Goal: Book appointment/travel/reservation

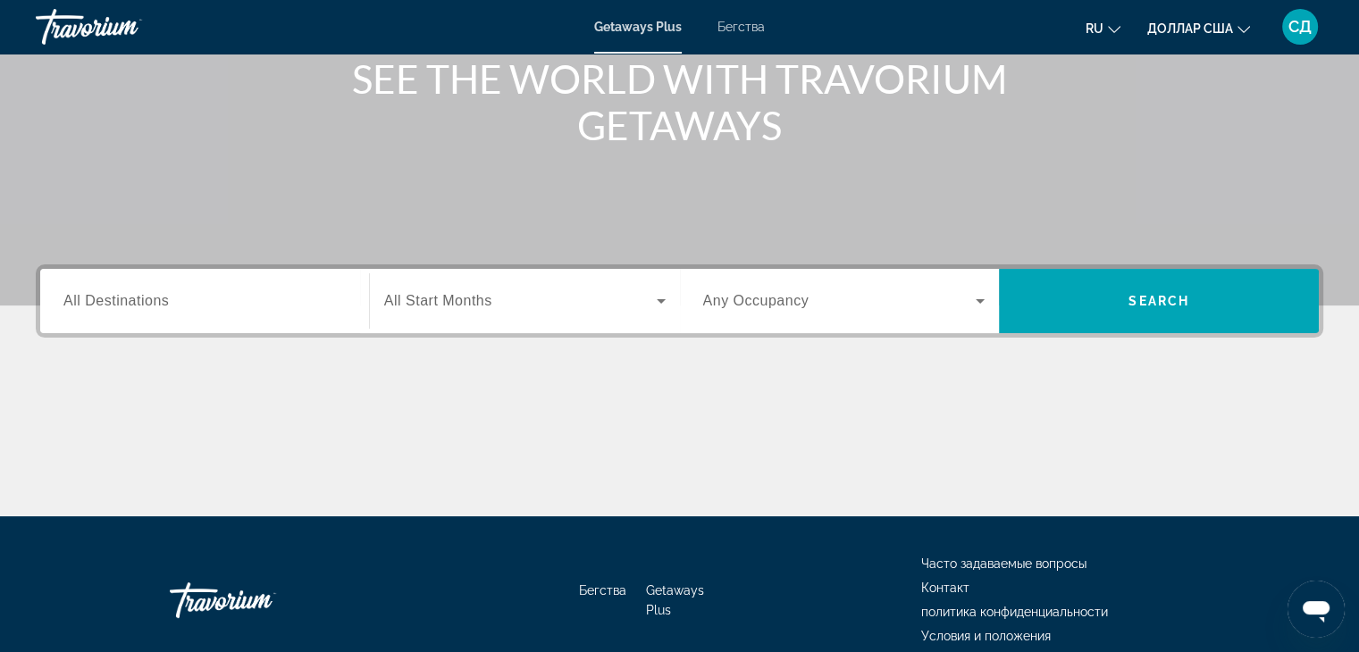
scroll to position [314, 0]
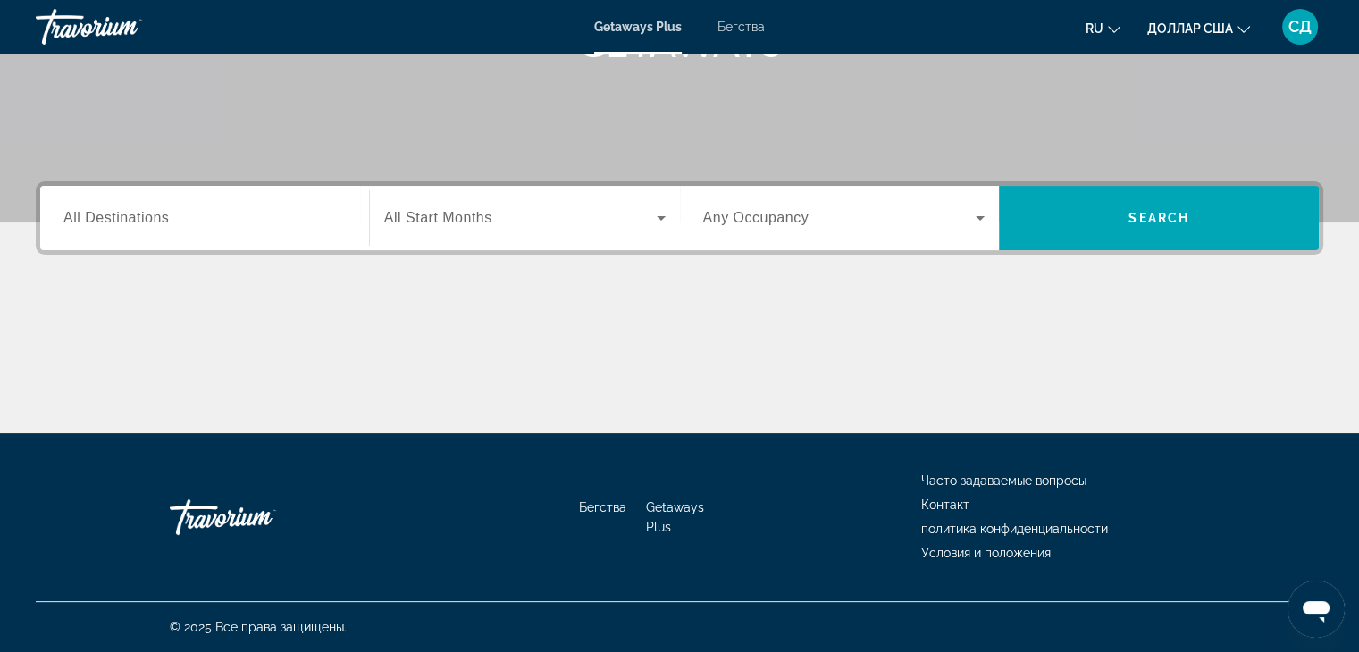
click at [215, 231] on div "Виджет поиска" at bounding box center [204, 218] width 282 height 51
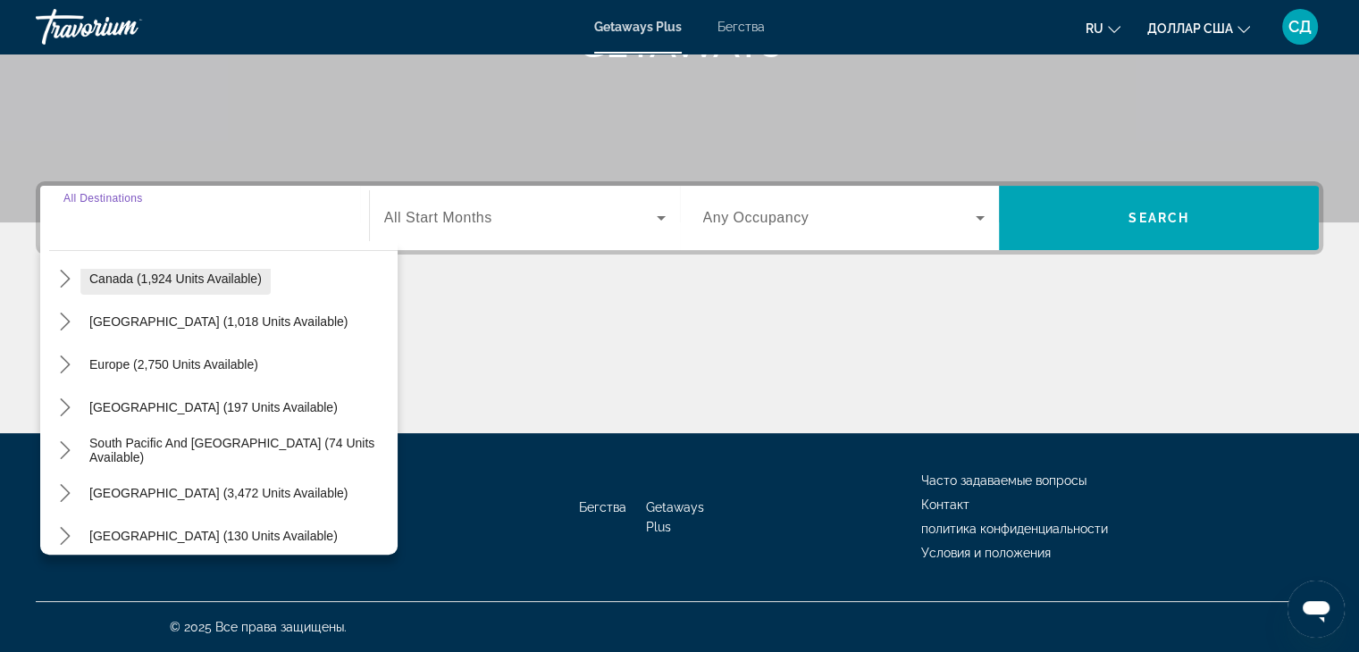
scroll to position [179, 0]
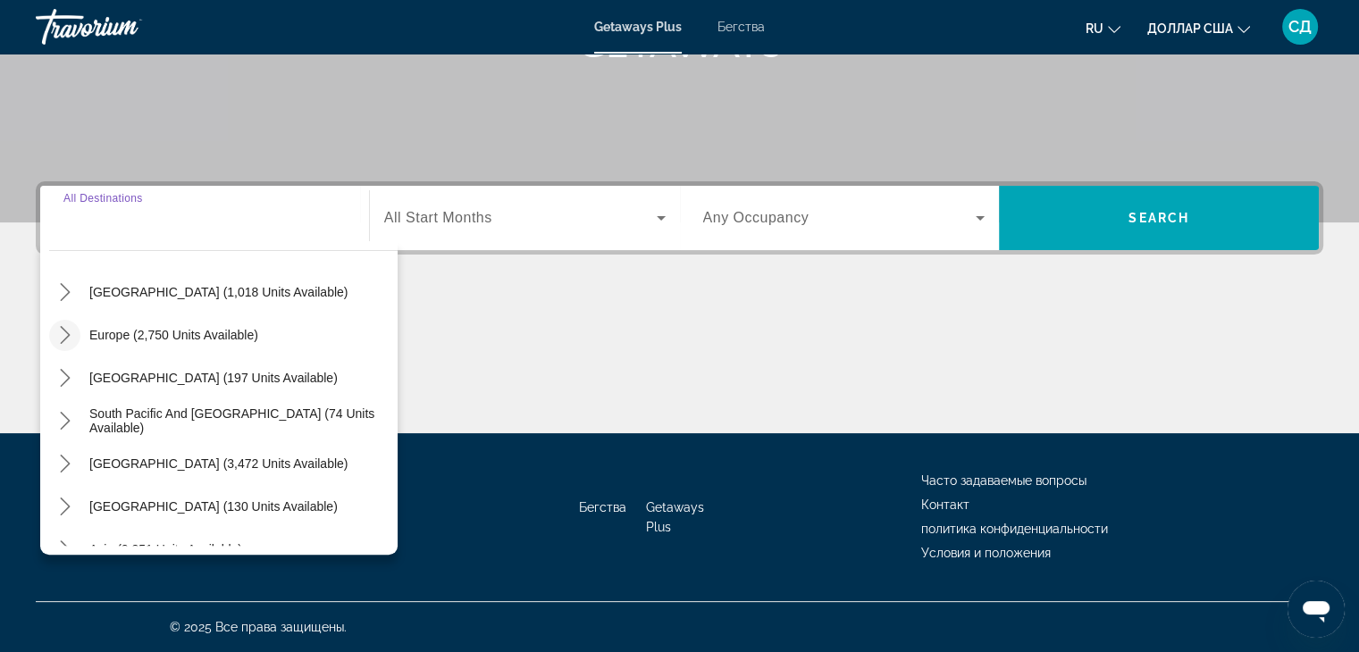
click at [68, 332] on icon "Toggle Europe (2,750 units available) submenu" at bounding box center [65, 335] width 18 height 18
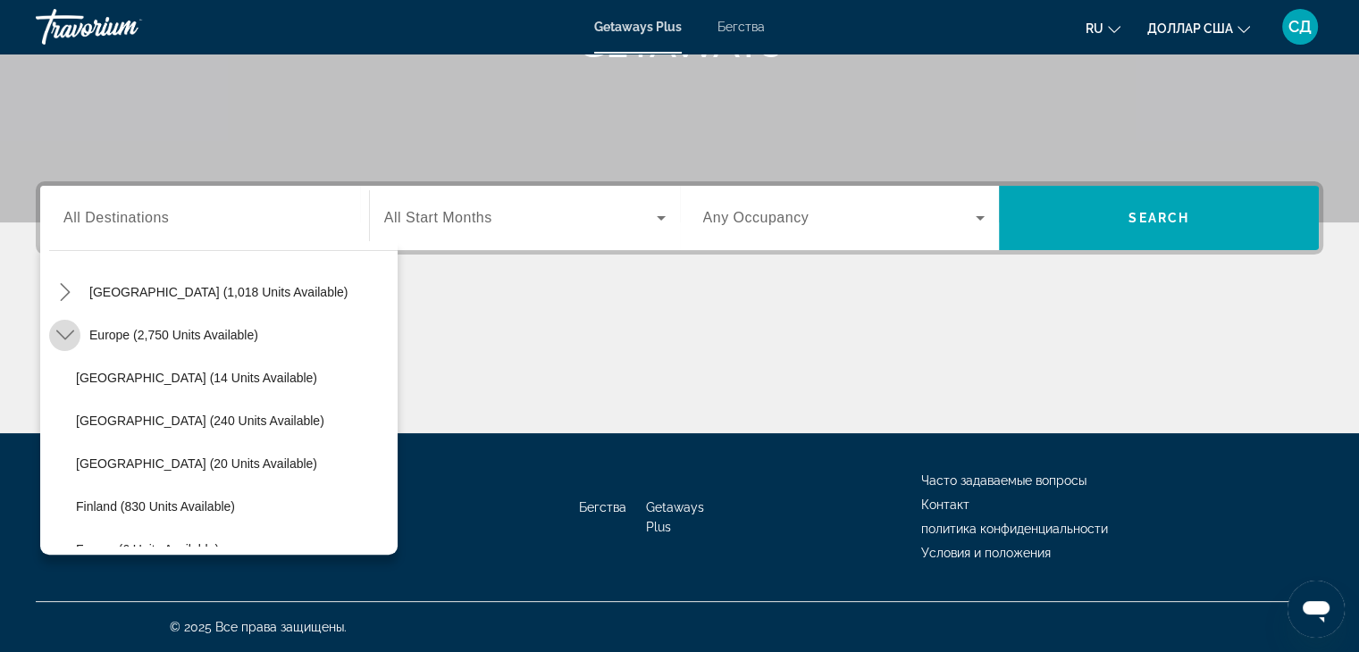
scroll to position [223, 0]
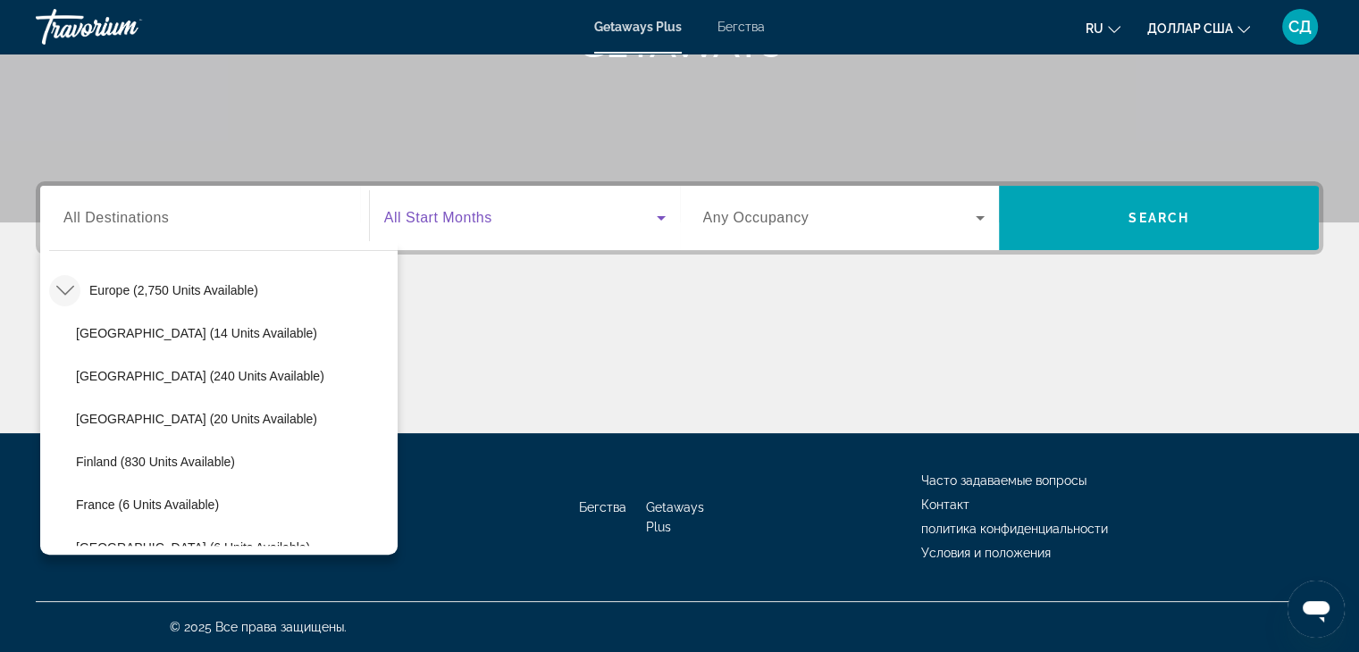
click at [610, 215] on span "Виджет поиска" at bounding box center [520, 217] width 272 height 21
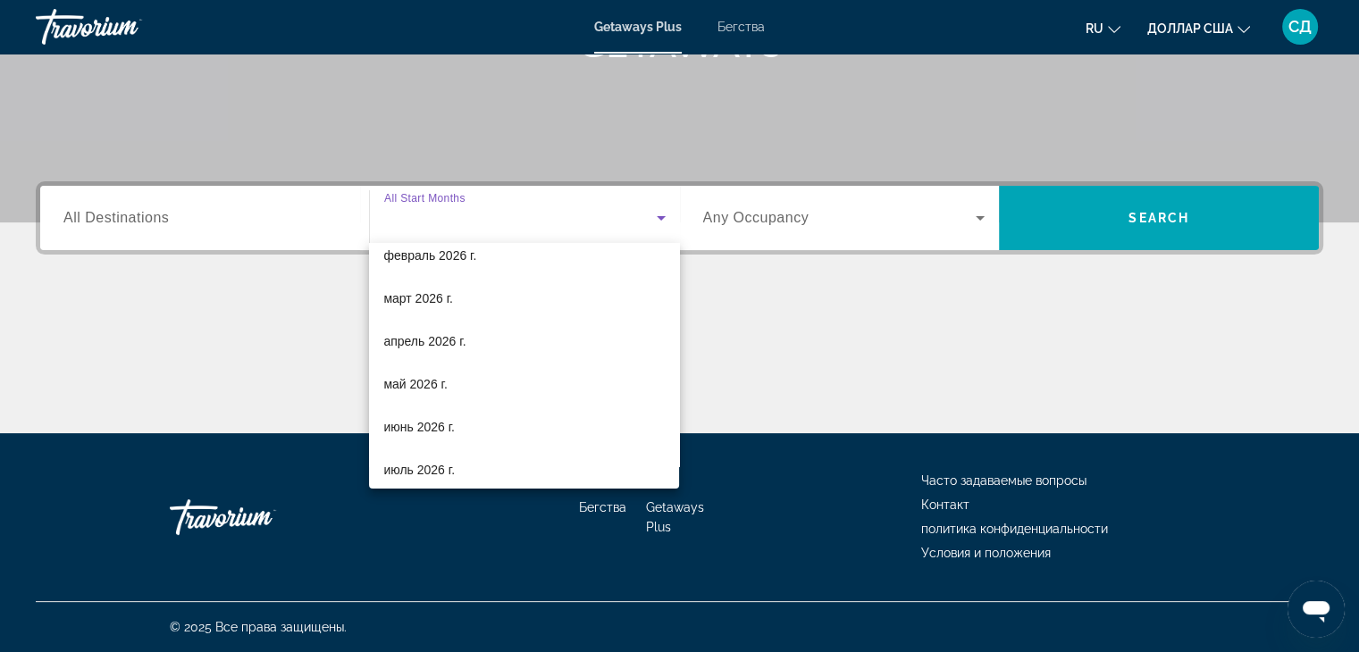
scroll to position [357, 0]
click at [507, 342] on mat-option "июль 2026 г." at bounding box center [524, 343] width 310 height 43
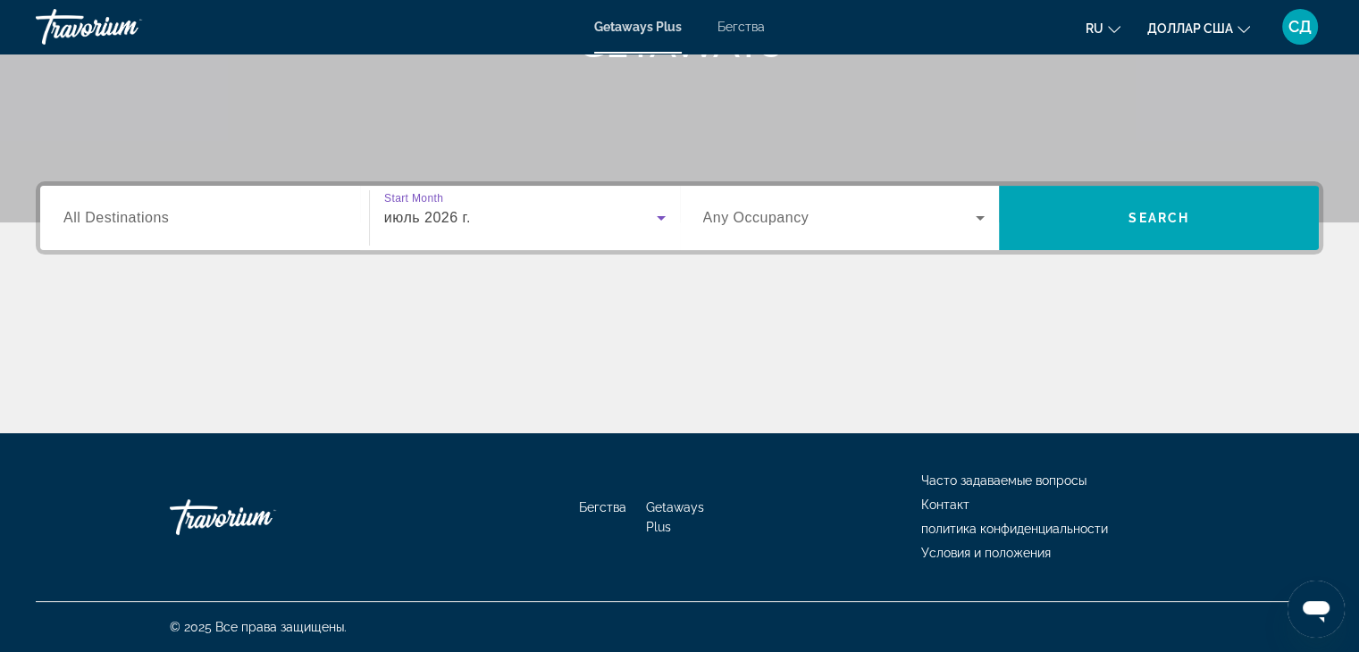
click at [950, 213] on span "Виджет поиска" at bounding box center [839, 217] width 273 height 21
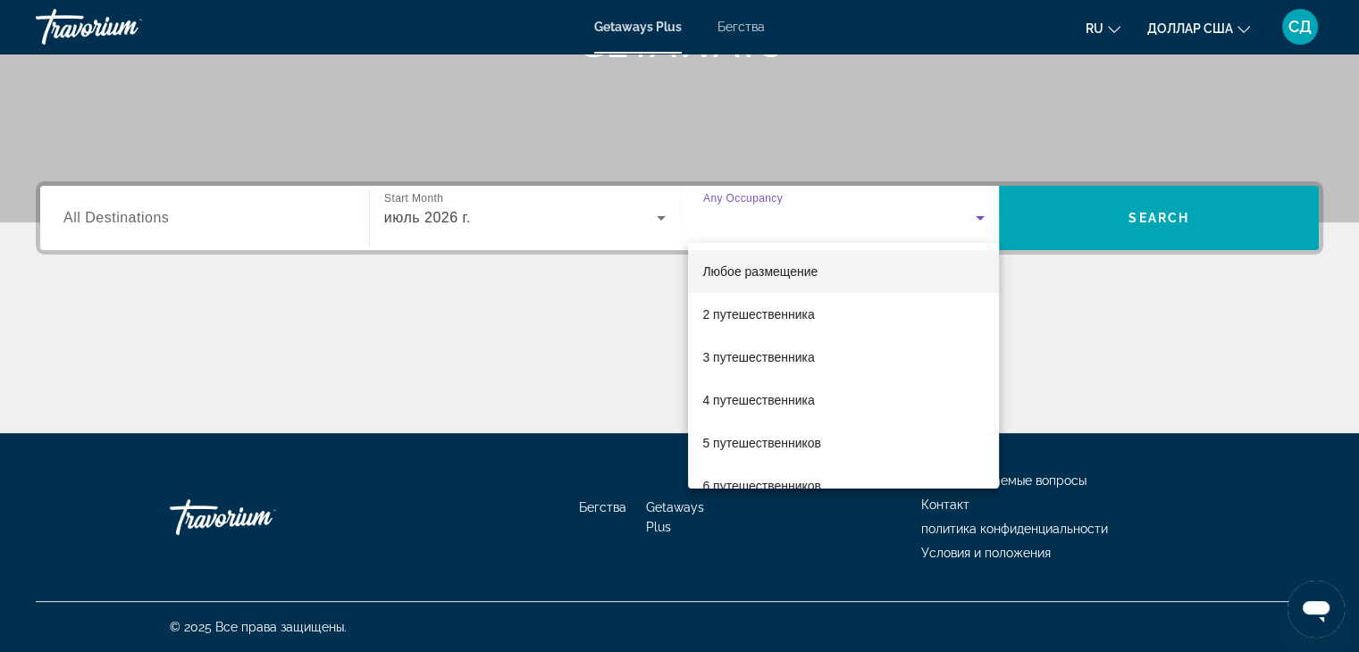
click at [1083, 355] on div at bounding box center [679, 326] width 1359 height 652
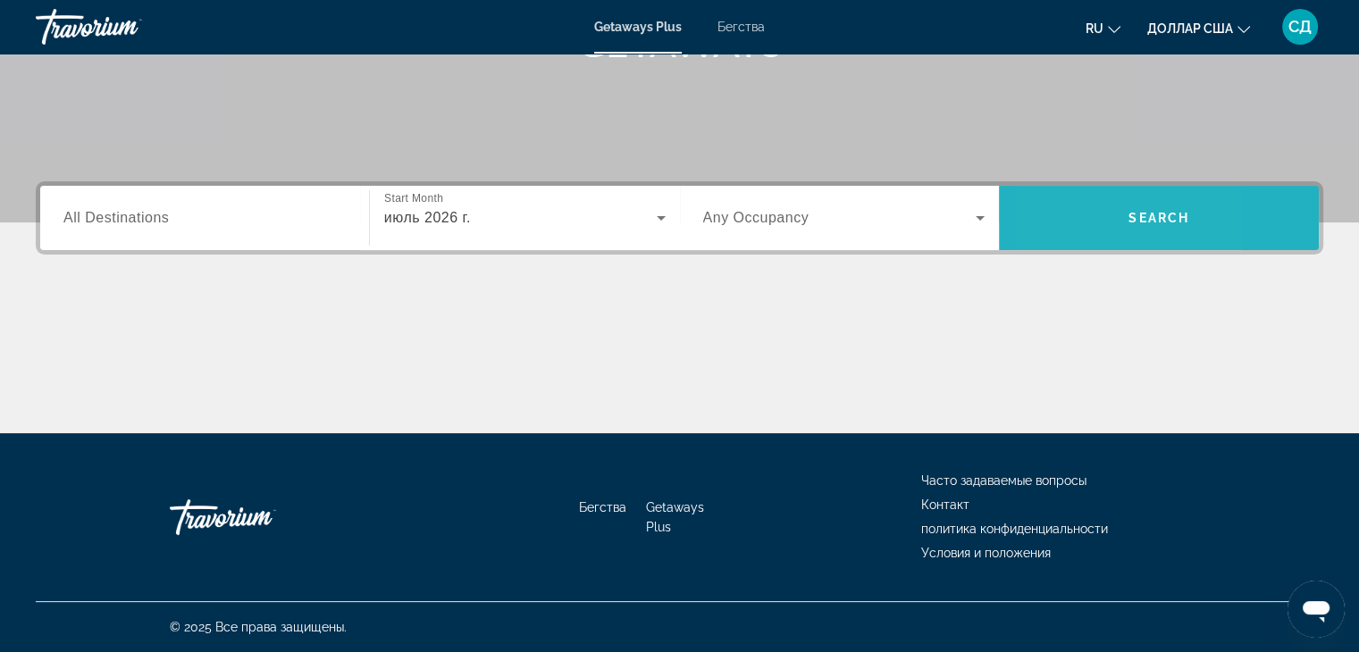
click at [1054, 210] on span "Поиск" at bounding box center [1159, 218] width 320 height 43
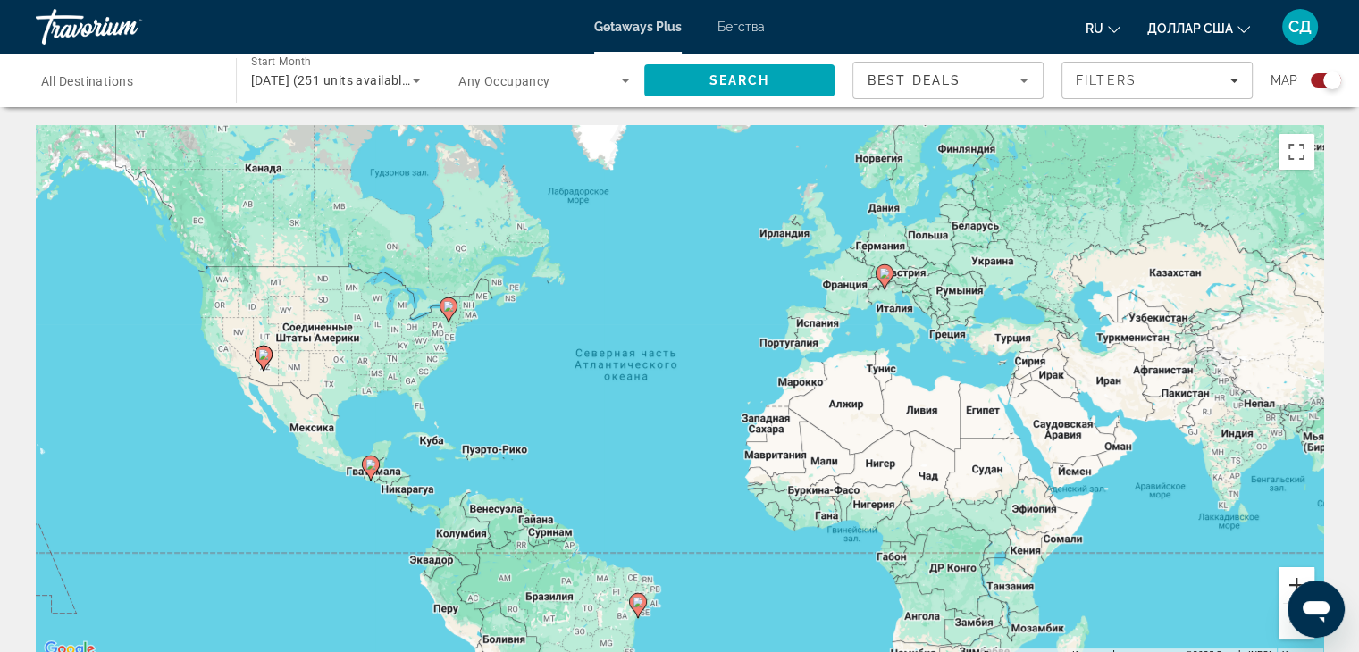
click at [1285, 581] on button "Увеличить" at bounding box center [1296, 585] width 36 height 36
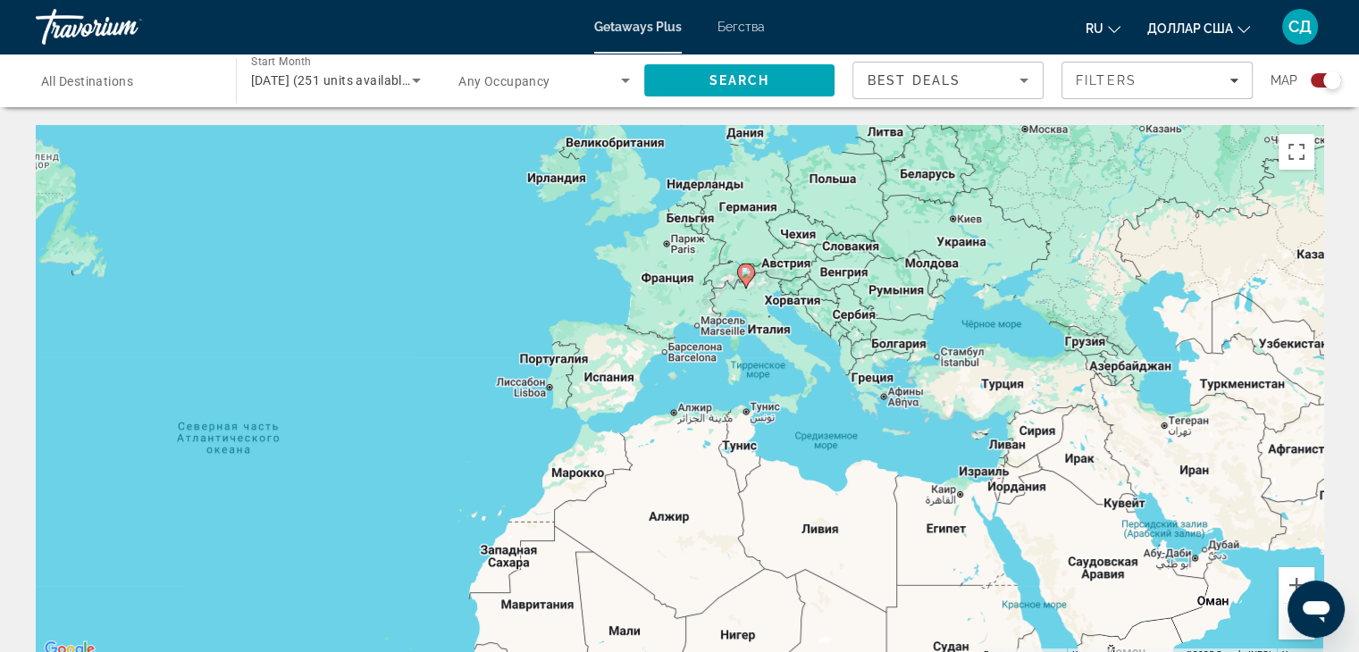
drag, startPoint x: 1108, startPoint y: 262, endPoint x: 822, endPoint y: 381, distance: 309.9
click at [778, 358] on div "Чтобы активировать перетаскивание с помощью клавиатуры, нажмите Alt + Ввод. Пос…" at bounding box center [679, 393] width 1287 height 536
click at [1290, 578] on button "Увеличить" at bounding box center [1296, 585] width 36 height 36
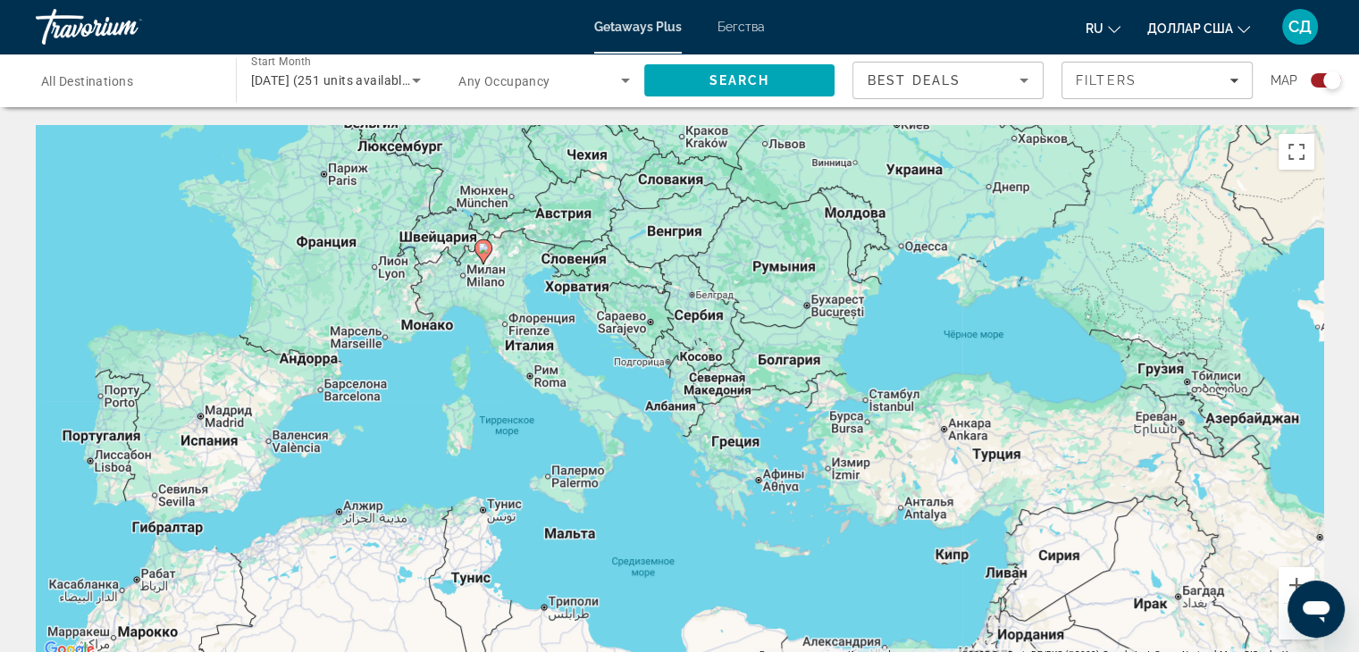
drag, startPoint x: 1060, startPoint y: 408, endPoint x: 748, endPoint y: 483, distance: 321.5
click at [748, 483] on div "Чтобы активировать перетаскивание с помощью клавиатуры, нажмите Alt + Ввод. Пос…" at bounding box center [679, 393] width 1287 height 536
click at [1284, 578] on button "Увеличить" at bounding box center [1296, 585] width 36 height 36
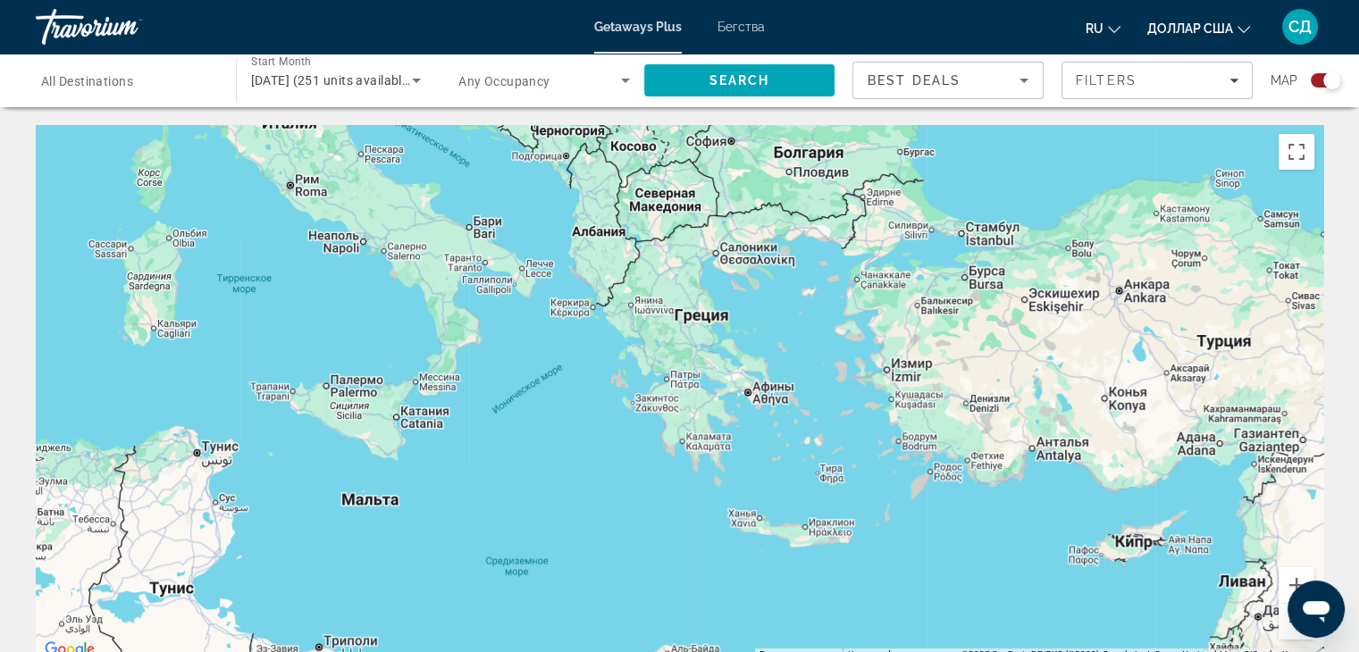
drag, startPoint x: 784, startPoint y: 506, endPoint x: 694, endPoint y: 319, distance: 207.3
click at [694, 320] on div "Чтобы активировать перетаскивание с помощью клавиатуры, нажмите Alt + Ввод. Пос…" at bounding box center [679, 393] width 1287 height 536
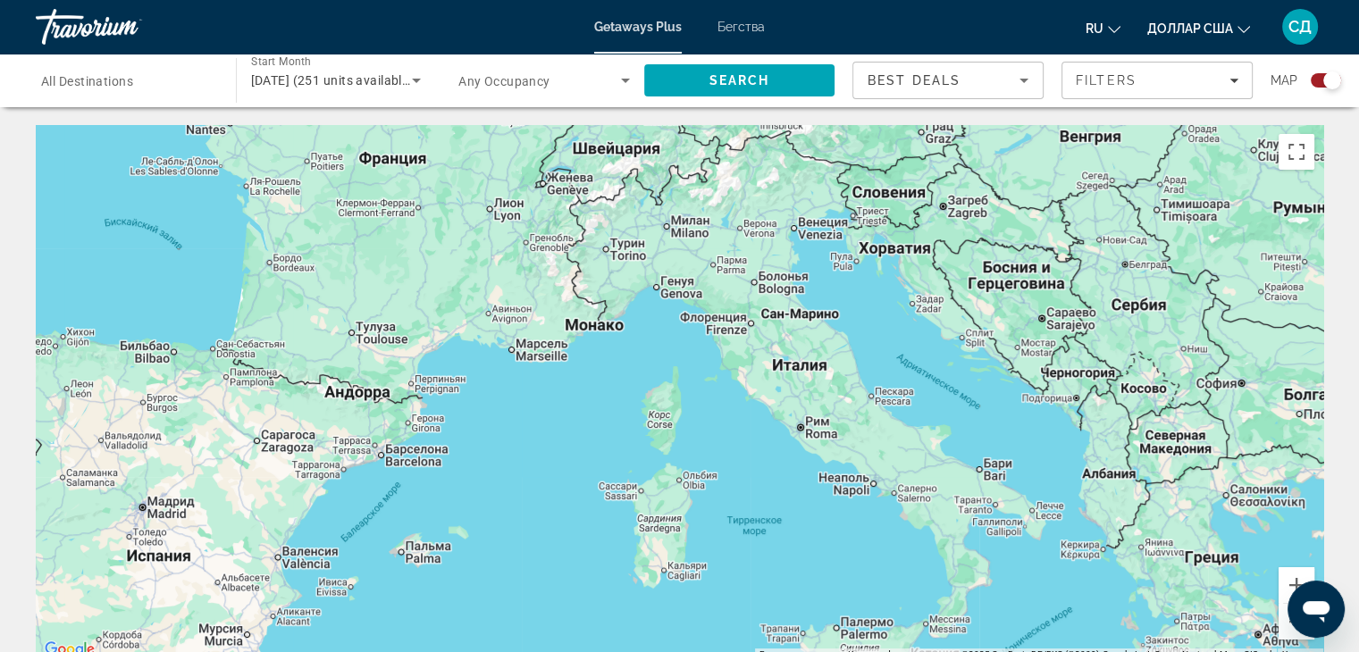
drag, startPoint x: 359, startPoint y: 196, endPoint x: 879, endPoint y: 404, distance: 560.0
click at [879, 405] on div "Основное содержание" at bounding box center [679, 393] width 1287 height 536
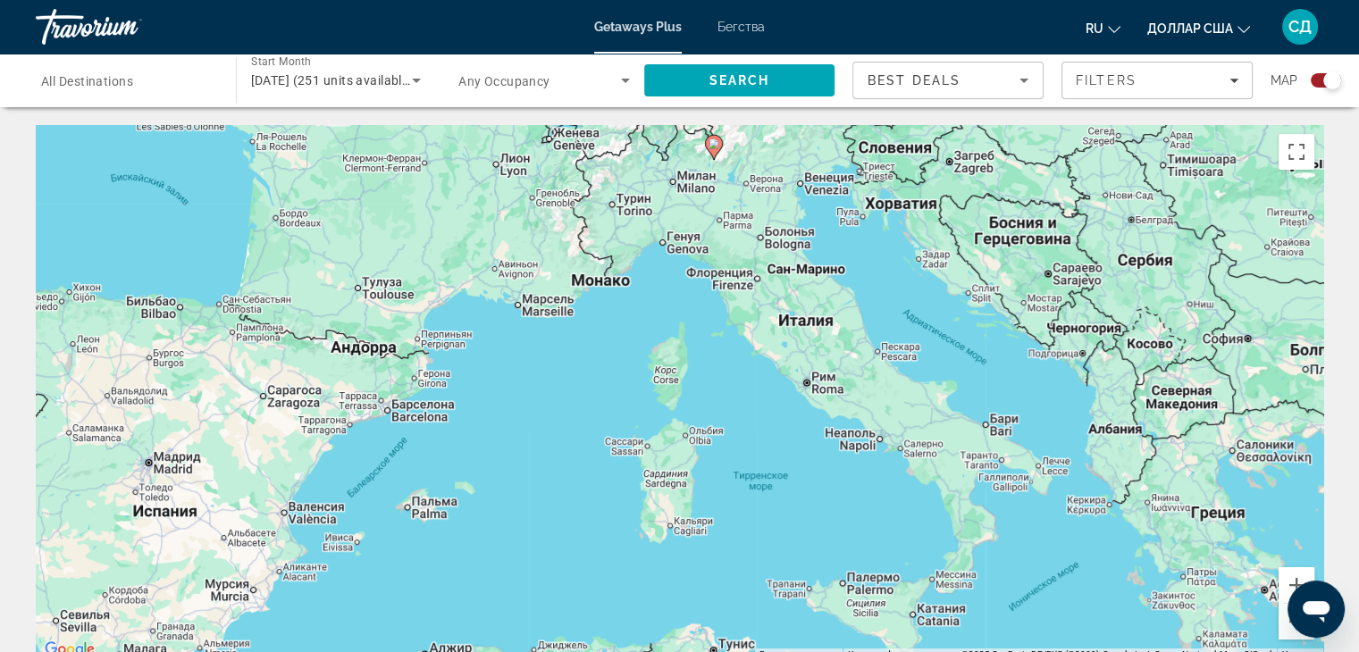
click at [732, 27] on font "Бегства" at bounding box center [740, 27] width 47 height 14
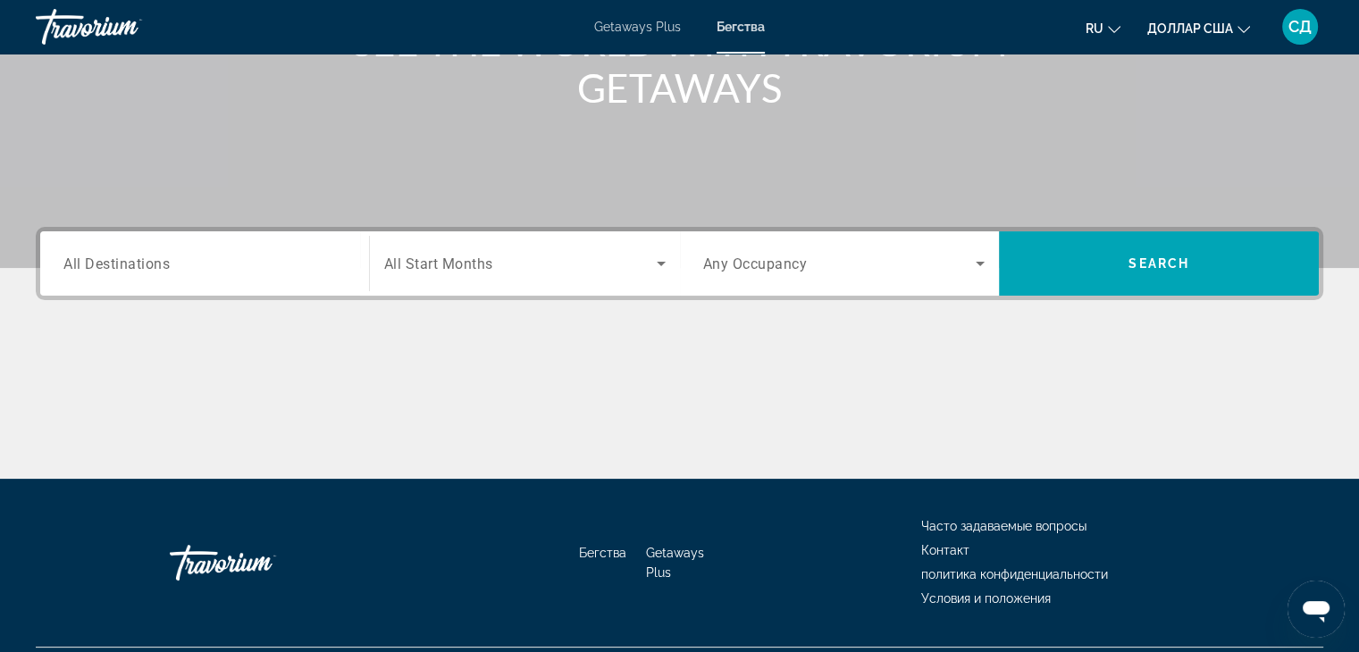
click at [289, 259] on input "Destination All Destinations" at bounding box center [204, 264] width 282 height 21
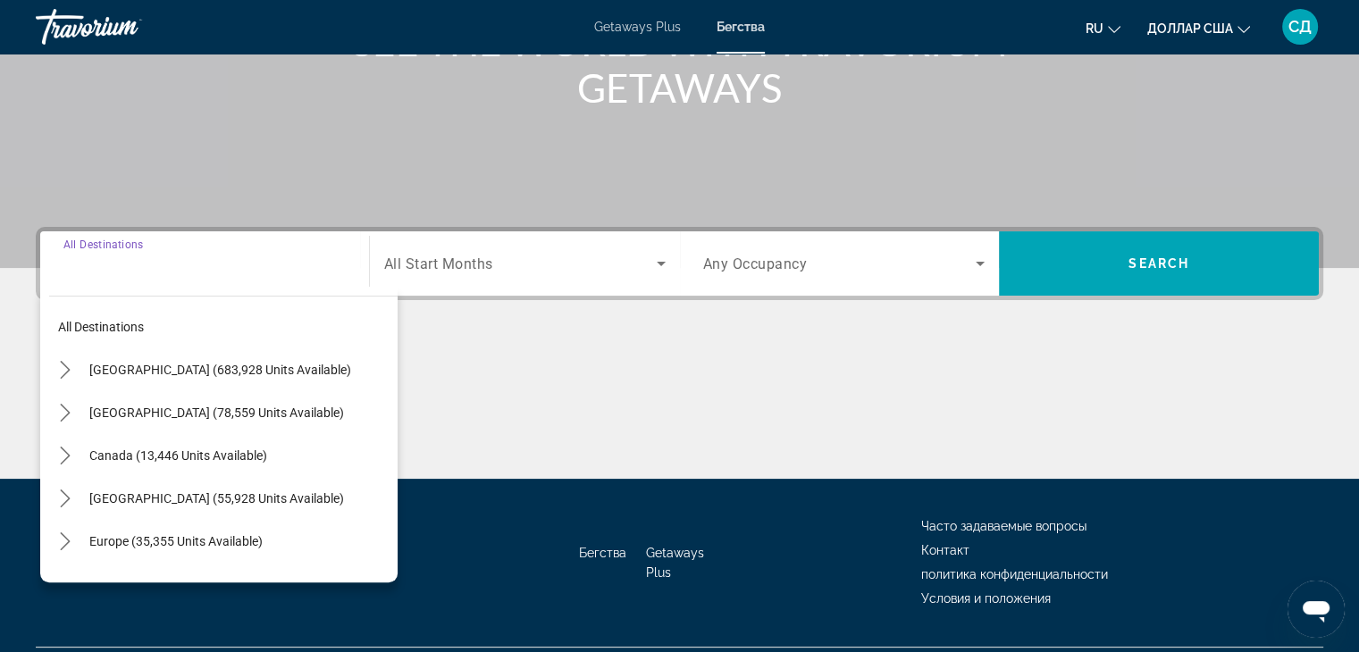
scroll to position [314, 0]
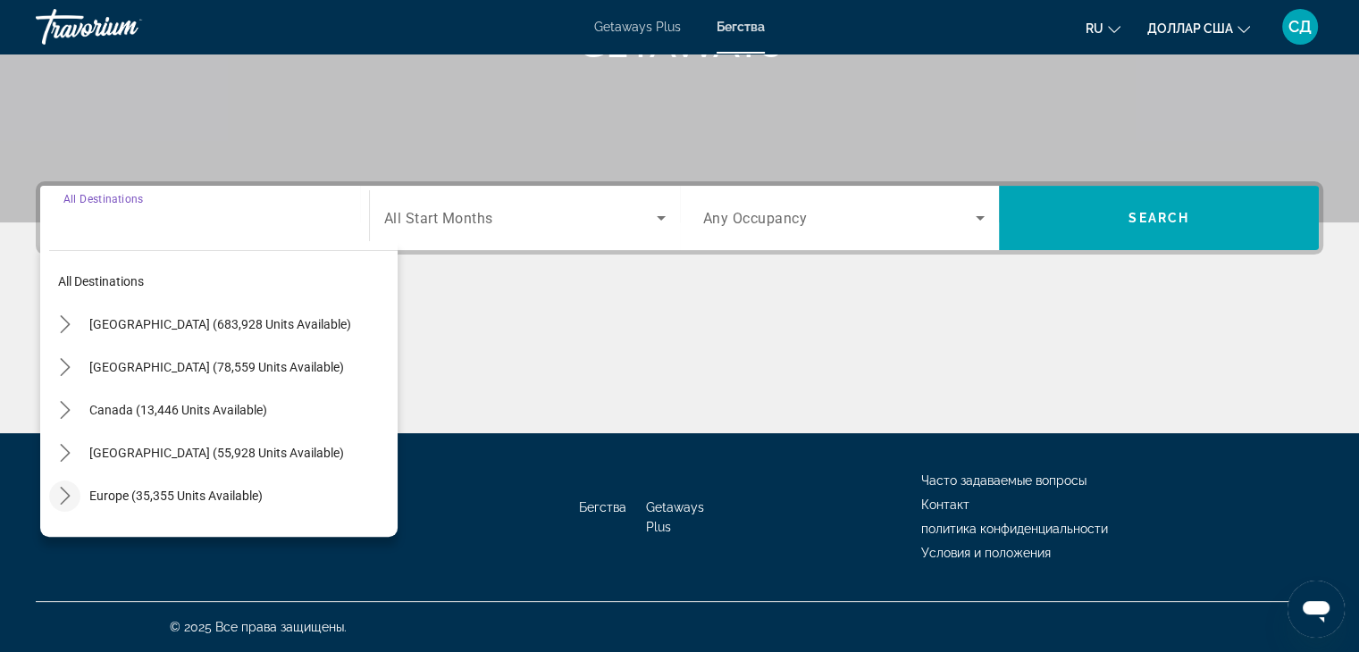
click at [69, 492] on icon "Toggle Europe (35,355 units available) submenu" at bounding box center [65, 496] width 18 height 18
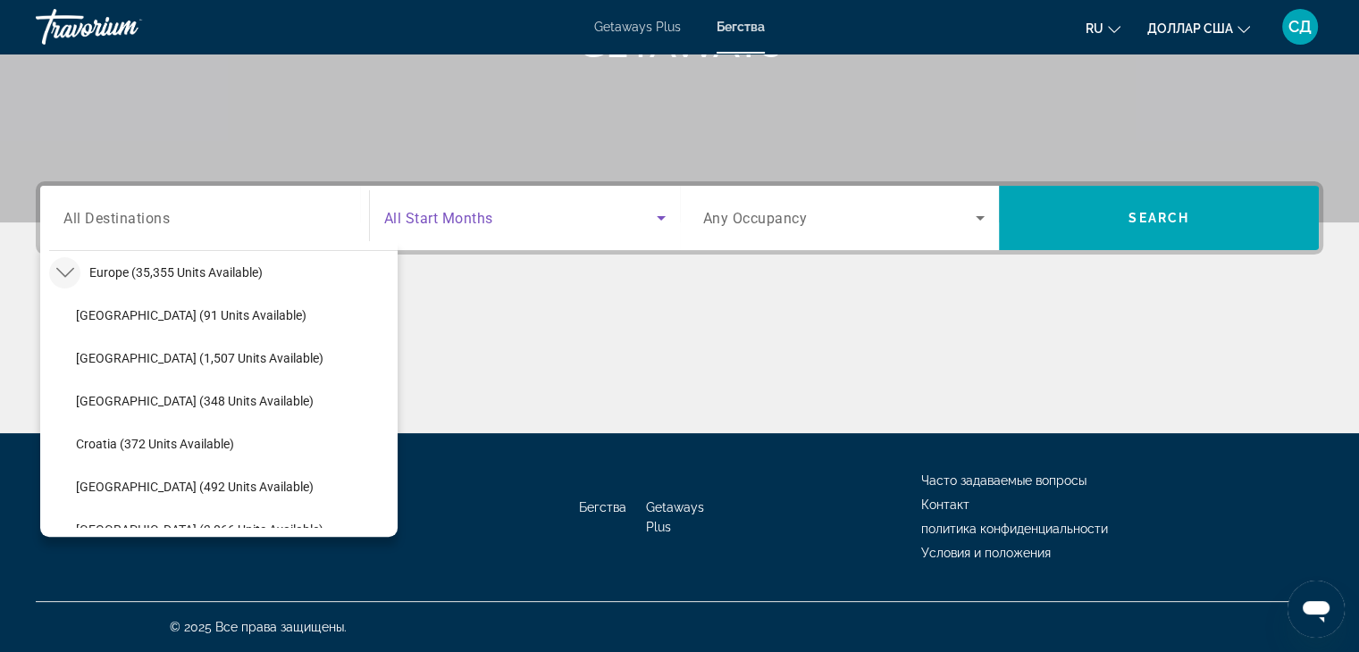
click at [657, 222] on icon "Search widget" at bounding box center [660, 217] width 21 height 21
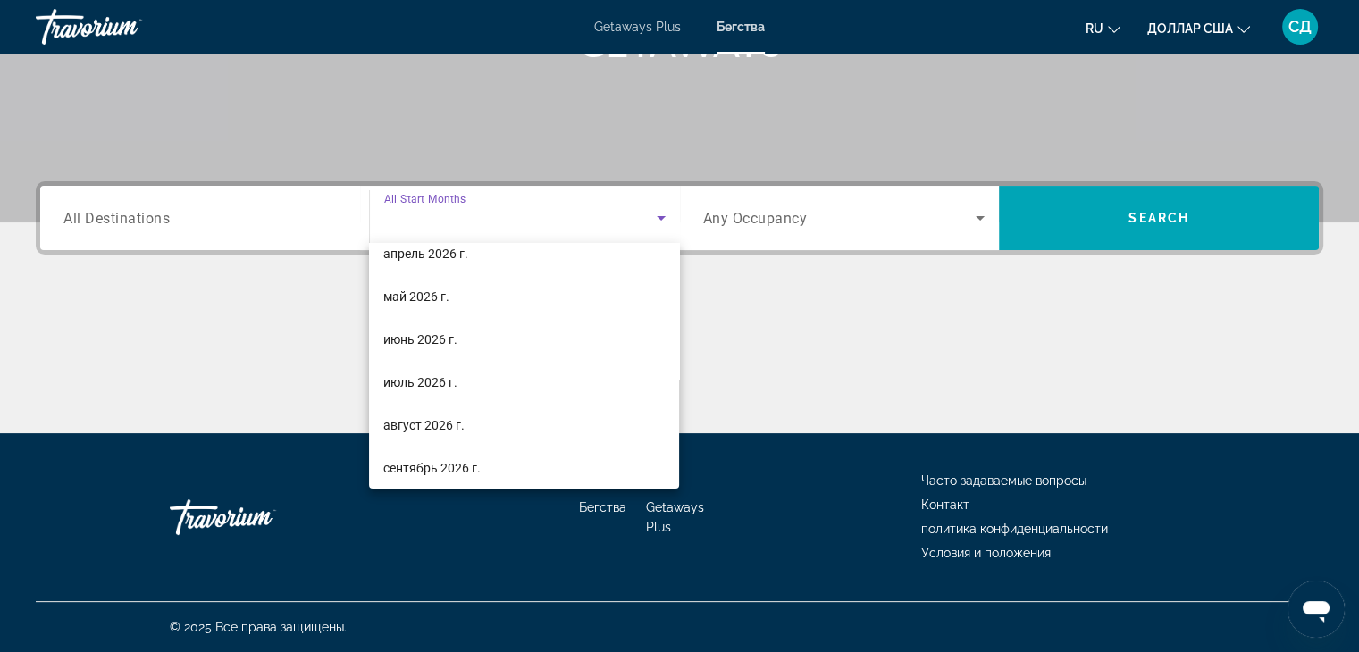
scroll to position [357, 0]
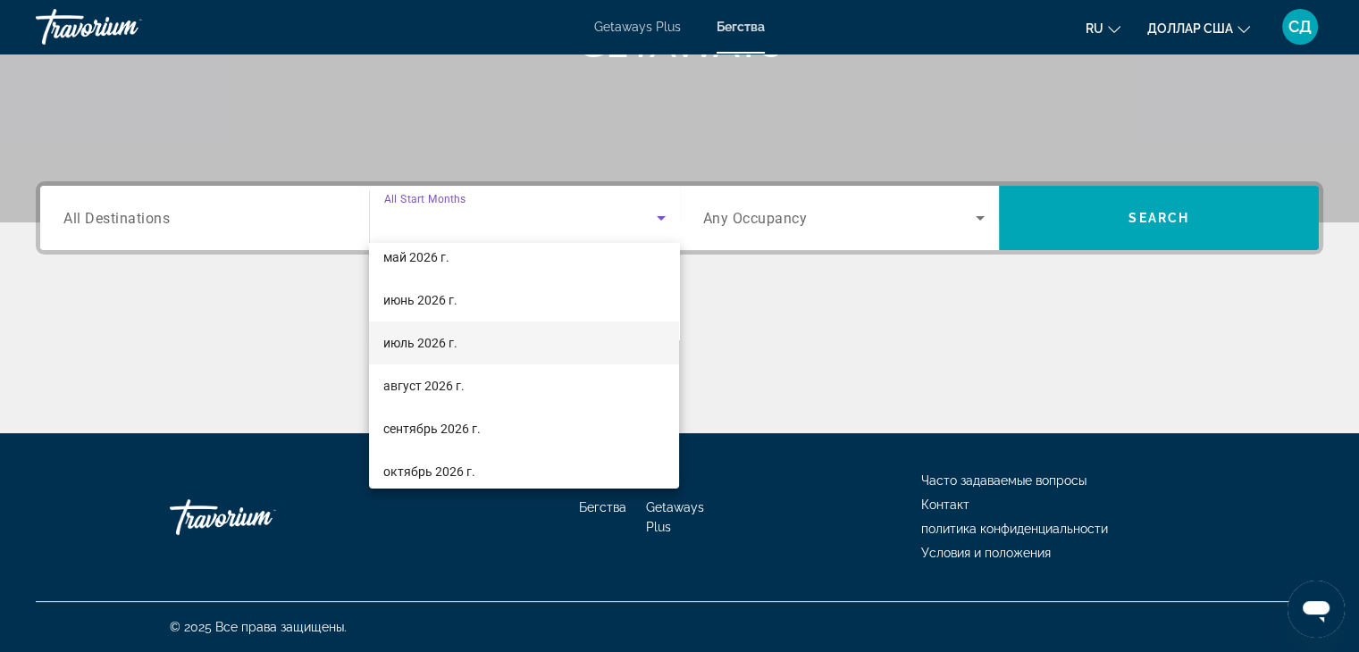
click at [525, 340] on mat-option "июль 2026 г." at bounding box center [524, 343] width 310 height 43
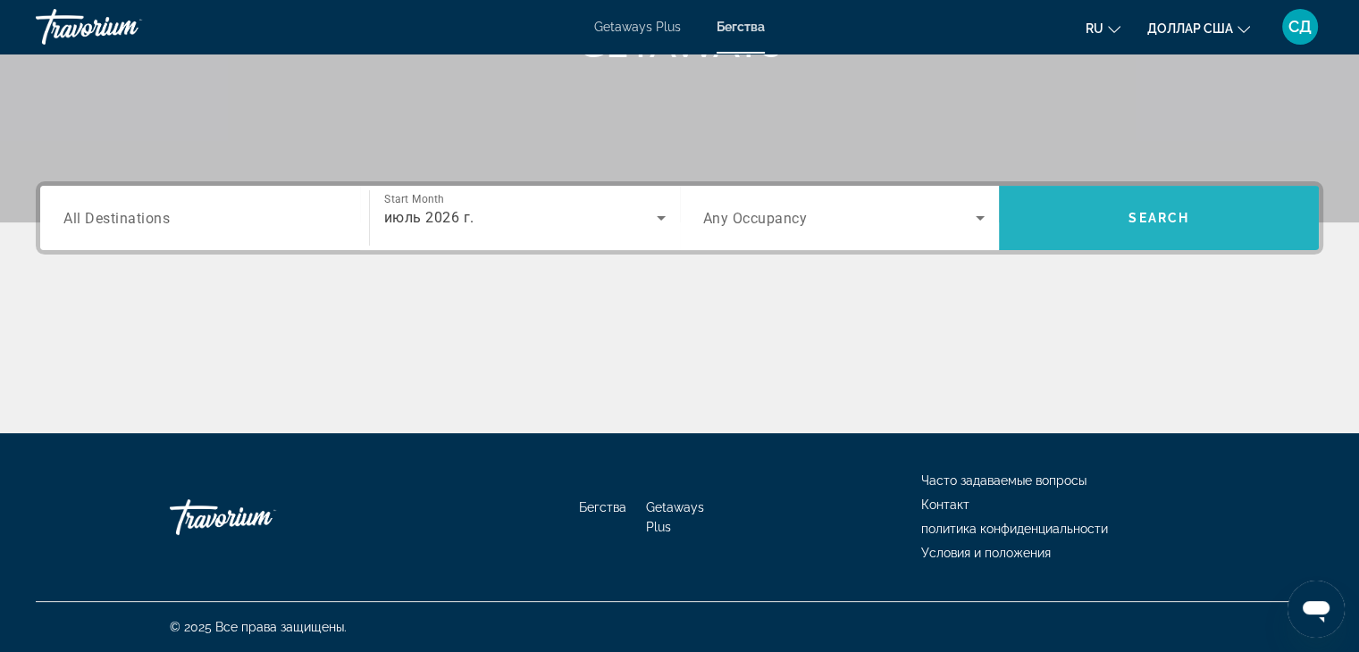
click at [1193, 205] on span "Search" at bounding box center [1159, 218] width 320 height 43
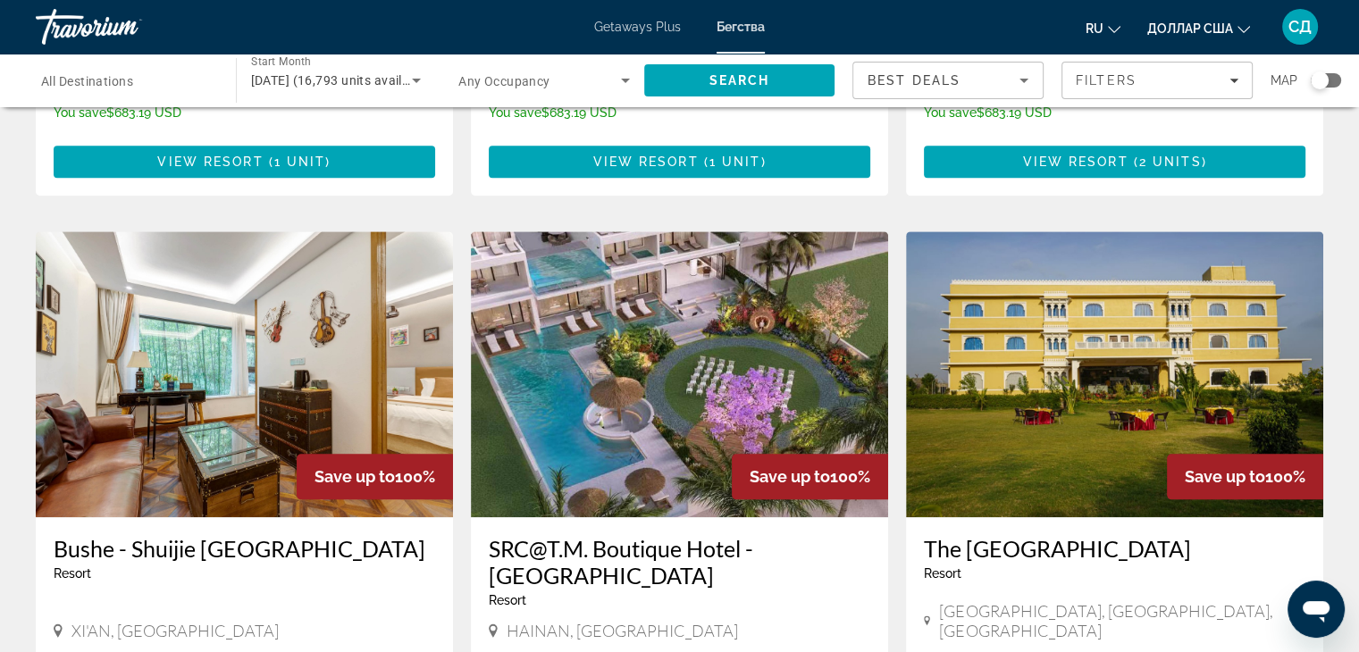
scroll to position [1965, 0]
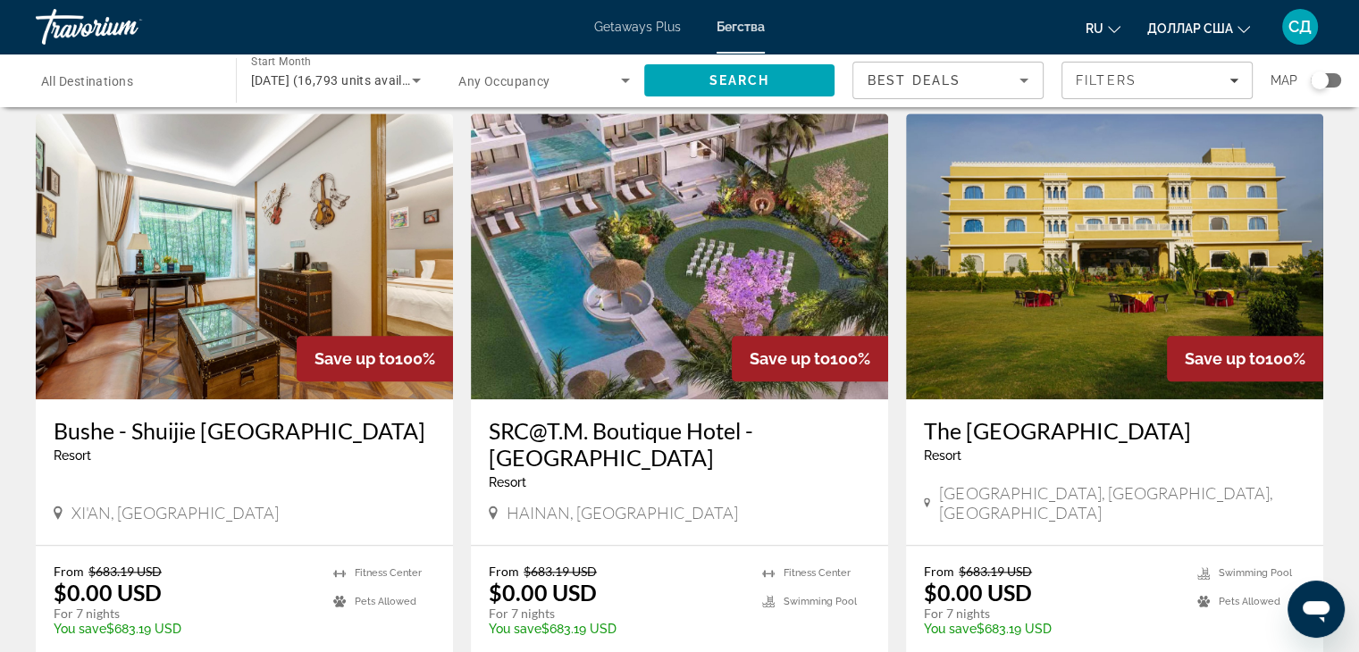
click at [1326, 79] on div "Search widget" at bounding box center [1319, 80] width 18 height 18
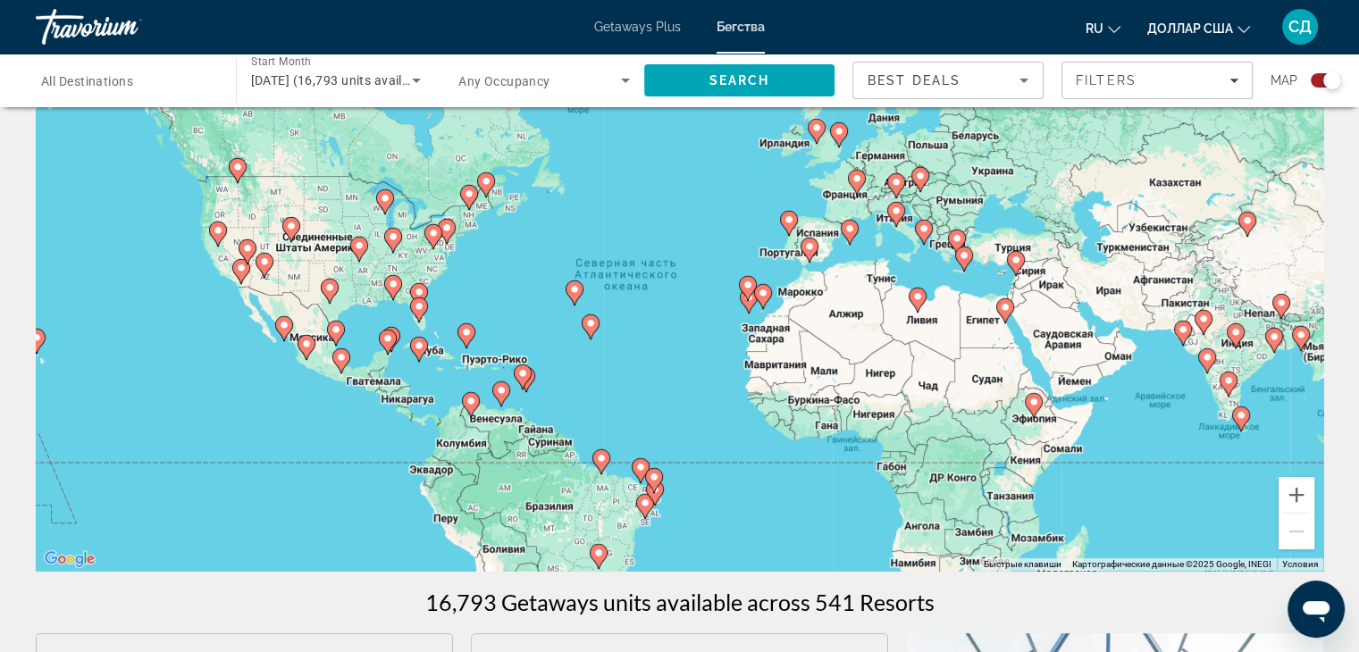
scroll to position [18, 0]
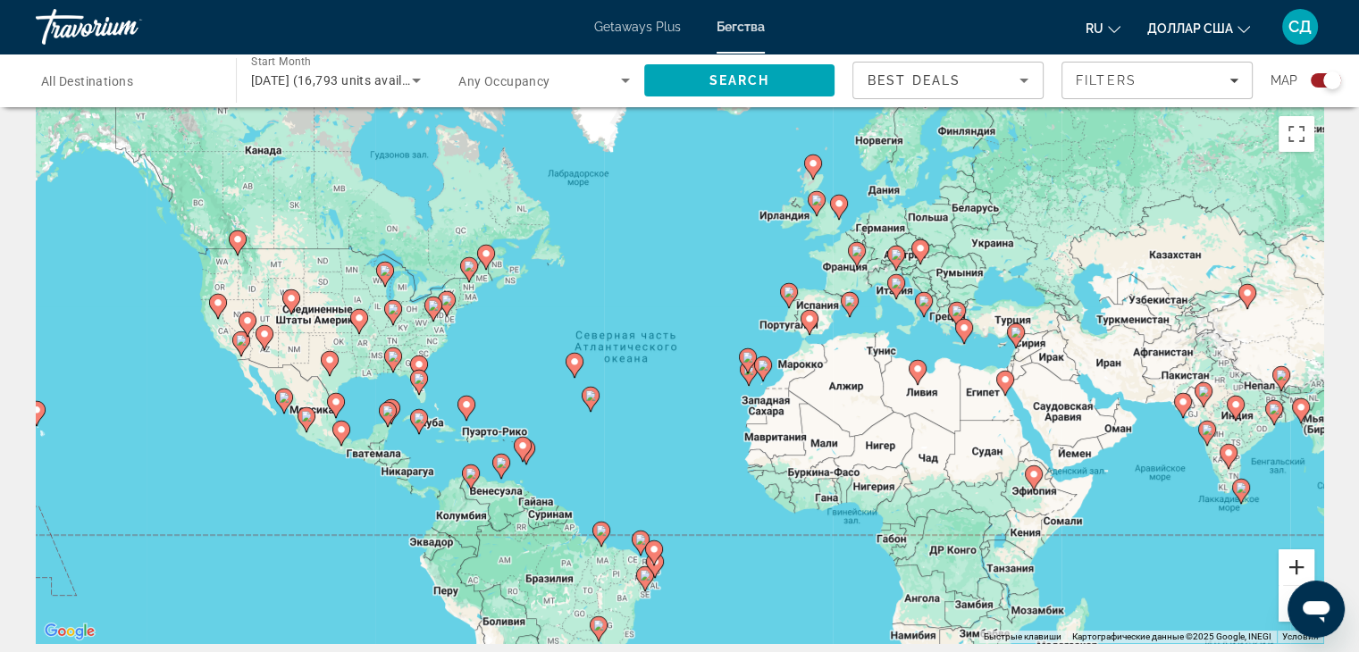
click at [1293, 559] on button "Увеличить" at bounding box center [1296, 567] width 36 height 36
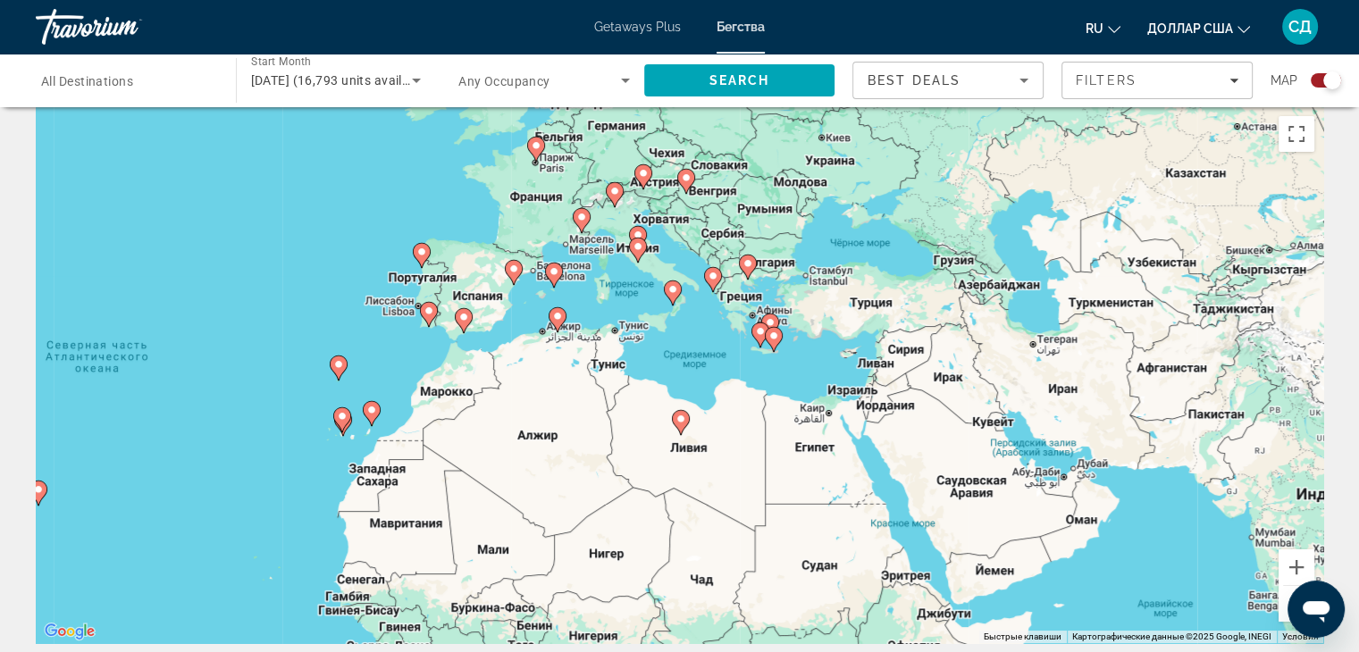
drag, startPoint x: 1080, startPoint y: 366, endPoint x: 607, endPoint y: 405, distance: 475.0
click at [607, 405] on div "Чтобы активировать перетаскивание с помощью клавиатуры, нажмите Alt + Ввод. Пос…" at bounding box center [679, 375] width 1287 height 536
click at [1290, 565] on button "Увеличить" at bounding box center [1296, 567] width 36 height 36
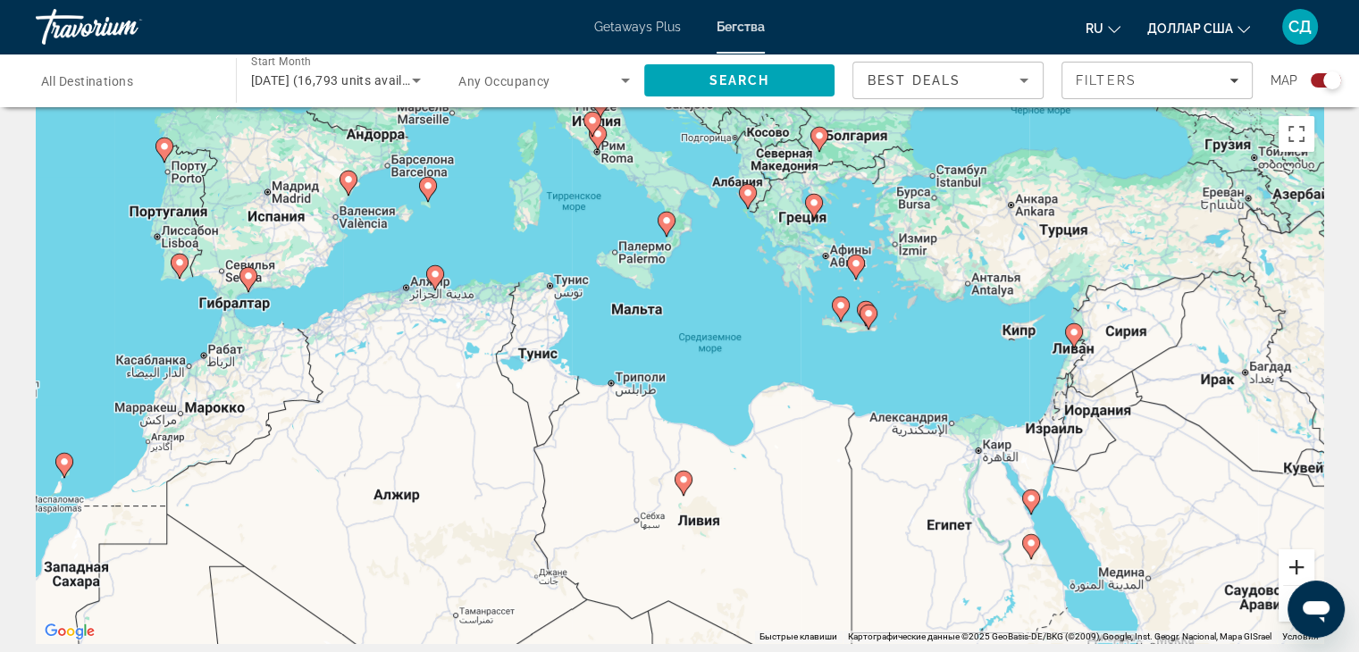
click at [1293, 558] on button "Увеличить" at bounding box center [1296, 567] width 36 height 36
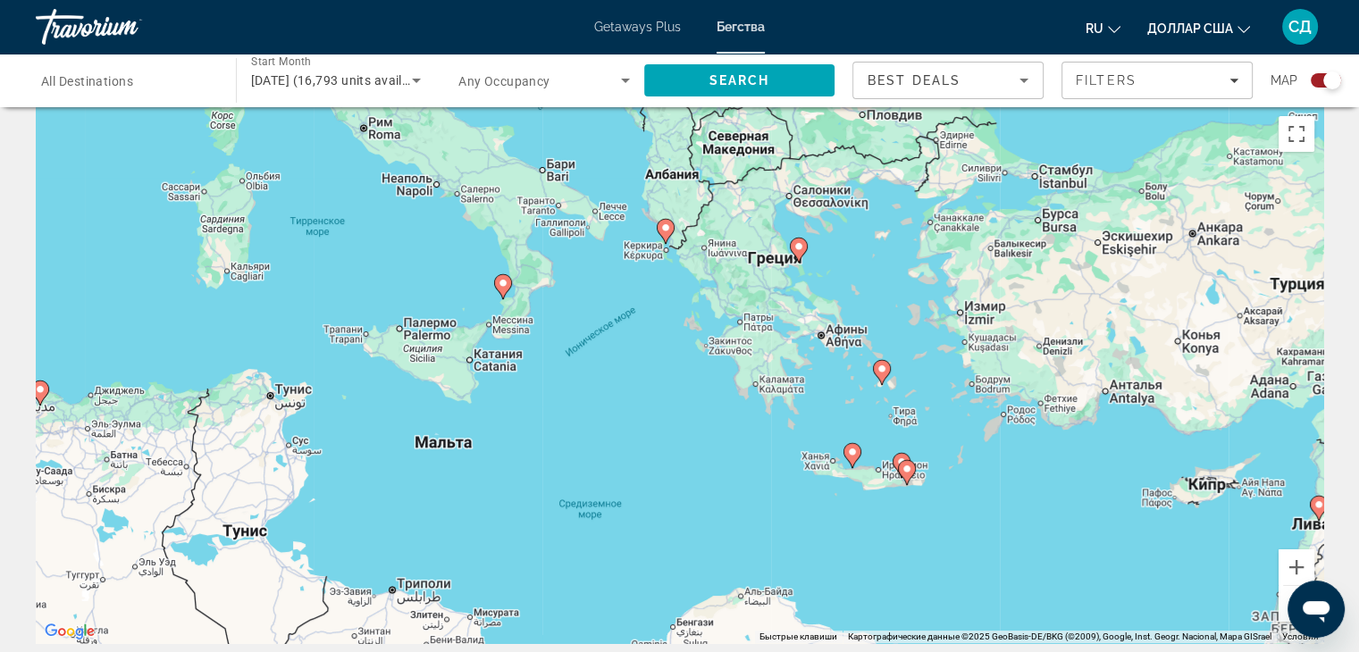
drag, startPoint x: 883, startPoint y: 199, endPoint x: 775, endPoint y: 357, distance: 191.0
click at [775, 357] on div "Чтобы активировать перетаскивание с помощью клавиатуры, нажмите Alt + Ввод. Пос…" at bounding box center [679, 375] width 1287 height 536
click at [799, 247] on image "Основное содержание" at bounding box center [798, 246] width 11 height 11
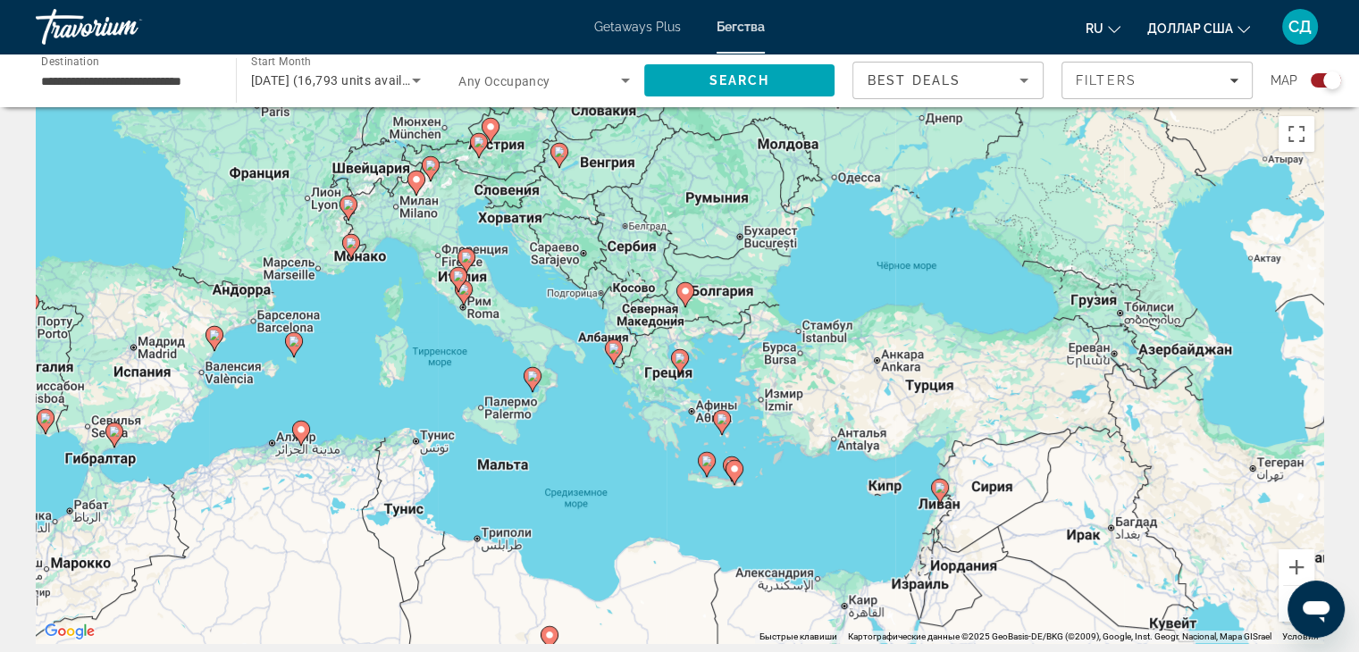
click at [678, 360] on image "Основное содержание" at bounding box center [679, 358] width 11 height 11
type input "**********"
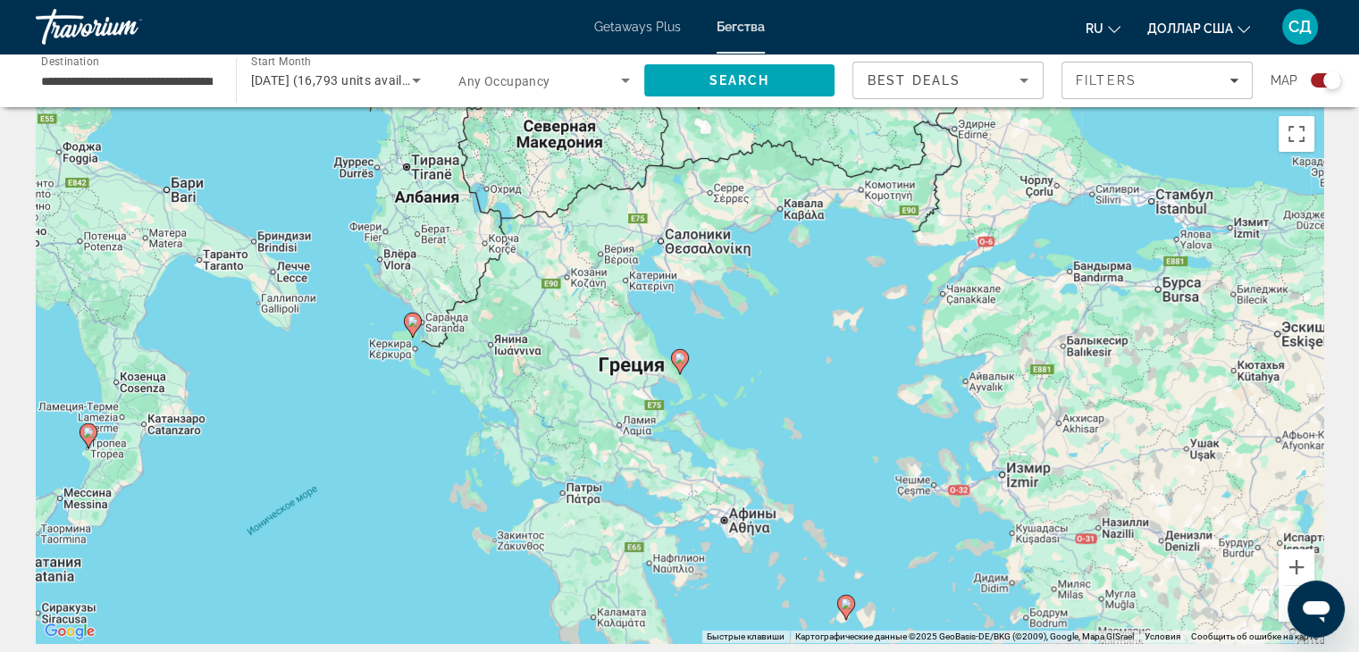
click at [678, 360] on image "Основное содержание" at bounding box center [679, 358] width 11 height 11
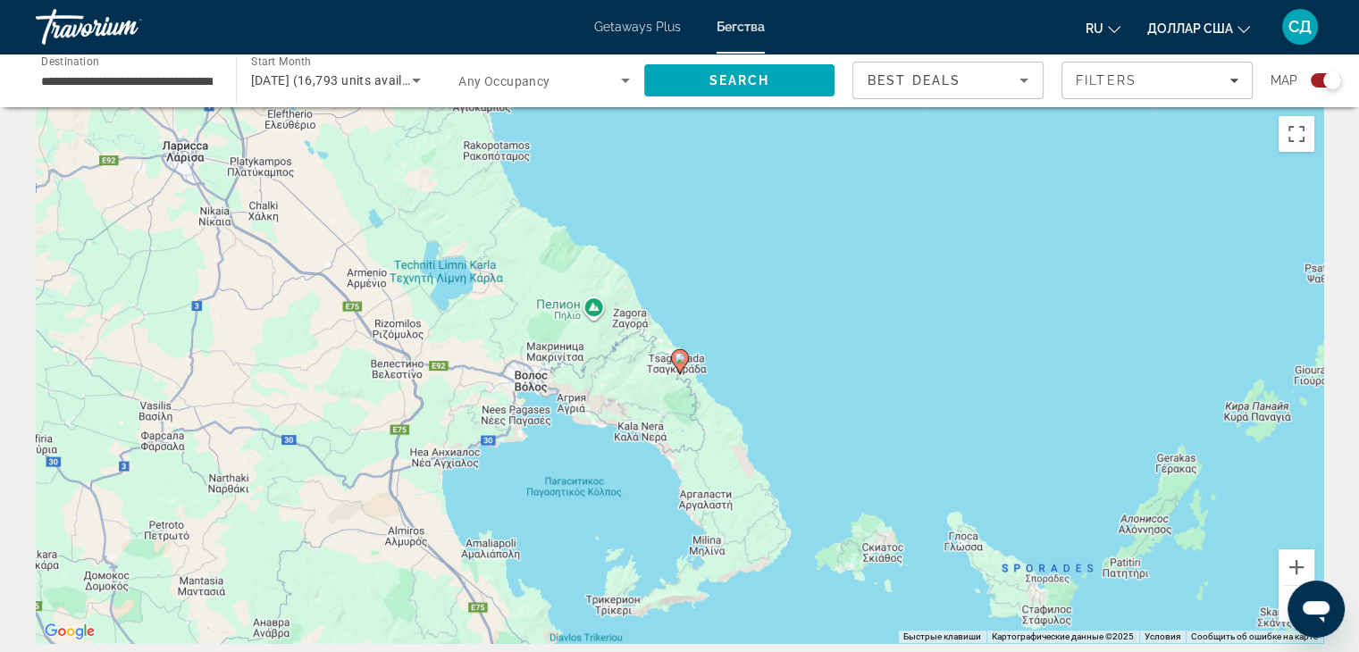
click at [678, 354] on image "Основное содержание" at bounding box center [679, 358] width 11 height 11
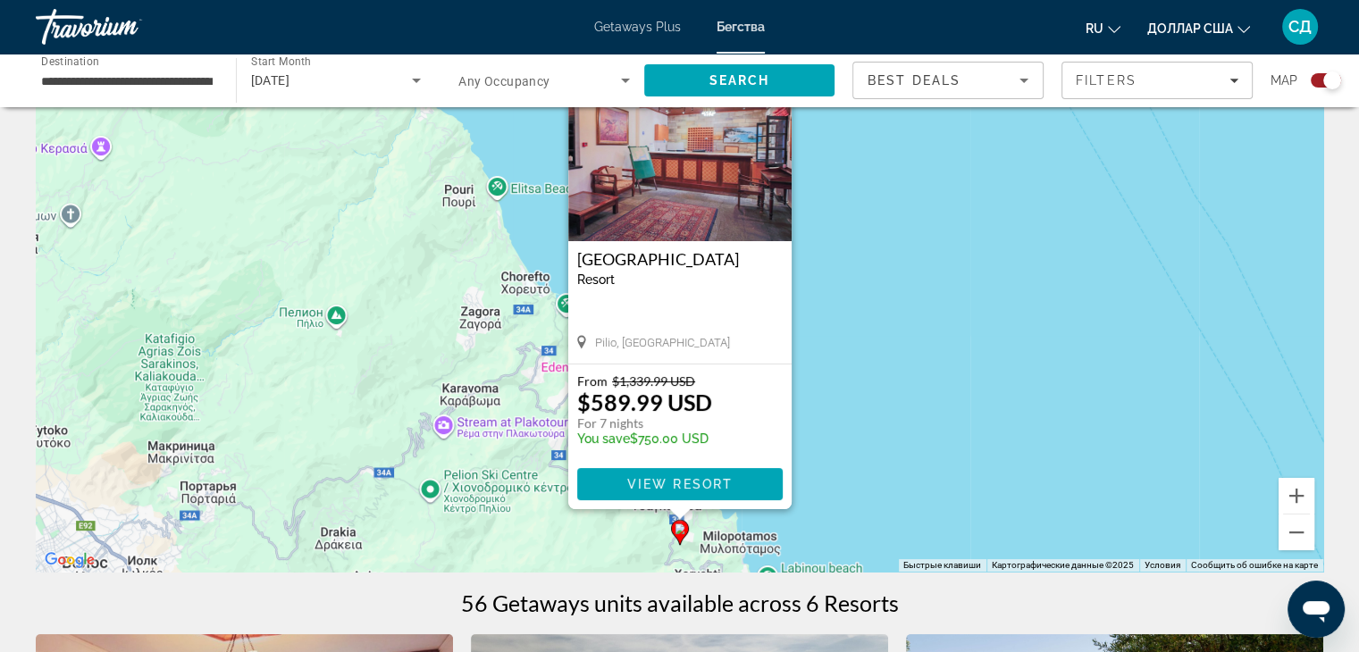
scroll to position [0, 0]
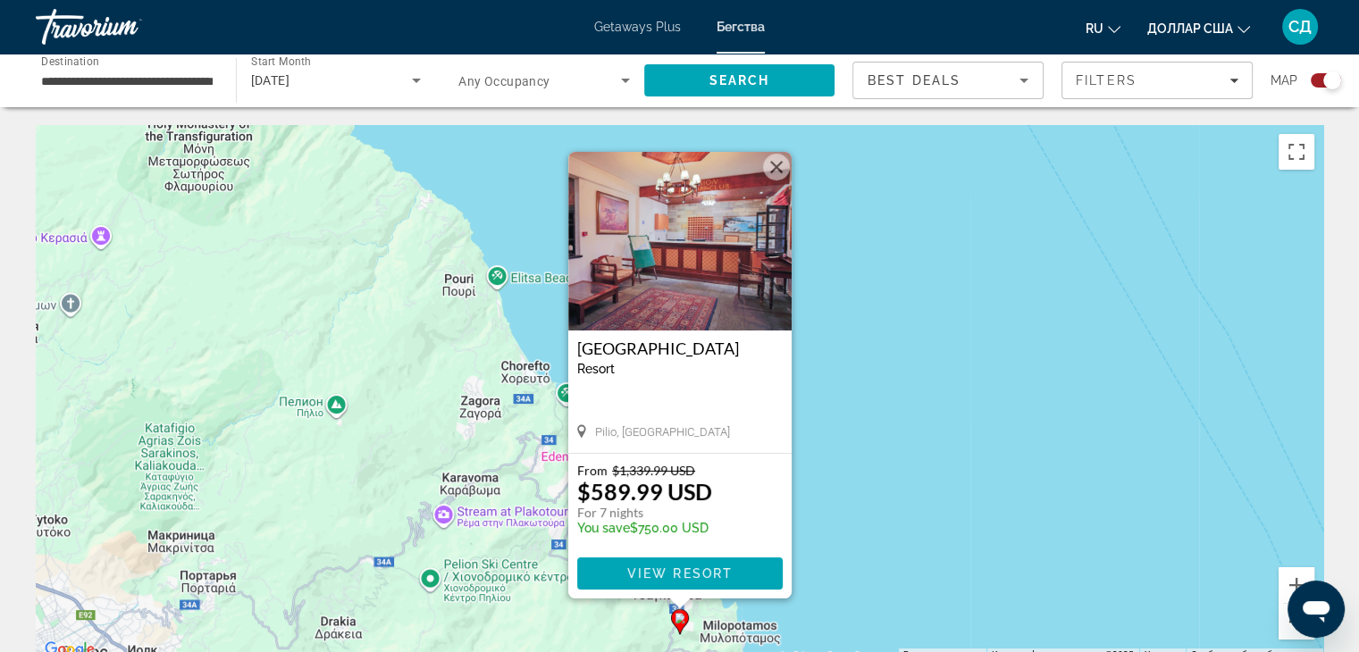
click at [1283, 627] on button "Уменьшить" at bounding box center [1296, 622] width 36 height 36
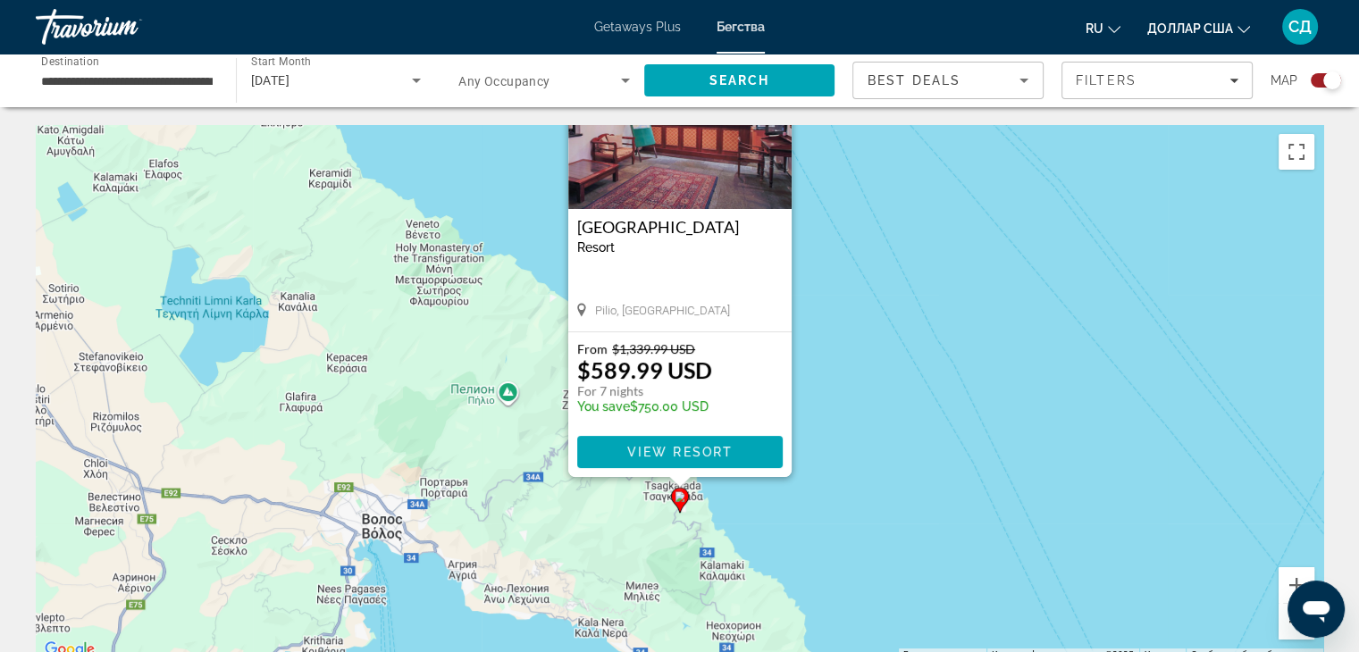
click at [1283, 627] on button "Уменьшить" at bounding box center [1296, 622] width 36 height 36
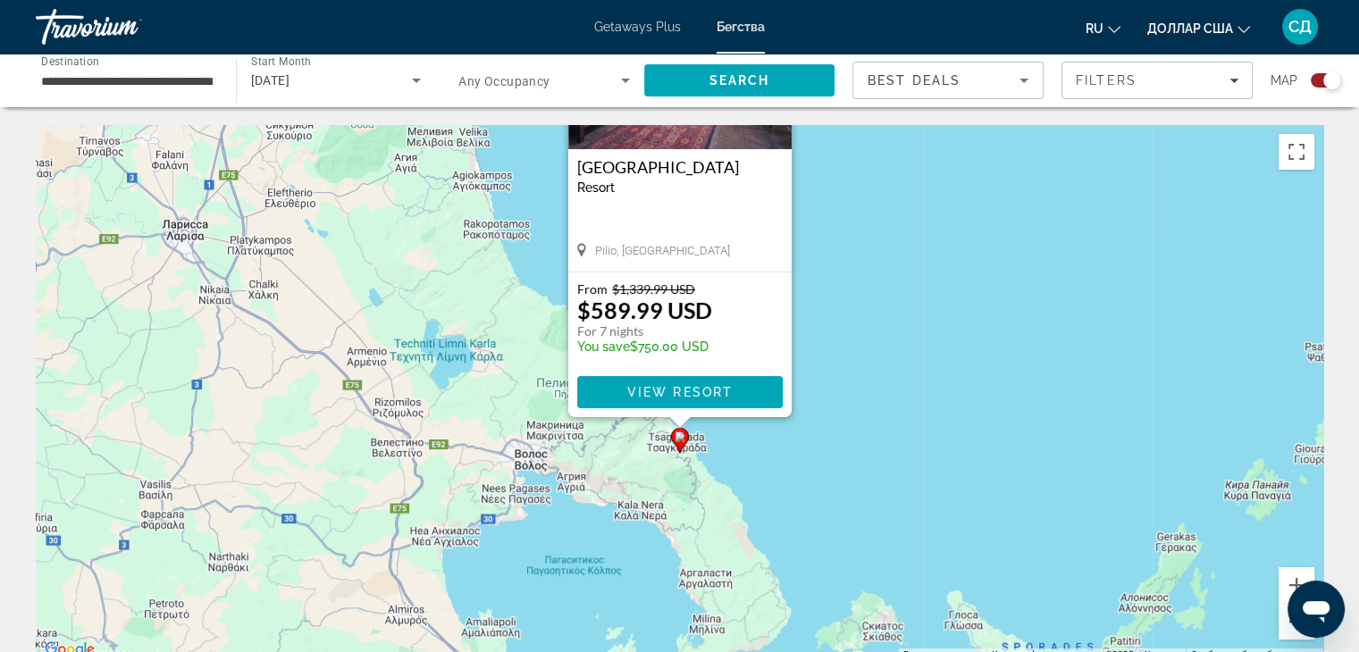
click at [1283, 627] on button "Уменьшить" at bounding box center [1296, 622] width 36 height 36
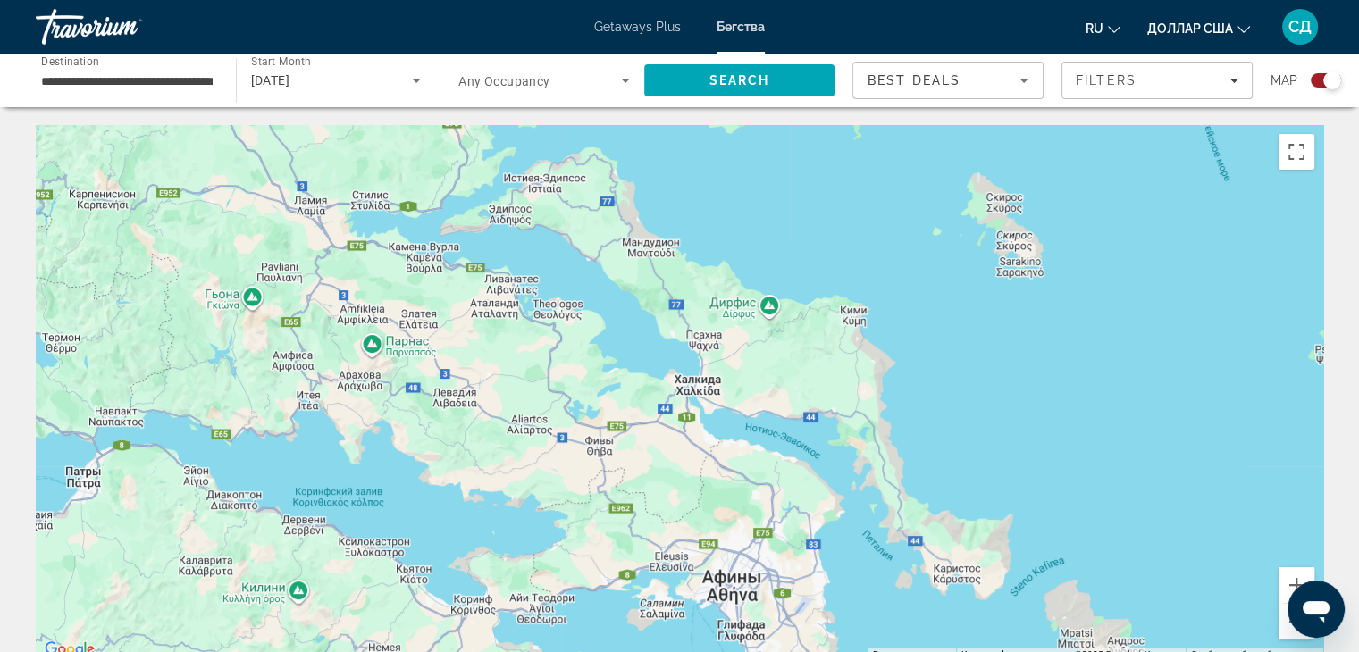
drag, startPoint x: 713, startPoint y: 505, endPoint x: 584, endPoint y: 84, distance: 439.9
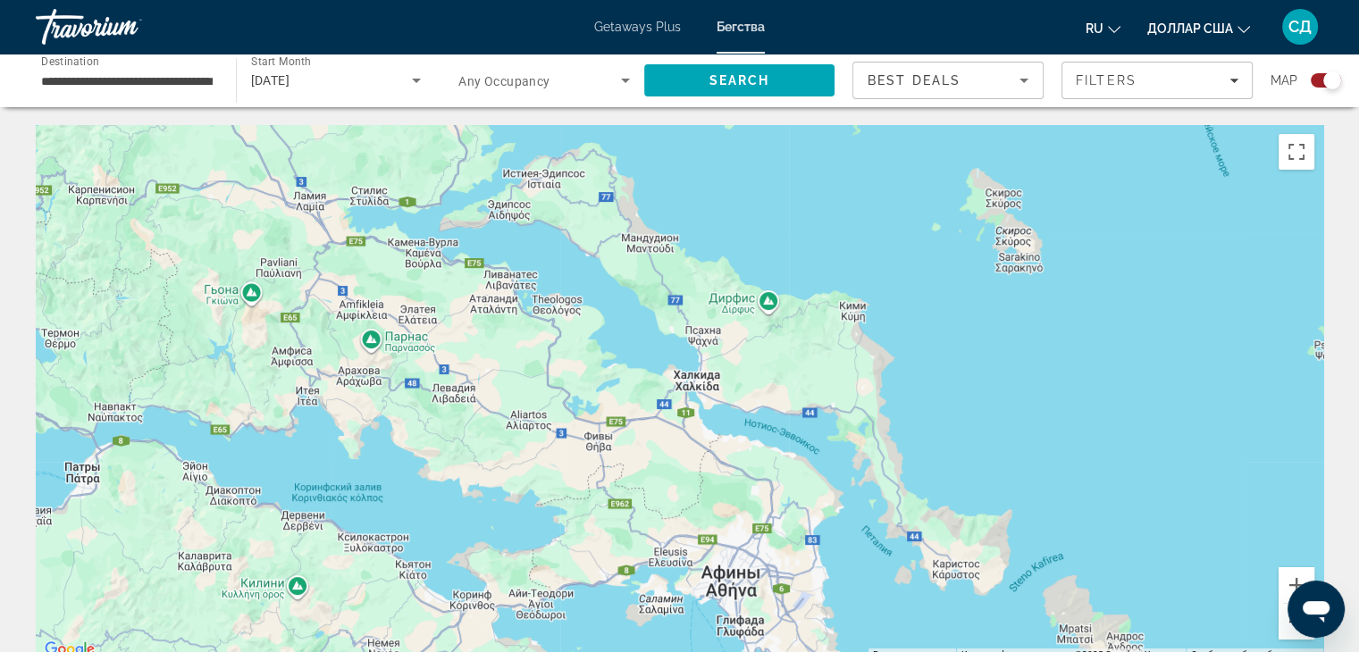
click at [1286, 627] on button "Уменьшить" at bounding box center [1296, 622] width 36 height 36
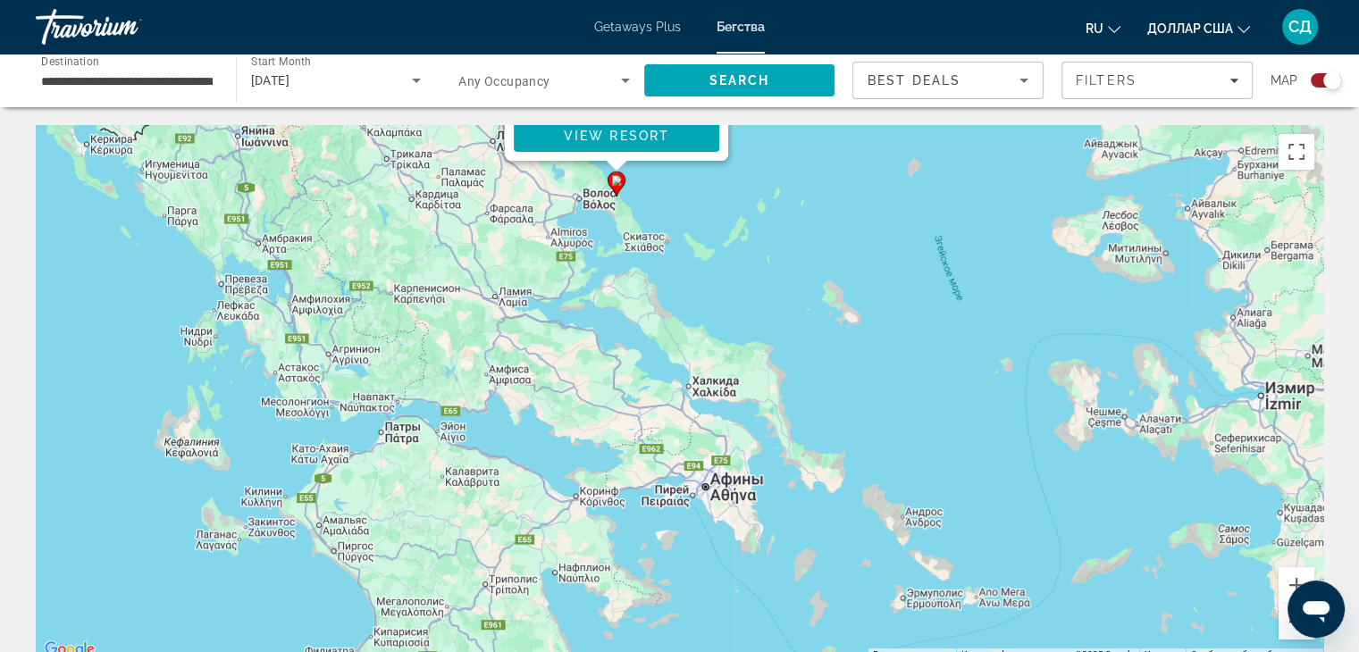
click at [1286, 627] on button "Уменьшить" at bounding box center [1296, 622] width 36 height 36
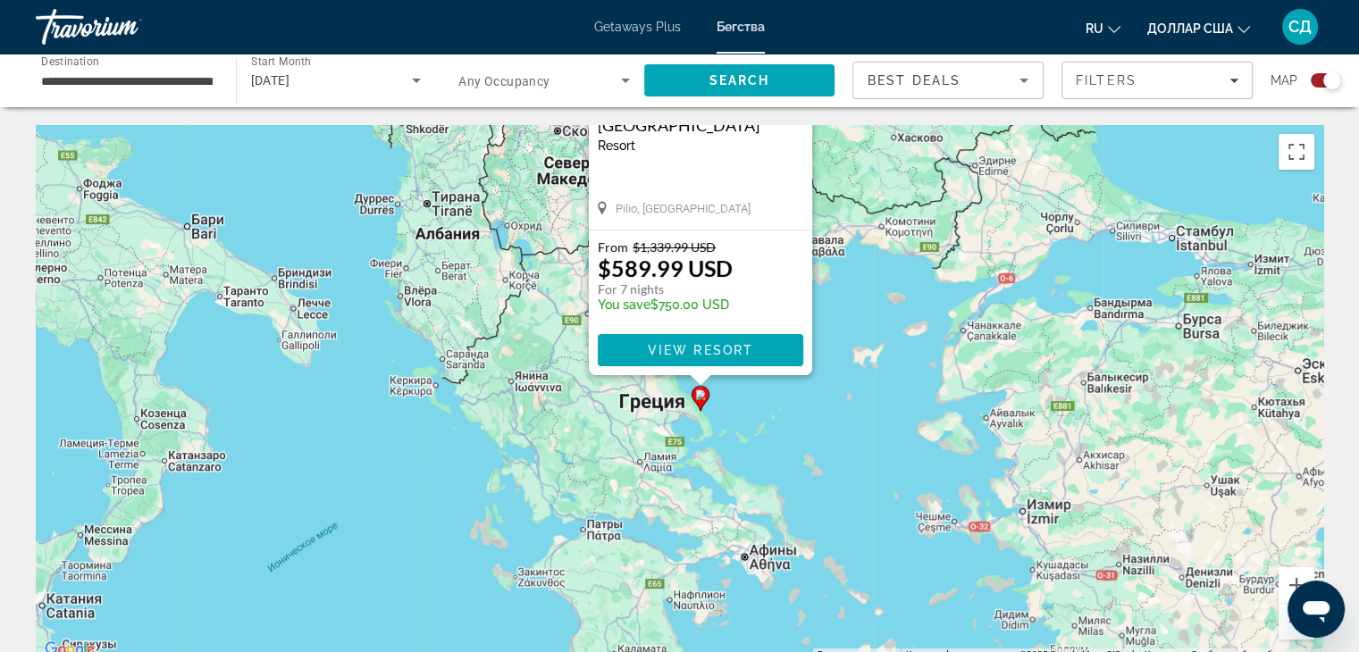
drag, startPoint x: 501, startPoint y: 347, endPoint x: 555, endPoint y: 470, distance: 134.4
click at [555, 470] on div "Чтобы активировать перетаскивание с помощью клавиатуры, нажмите Alt + Ввод. Пос…" at bounding box center [679, 393] width 1287 height 536
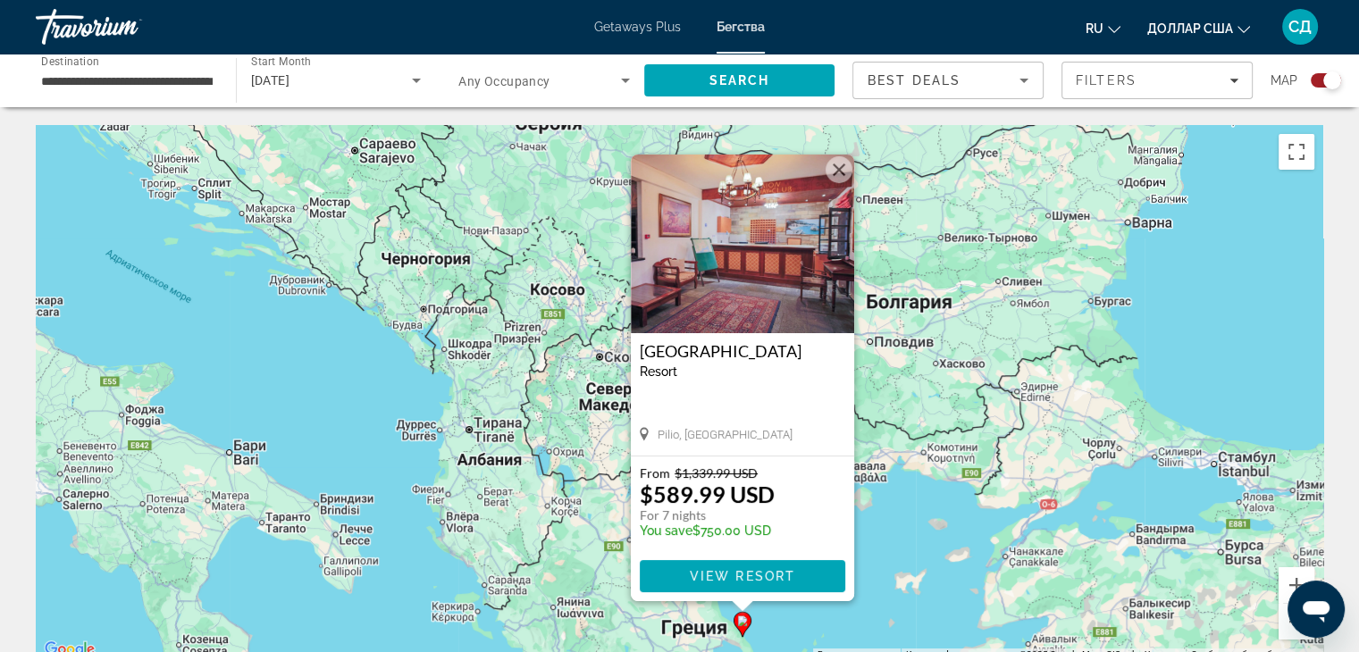
drag, startPoint x: 485, startPoint y: 309, endPoint x: 528, endPoint y: 541, distance: 236.2
click at [528, 544] on div "Чтобы активировать перетаскивание с помощью клавиатуры, нажмите Alt + Ввод. Пос…" at bounding box center [679, 393] width 1287 height 536
click at [836, 175] on button "Закрыть" at bounding box center [838, 170] width 27 height 27
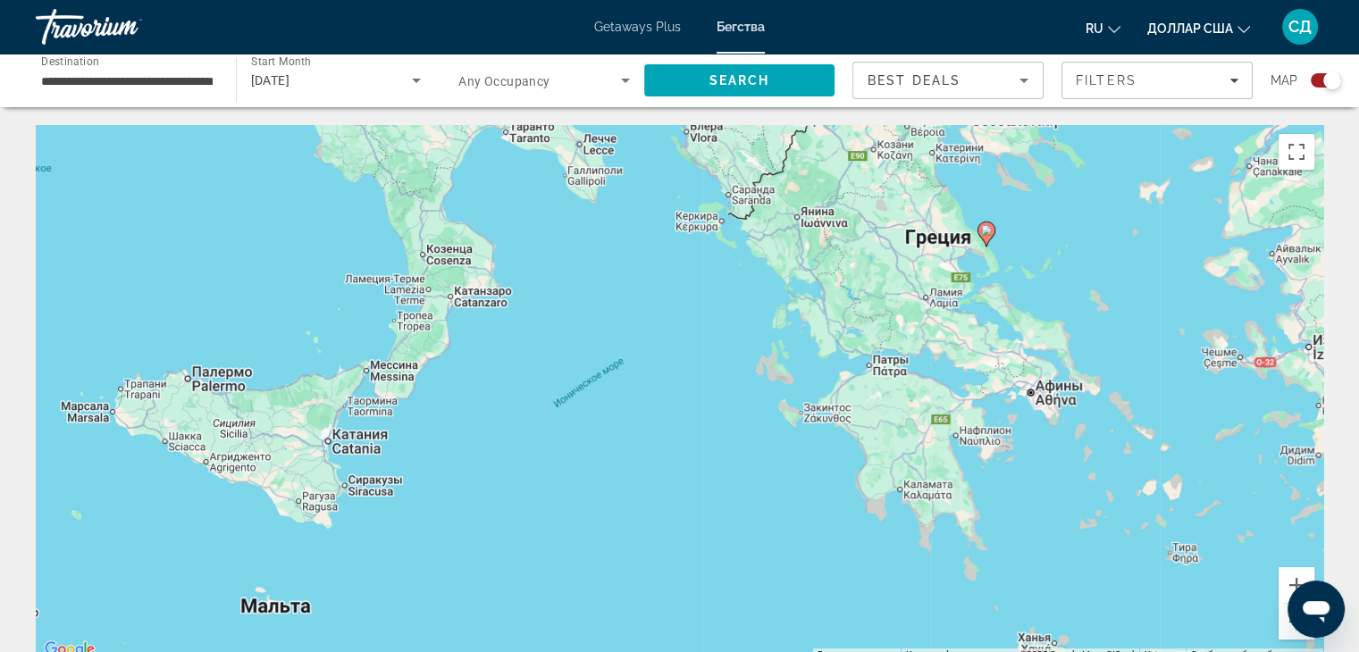
drag, startPoint x: 615, startPoint y: 425, endPoint x: 865, endPoint y: 22, distance: 474.2
click at [865, 22] on div "**********" at bounding box center [679, 326] width 1359 height 652
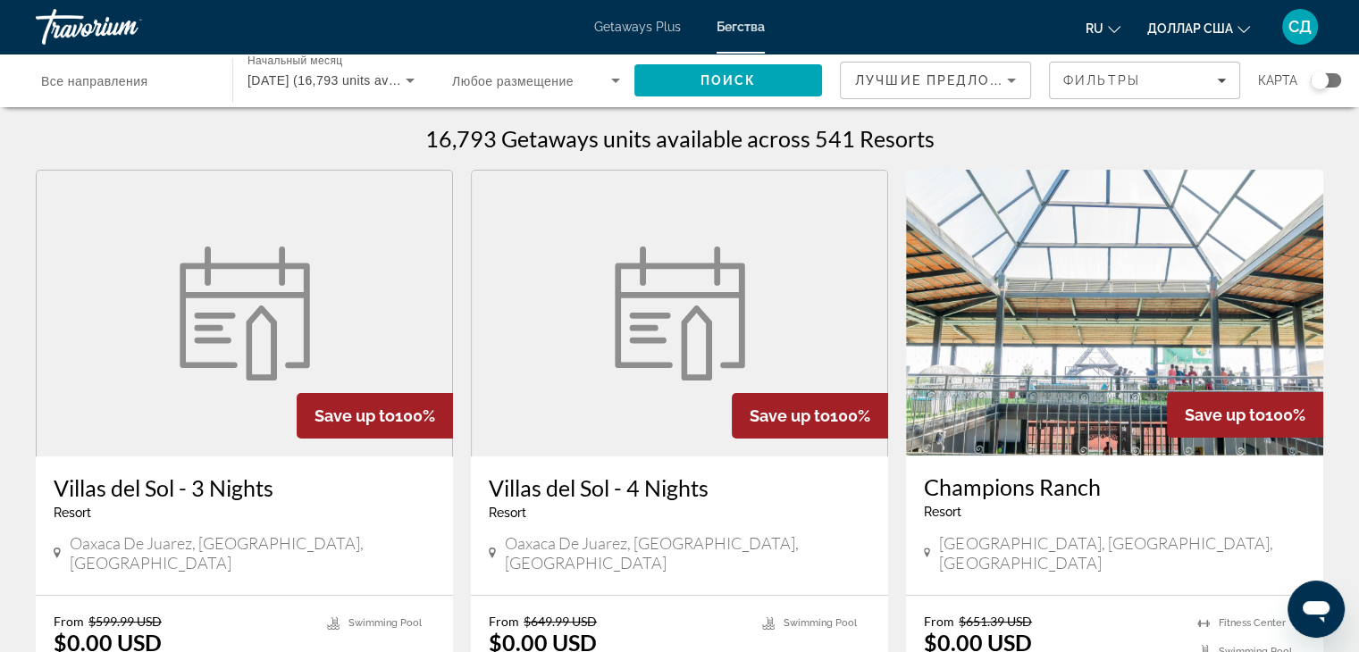
click at [1326, 83] on div "Виджет поиска" at bounding box center [1319, 80] width 18 height 18
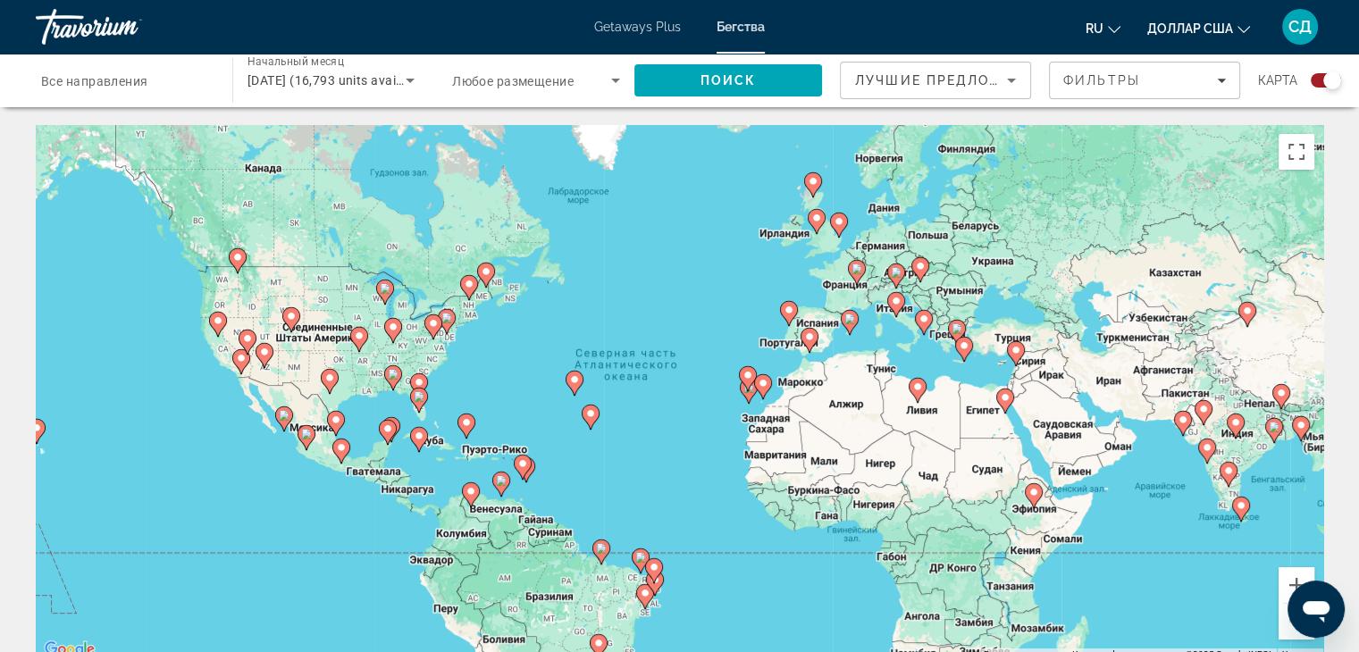
click at [1004, 400] on image "Основное содержание" at bounding box center [1005, 397] width 11 height 11
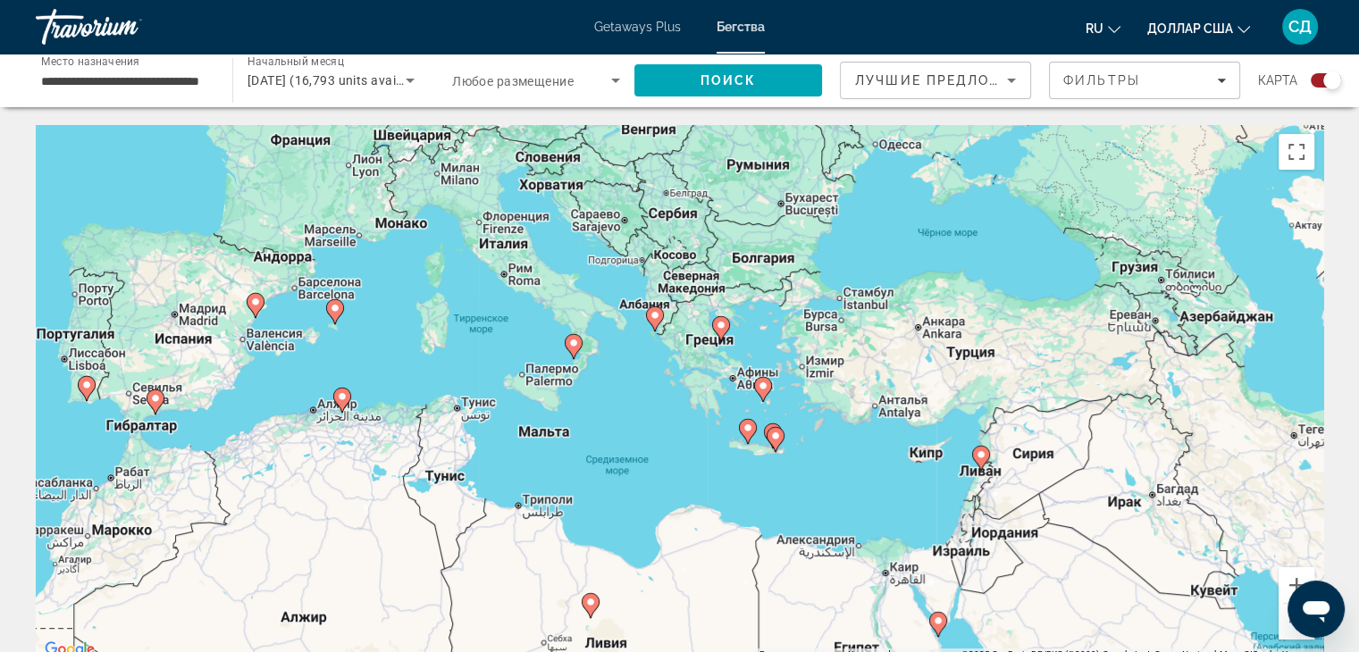
drag, startPoint x: 347, startPoint y: 297, endPoint x: 567, endPoint y: 532, distance: 321.7
click at [567, 536] on div "Чтобы активировать перетаскивание с помощью клавиатуры, нажмите Alt + Ввод. Пос…" at bounding box center [679, 393] width 1287 height 536
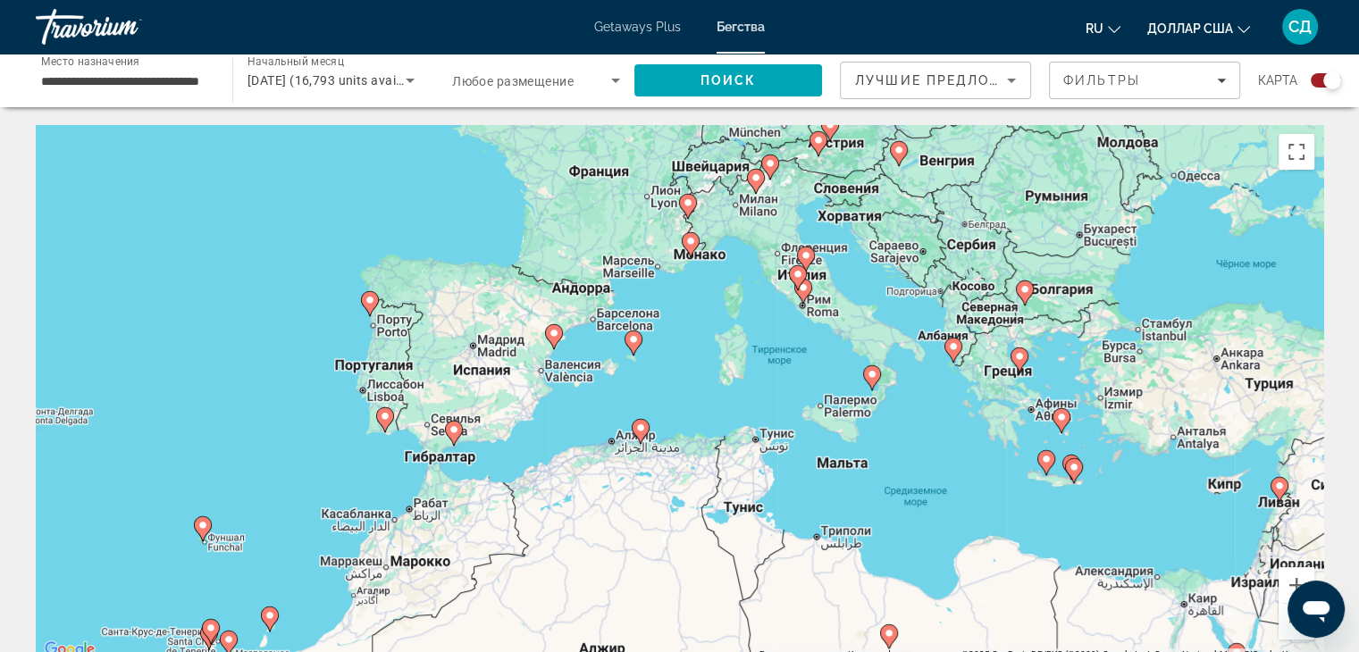
drag, startPoint x: 176, startPoint y: 284, endPoint x: 461, endPoint y: 347, distance: 291.9
click at [461, 347] on div "Чтобы активировать перетаскивание с помощью клавиатуры, нажмите Alt + Ввод. Пос…" at bounding box center [679, 393] width 1287 height 536
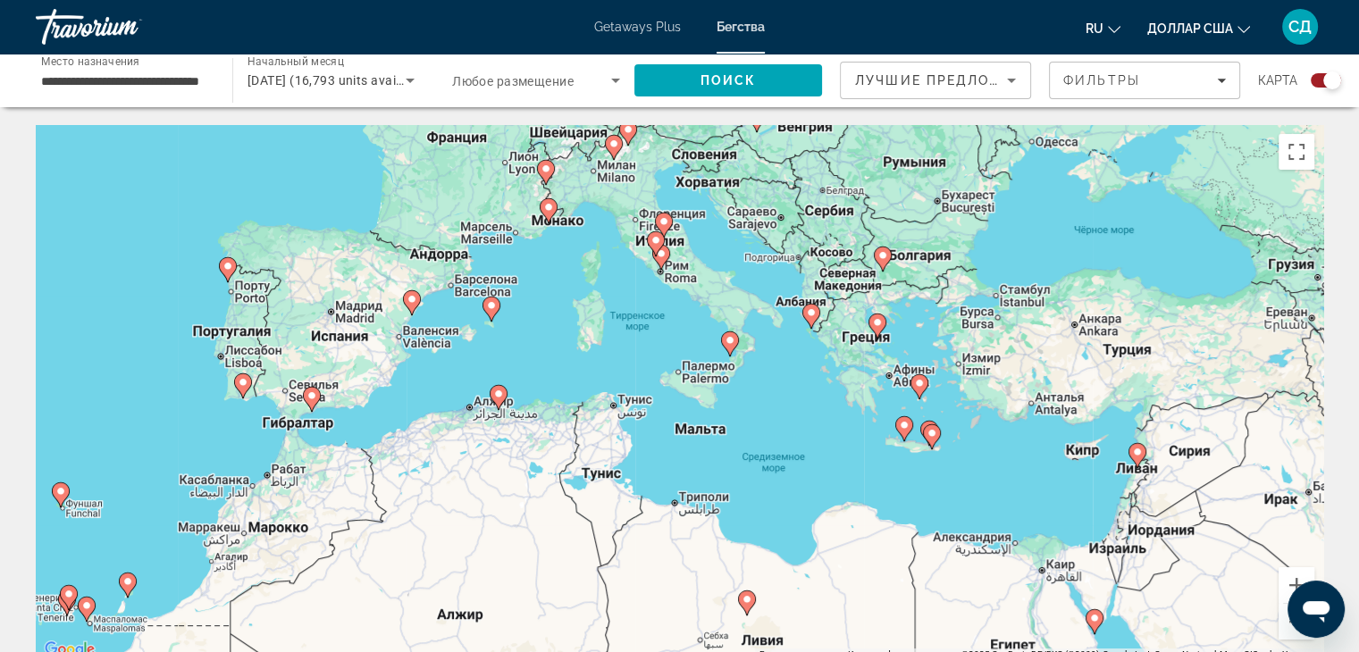
drag, startPoint x: 536, startPoint y: 268, endPoint x: 391, endPoint y: 237, distance: 148.0
click at [391, 237] on div "Чтобы активировать перетаскивание с помощью клавиатуры, нажмите Alt + Ввод. Пос…" at bounding box center [679, 393] width 1287 height 536
click at [491, 303] on image "Основное содержание" at bounding box center [491, 305] width 11 height 11
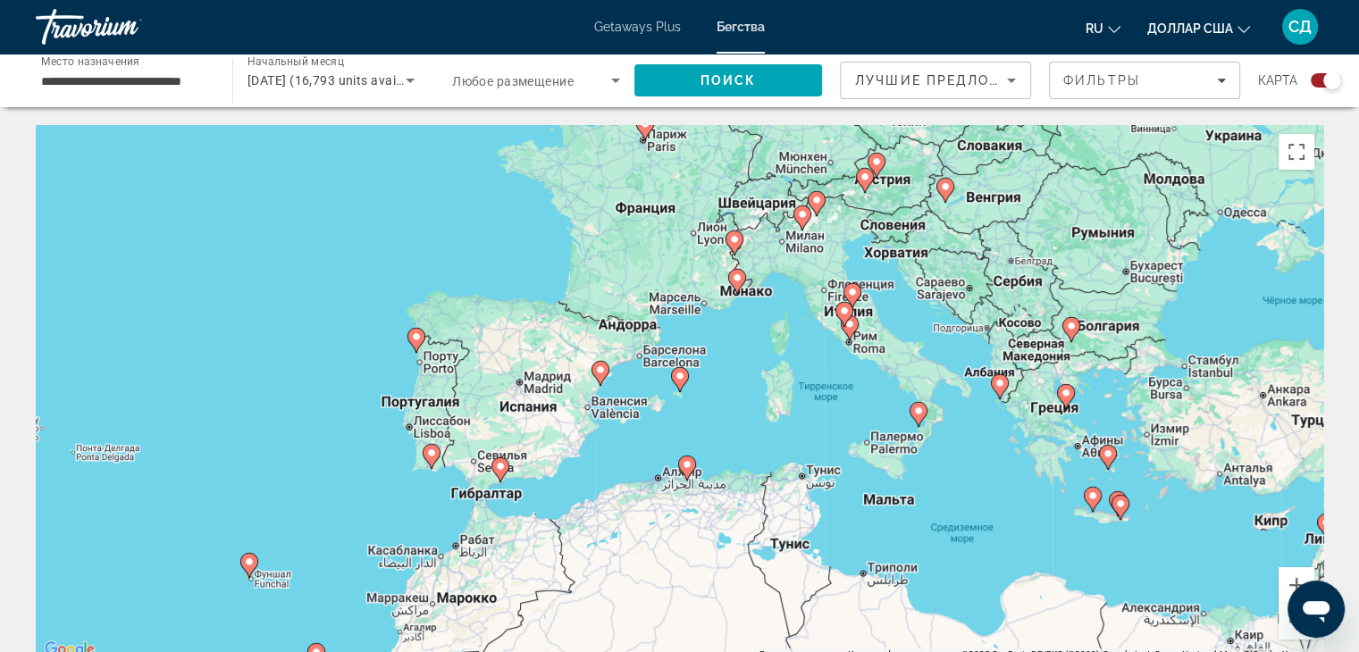
click at [681, 376] on image "Основное содержание" at bounding box center [679, 376] width 11 height 11
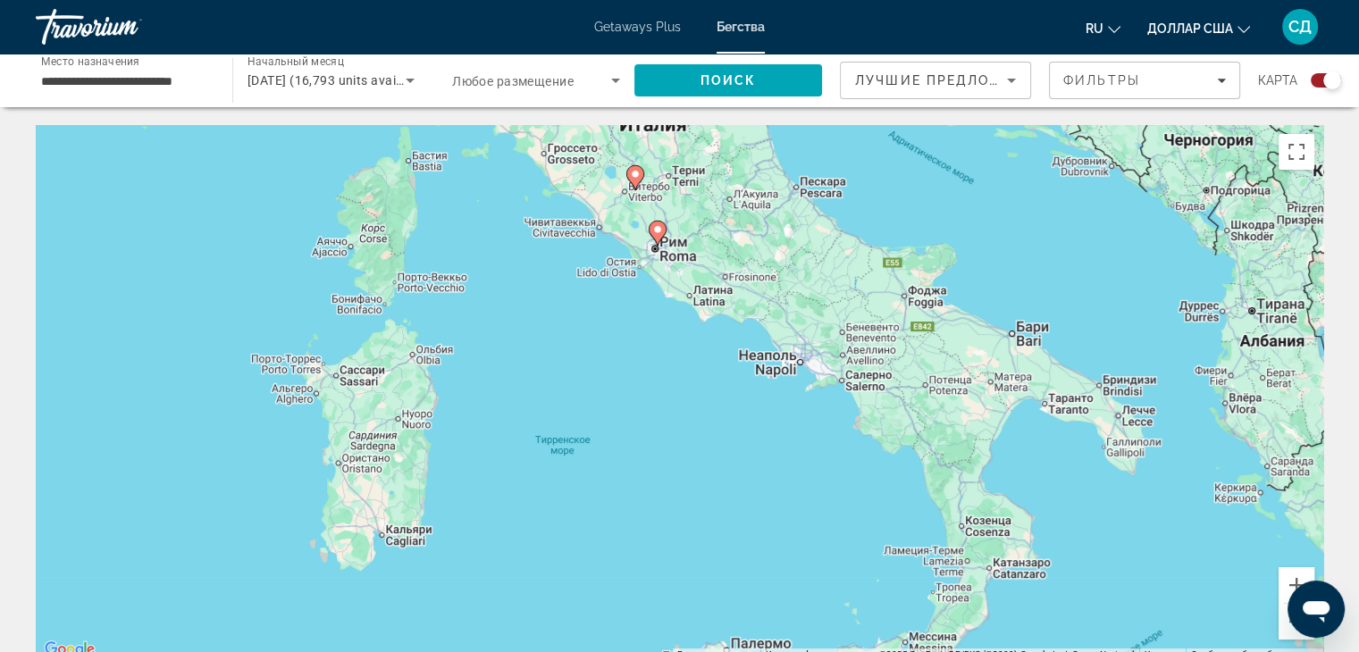
drag, startPoint x: 1094, startPoint y: 444, endPoint x: 402, endPoint y: 440, distance: 692.3
click at [389, 488] on div "Для навигации используйте клавиши со стрелками. Чтобы активировать перетаскиван…" at bounding box center [679, 393] width 1287 height 536
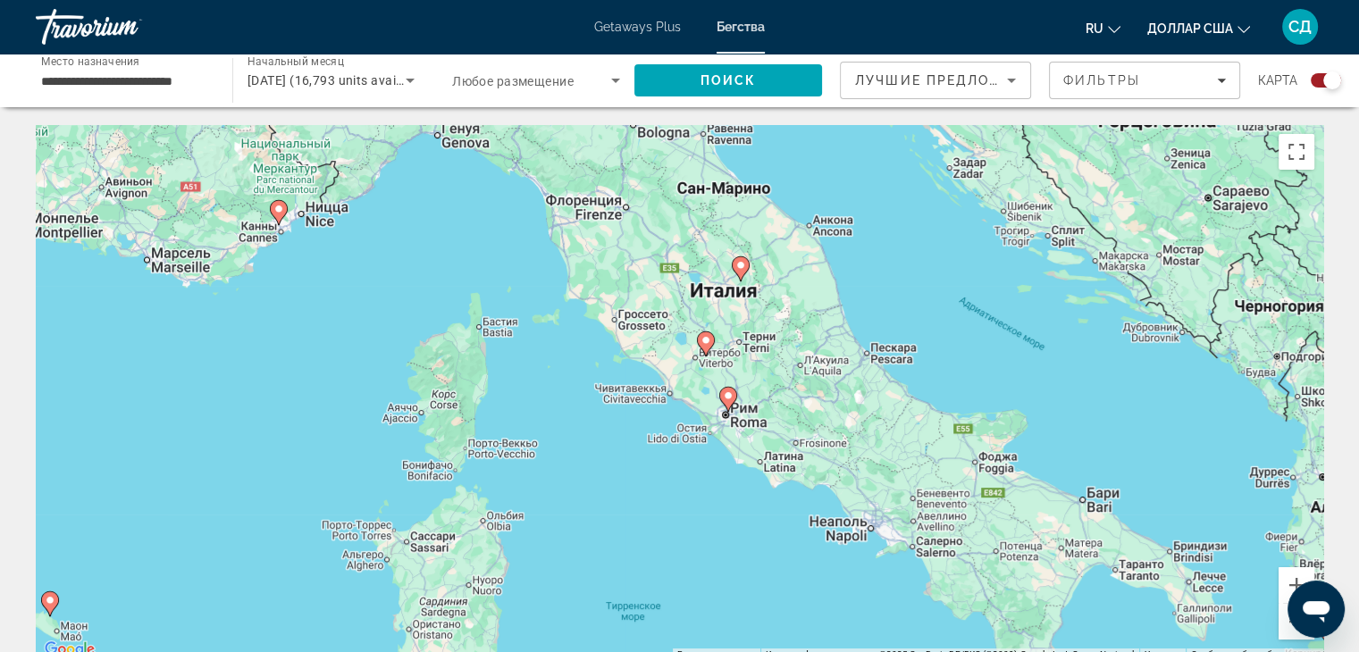
drag, startPoint x: 662, startPoint y: 247, endPoint x: 725, endPoint y: 389, distance: 155.5
click at [725, 389] on gmp-advanced-marker "Основное содержание" at bounding box center [728, 399] width 18 height 27
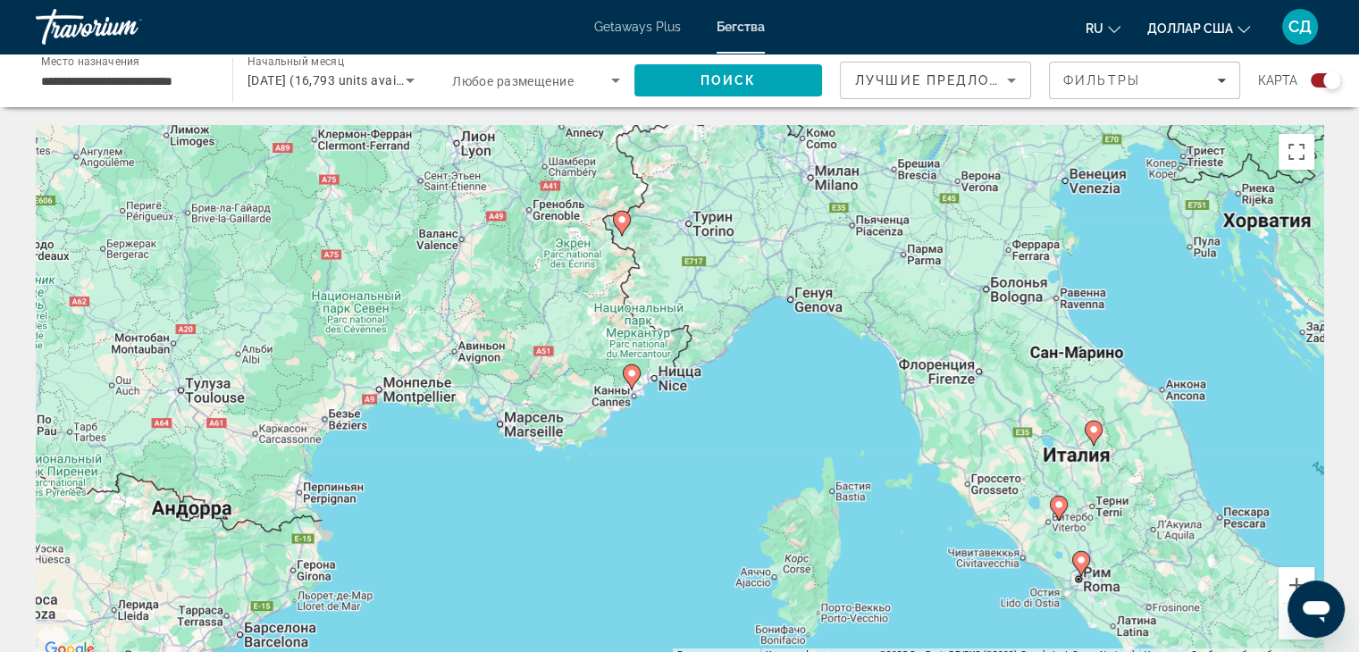
drag, startPoint x: 247, startPoint y: 261, endPoint x: 575, endPoint y: 391, distance: 352.8
click at [575, 394] on div "Чтобы активировать перетаскивание с помощью клавиатуры, нажмите Alt + Ввод. Пос…" at bounding box center [679, 393] width 1287 height 536
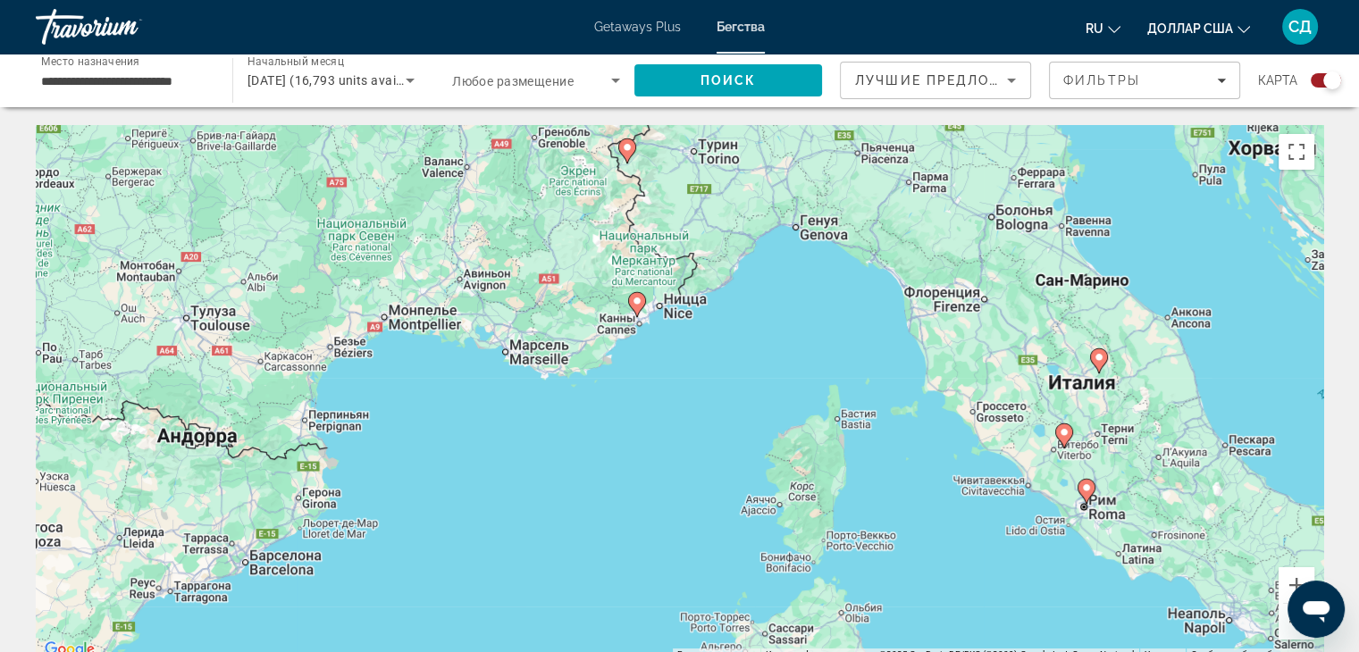
drag, startPoint x: 416, startPoint y: 222, endPoint x: 415, endPoint y: 146, distance: 75.9
click at [415, 146] on div "Чтобы активировать перетаскивание с помощью клавиатуры, нажмите Alt + Ввод. Пос…" at bounding box center [679, 393] width 1287 height 536
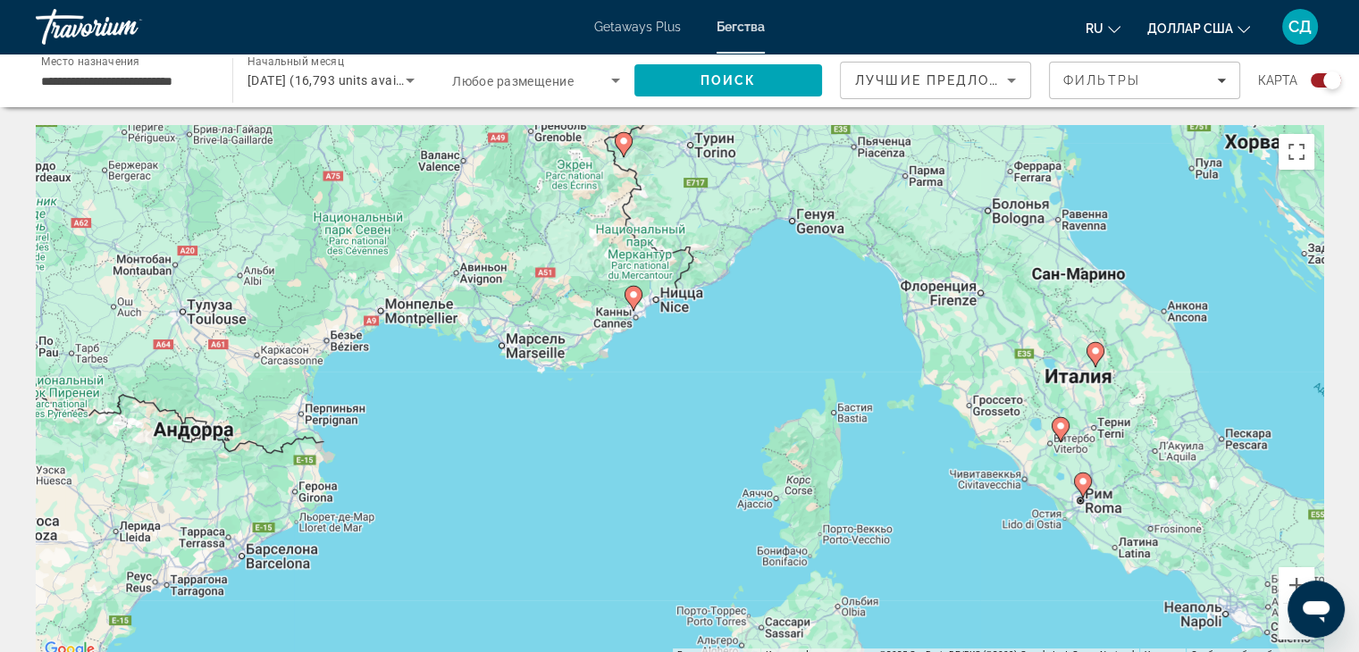
click at [630, 297] on image "Основное содержание" at bounding box center [633, 294] width 11 height 11
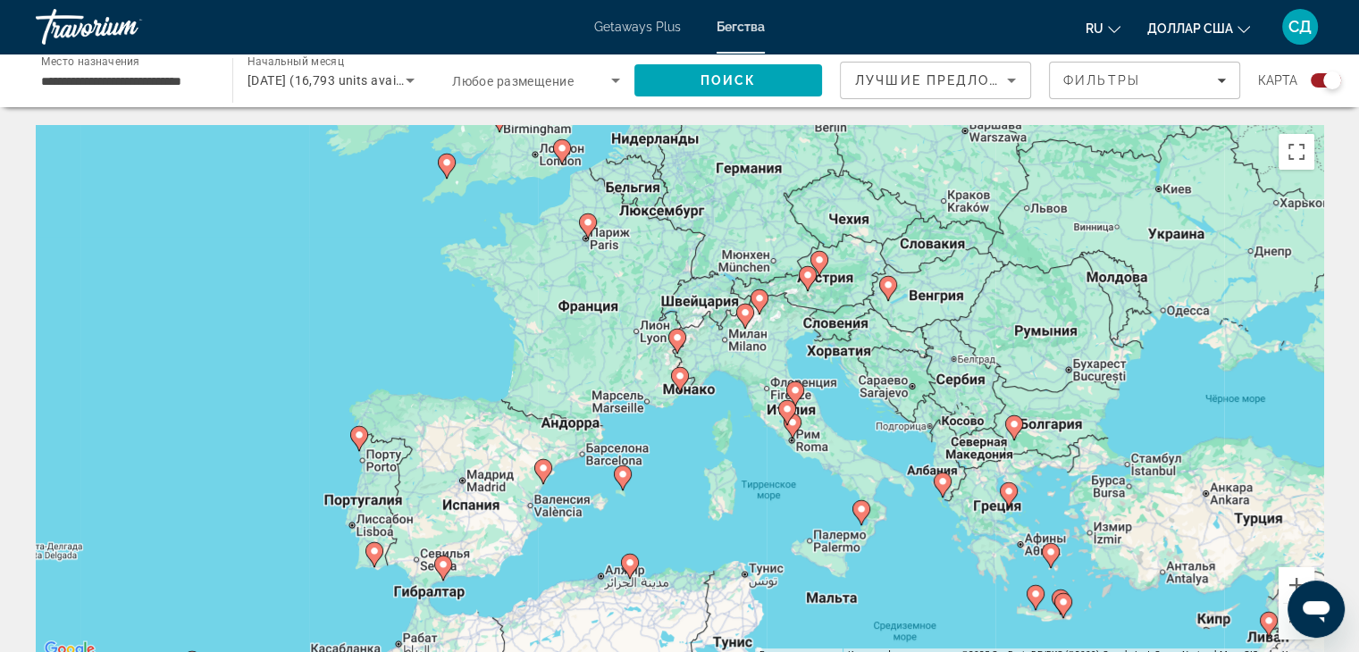
click at [679, 375] on image "Основное содержание" at bounding box center [679, 376] width 11 height 11
type input "**********"
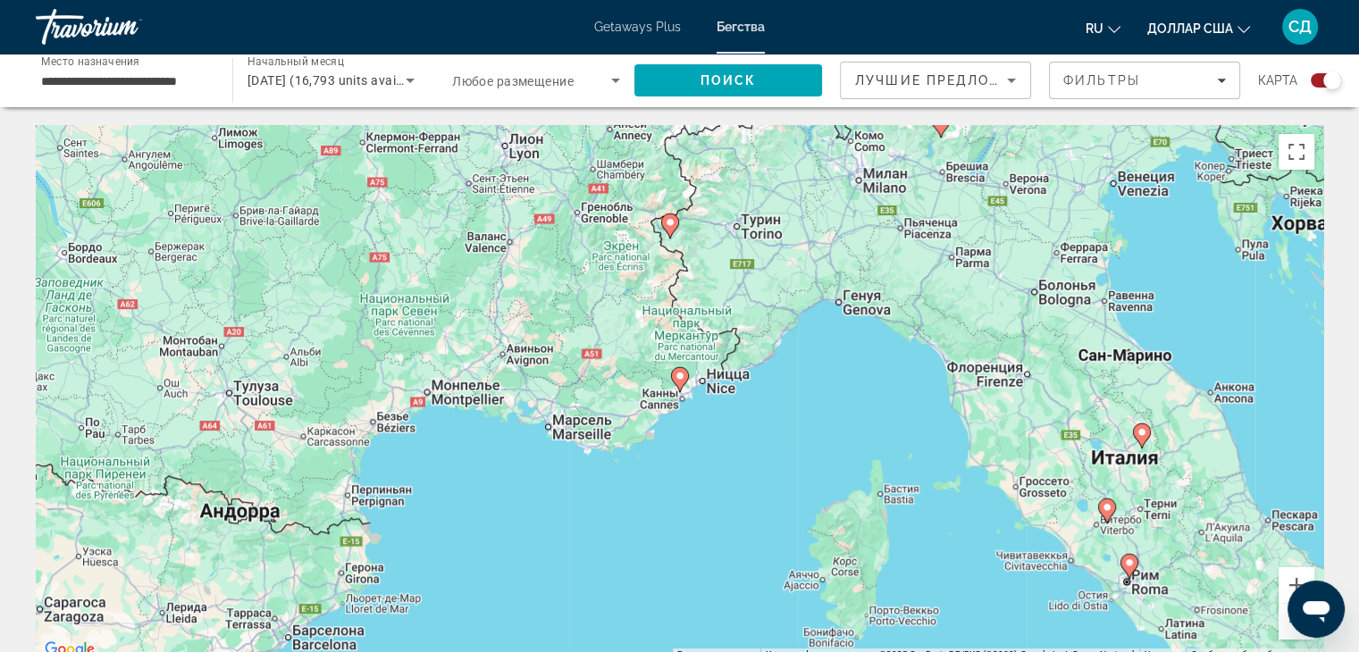
click at [679, 375] on image "Основное содержание" at bounding box center [679, 376] width 11 height 11
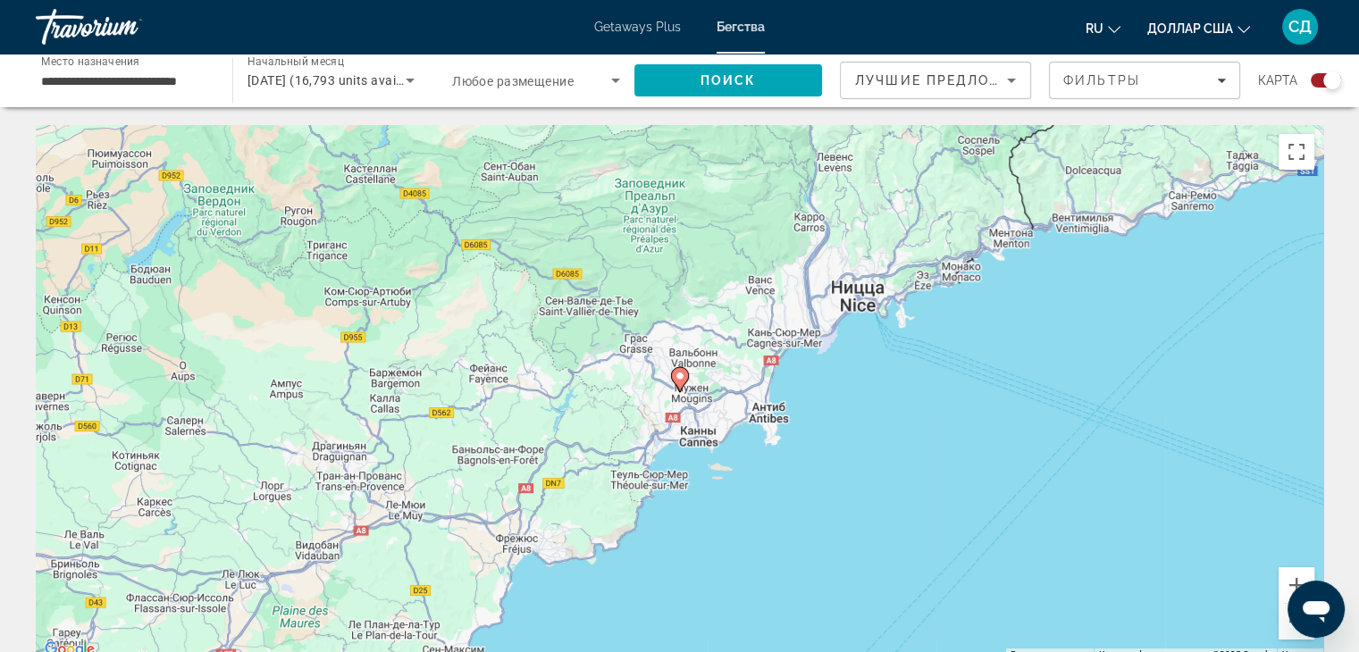
click at [679, 376] on image "Основное содержание" at bounding box center [679, 376] width 11 height 11
click at [676, 380] on image "Основное содержание" at bounding box center [679, 376] width 11 height 11
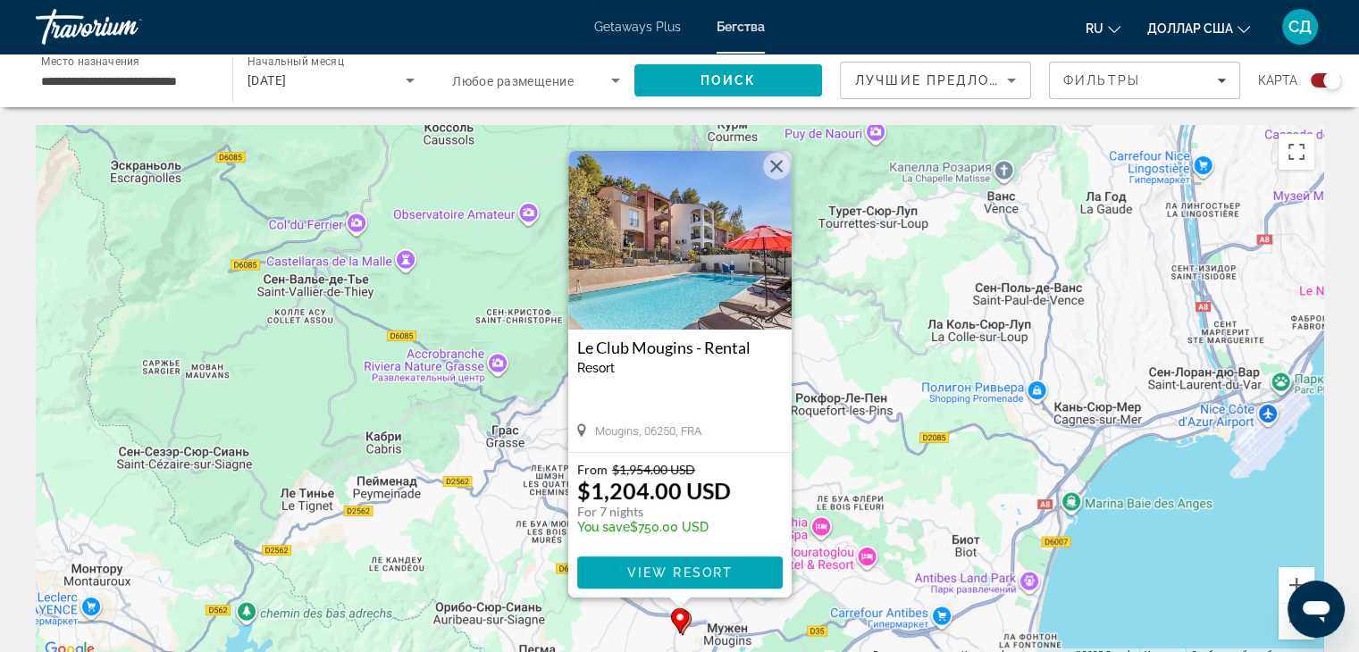
click at [779, 163] on button "Закрыть" at bounding box center [776, 166] width 27 height 27
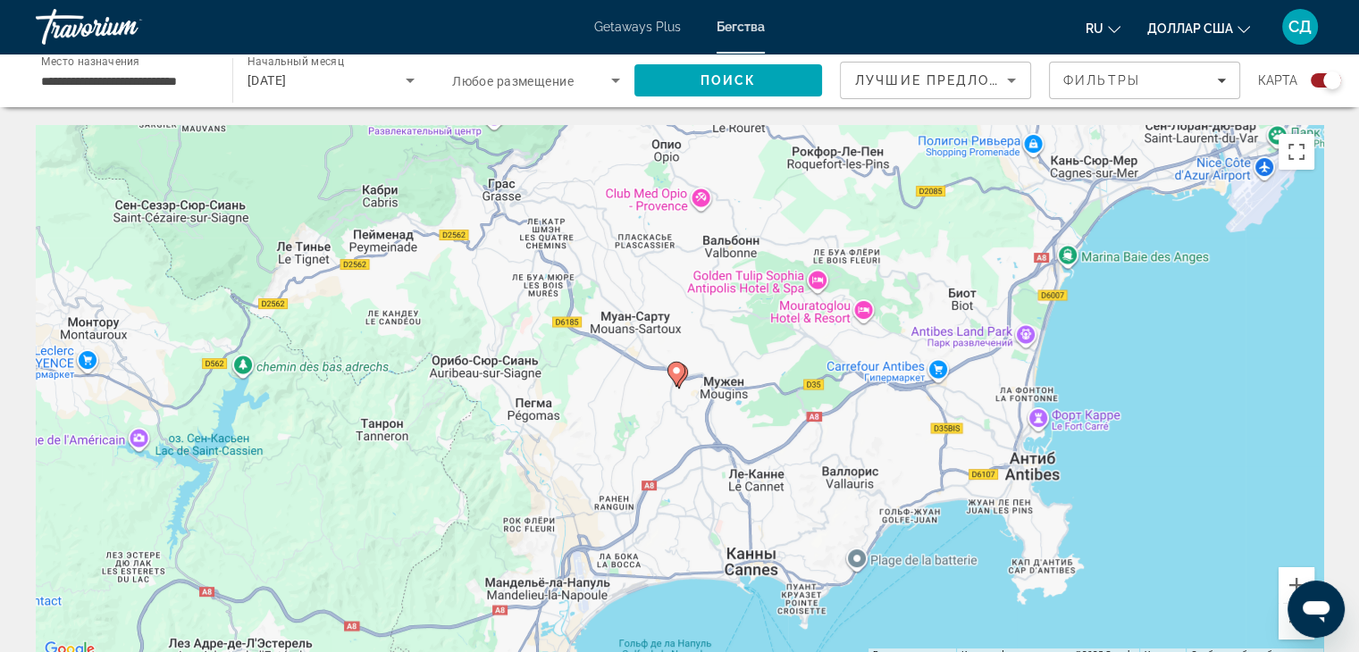
drag, startPoint x: 650, startPoint y: 392, endPoint x: 647, endPoint y: 151, distance: 241.2
click at [647, 151] on div "Чтобы активировать перетаскивание с помощью клавиатуры, нажмите Alt + Ввод. Пос…" at bounding box center [679, 393] width 1287 height 536
click at [1285, 627] on button "Уменьшить" at bounding box center [1296, 622] width 36 height 36
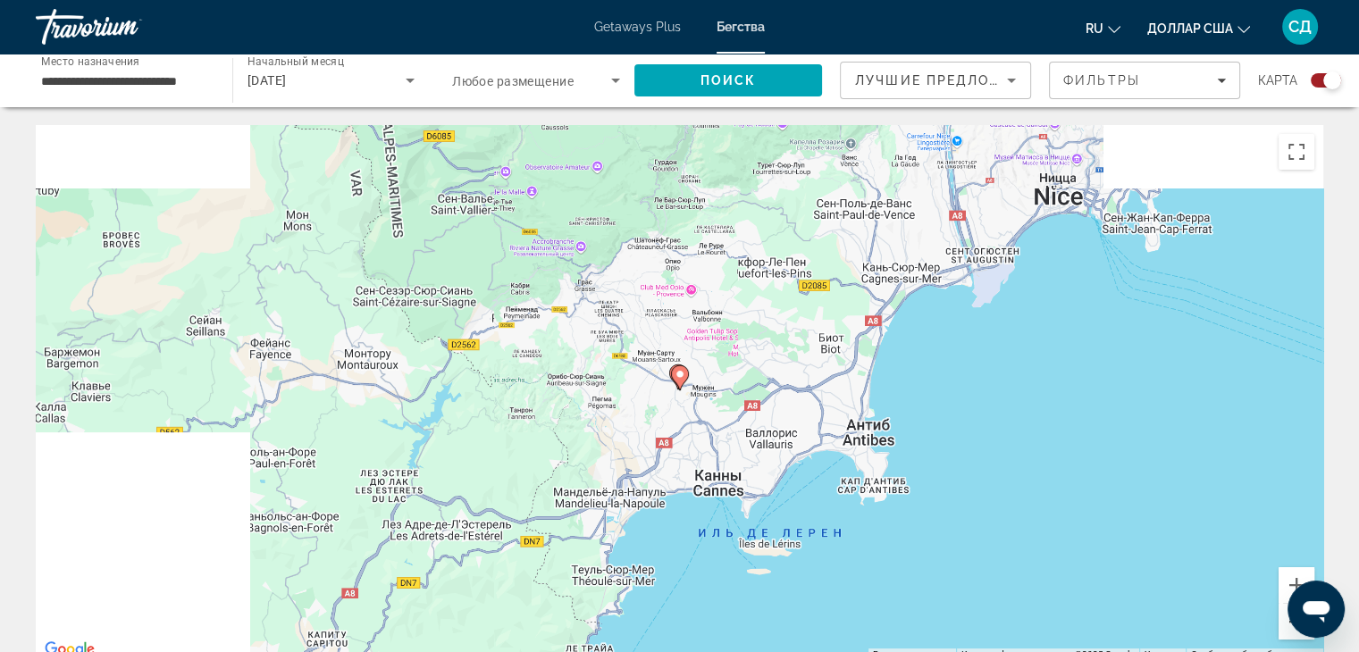
click at [1285, 628] on button "Уменьшить" at bounding box center [1296, 622] width 36 height 36
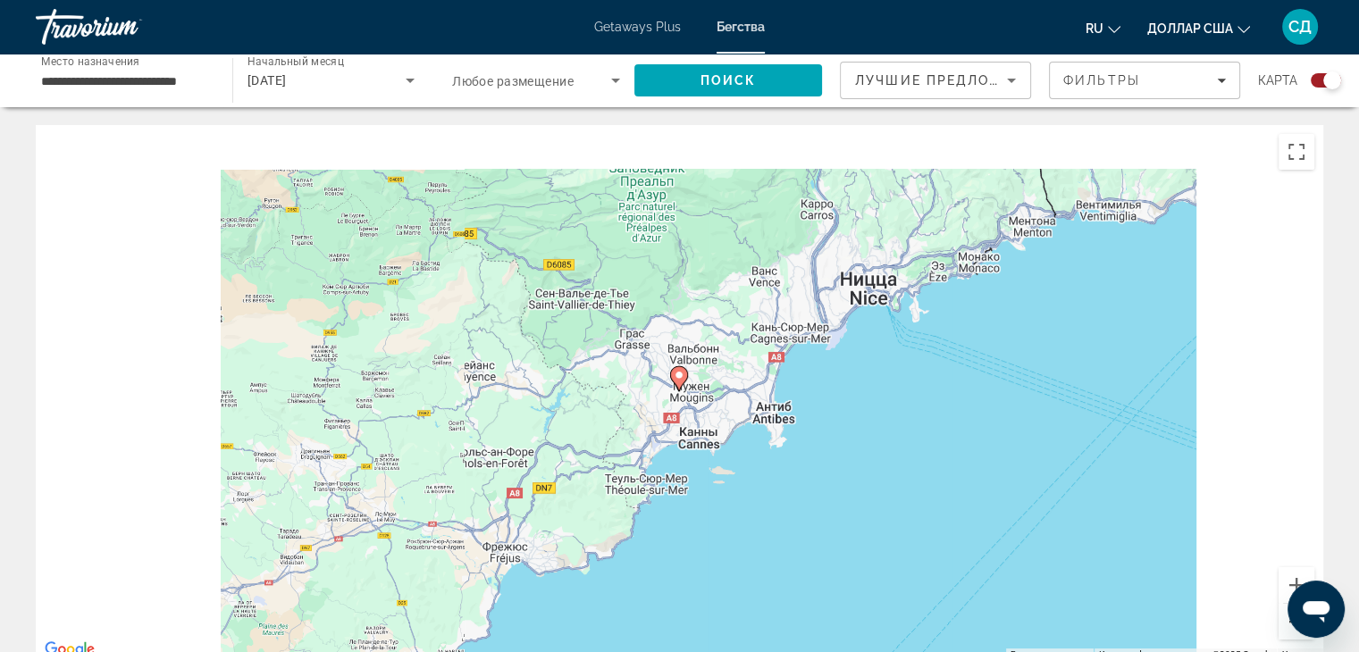
click at [1285, 629] on button "Уменьшить" at bounding box center [1296, 622] width 36 height 36
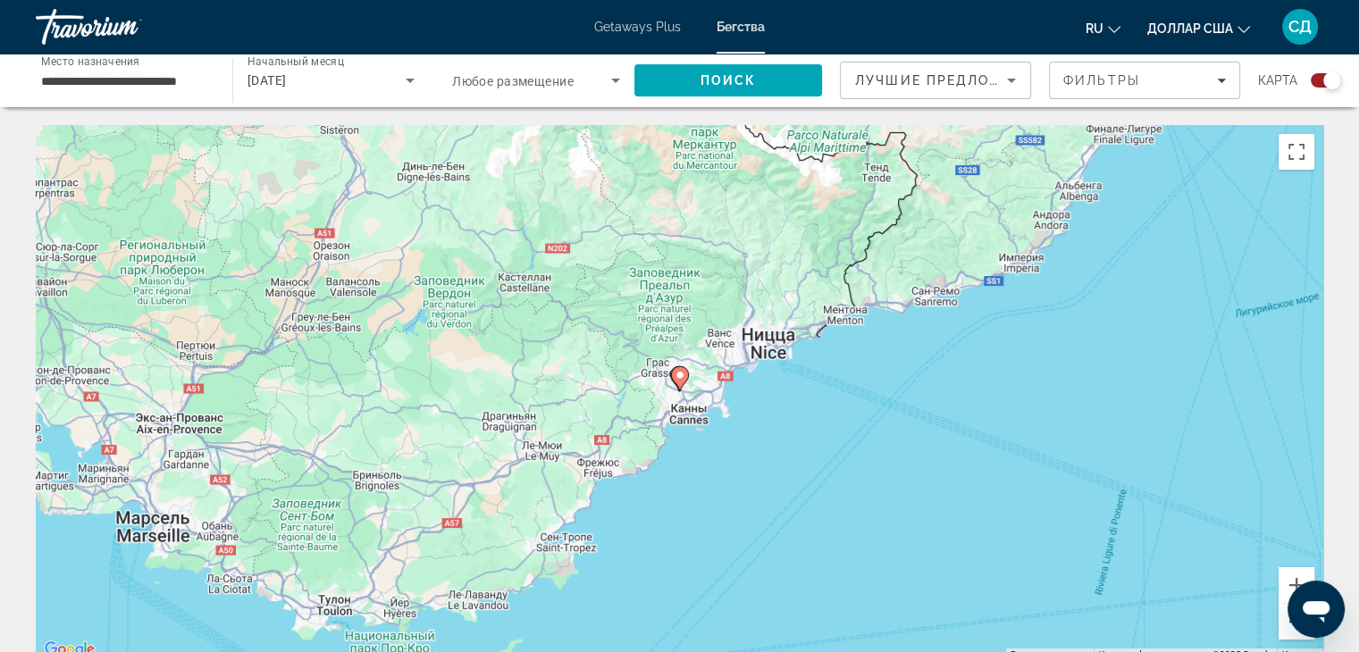
click at [1285, 632] on button "Уменьшить" at bounding box center [1296, 622] width 36 height 36
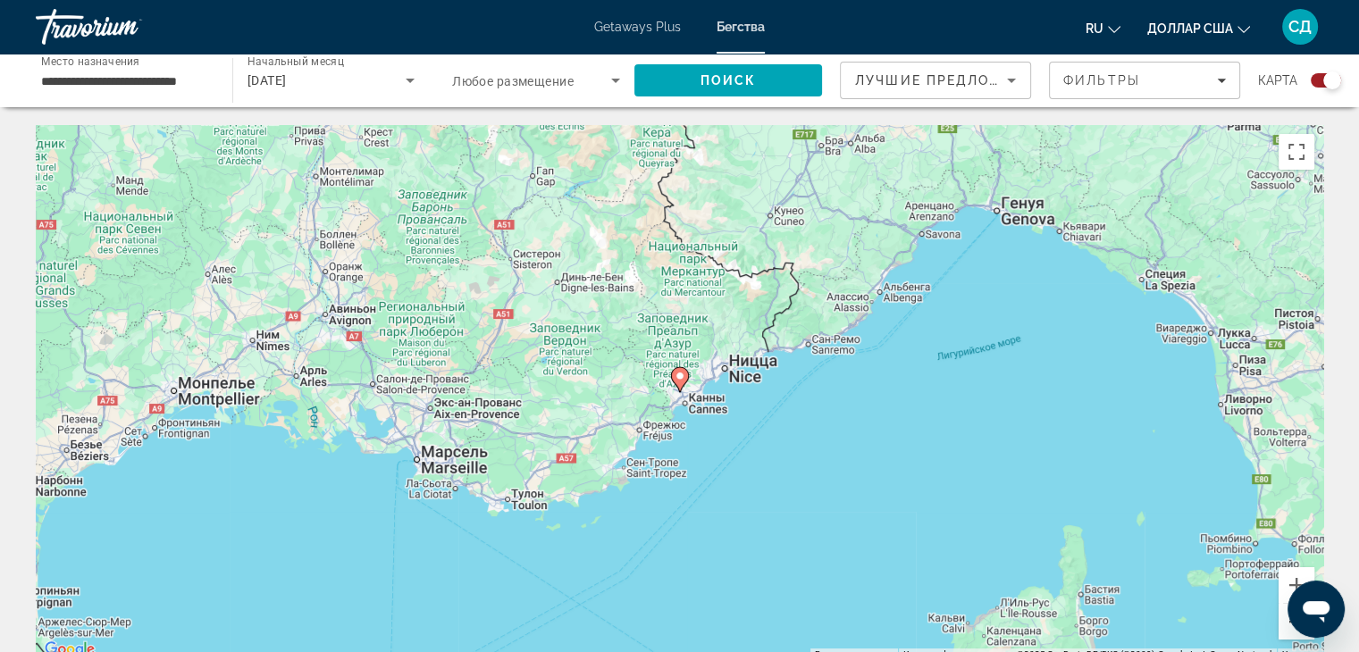
click at [1284, 637] on button "Уменьшить" at bounding box center [1296, 622] width 36 height 36
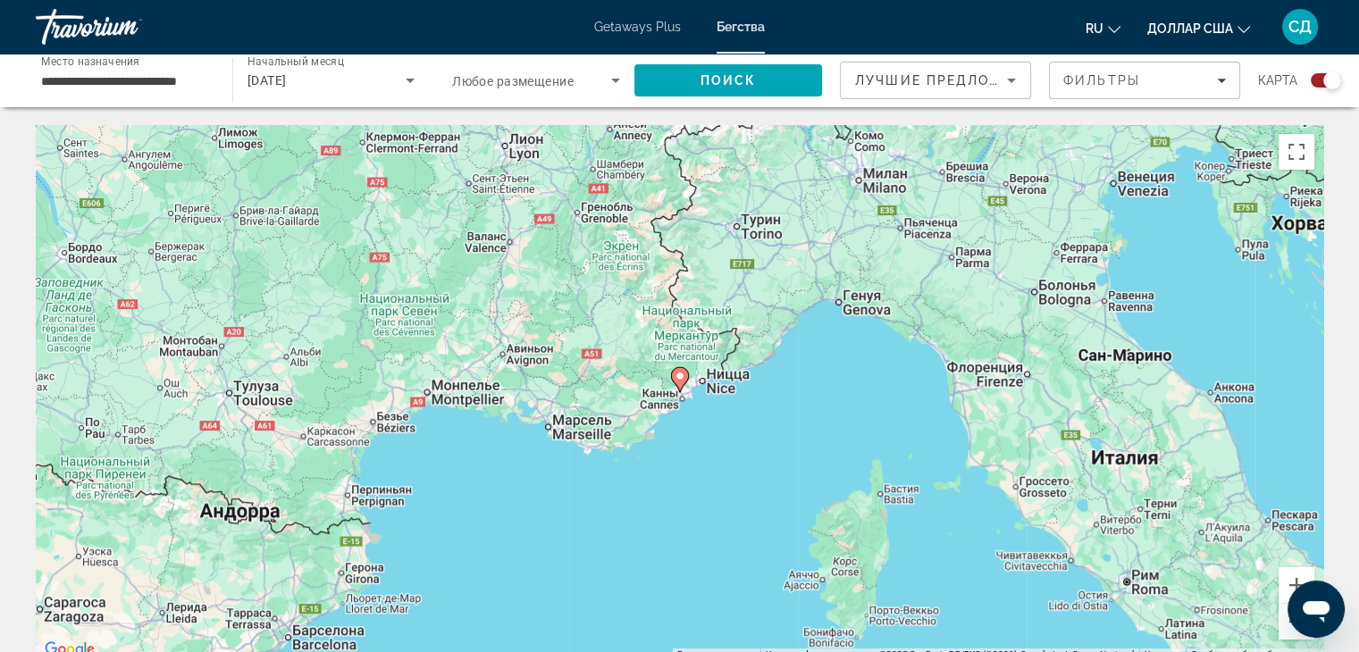
click at [1284, 637] on button "Уменьшить" at bounding box center [1296, 622] width 36 height 36
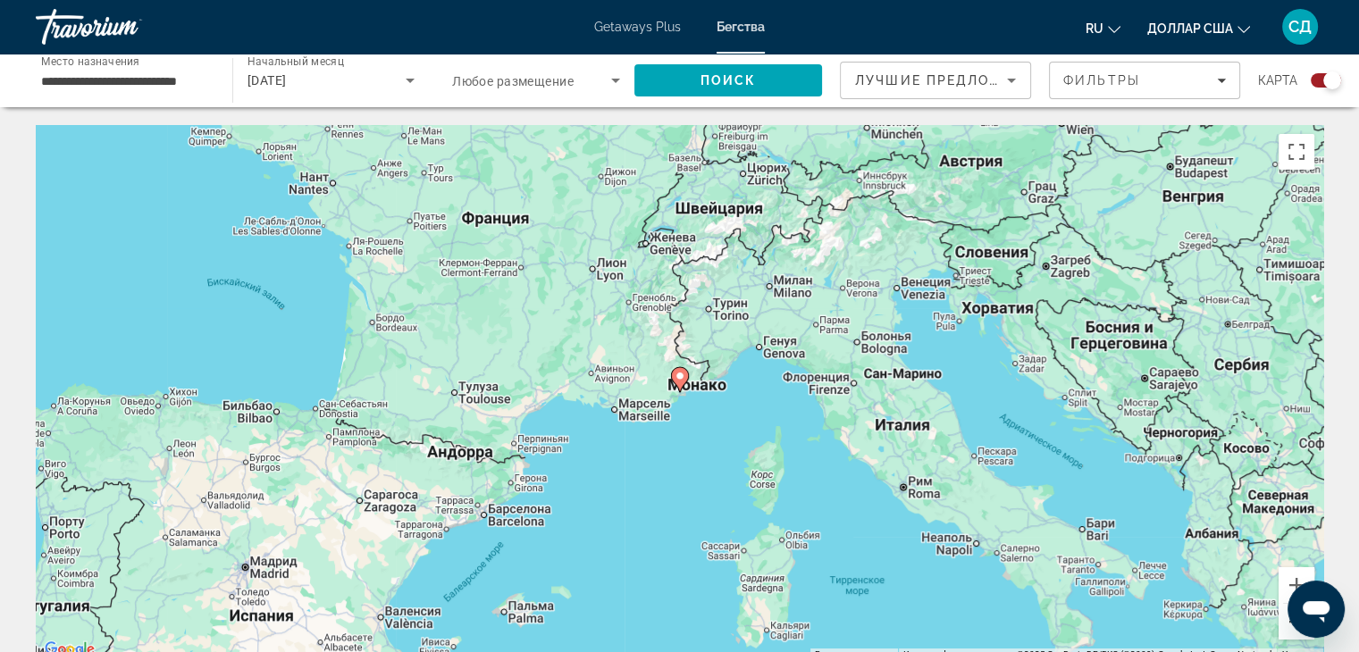
click at [1284, 637] on button "Уменьшить" at bounding box center [1296, 622] width 36 height 36
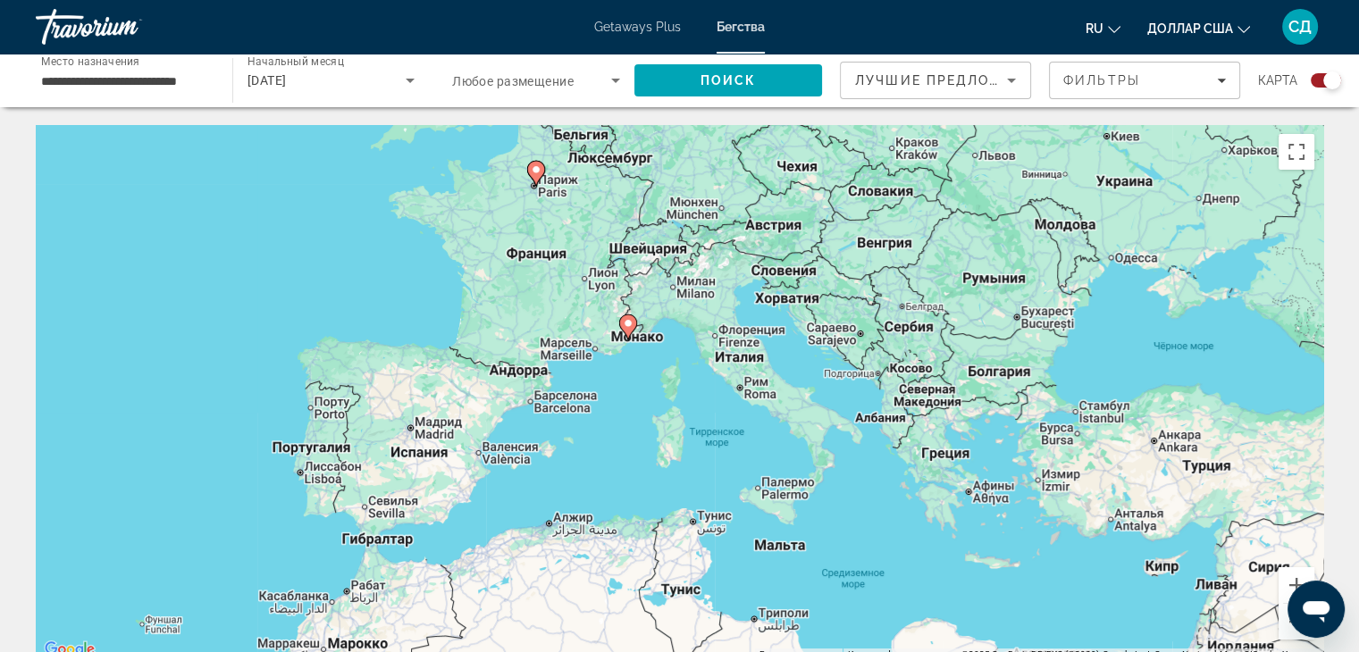
drag, startPoint x: 872, startPoint y: 516, endPoint x: 820, endPoint y: 464, distance: 73.9
click at [820, 464] on div "Чтобы активировать перетаскивание с помощью клавиатуры, нажмите Alt + Ввод. Пос…" at bounding box center [679, 393] width 1287 height 536
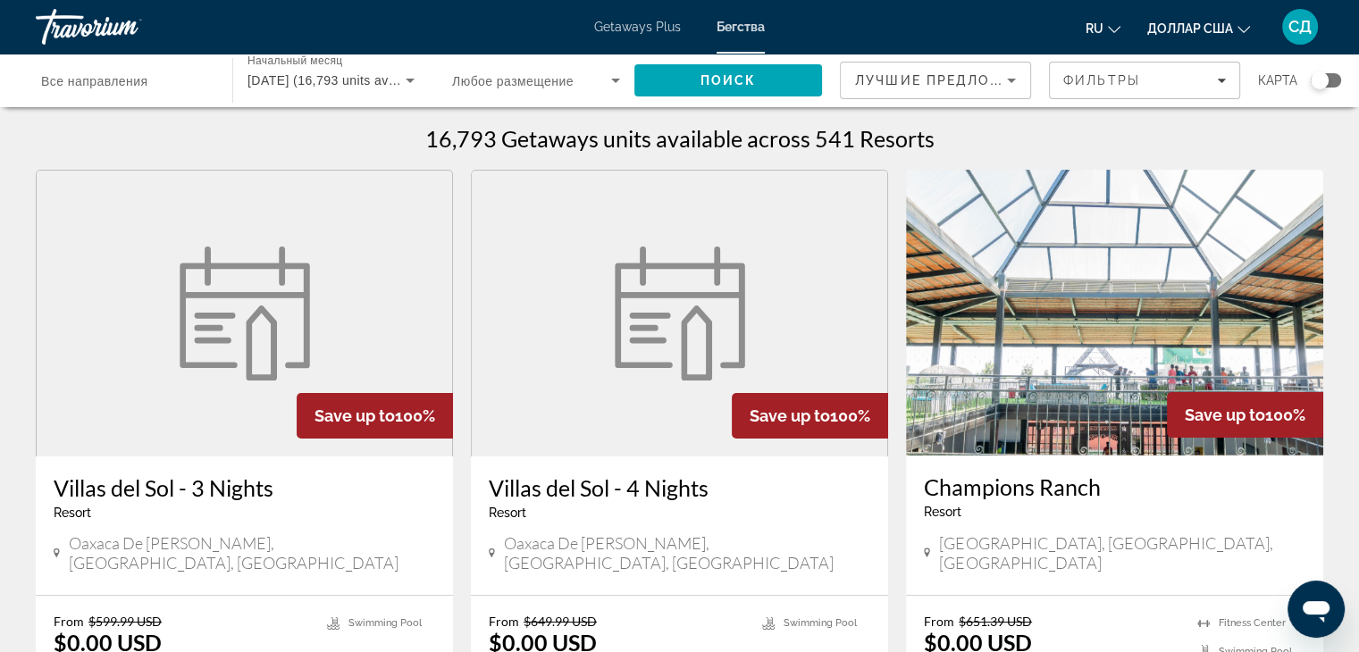
click at [1324, 75] on div "Виджет поиска" at bounding box center [1319, 80] width 18 height 18
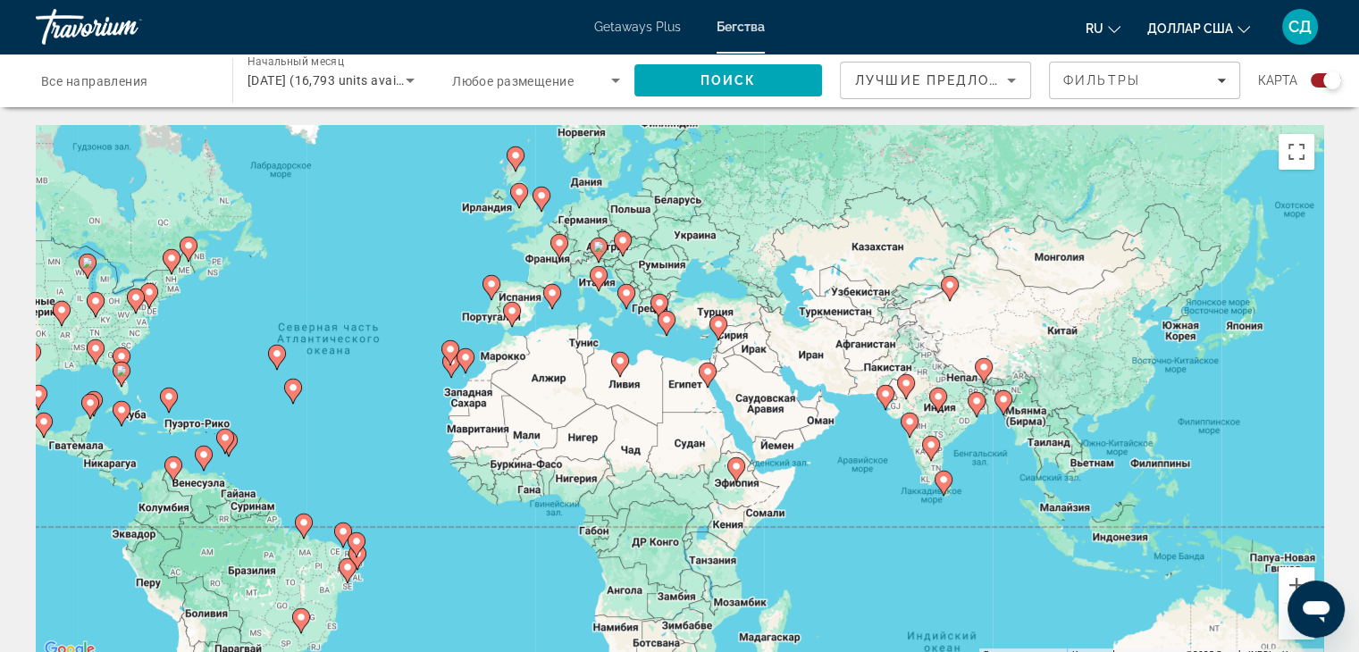
drag, startPoint x: 1054, startPoint y: 433, endPoint x: 755, endPoint y: 407, distance: 300.4
click at [755, 407] on div "Чтобы активировать перетаскивание с помощью клавиатуры, нажмите Alt + Ввод. Пос…" at bounding box center [679, 393] width 1287 height 536
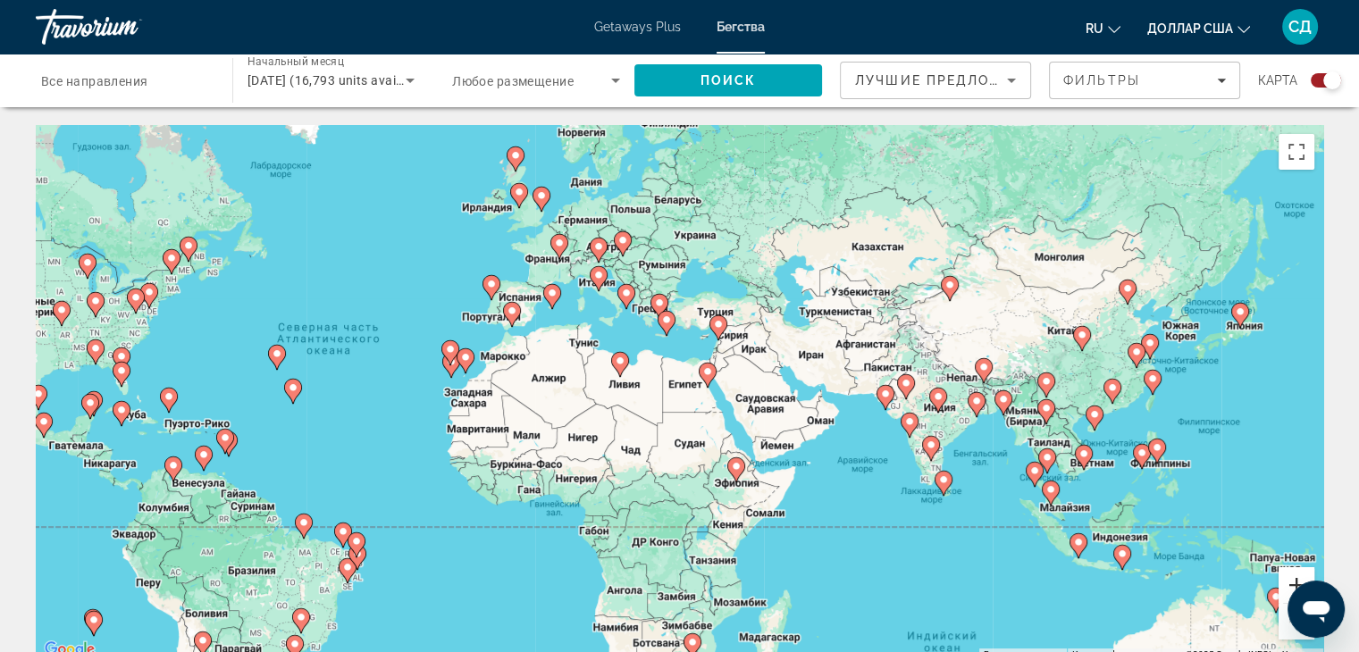
click at [1294, 579] on button "Увеличить" at bounding box center [1296, 585] width 36 height 36
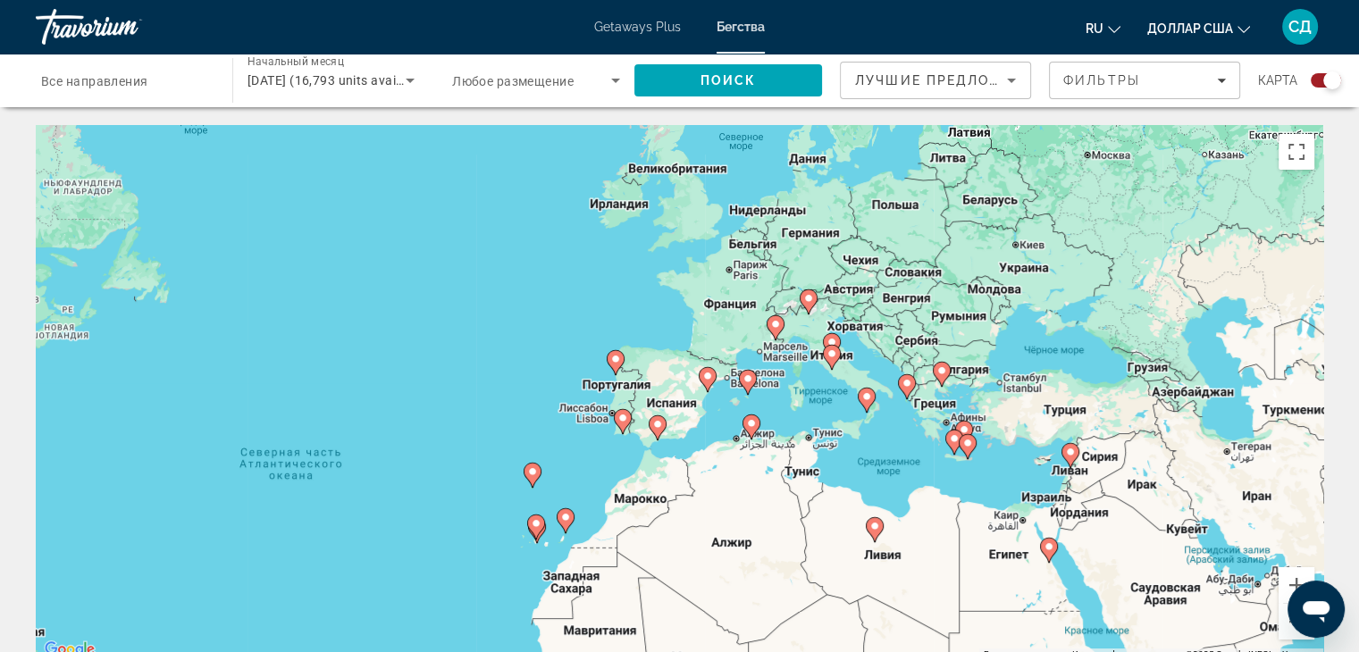
drag, startPoint x: 590, startPoint y: 373, endPoint x: 908, endPoint y: 555, distance: 366.1
click at [908, 555] on div "Чтобы активировать перетаскивание с помощью клавиатуры, нажмите Alt + Ввод. Пос…" at bounding box center [679, 393] width 1287 height 536
click at [1049, 548] on image "Основное содержание" at bounding box center [1048, 546] width 11 height 11
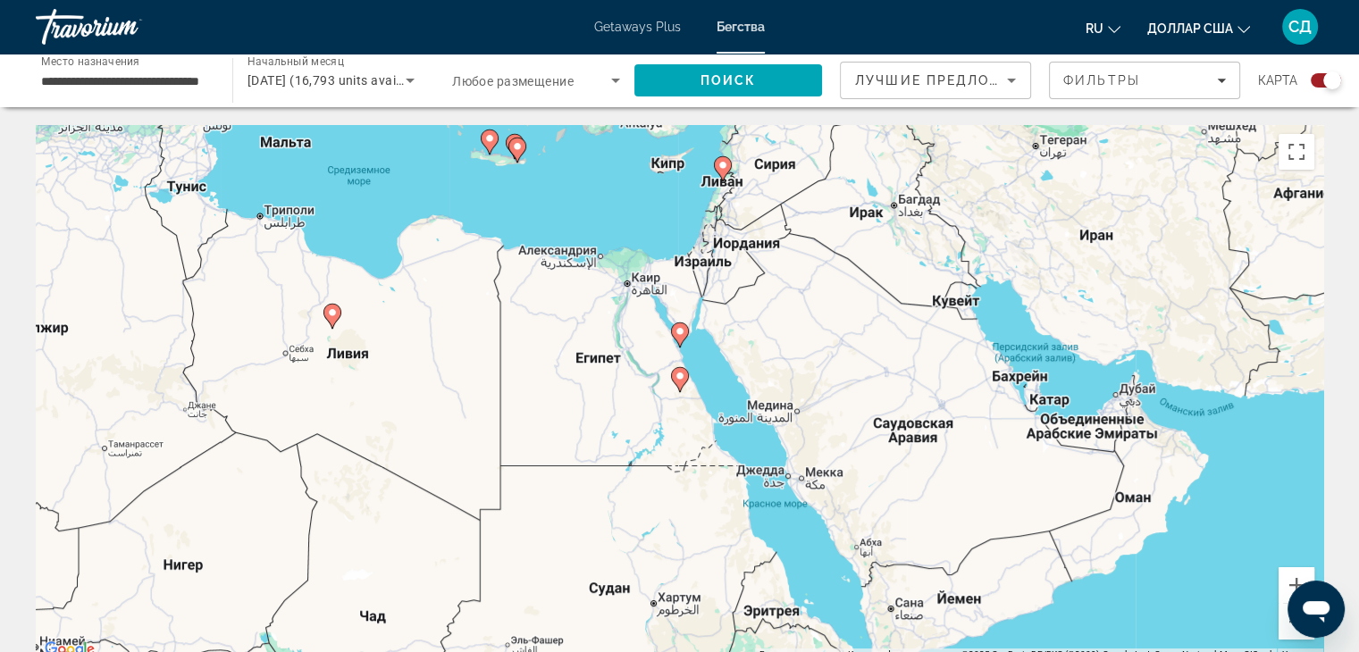
click at [679, 332] on image "Основное содержание" at bounding box center [679, 331] width 11 height 11
type input "**********"
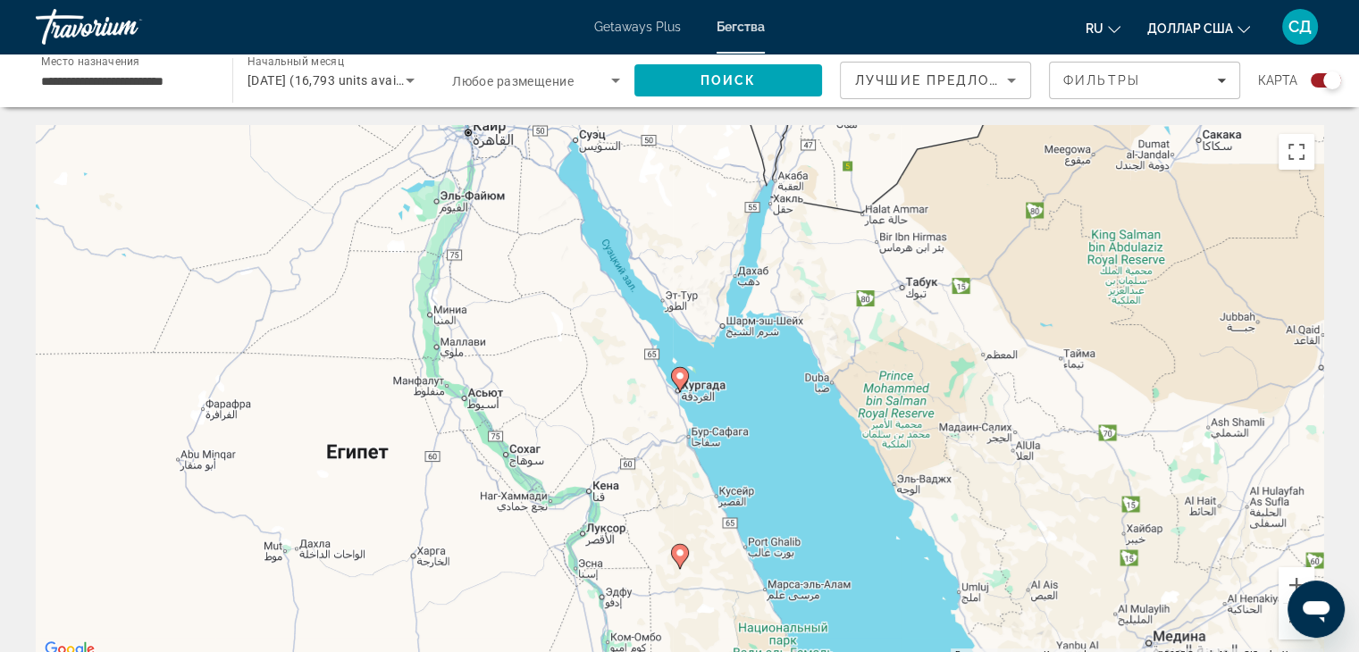
click at [675, 375] on image "Основное содержание" at bounding box center [679, 376] width 11 height 11
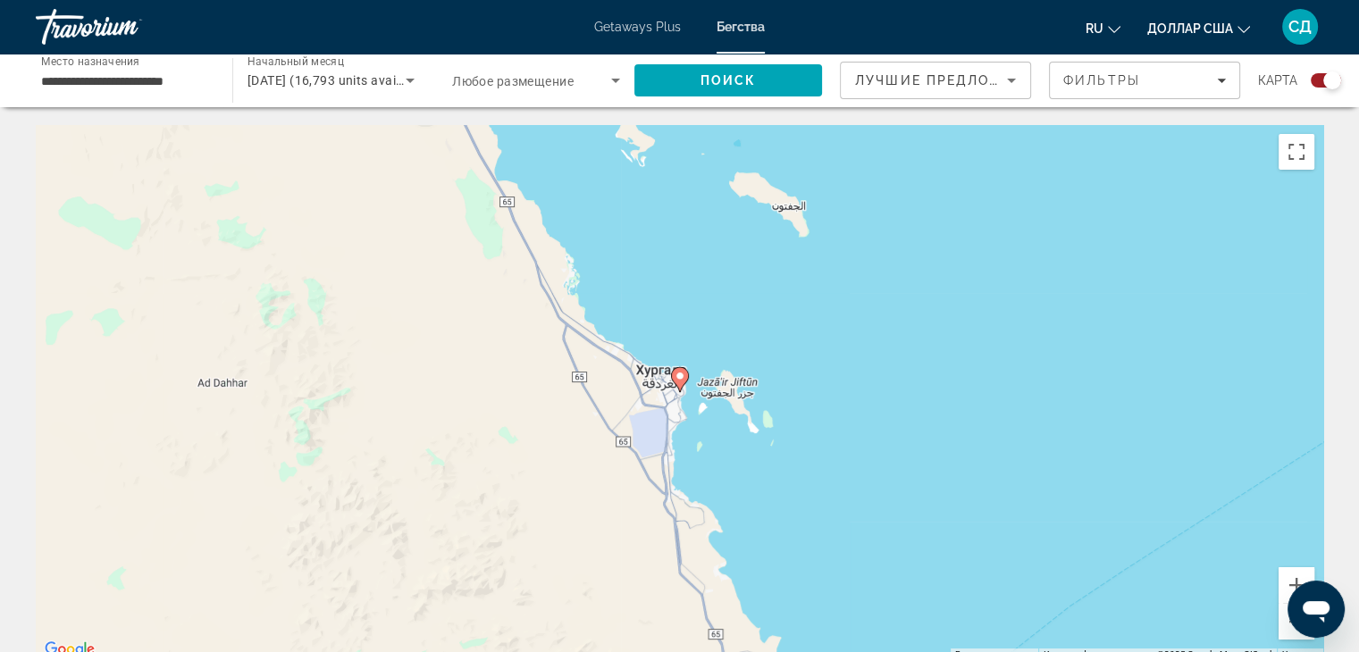
click at [679, 379] on image "Основное содержание" at bounding box center [679, 376] width 11 height 11
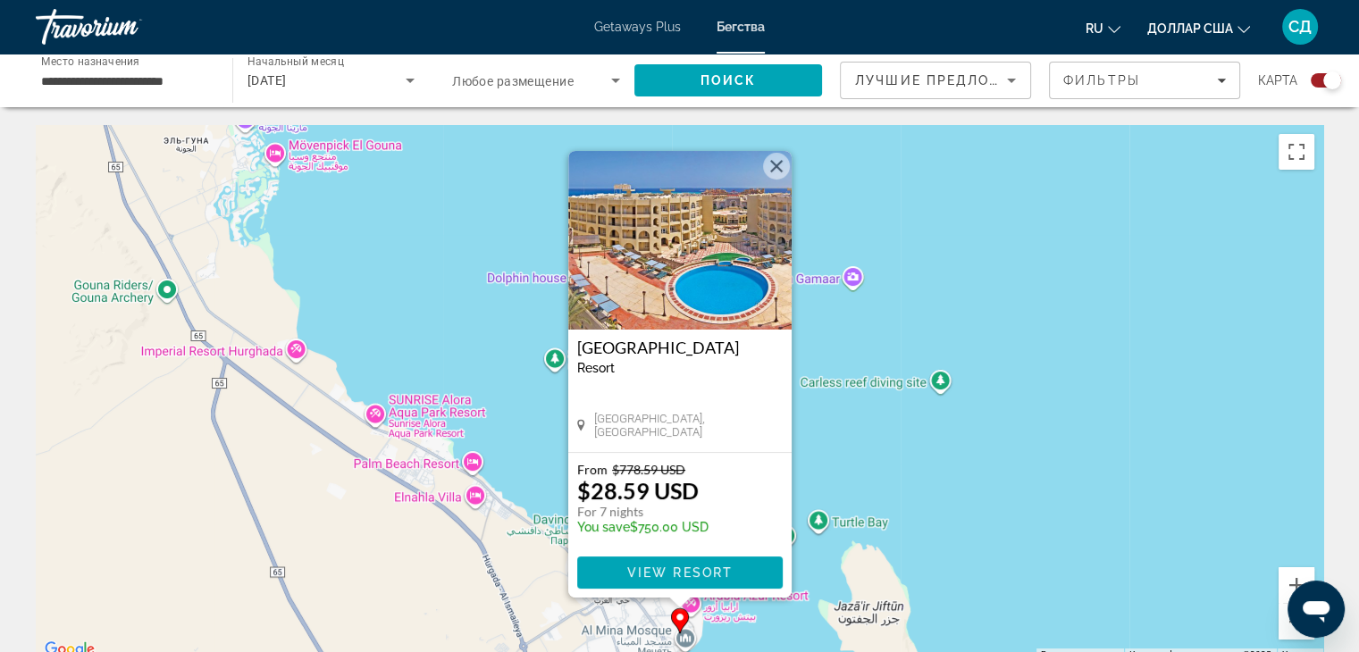
click at [775, 166] on button "Закрыть" at bounding box center [776, 166] width 27 height 27
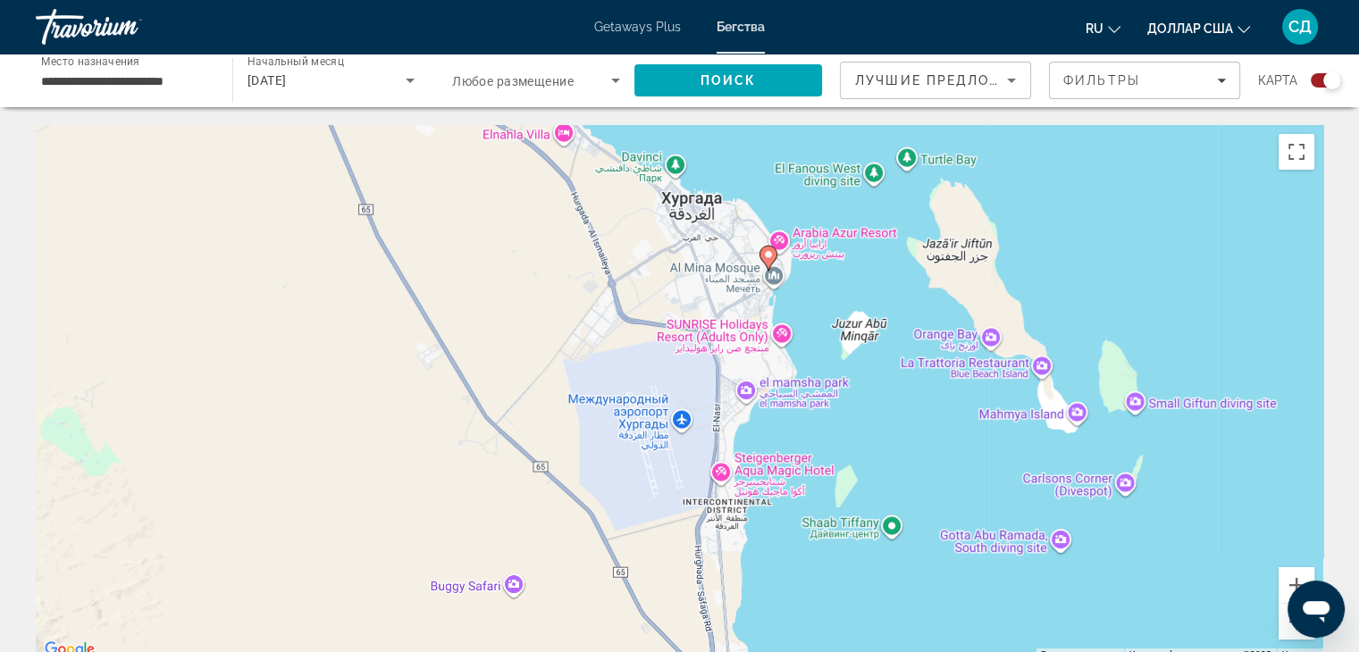
drag, startPoint x: 511, startPoint y: 492, endPoint x: 582, endPoint y: 185, distance: 315.5
click at [582, 186] on div "Чтобы активировать перетаскивание с помощью клавиатуры, нажмите Alt + Ввод. Пос…" at bounding box center [679, 393] width 1287 height 536
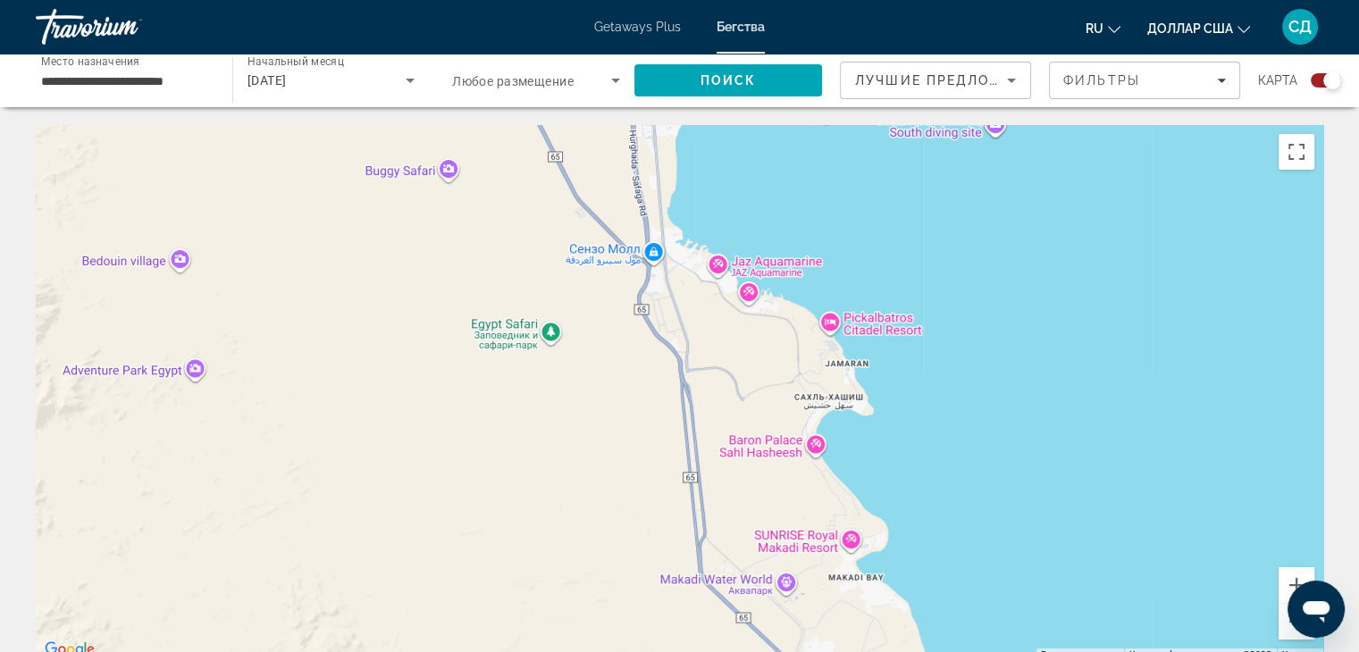
drag, startPoint x: 557, startPoint y: 574, endPoint x: 492, endPoint y: 158, distance: 421.3
click at [492, 158] on div "Чтобы активировать перетаскивание с помощью клавиатуры, нажмите Alt + Ввод. Пос…" at bounding box center [679, 393] width 1287 height 536
click at [1285, 626] on button "Уменьшить" at bounding box center [1296, 622] width 36 height 36
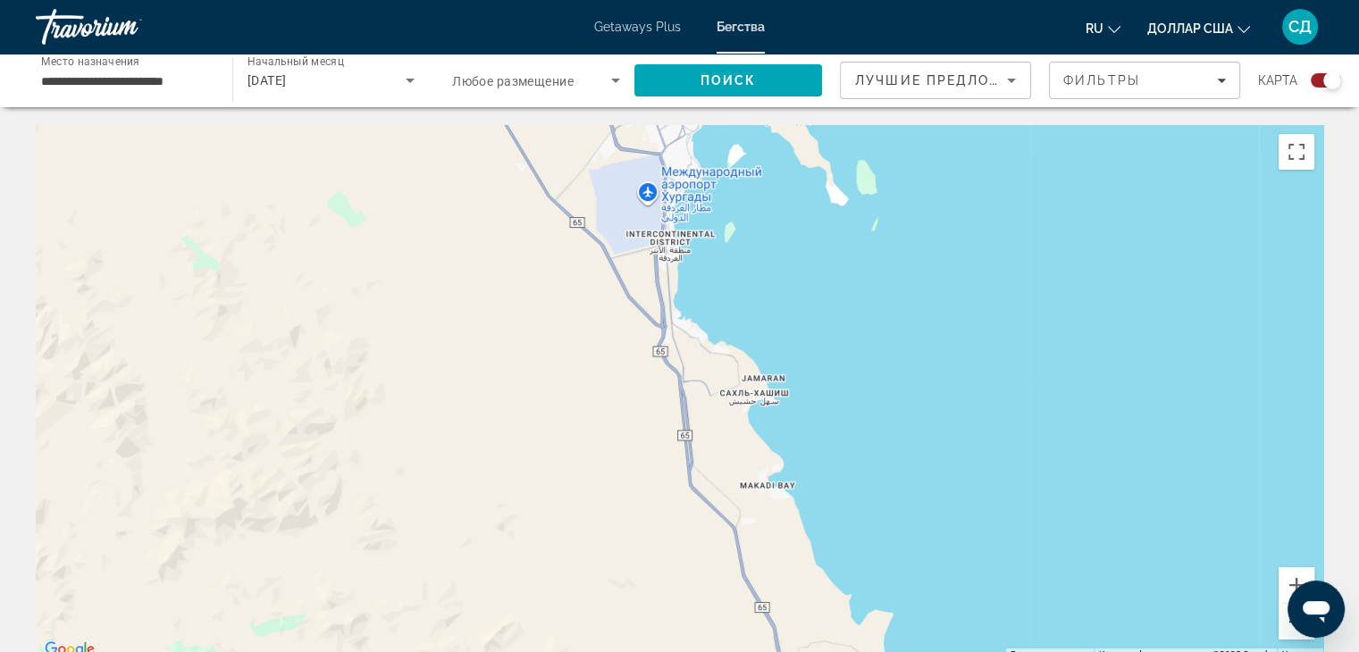
click at [1285, 626] on button "Уменьшить" at bounding box center [1296, 622] width 36 height 36
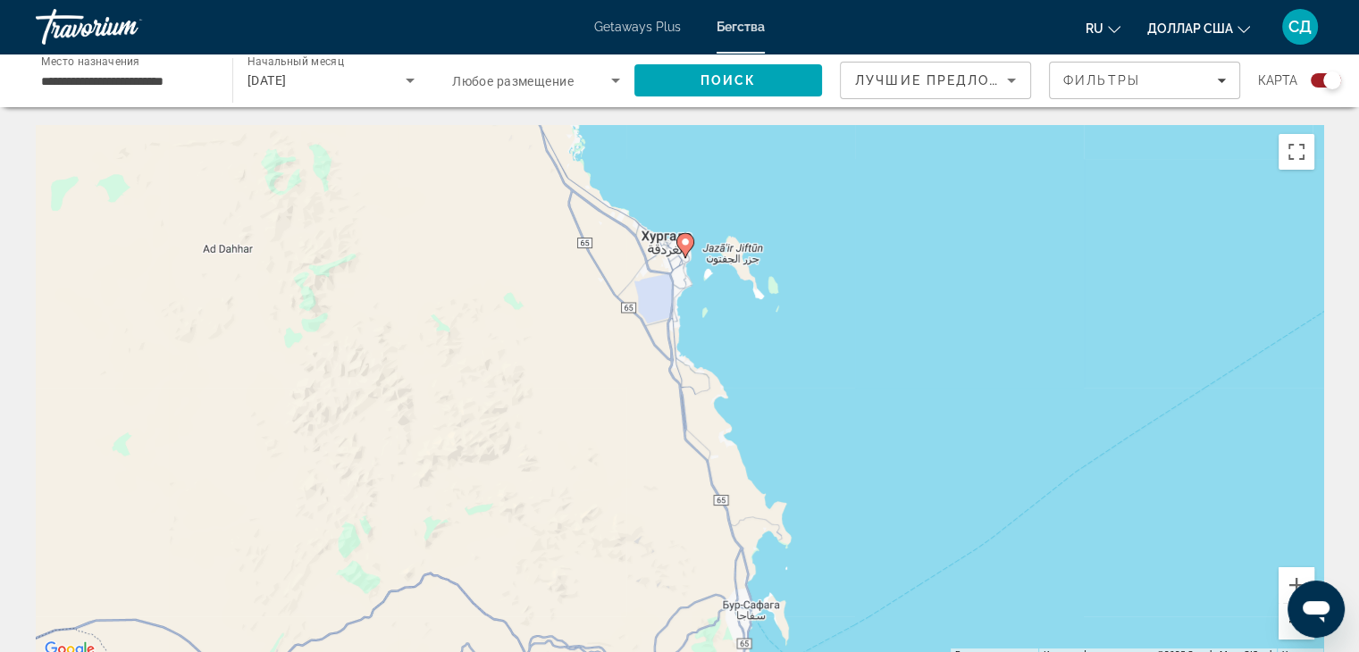
click at [1285, 626] on button "Уменьшить" at bounding box center [1296, 622] width 36 height 36
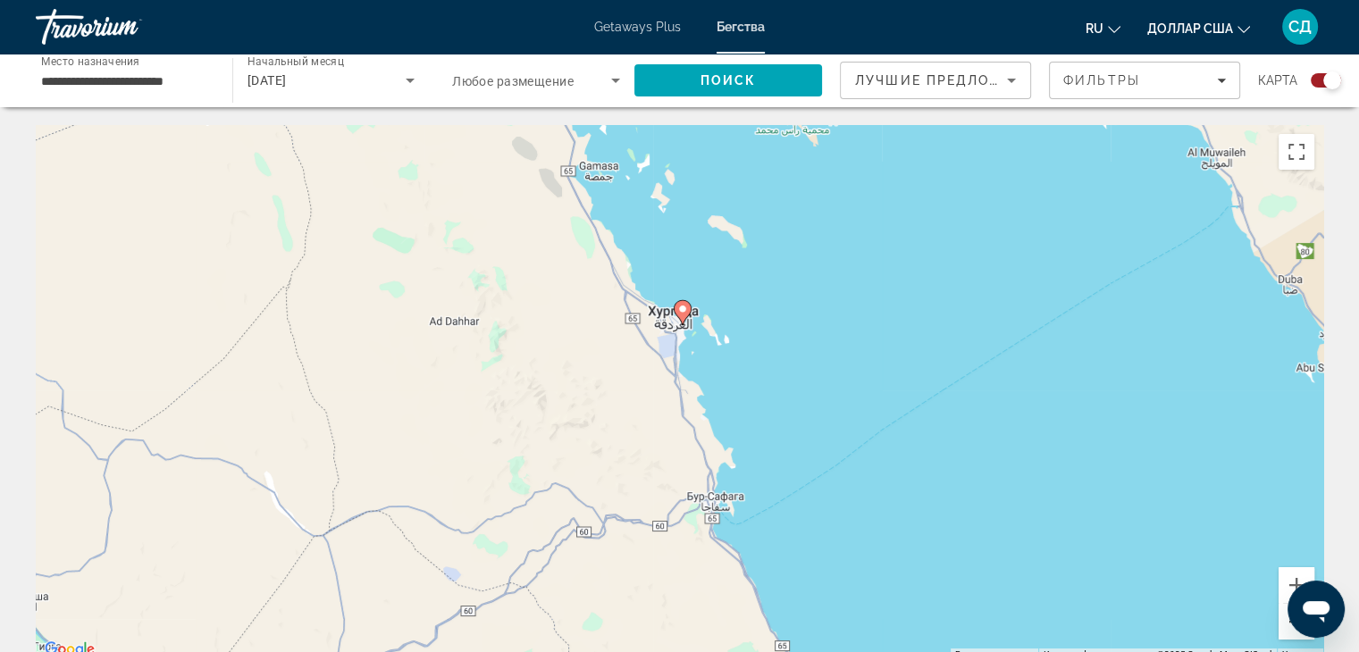
click at [1285, 626] on button "Уменьшить" at bounding box center [1296, 622] width 36 height 36
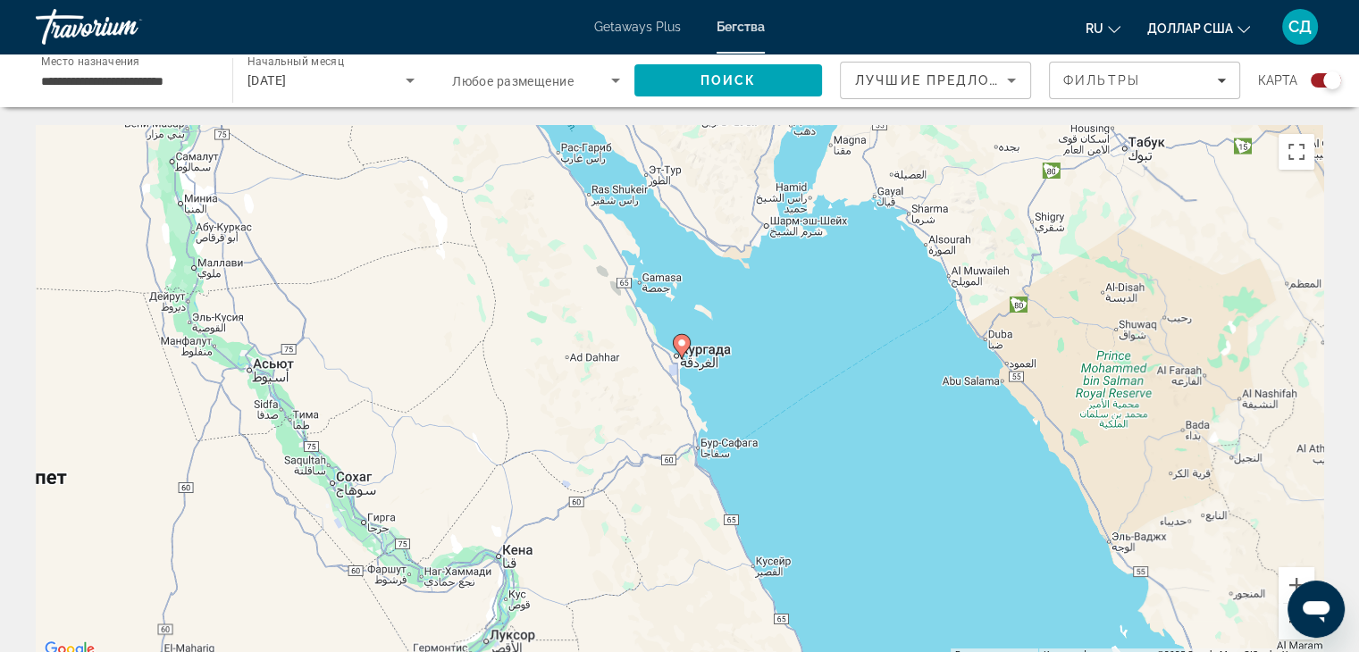
click at [1285, 626] on button "Уменьшить" at bounding box center [1296, 622] width 36 height 36
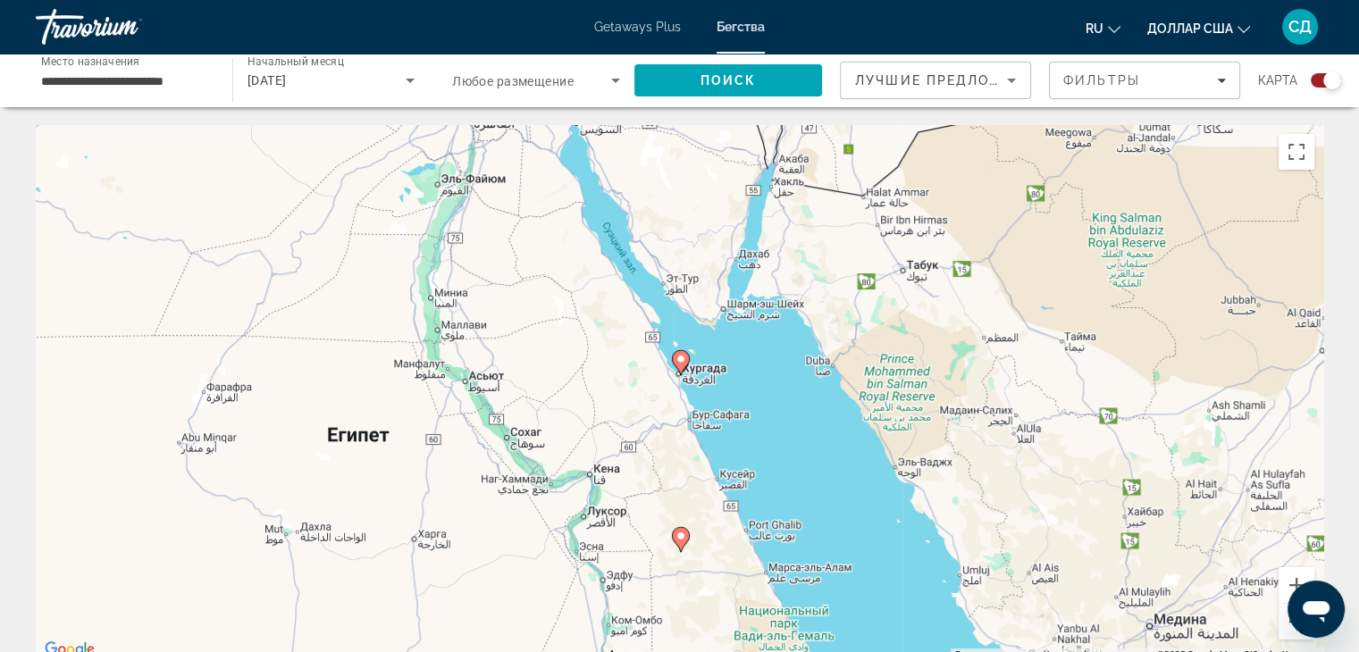
click at [1285, 626] on button "Уменьшить" at bounding box center [1296, 622] width 36 height 36
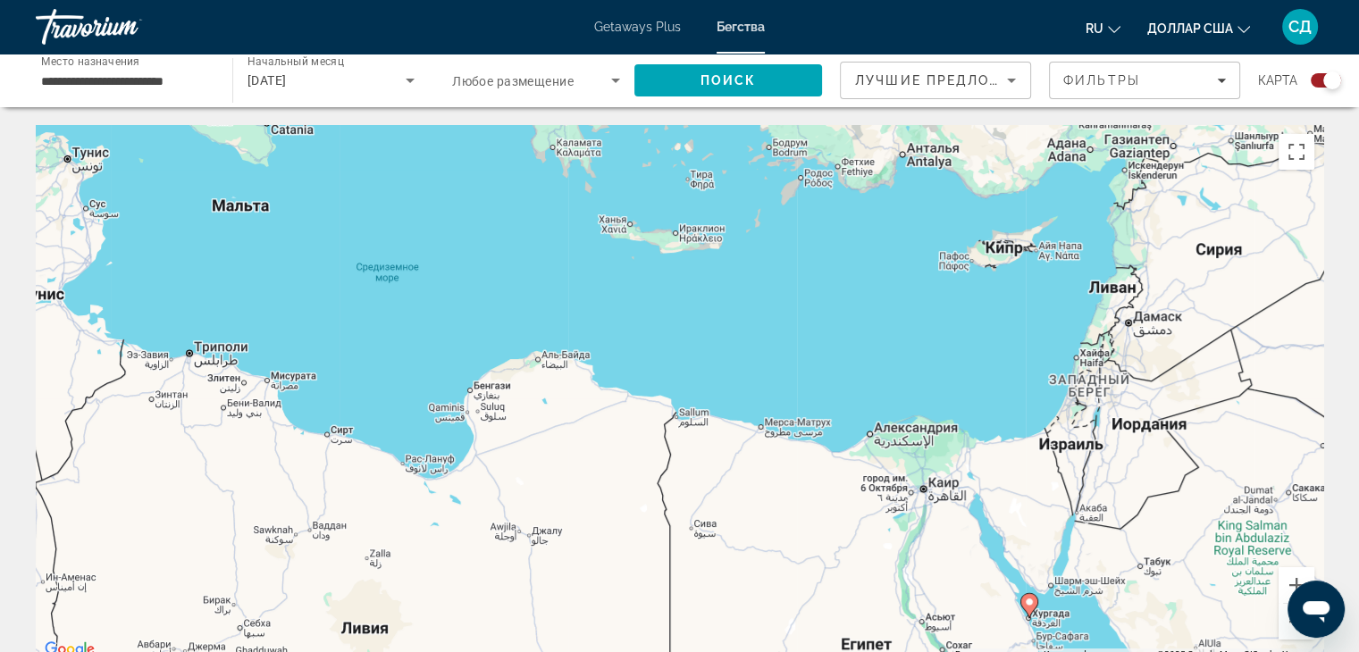
drag, startPoint x: 526, startPoint y: 359, endPoint x: 817, endPoint y: 540, distance: 343.0
click at [817, 540] on div "Чтобы активировать перетаскивание с помощью клавиатуры, нажмите Alt + Ввод. Пос…" at bounding box center [679, 393] width 1287 height 536
click at [1283, 623] on button "Уменьшить" at bounding box center [1296, 622] width 36 height 36
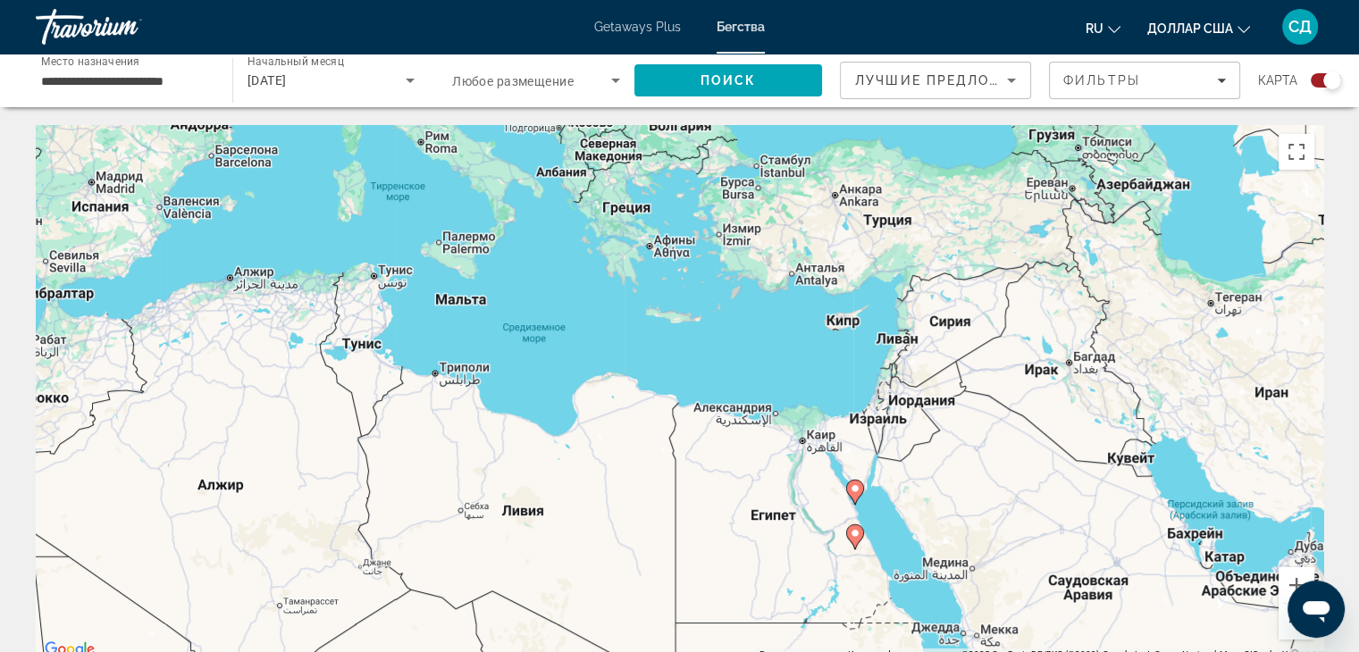
click at [1284, 625] on button "Уменьшить" at bounding box center [1296, 622] width 36 height 36
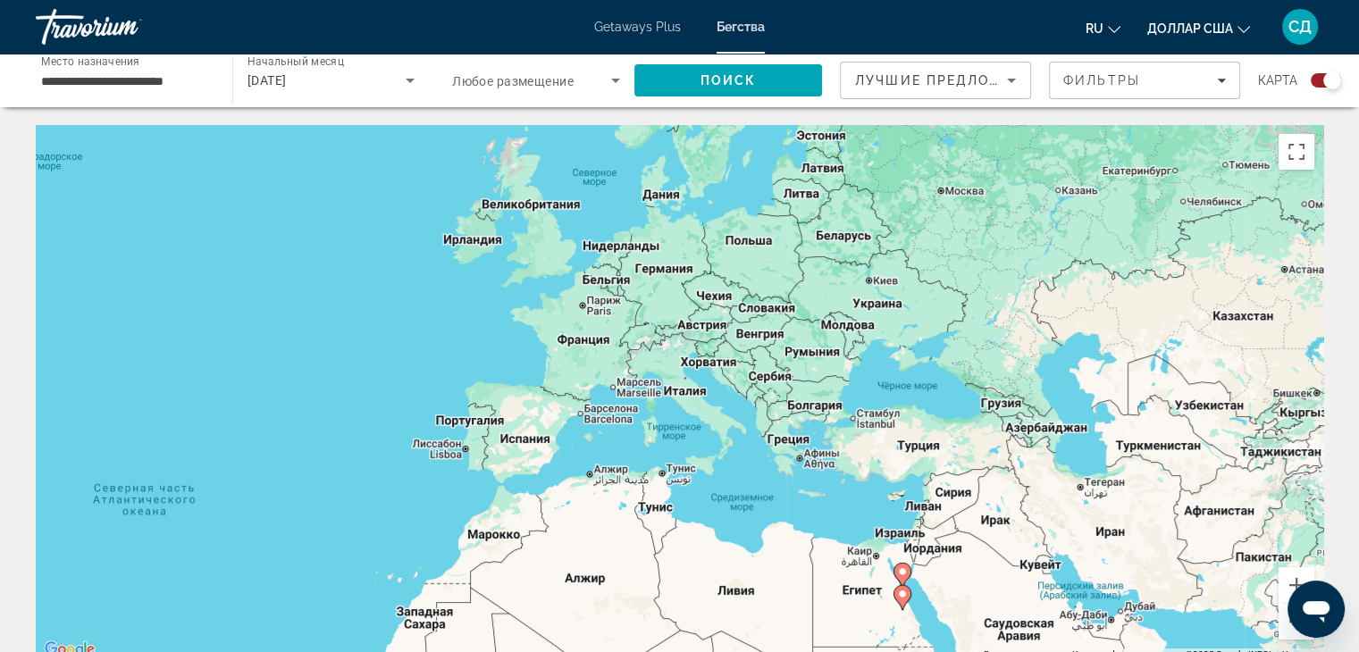
drag, startPoint x: 601, startPoint y: 237, endPoint x: 739, endPoint y: 380, distance: 198.4
click at [739, 380] on div "Чтобы активировать перетаскивание с помощью клавиатуры, нажмите Alt + Ввод. Пос…" at bounding box center [679, 393] width 1287 height 536
click at [1286, 580] on button "Увеличить" at bounding box center [1296, 585] width 36 height 36
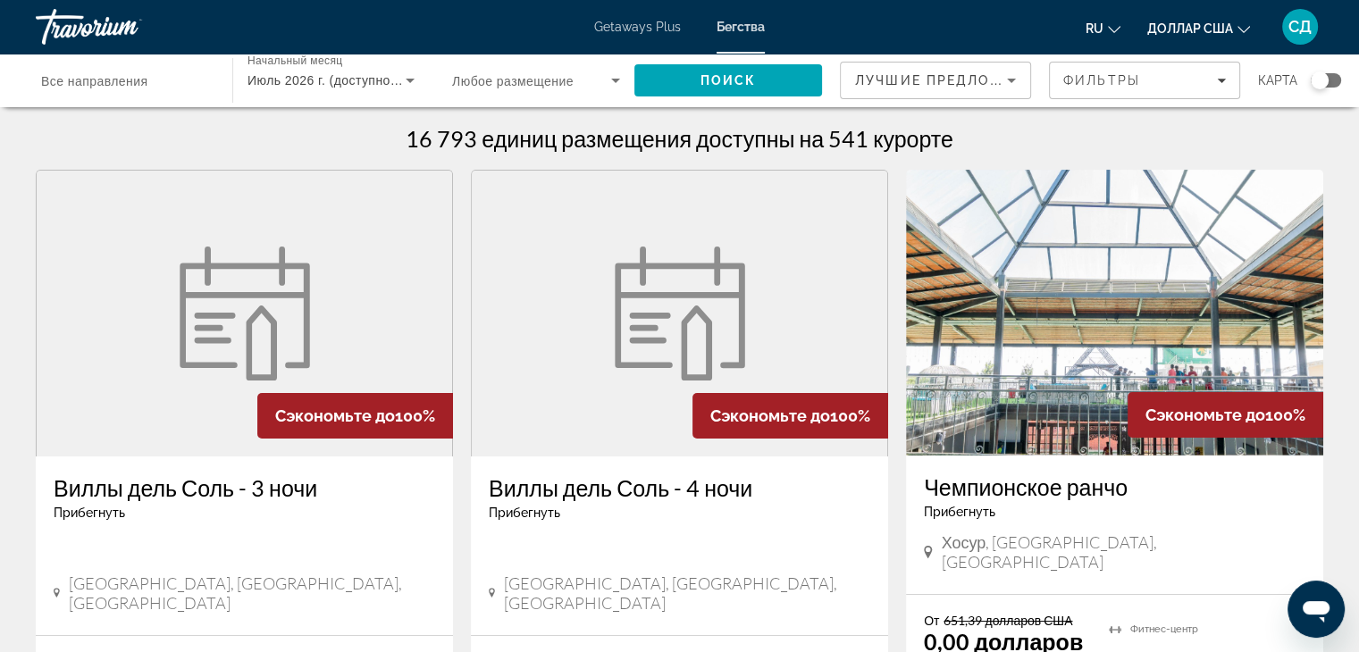
click at [1315, 79] on div "Виджет поиска" at bounding box center [1319, 80] width 18 height 18
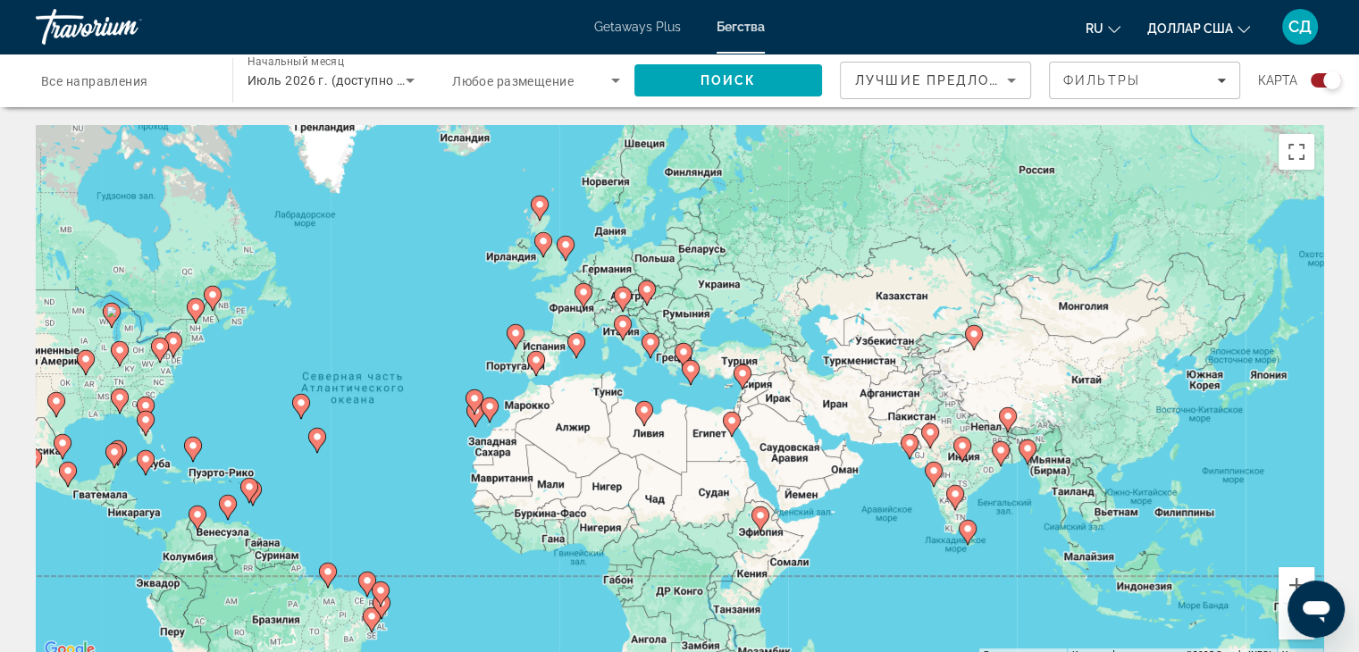
drag, startPoint x: 833, startPoint y: 396, endPoint x: 556, endPoint y: 419, distance: 277.0
click at [556, 419] on div "Чтобы активировать перетаскивание с помощью клавиатуры, нажмите Alt + Ввод. Пос…" at bounding box center [679, 393] width 1287 height 536
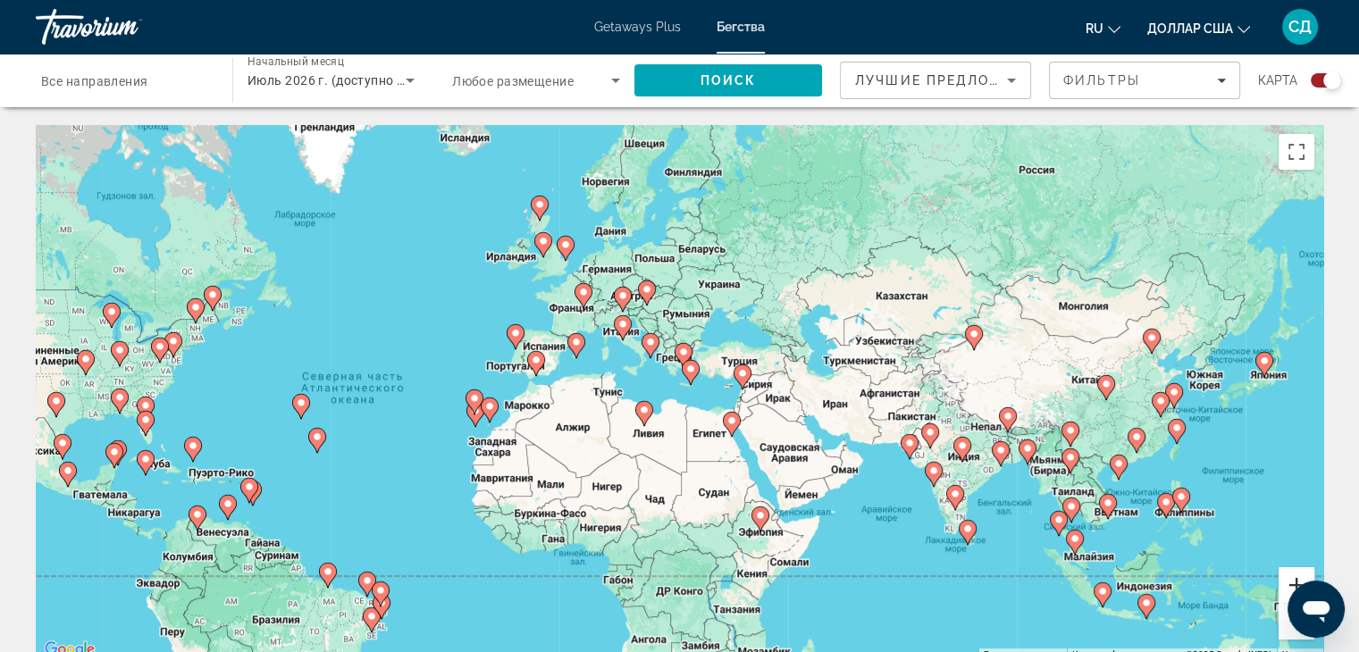
click at [1287, 582] on button "Увеличить" at bounding box center [1296, 585] width 36 height 36
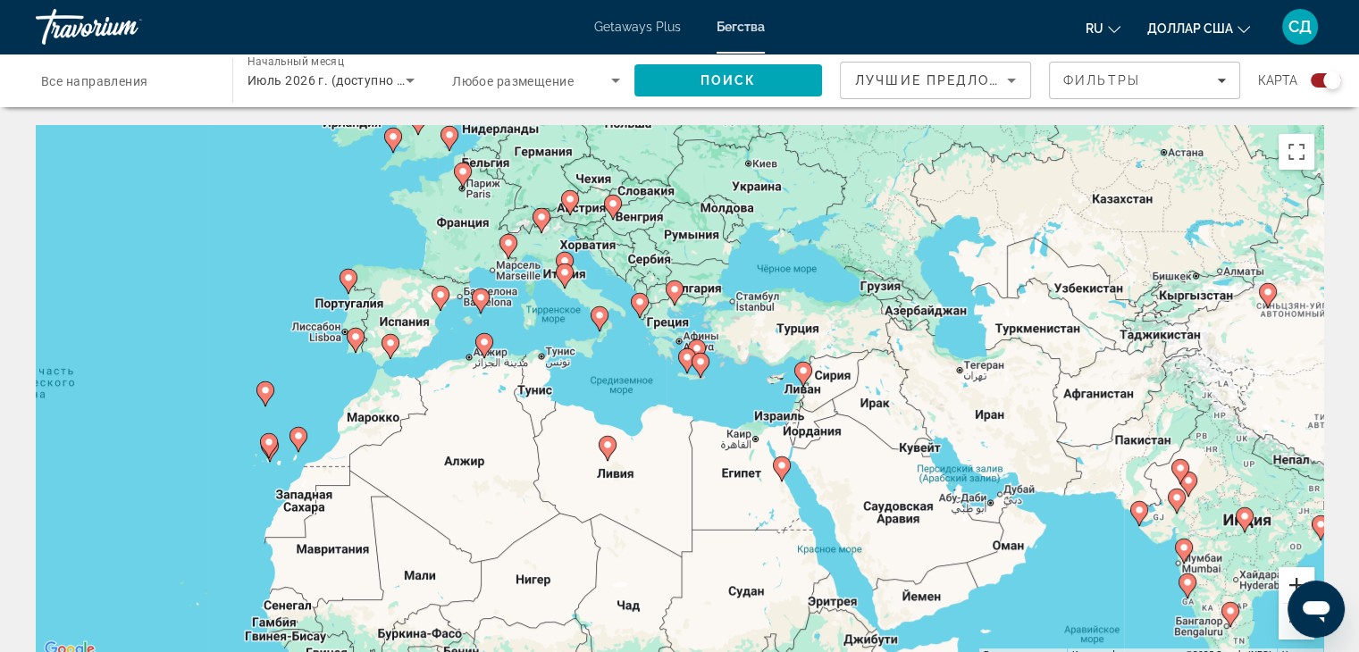
click at [1287, 582] on button "Увеличить" at bounding box center [1296, 585] width 36 height 36
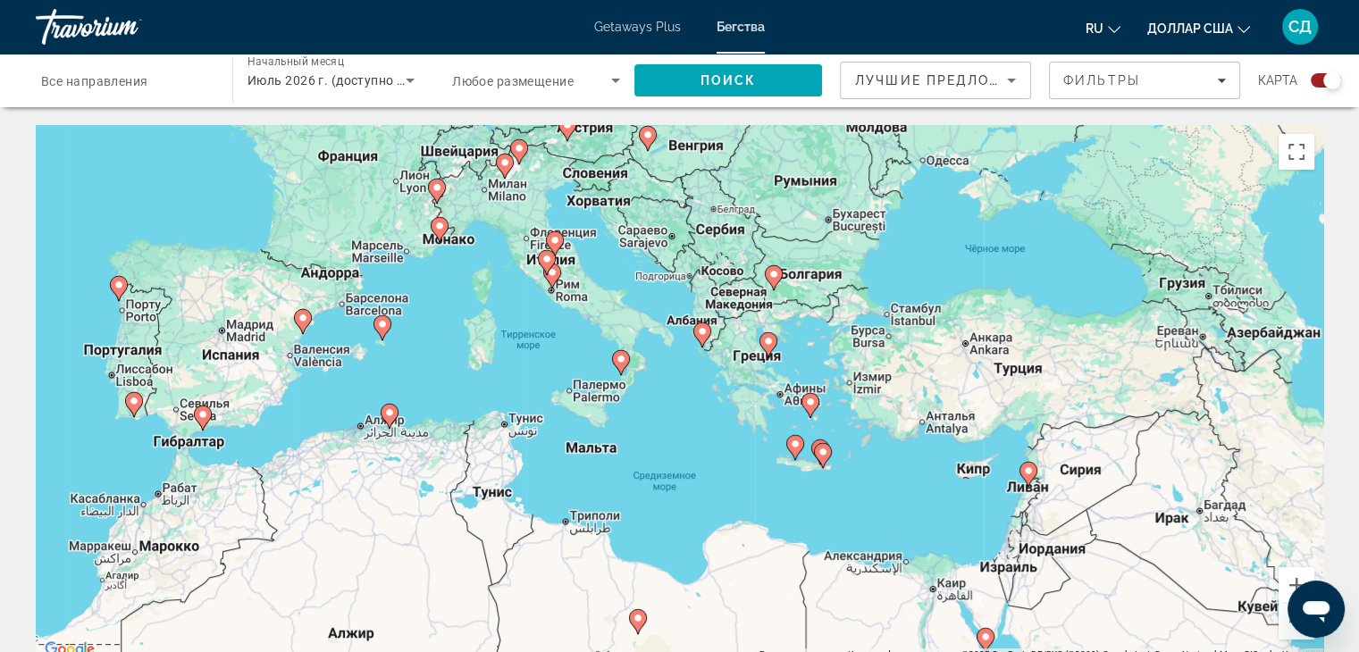
drag, startPoint x: 483, startPoint y: 293, endPoint x: 587, endPoint y: 399, distance: 148.4
click at [587, 399] on div "Чтобы активировать перетаскивание с помощью клавиатуры, нажмите Alt + Ввод. Пос…" at bounding box center [679, 393] width 1287 height 536
click at [811, 406] on image "Основное содержание" at bounding box center [810, 402] width 11 height 11
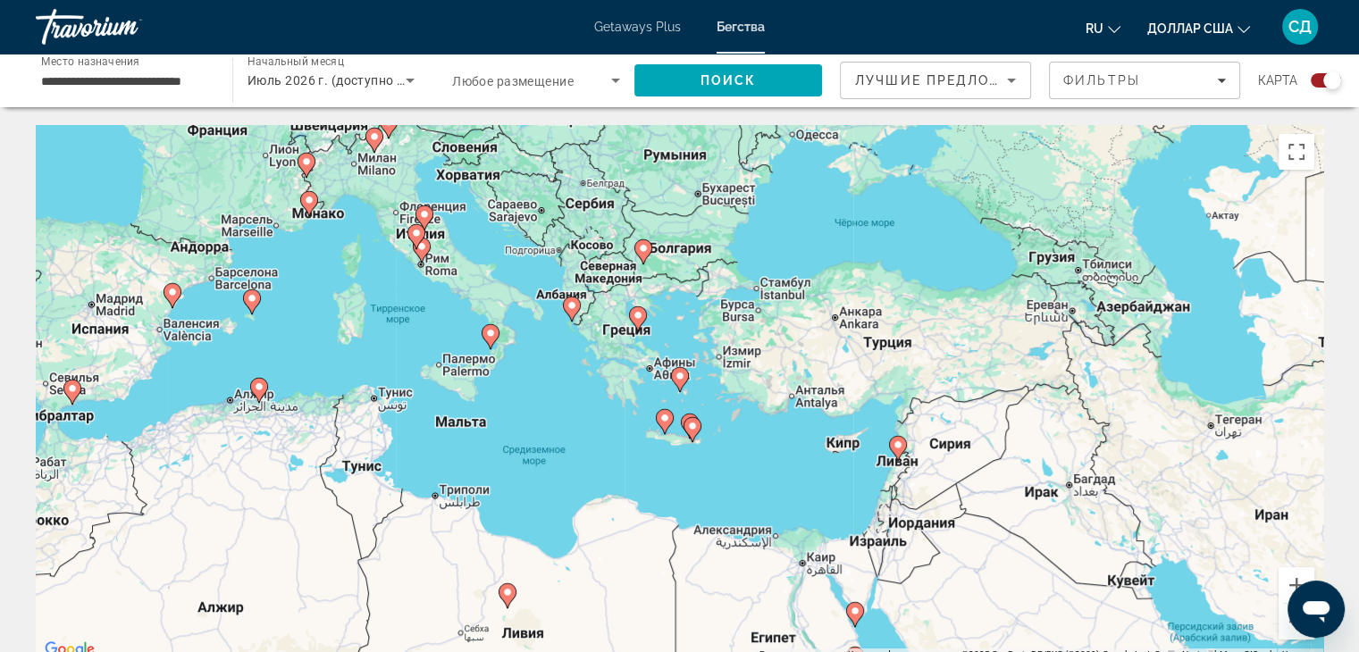
click at [678, 380] on image "Основное содержание" at bounding box center [679, 376] width 11 height 11
type input "**********"
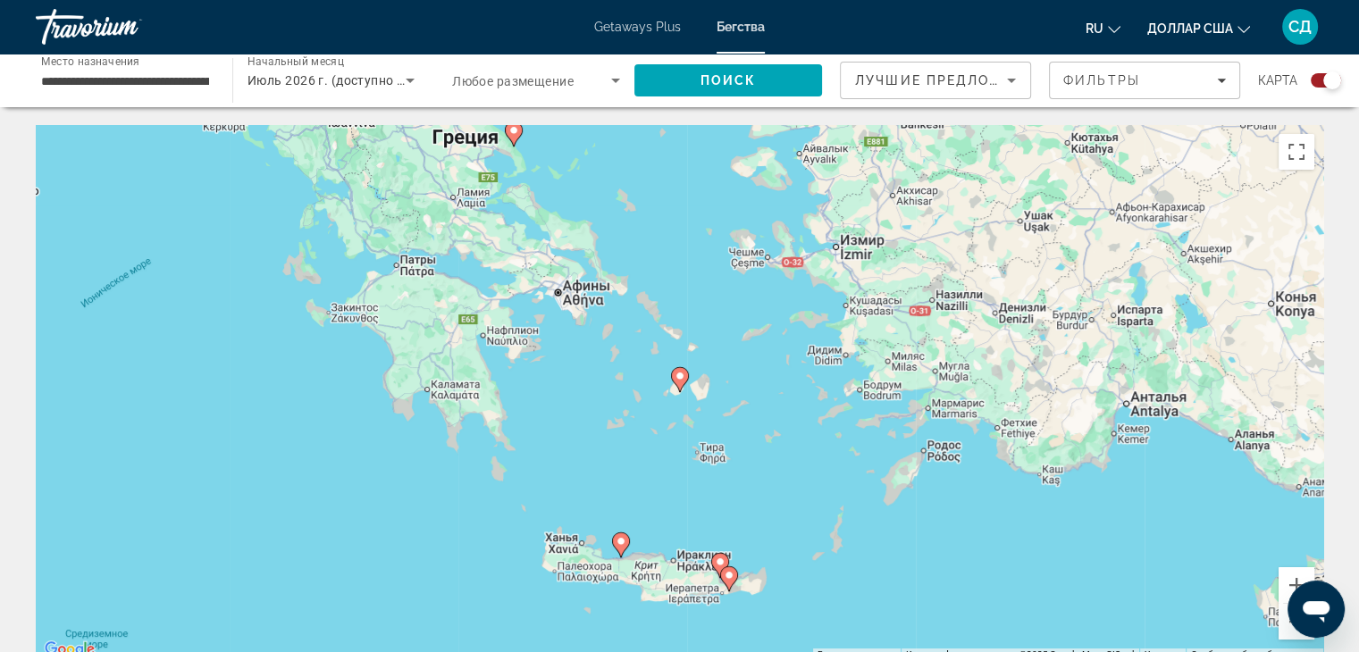
click at [678, 380] on image "Основное содержание" at bounding box center [679, 376] width 11 height 11
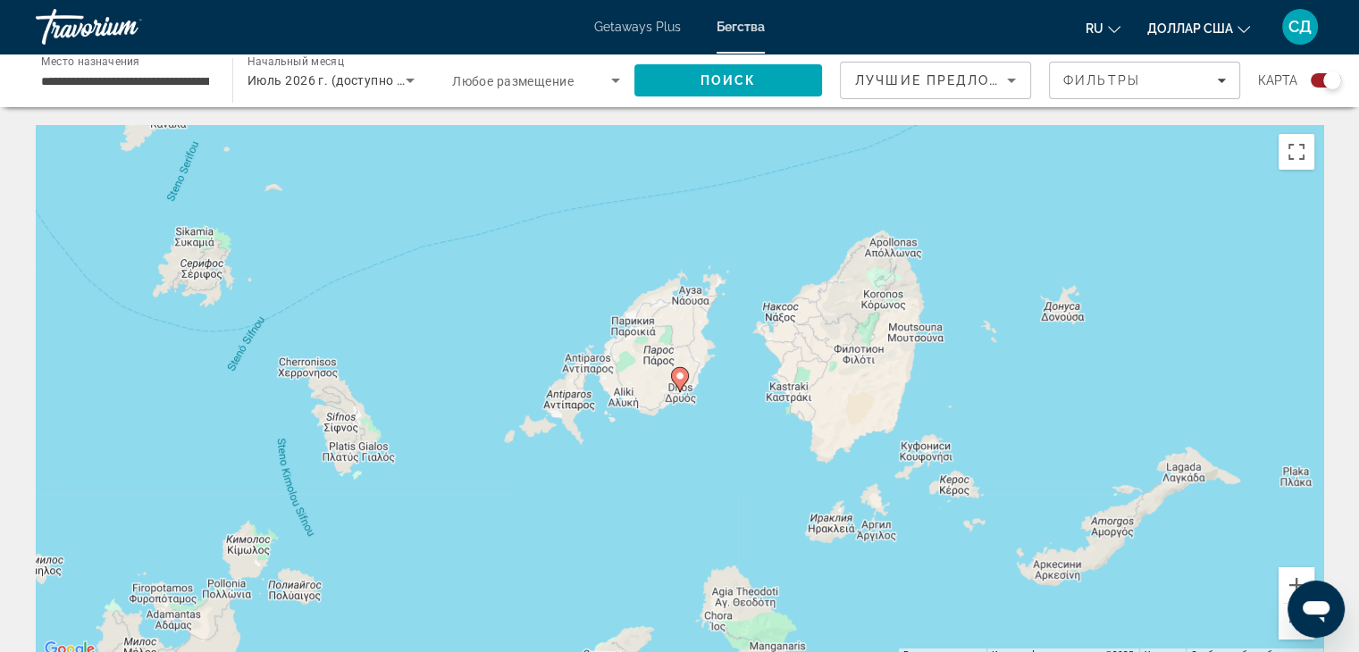
click at [679, 377] on image "Основное содержание" at bounding box center [679, 376] width 11 height 11
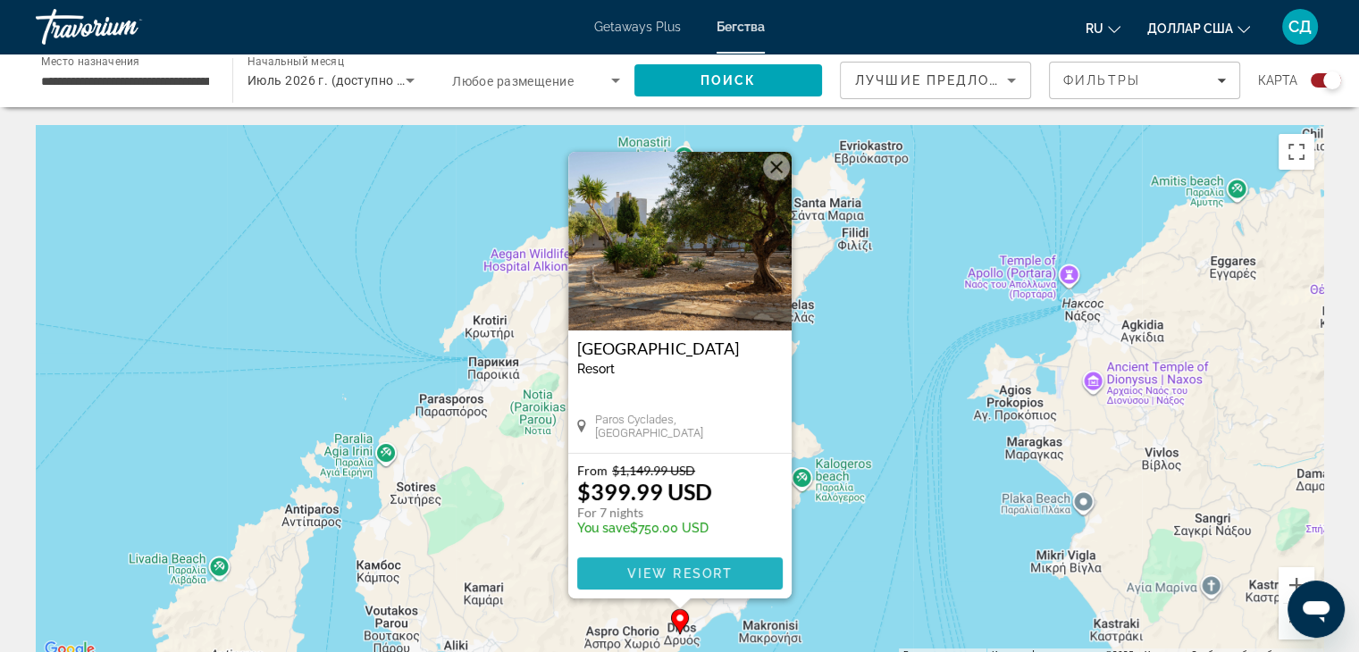
click at [623, 568] on span "Основное содержание" at bounding box center [679, 573] width 205 height 43
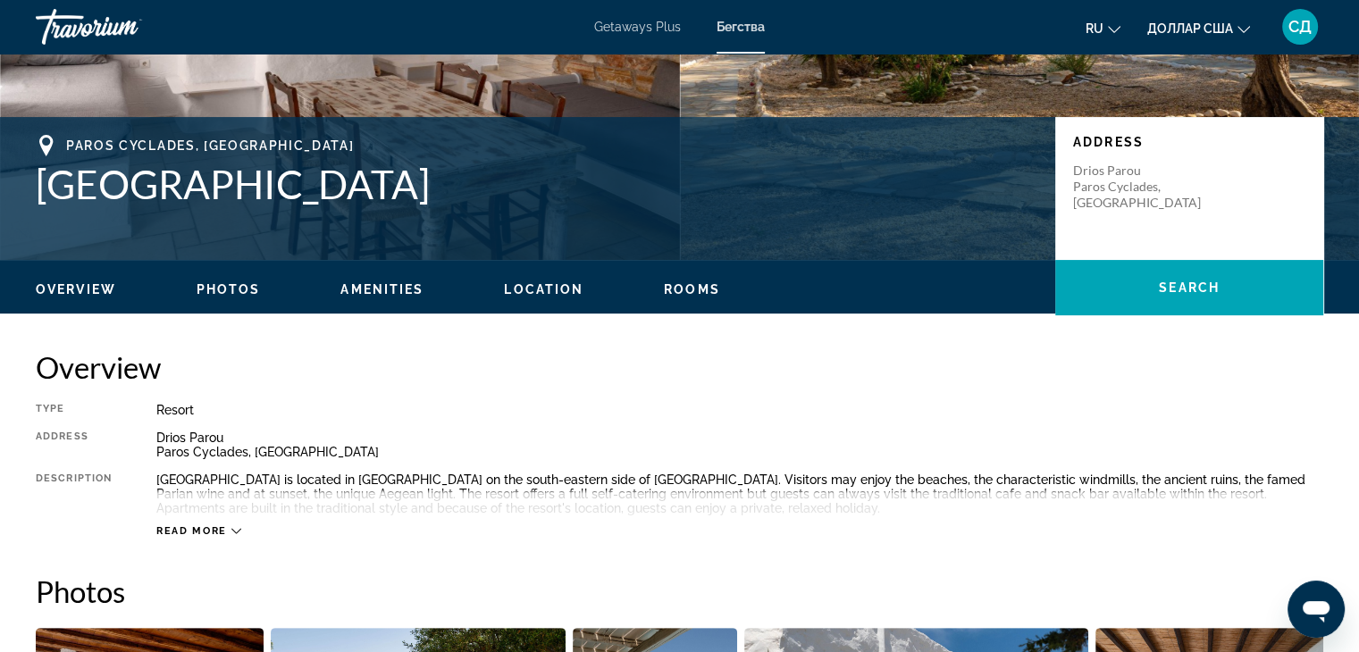
scroll to position [357, 0]
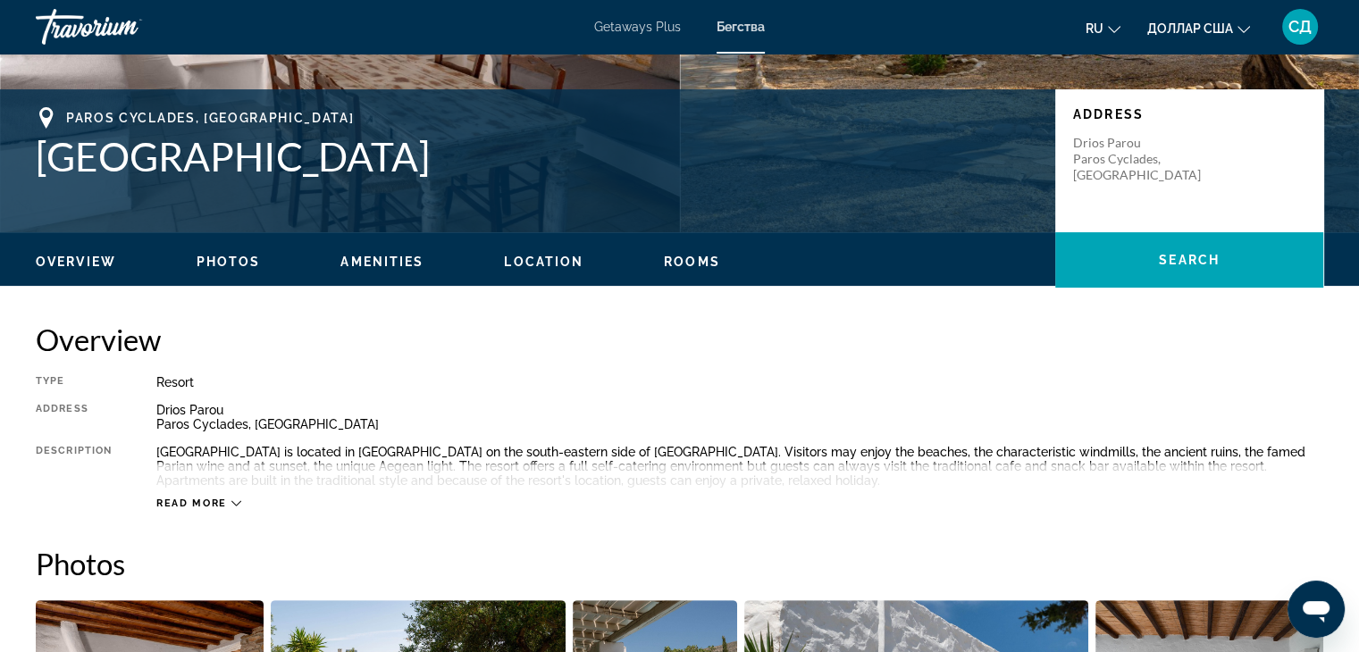
click at [192, 498] on span "Read more" at bounding box center [191, 504] width 71 height 12
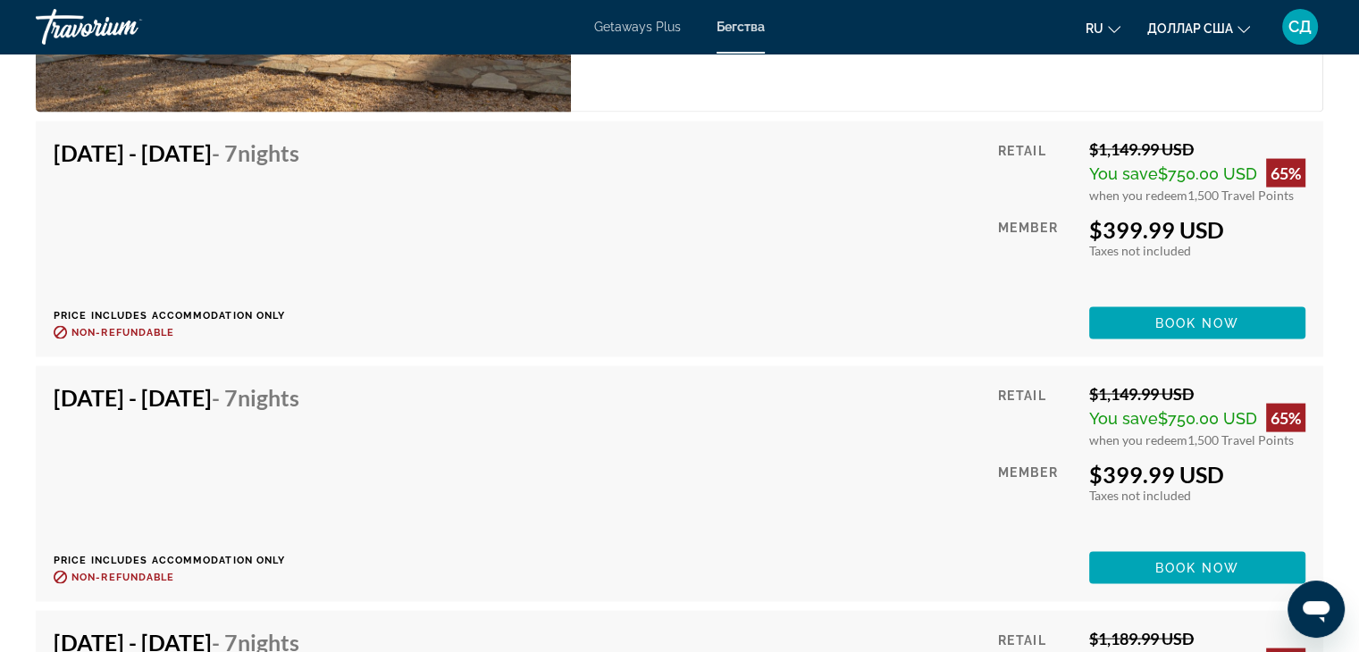
scroll to position [3463, 0]
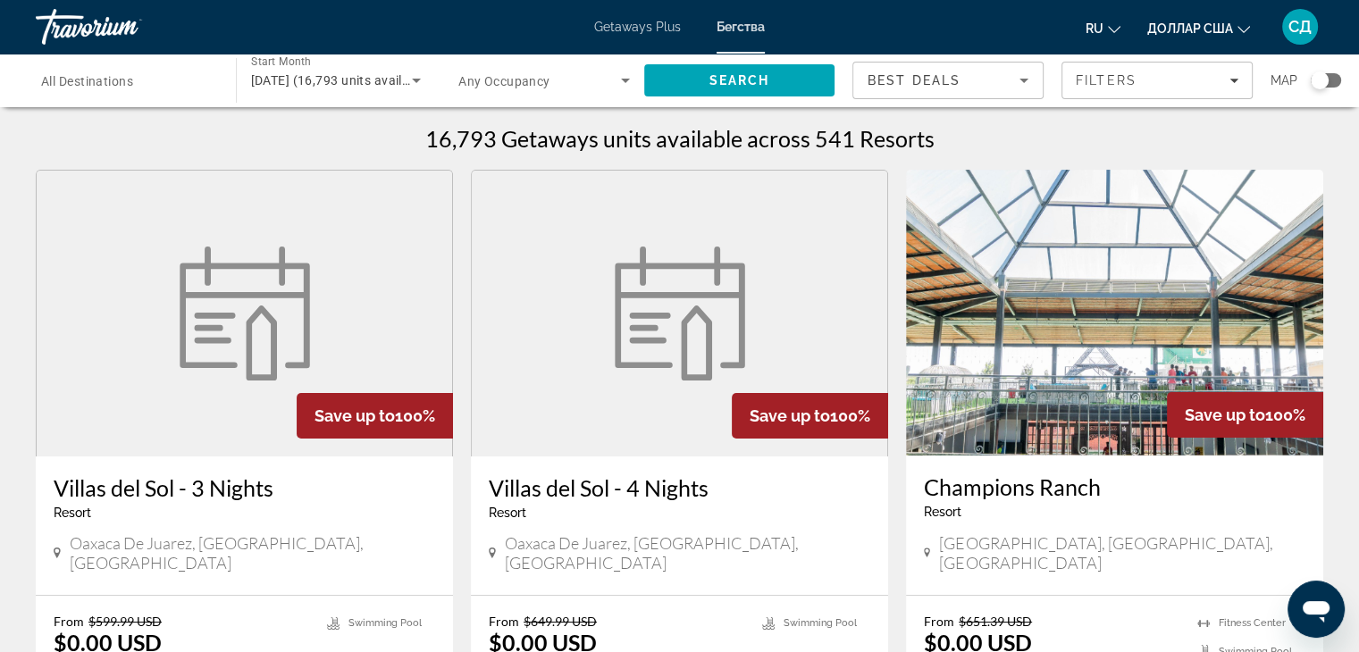
click at [1317, 80] on div "Search widget" at bounding box center [1319, 80] width 18 height 18
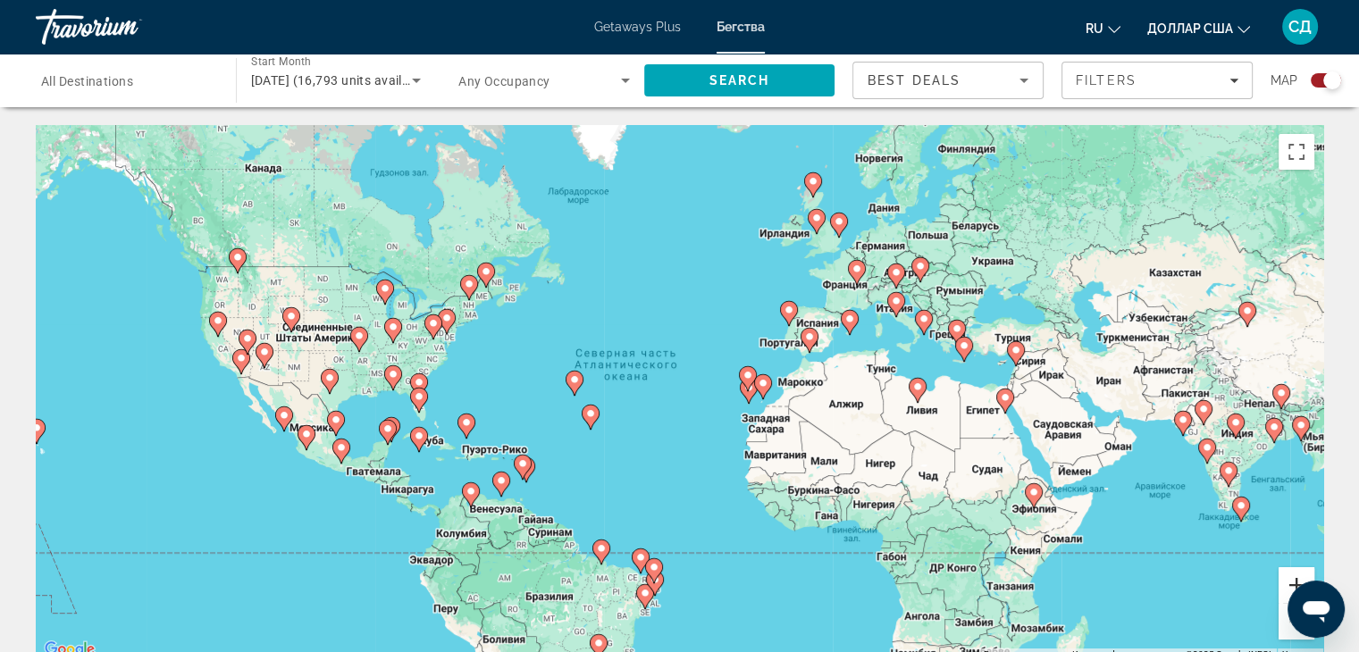
click at [1293, 575] on button "Увеличить" at bounding box center [1296, 585] width 36 height 36
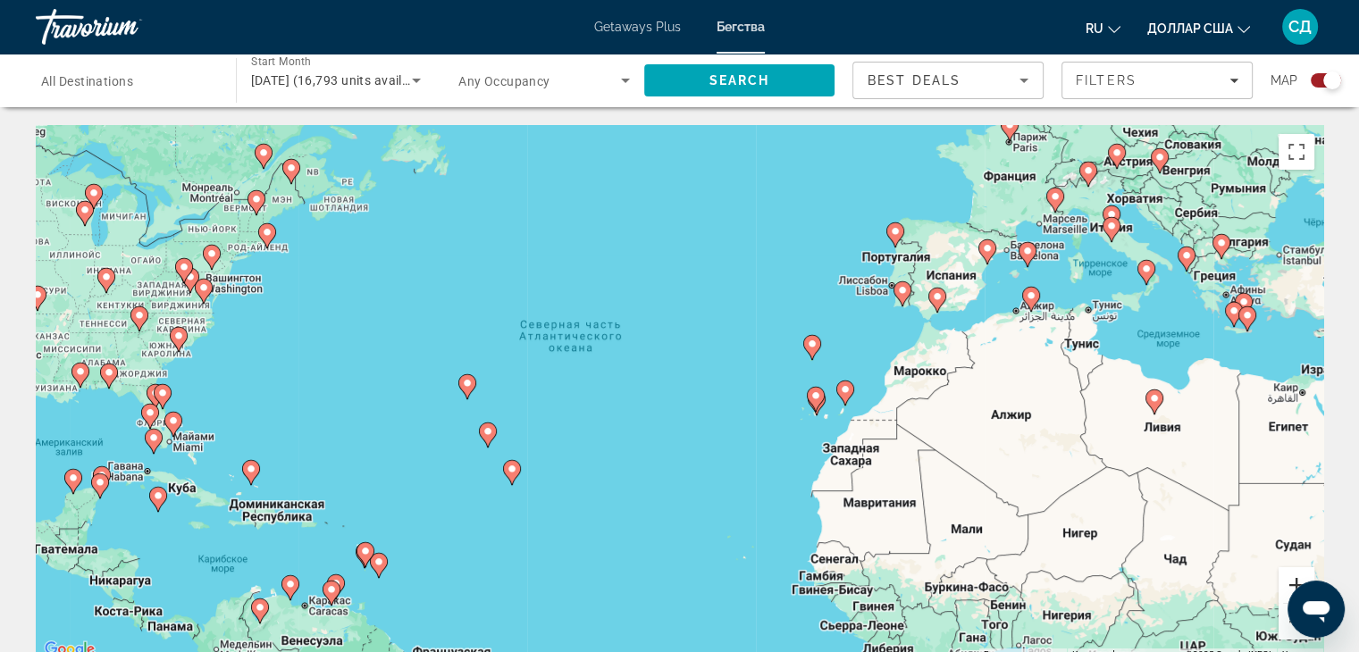
click at [1286, 573] on button "Увеличить" at bounding box center [1296, 585] width 36 height 36
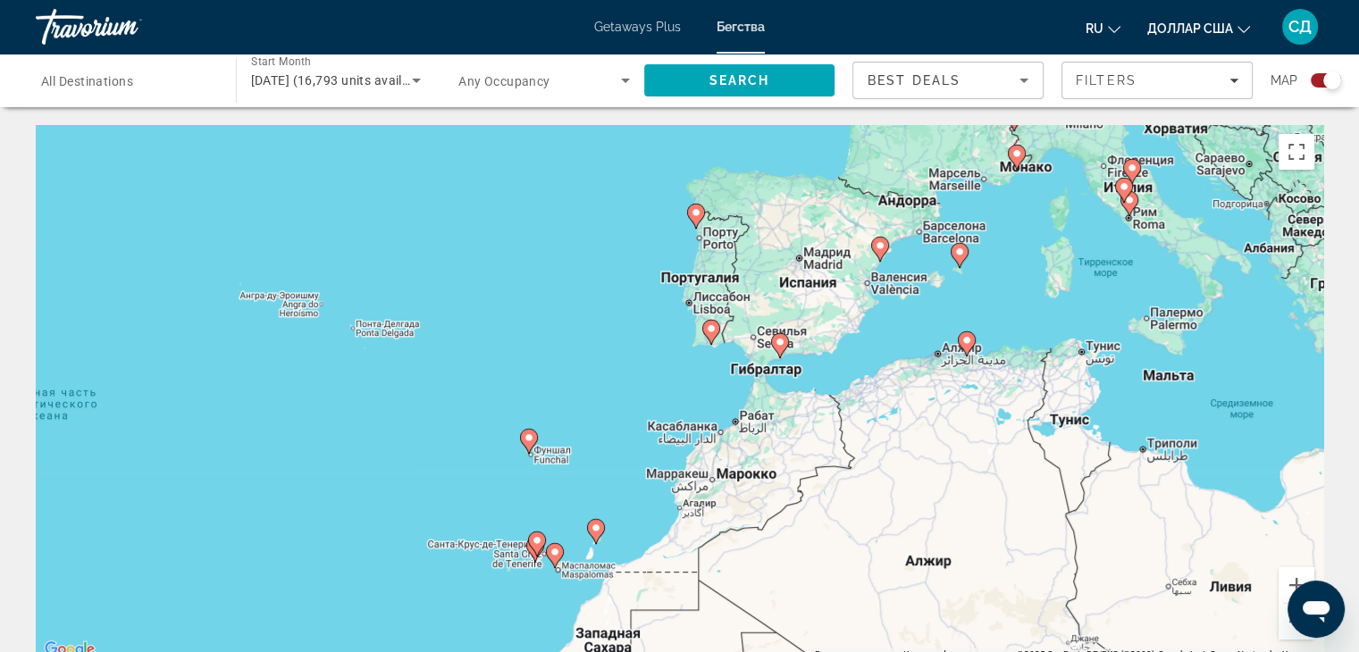
drag, startPoint x: 972, startPoint y: 423, endPoint x: 554, endPoint y: 549, distance: 436.9
click at [554, 549] on div "Чтобы активировать перетаскивание с помощью клавиатуры, нажмите Alt + Ввод. Пос…" at bounding box center [679, 393] width 1287 height 536
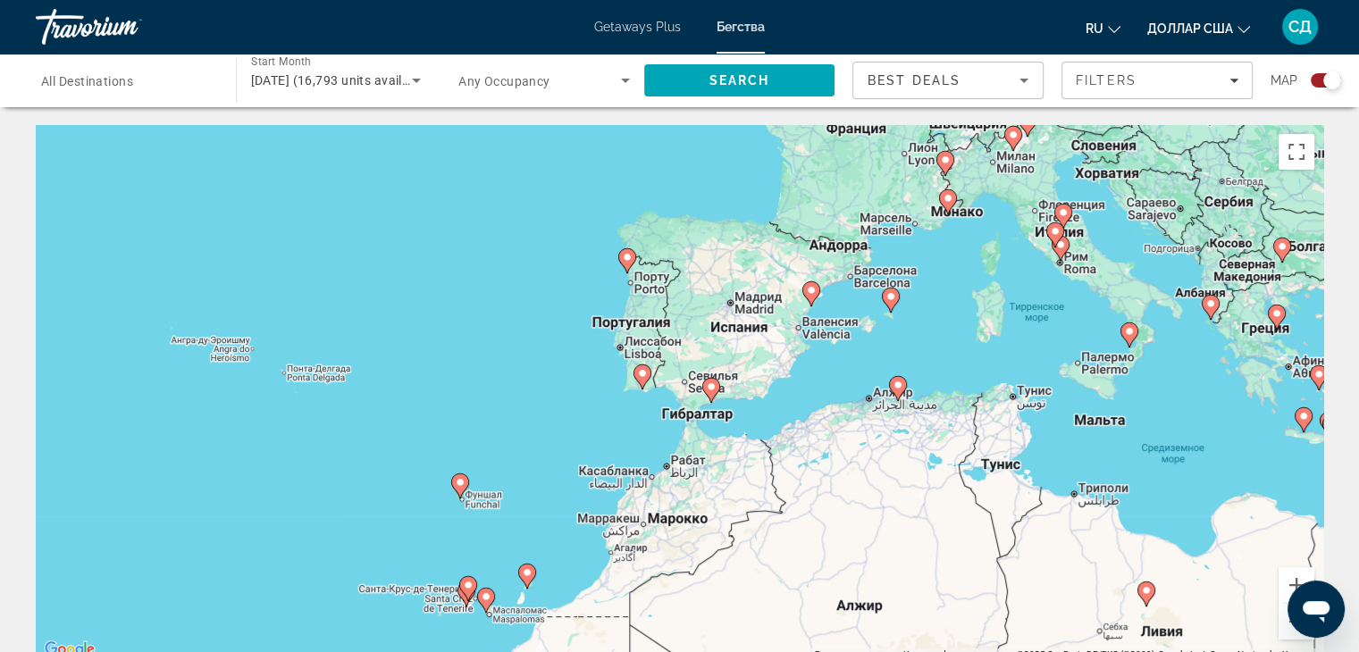
drag, startPoint x: 986, startPoint y: 416, endPoint x: 920, endPoint y: 462, distance: 80.3
click at [920, 462] on div "Чтобы активировать перетаскивание с помощью клавиатуры, нажмите Alt + Ввод. Пос…" at bounding box center [679, 393] width 1287 height 536
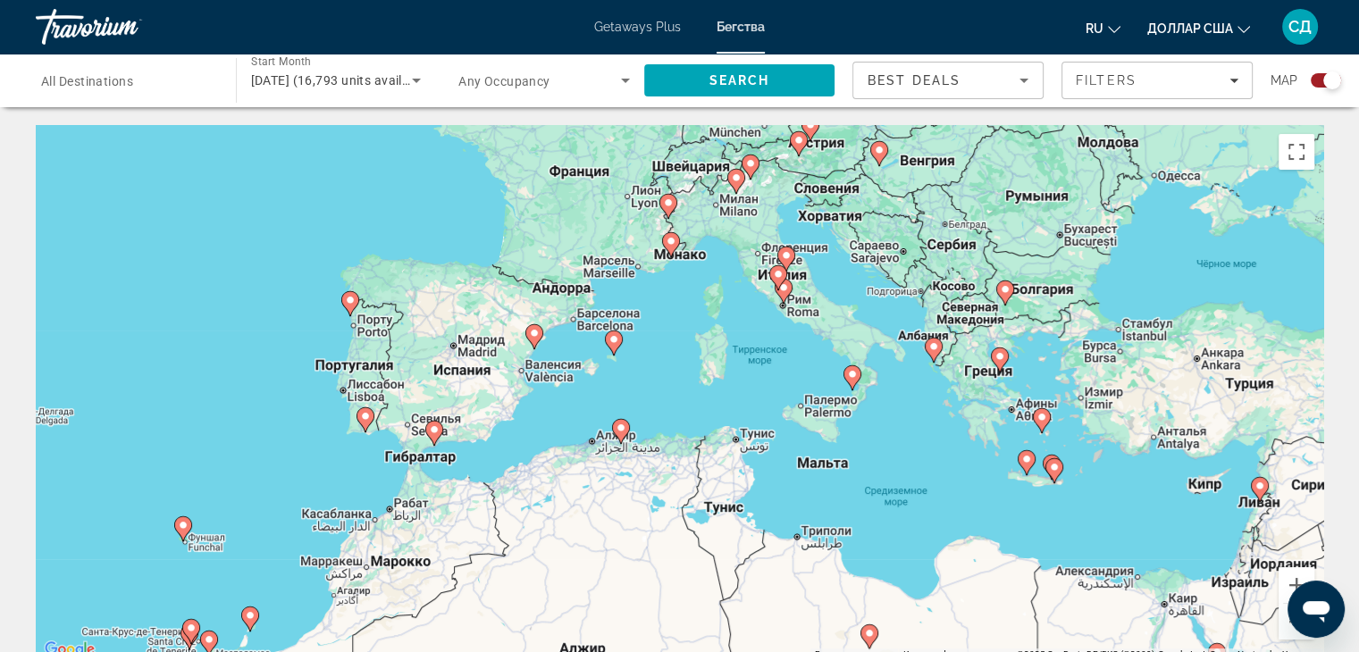
drag, startPoint x: 1097, startPoint y: 270, endPoint x: 819, endPoint y: 315, distance: 281.5
click at [819, 315] on div "Чтобы активировать перетаскивание с помощью клавиатуры, нажмите Alt + Ввод. Пос…" at bounding box center [679, 393] width 1287 height 536
click at [1024, 458] on image "Основное содержание" at bounding box center [1026, 459] width 11 height 11
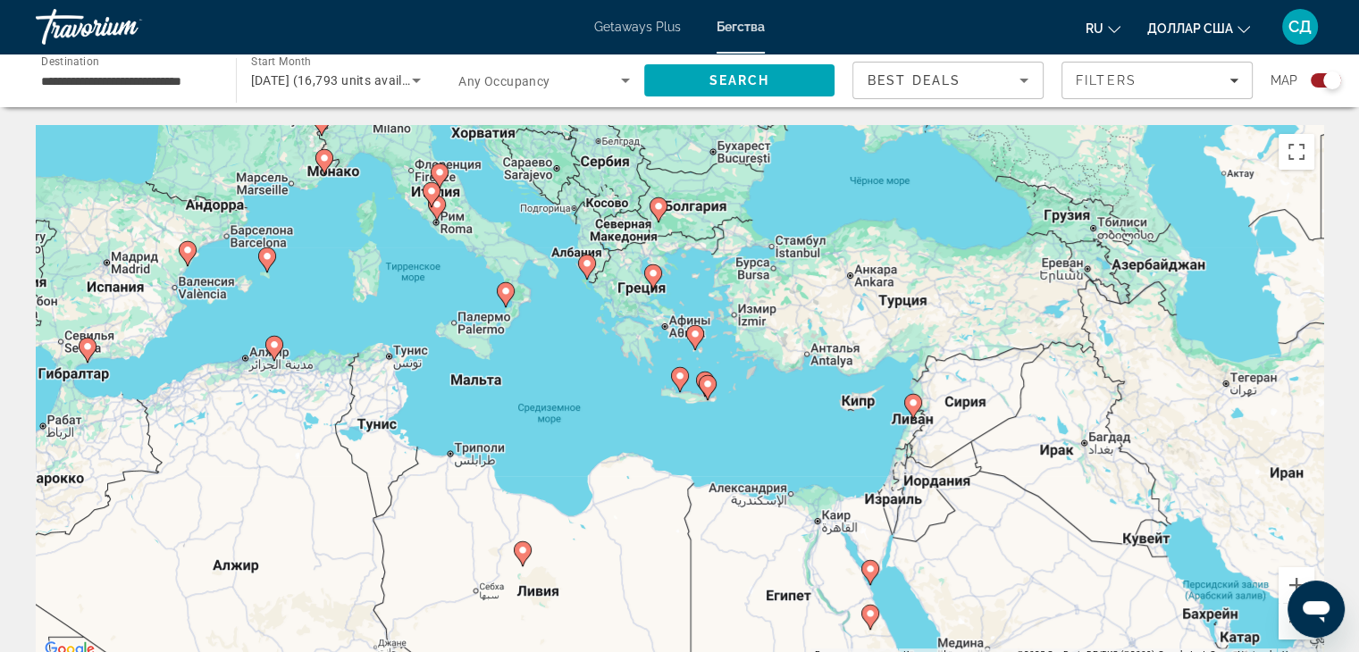
click at [679, 377] on image "Основное содержание" at bounding box center [679, 376] width 11 height 11
type input "**********"
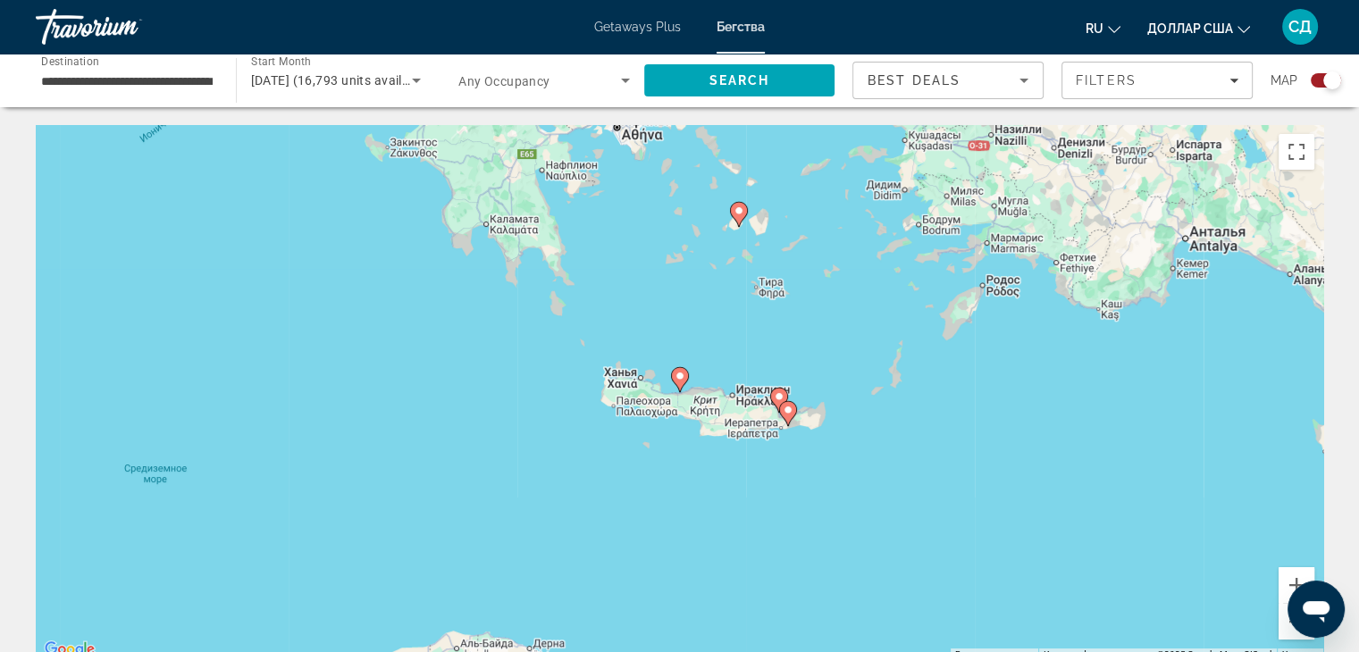
click at [679, 377] on image "Основное содержание" at bounding box center [679, 376] width 11 height 11
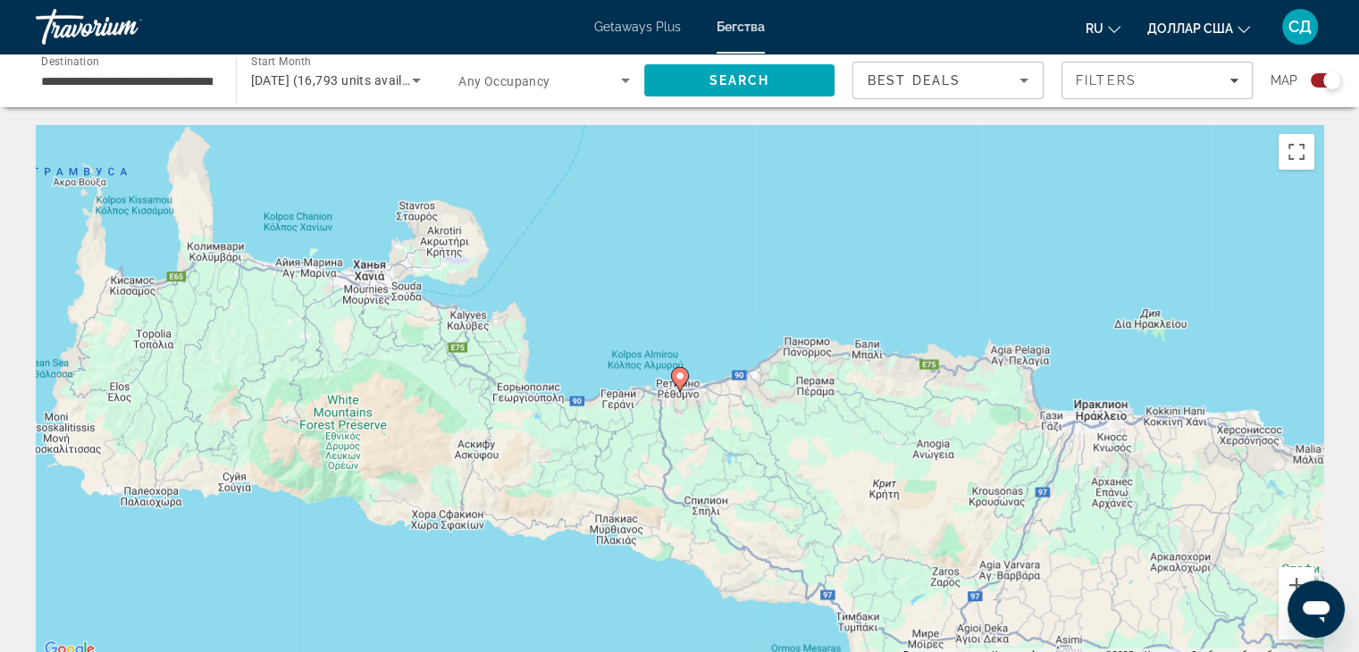
click at [679, 377] on image "Основное содержание" at bounding box center [679, 376] width 11 height 11
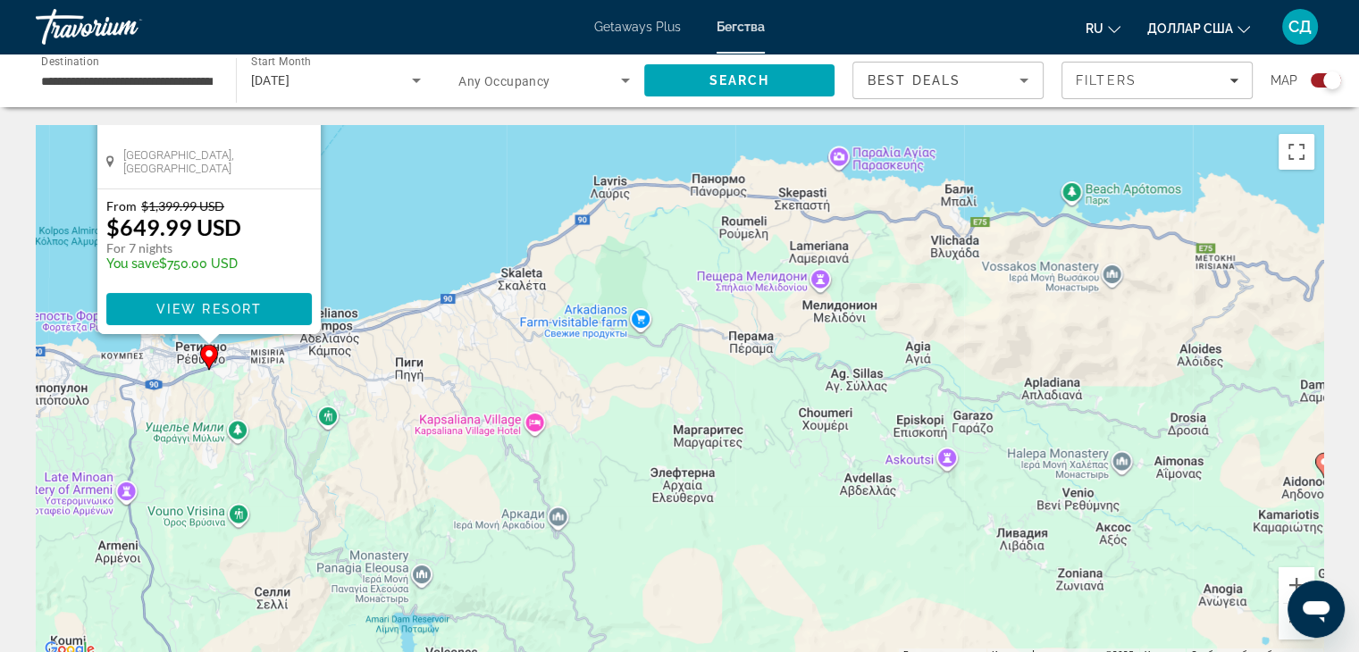
drag, startPoint x: 1063, startPoint y: 535, endPoint x: 590, endPoint y: 271, distance: 542.3
click at [590, 271] on div "Чтобы активировать перетаскивание с помощью клавиатуры, нажмите Alt + Ввод. Пос…" at bounding box center [679, 393] width 1287 height 536
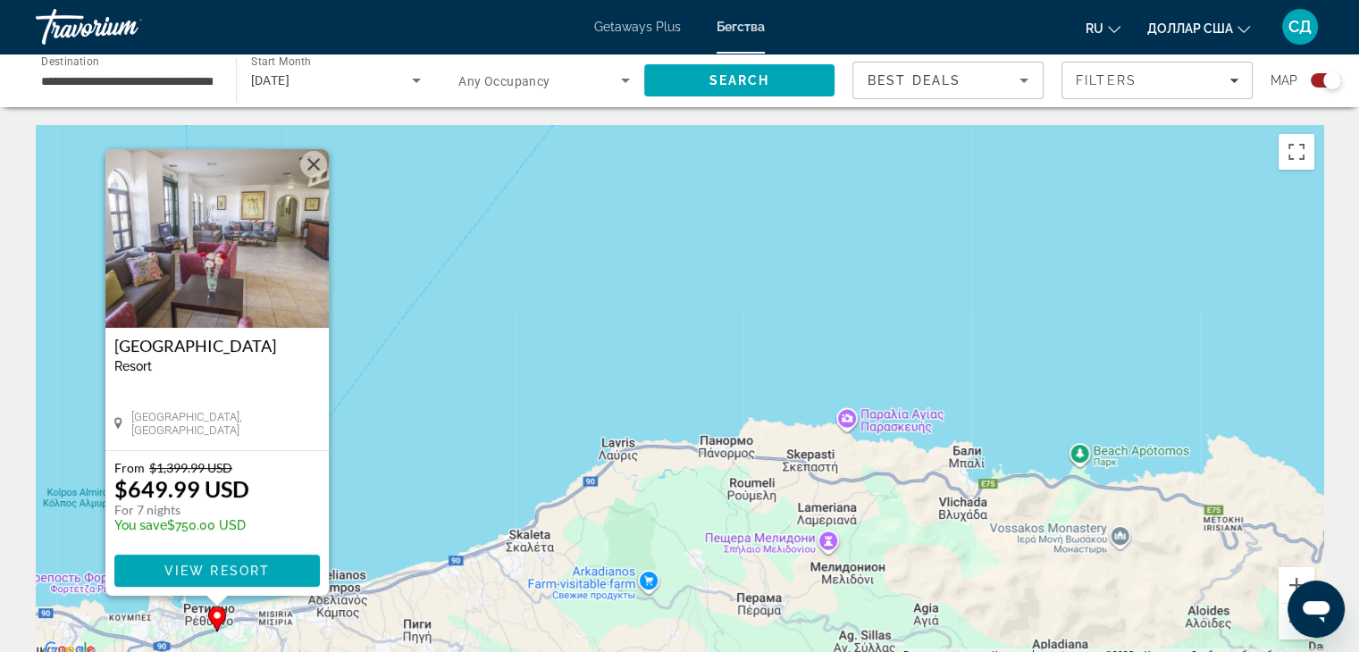
drag, startPoint x: 471, startPoint y: 339, endPoint x: 431, endPoint y: 537, distance: 201.3
click at [475, 590] on div "Чтобы активировать перетаскивание с помощью клавиатуры, нажмите Alt + Ввод. Пос…" at bounding box center [679, 393] width 1287 height 536
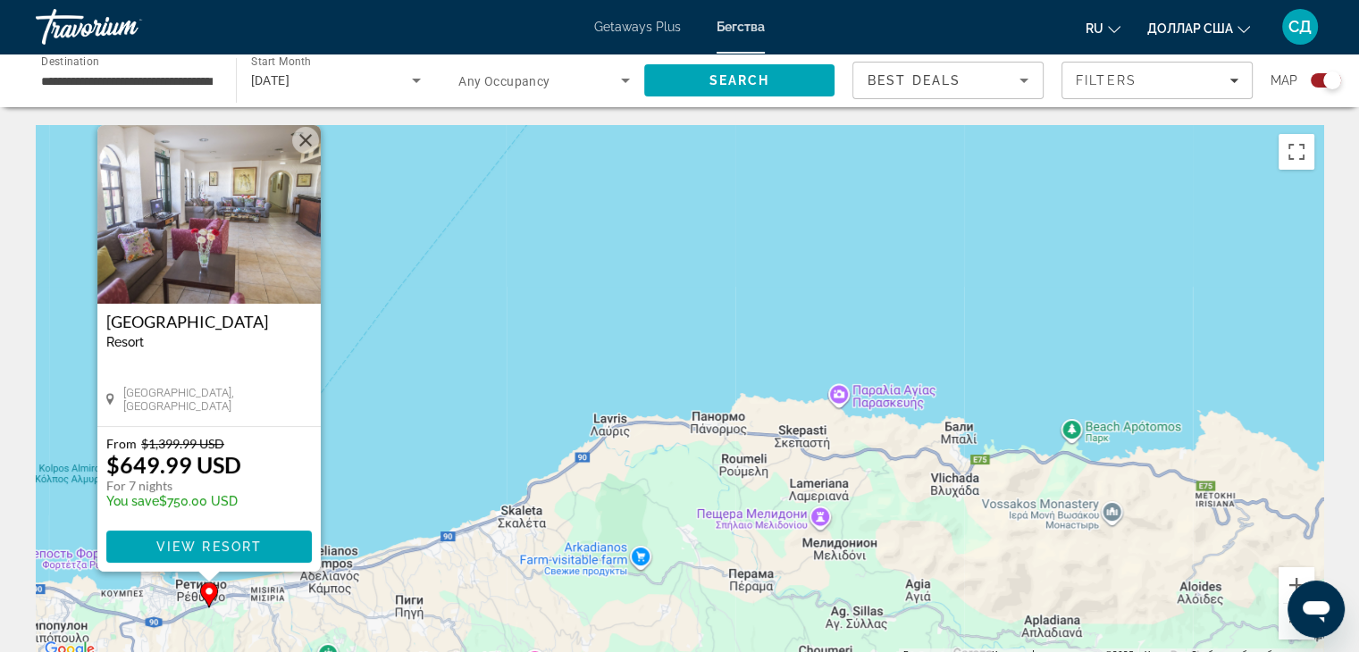
click at [304, 137] on button "Закрыть" at bounding box center [305, 140] width 27 height 27
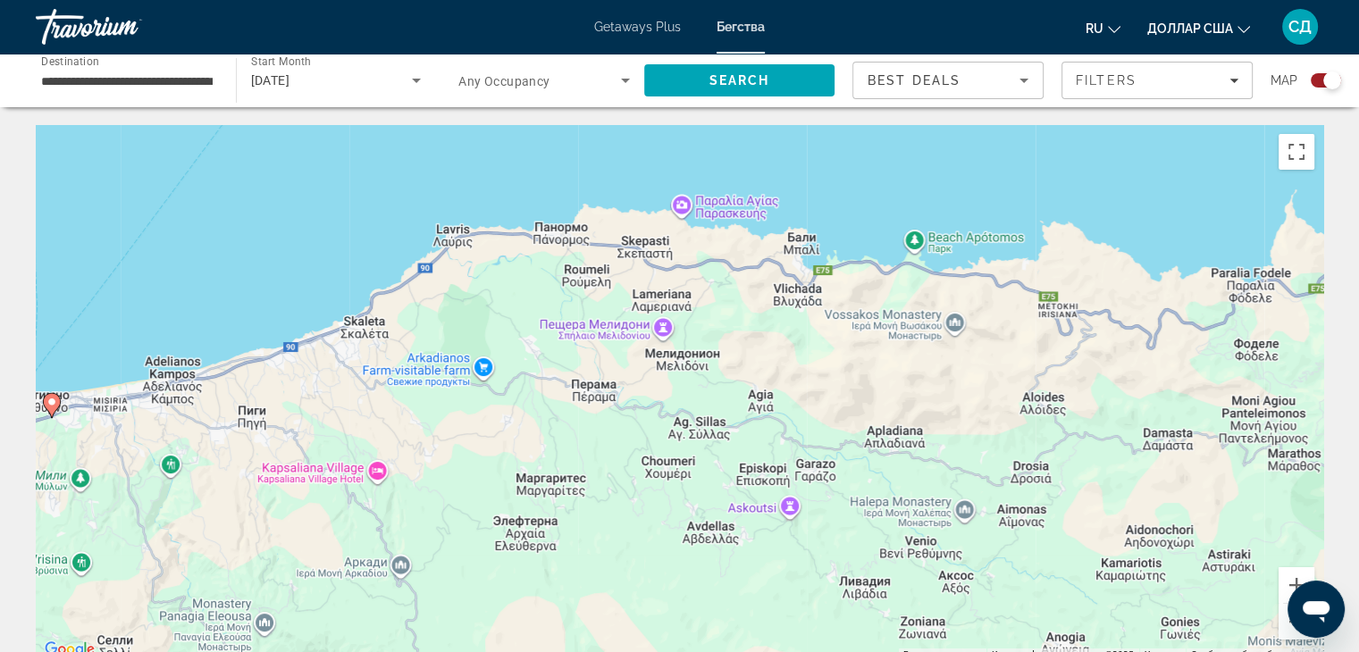
drag, startPoint x: 1023, startPoint y: 544, endPoint x: 922, endPoint y: 371, distance: 200.5
click at [842, 288] on div "Чтобы активировать перетаскивание с помощью клавиатуры, нажмите Alt + Ввод. Пос…" at bounding box center [679, 393] width 1287 height 536
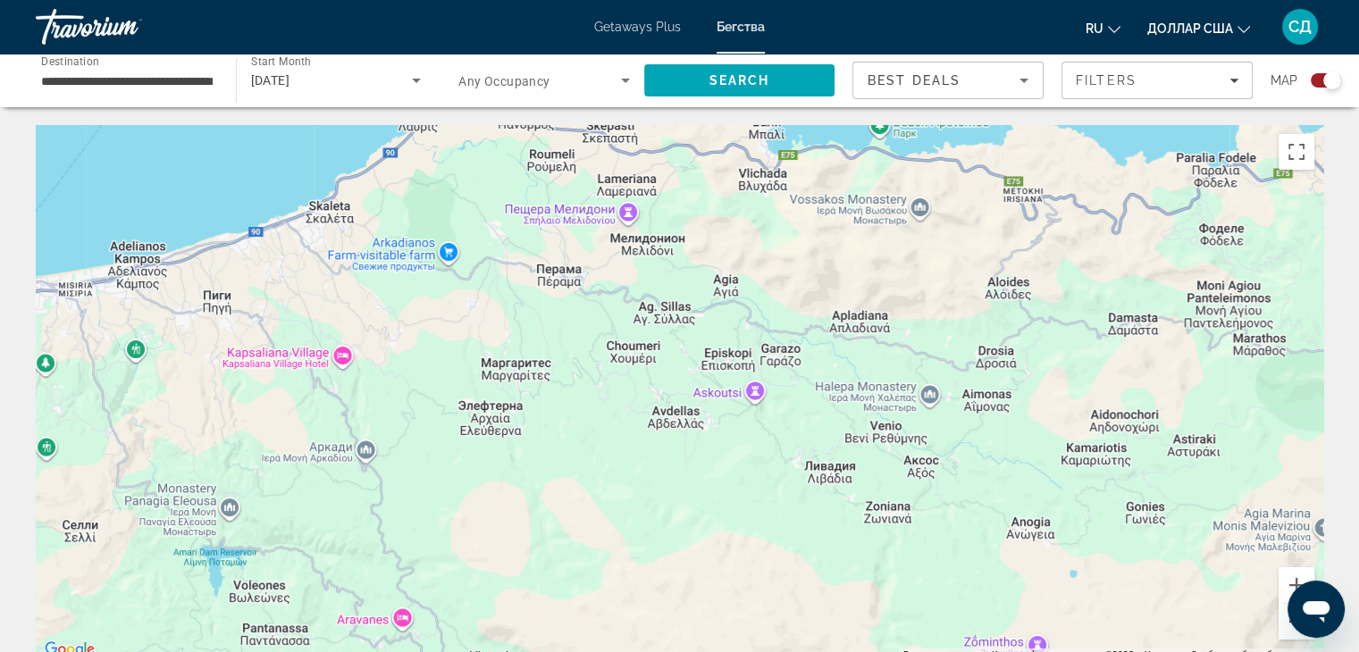
click at [1281, 627] on button "Уменьшить" at bounding box center [1296, 622] width 36 height 36
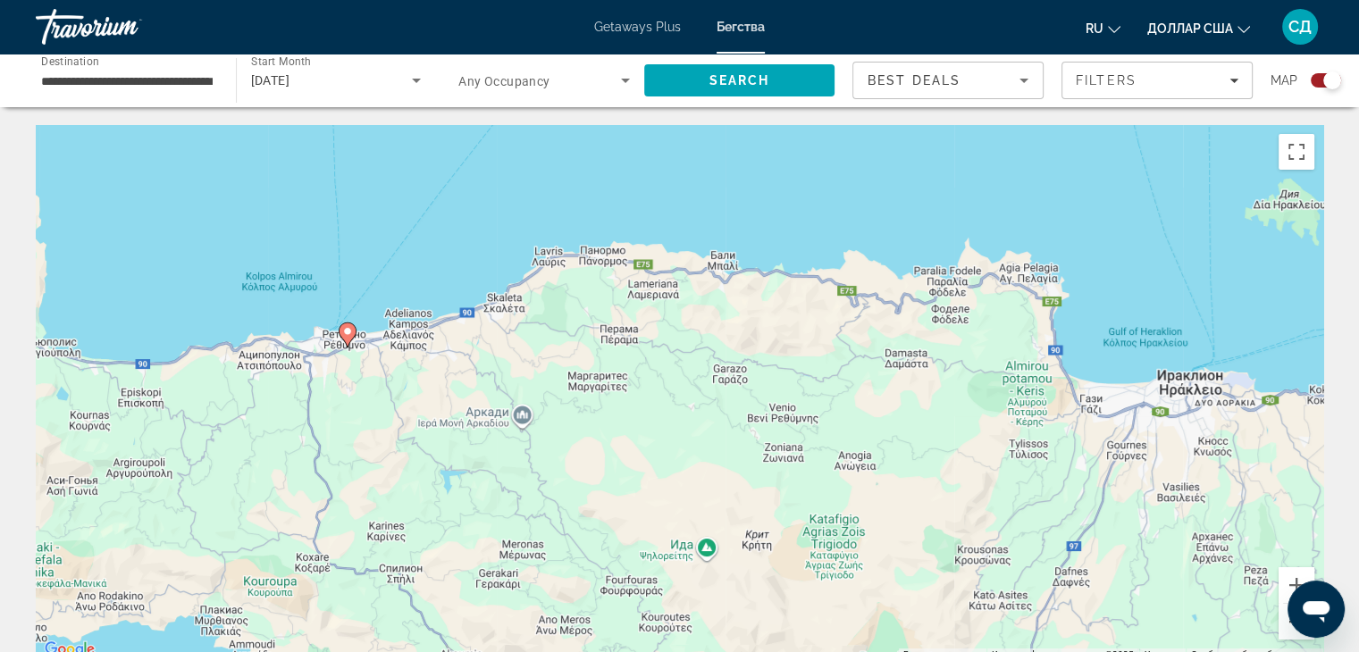
click at [1285, 628] on button "Уменьшить" at bounding box center [1296, 622] width 36 height 36
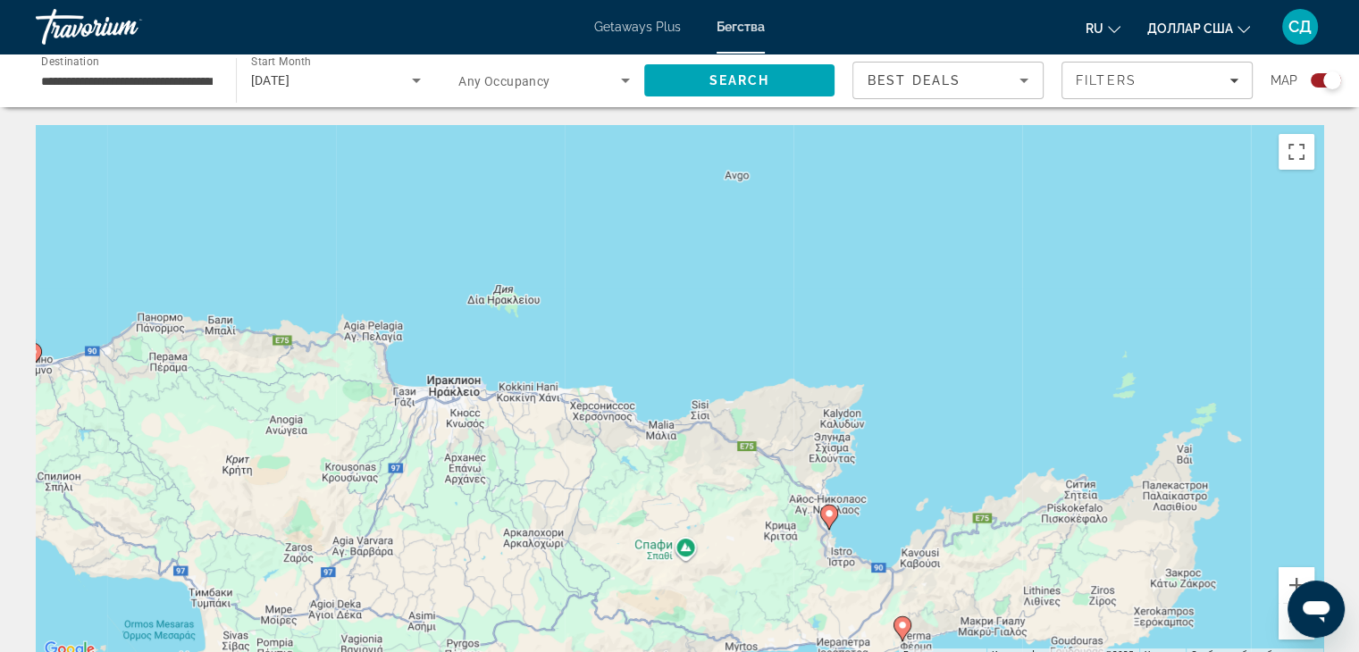
drag, startPoint x: 1167, startPoint y: 536, endPoint x: 761, endPoint y: 542, distance: 405.6
click at [761, 542] on div "Чтобы активировать перетаскивание с помощью клавиатуры, нажмите Alt + Ввод. Пос…" at bounding box center [679, 393] width 1287 height 536
click at [826, 513] on image "Основное содержание" at bounding box center [829, 513] width 11 height 11
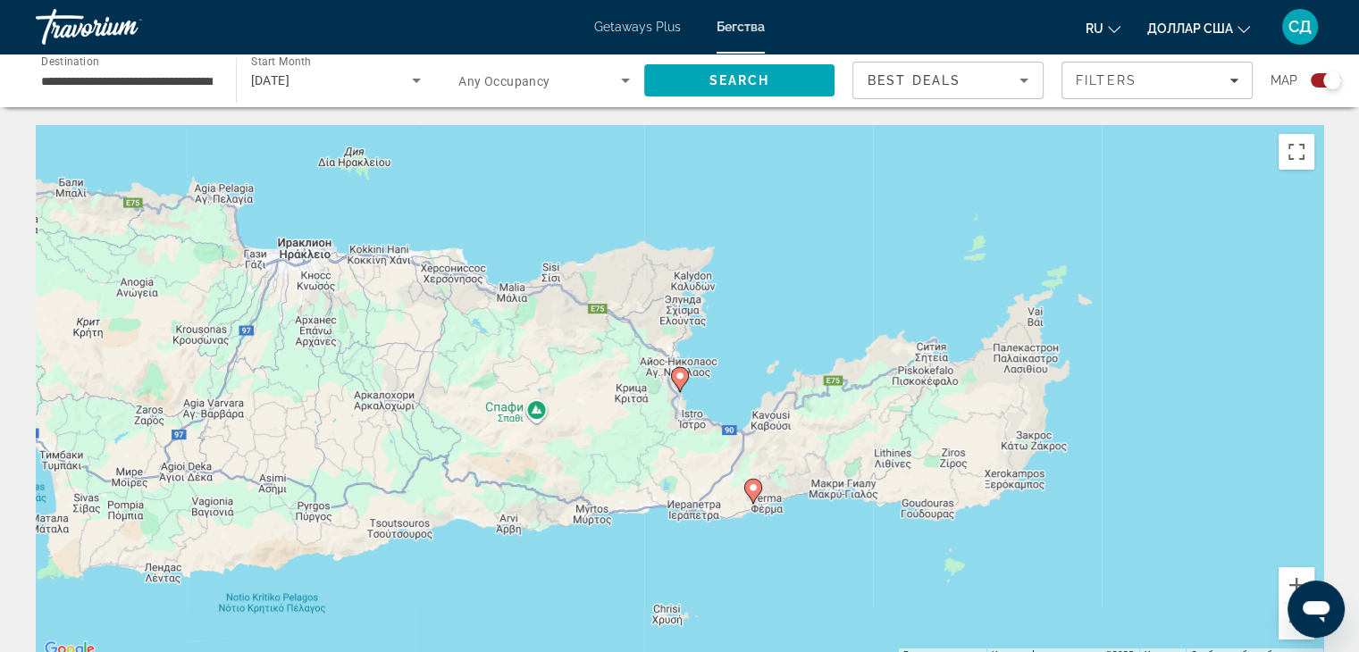
click at [675, 374] on image "Основное содержание" at bounding box center [679, 376] width 11 height 11
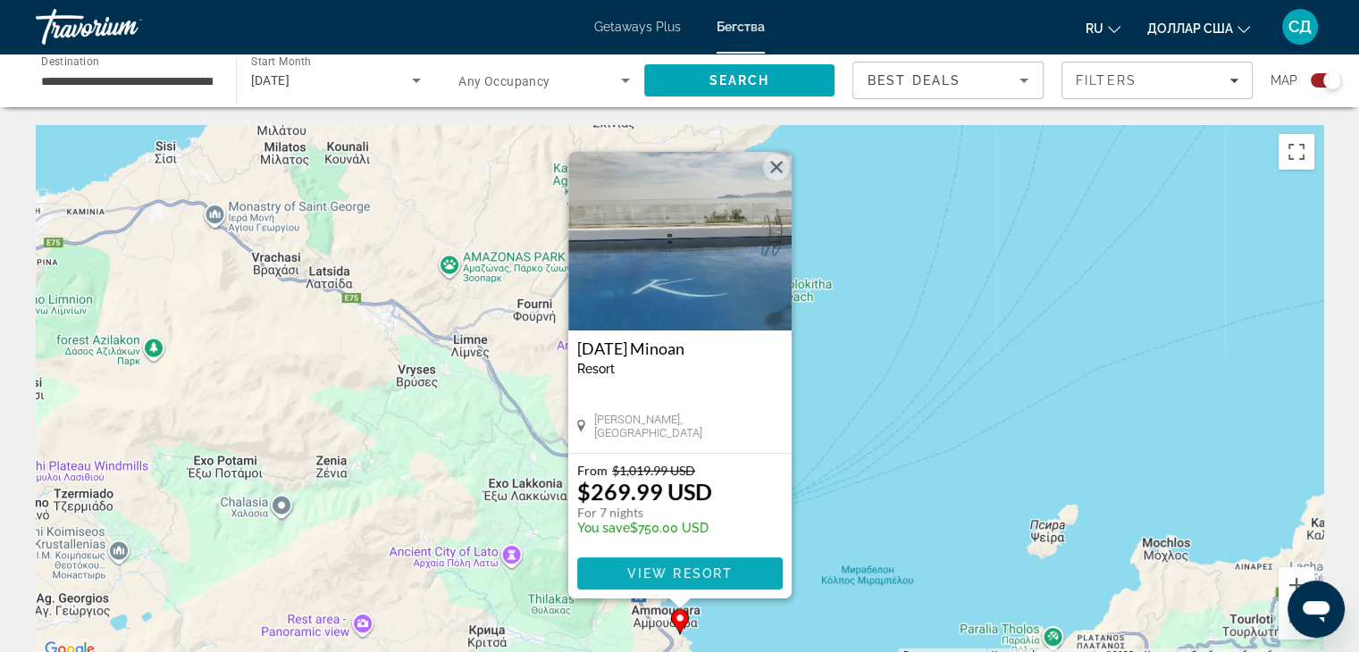
click at [671, 572] on span "View Resort" at bounding box center [678, 573] width 105 height 14
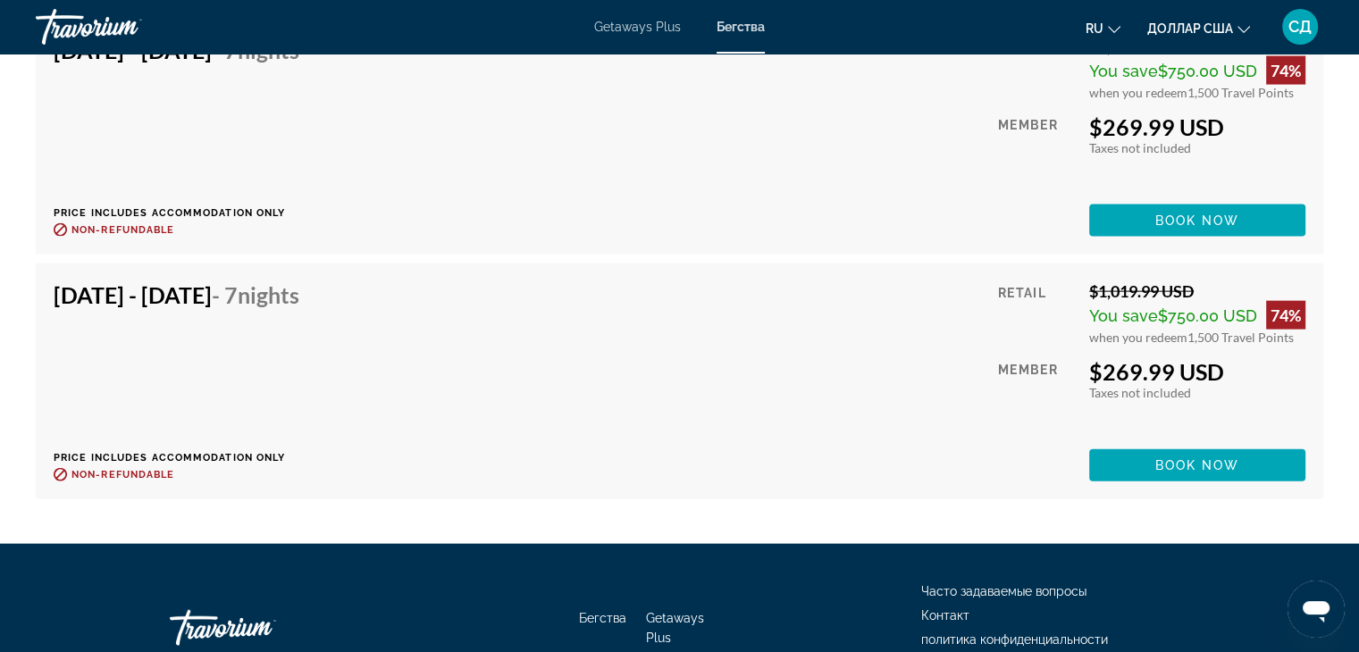
scroll to position [3841, 0]
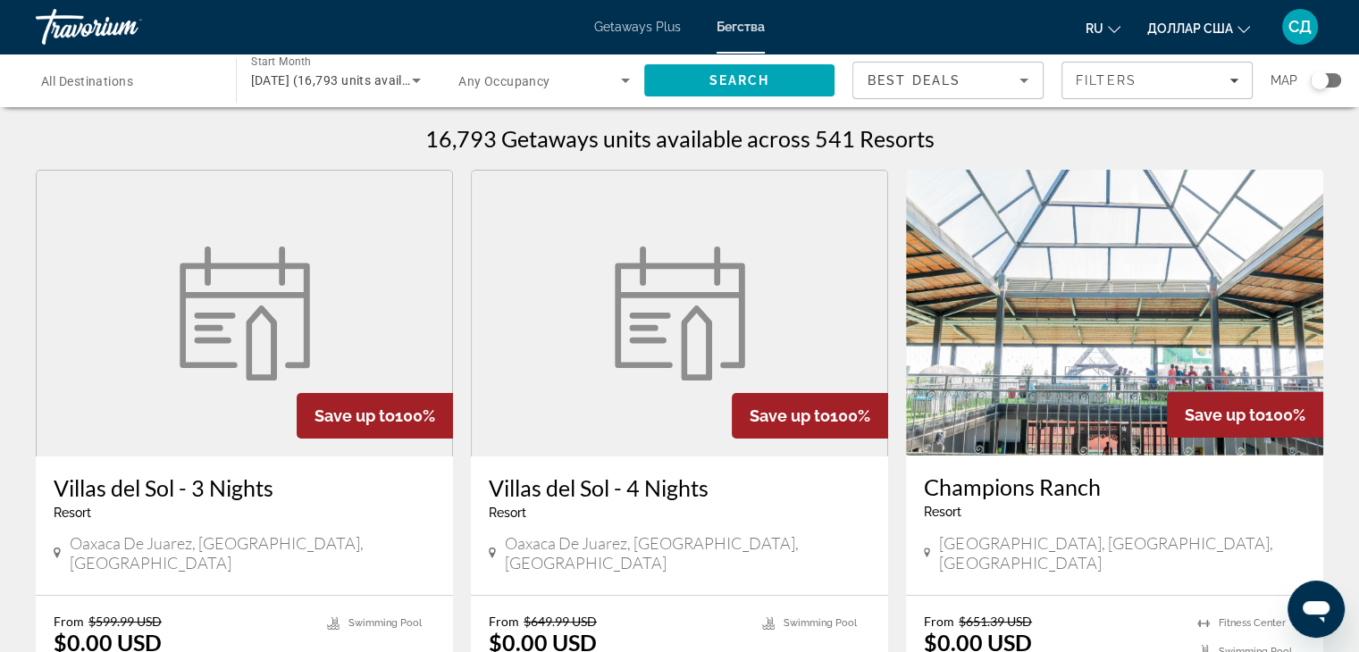
click at [1319, 79] on div "Search widget" at bounding box center [1319, 80] width 18 height 18
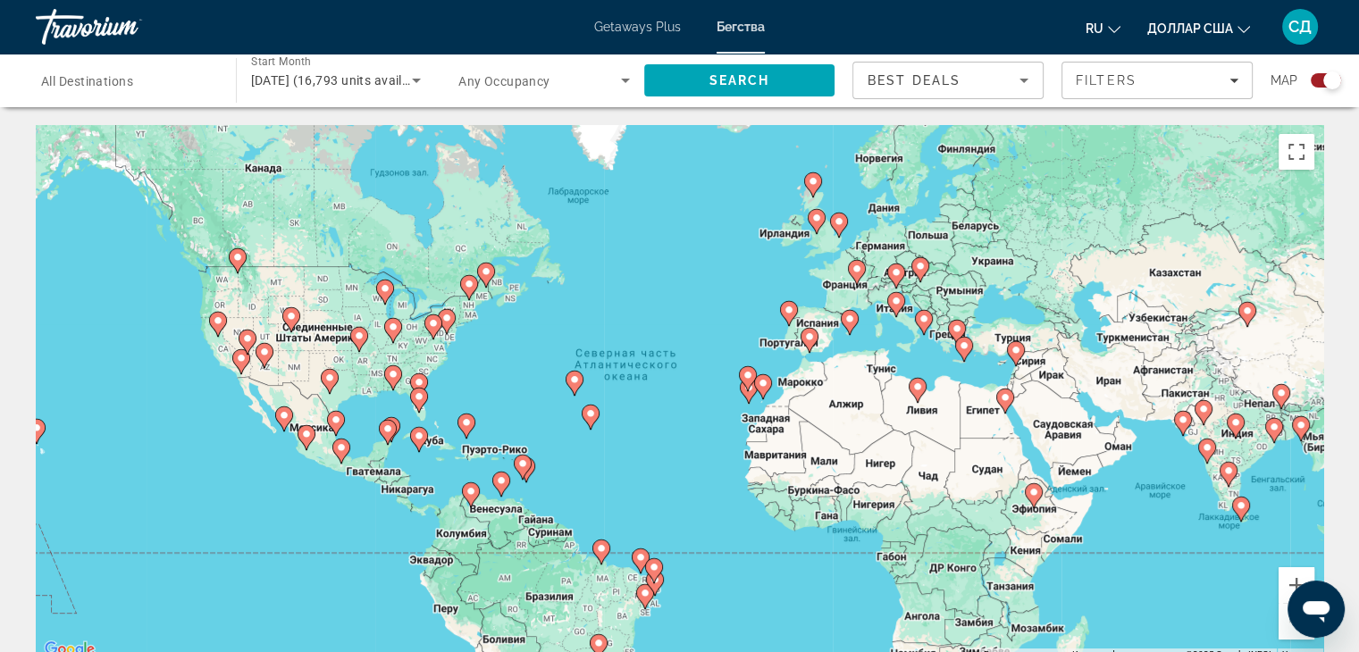
click at [809, 333] on image "Основное содержание" at bounding box center [809, 336] width 11 height 11
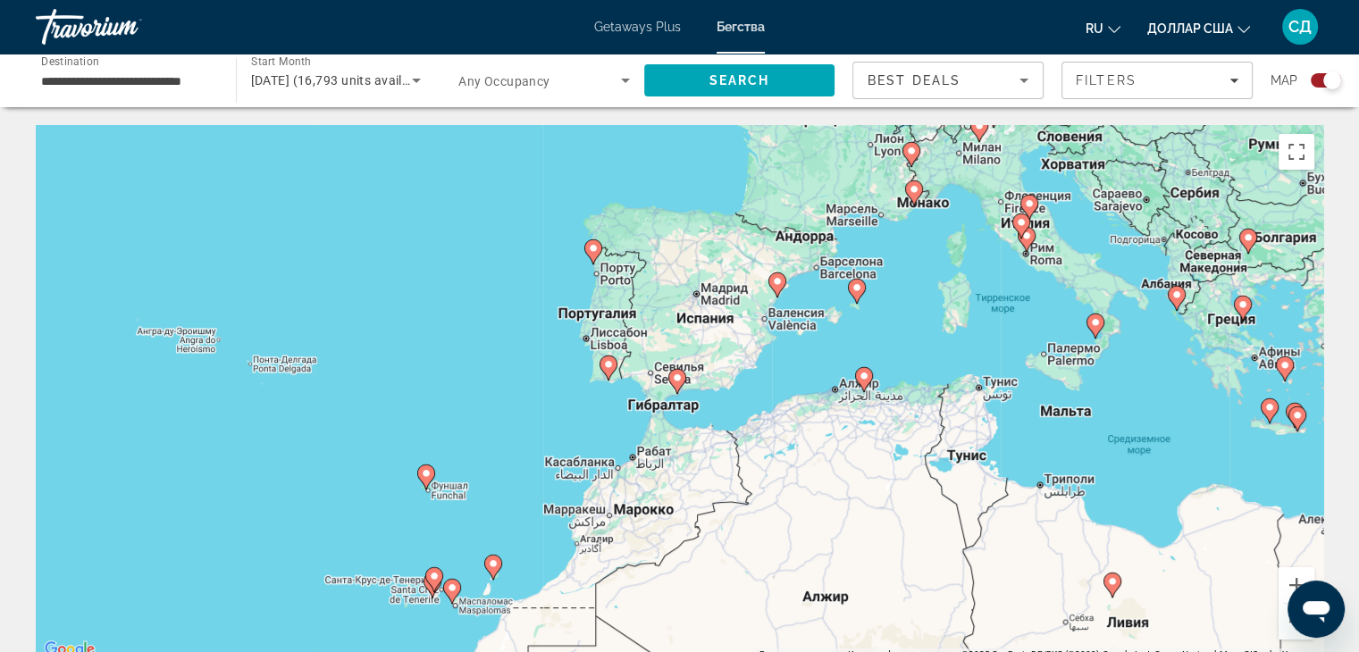
click at [674, 381] on image "Основное содержание" at bounding box center [677, 377] width 11 height 11
type input "**********"
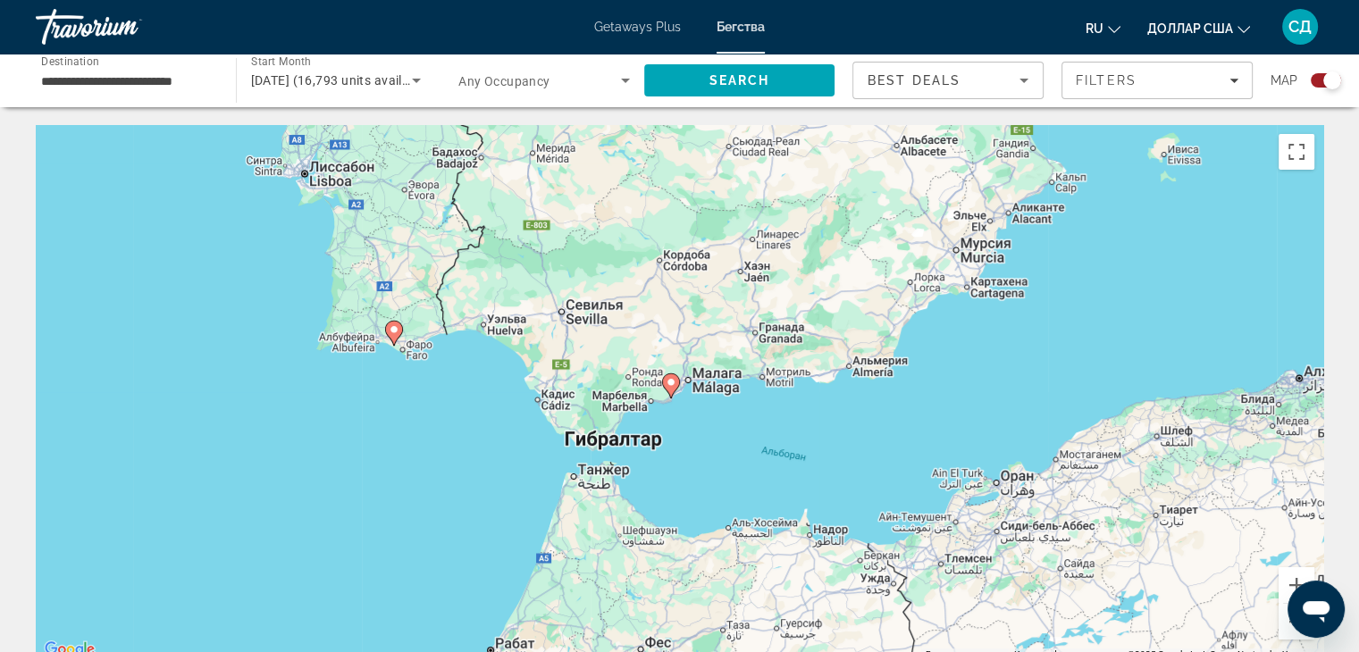
click at [668, 383] on image "Основное содержание" at bounding box center [670, 382] width 11 height 11
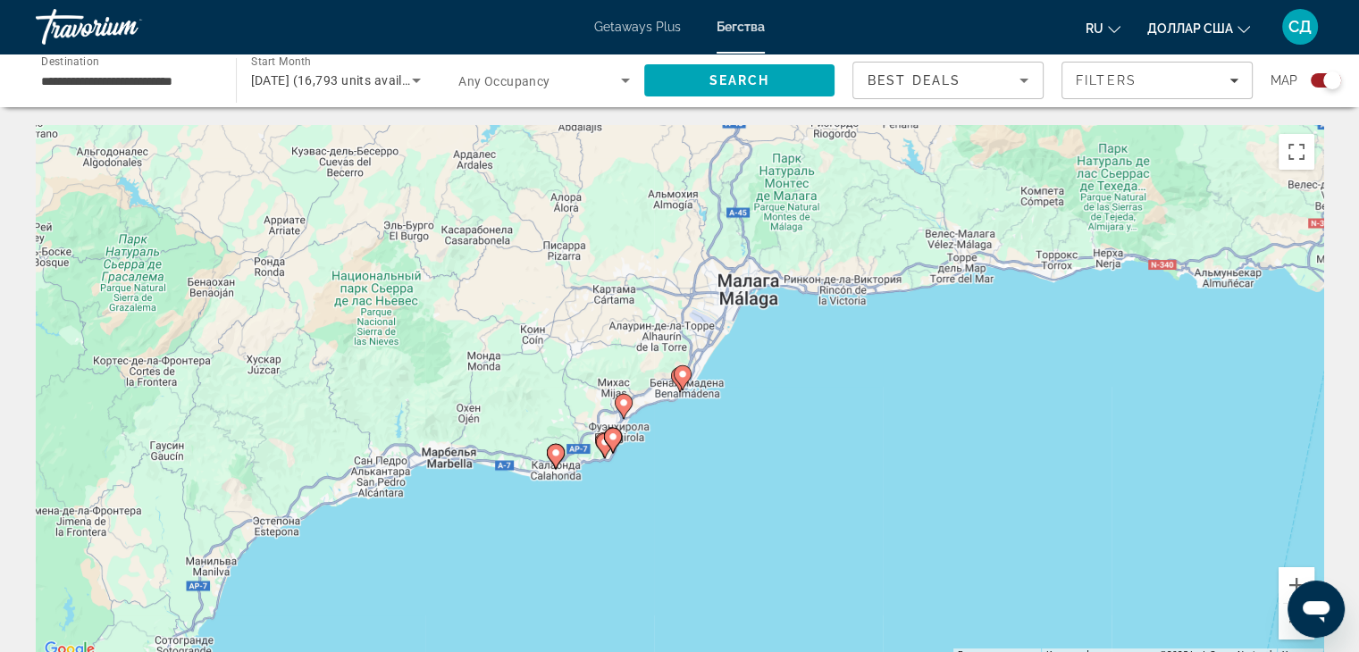
click at [556, 458] on g "Основное содержание" at bounding box center [556, 456] width 18 height 25
click at [554, 450] on image "Основное содержание" at bounding box center [555, 453] width 11 height 11
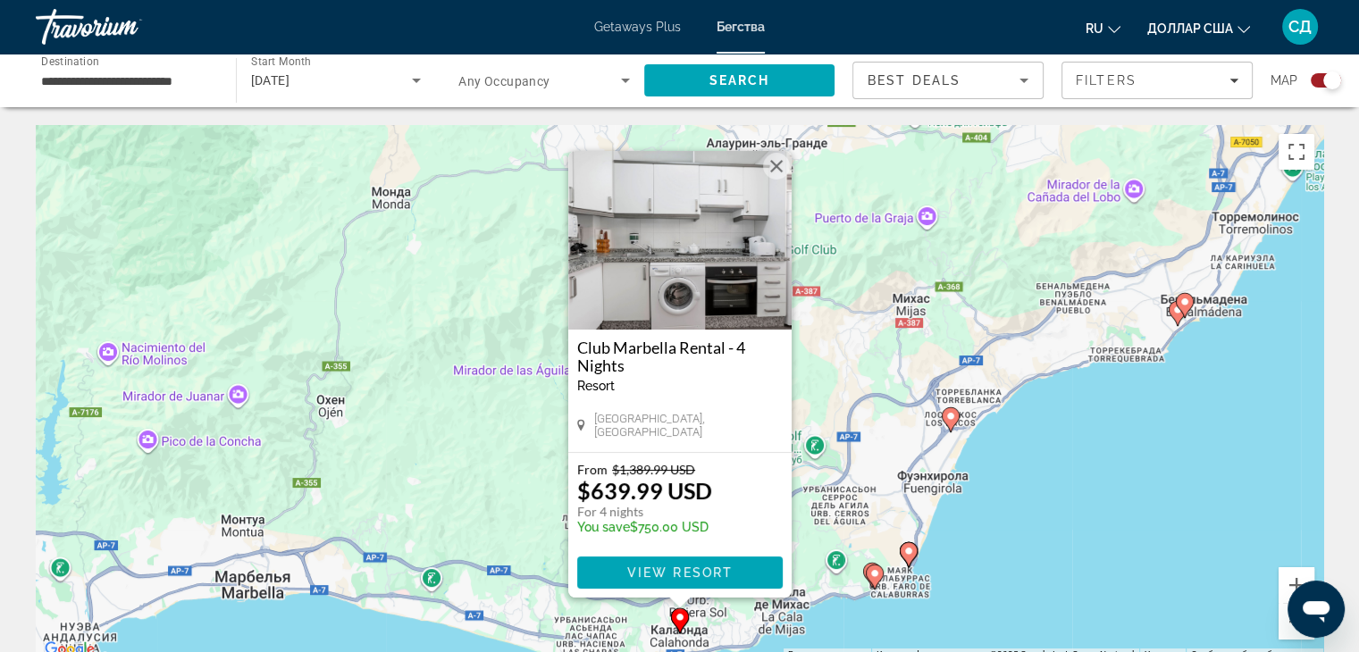
click at [1182, 297] on image "Основное содержание" at bounding box center [1184, 302] width 11 height 11
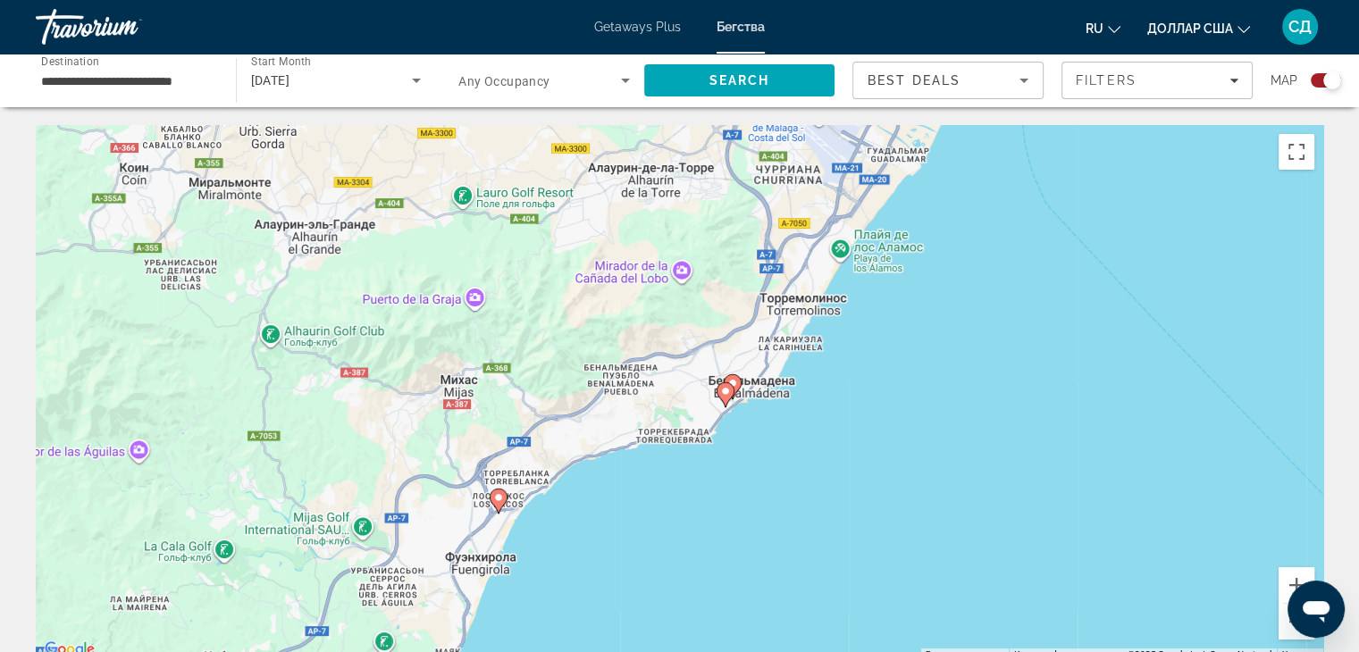
drag, startPoint x: 632, startPoint y: 423, endPoint x: 667, endPoint y: 219, distance: 206.6
click at [667, 219] on div "Чтобы активировать перетаскивание с помощью клавиатуры, нажмите Alt + Ввод. Пос…" at bounding box center [679, 393] width 1287 height 536
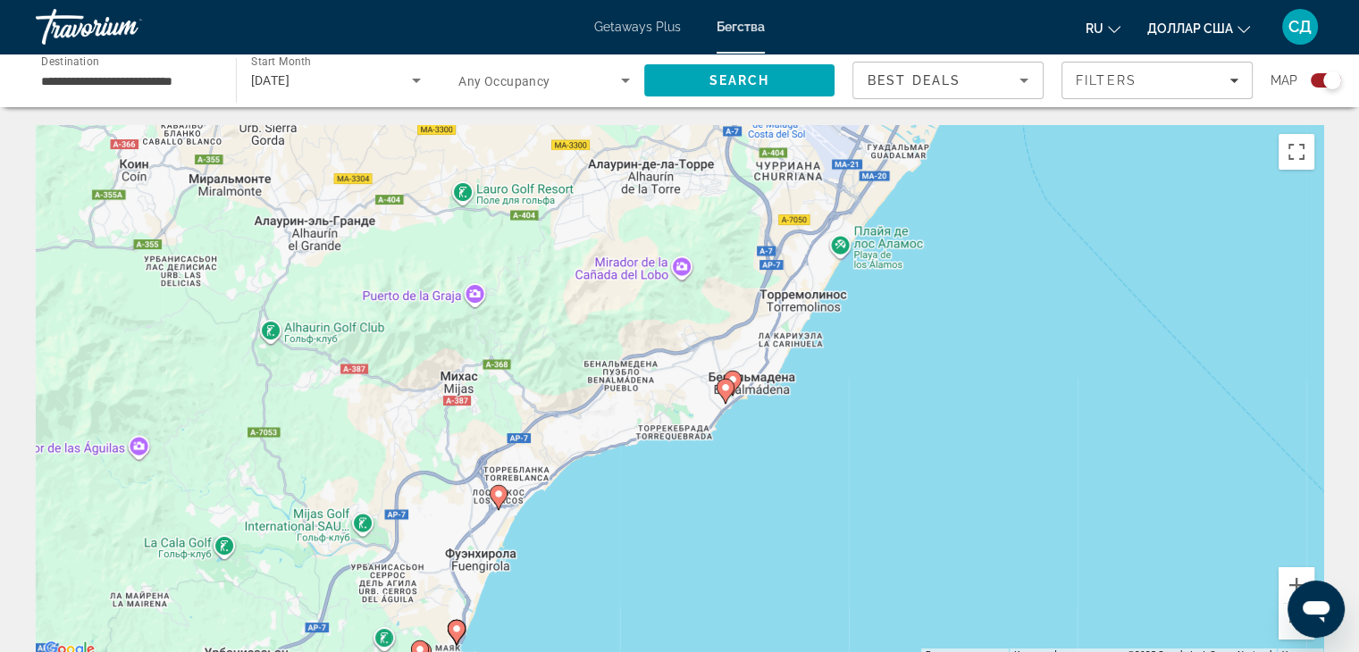
click at [725, 389] on image "Основное содержание" at bounding box center [725, 387] width 11 height 11
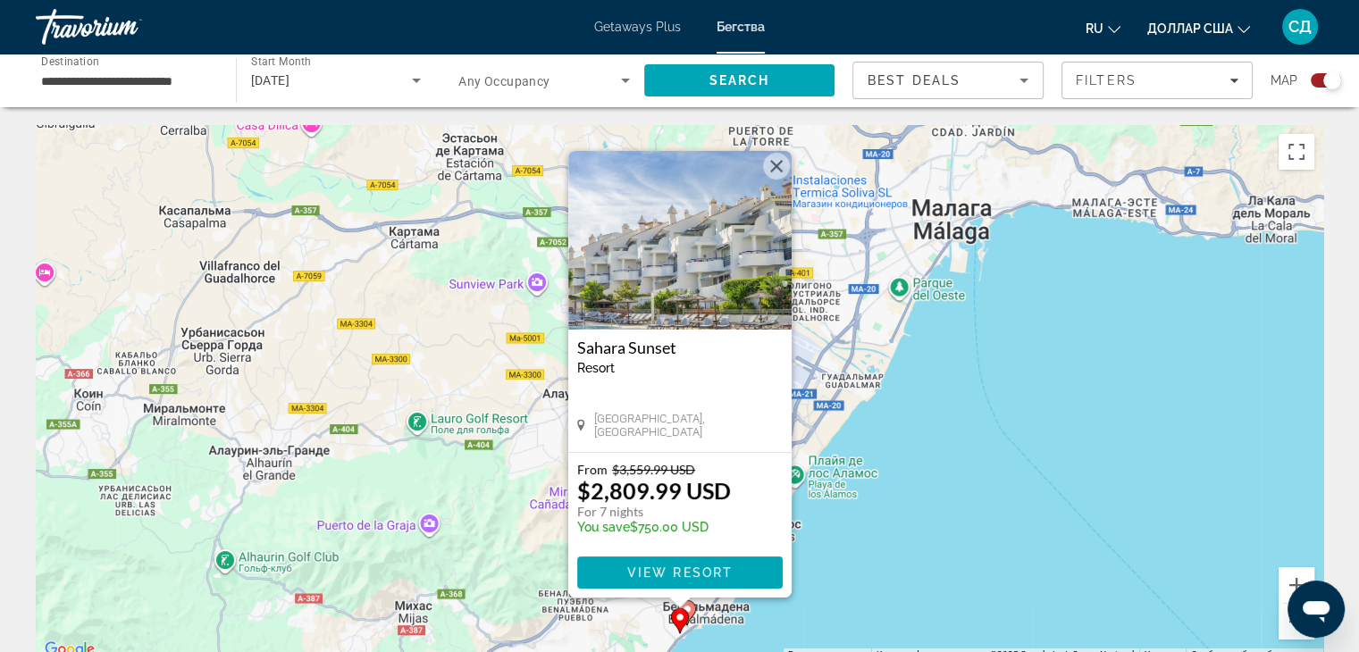
click at [782, 163] on button "Закрыть" at bounding box center [776, 166] width 27 height 27
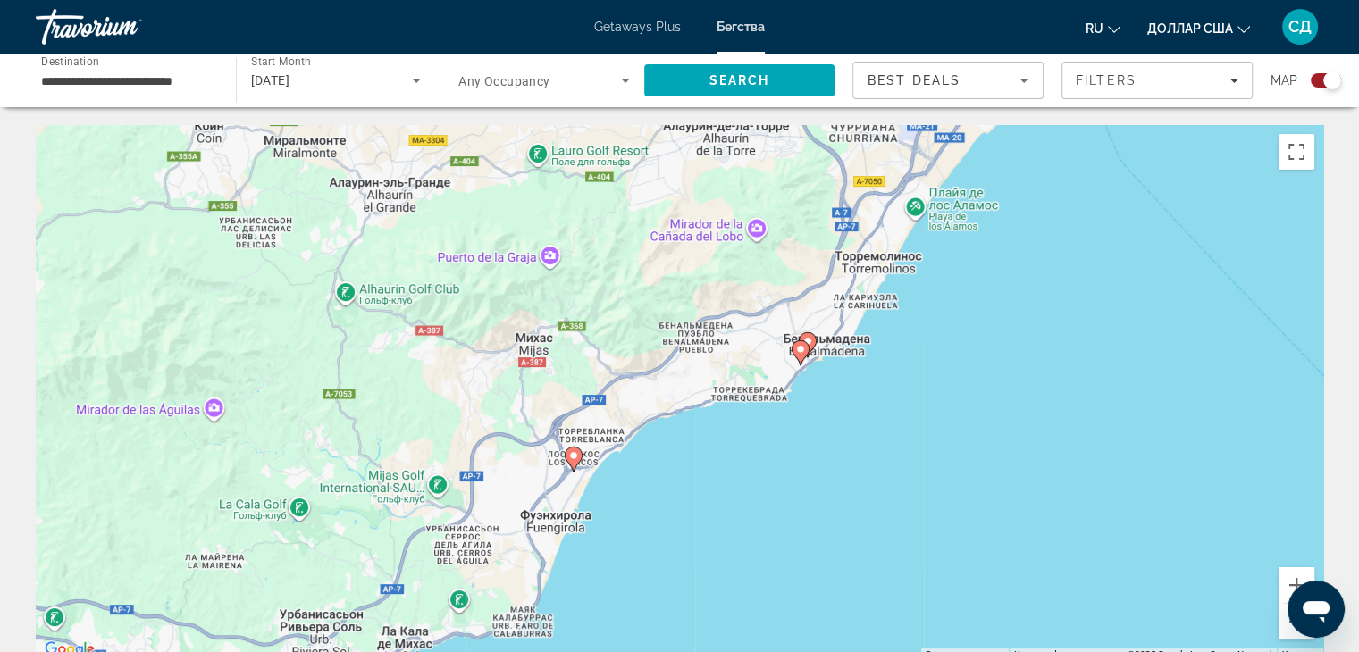
drag, startPoint x: 529, startPoint y: 412, endPoint x: 650, endPoint y: 144, distance: 294.2
click at [650, 144] on div "Чтобы активировать перетаскивание с помощью клавиатуры, нажмите Alt + Ввод. Пос…" at bounding box center [679, 393] width 1287 height 536
click at [809, 340] on image "Основное содержание" at bounding box center [807, 341] width 11 height 11
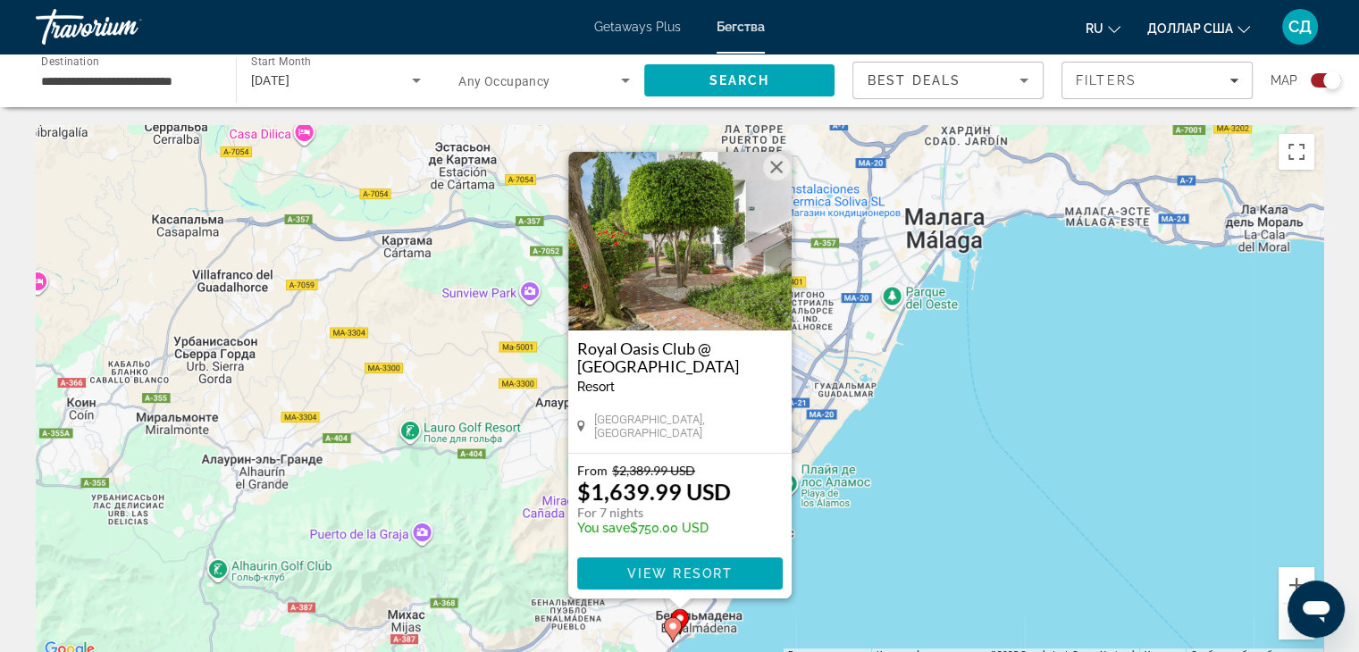
click at [774, 167] on button "Закрыть" at bounding box center [776, 167] width 27 height 27
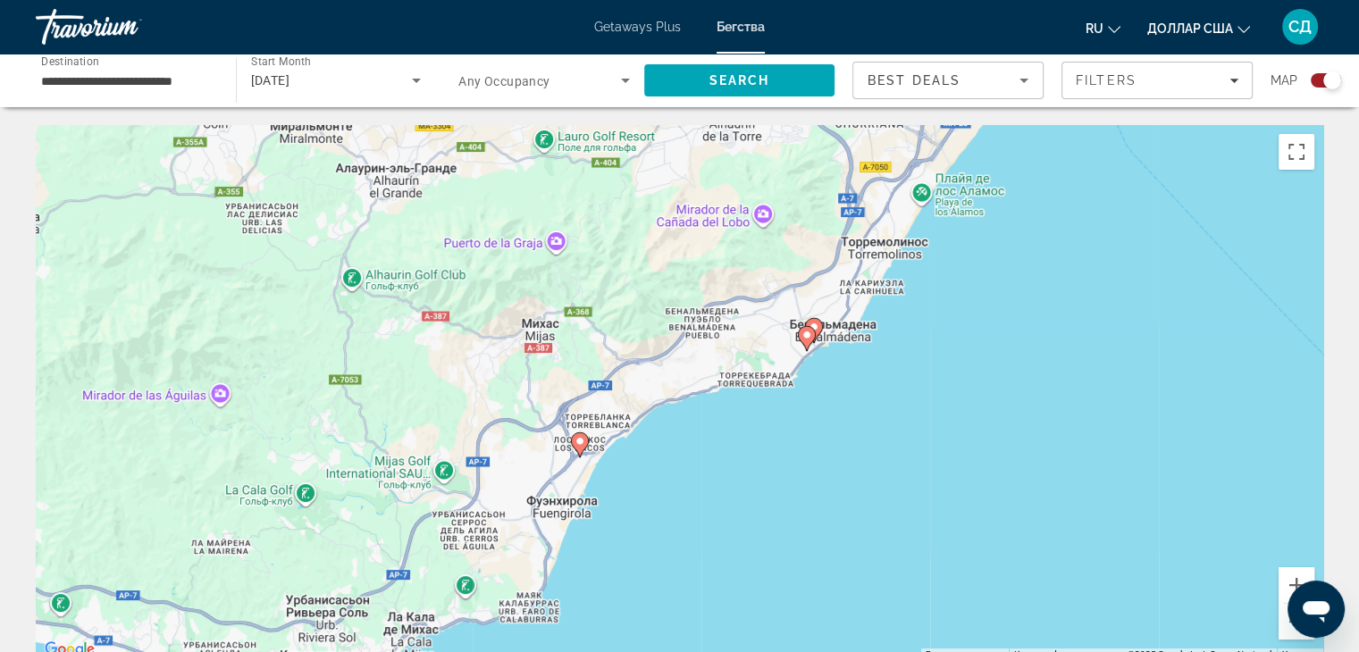
drag, startPoint x: 534, startPoint y: 545, endPoint x: 677, endPoint y: 235, distance: 341.3
click at [677, 233] on div "Чтобы активировать перетаскивание с помощью клавиатуры, нажмите Alt + Ввод. Пос…" at bounding box center [679, 393] width 1287 height 536
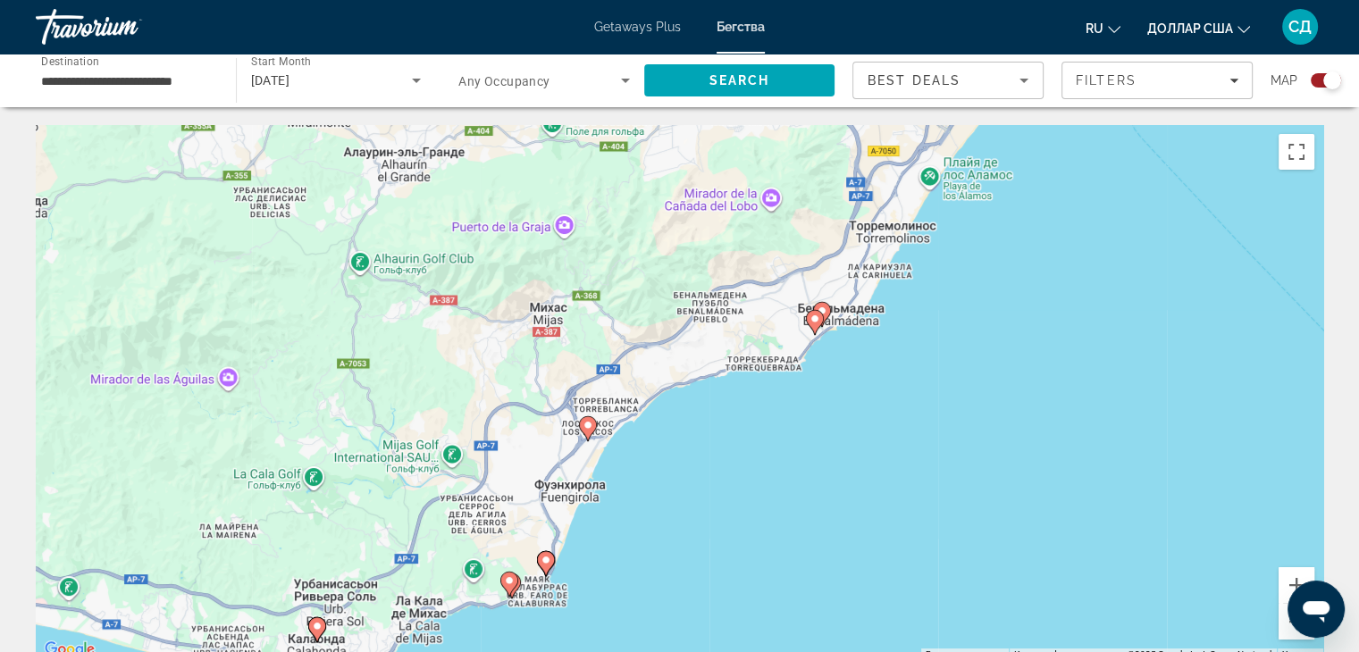
click at [589, 426] on image "Основное содержание" at bounding box center [587, 425] width 11 height 11
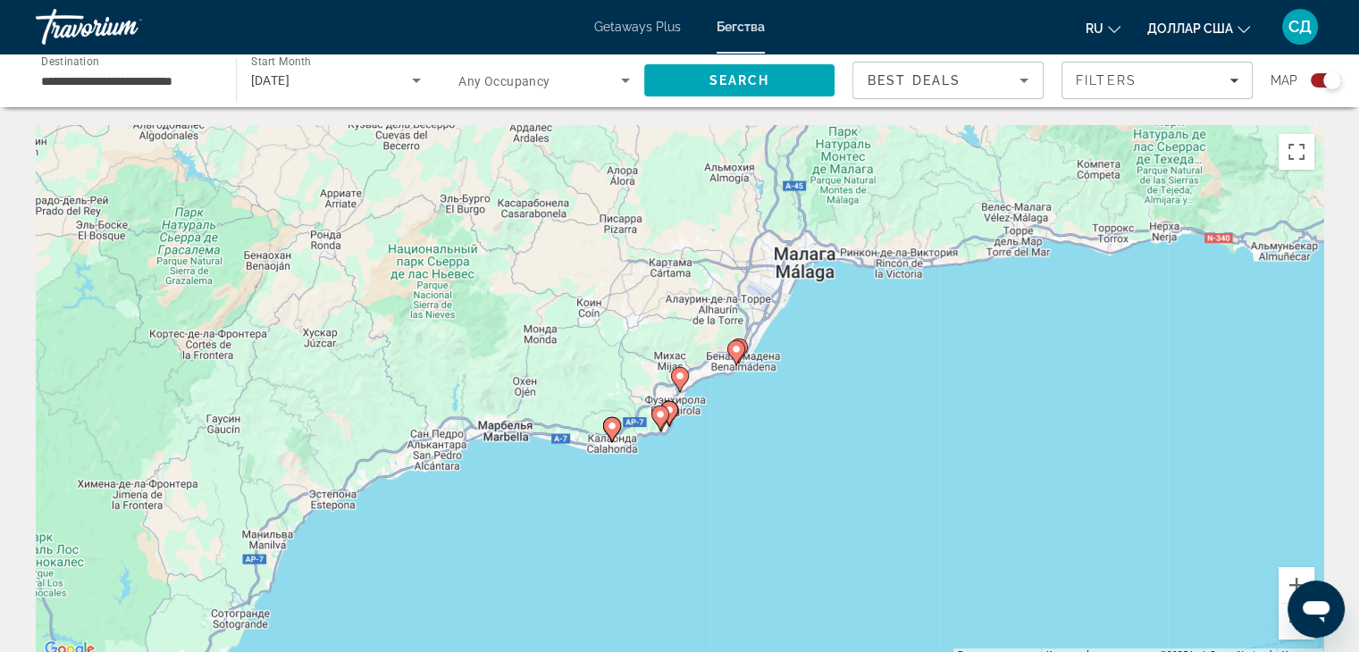
click at [678, 375] on image "Основное содержание" at bounding box center [679, 376] width 11 height 11
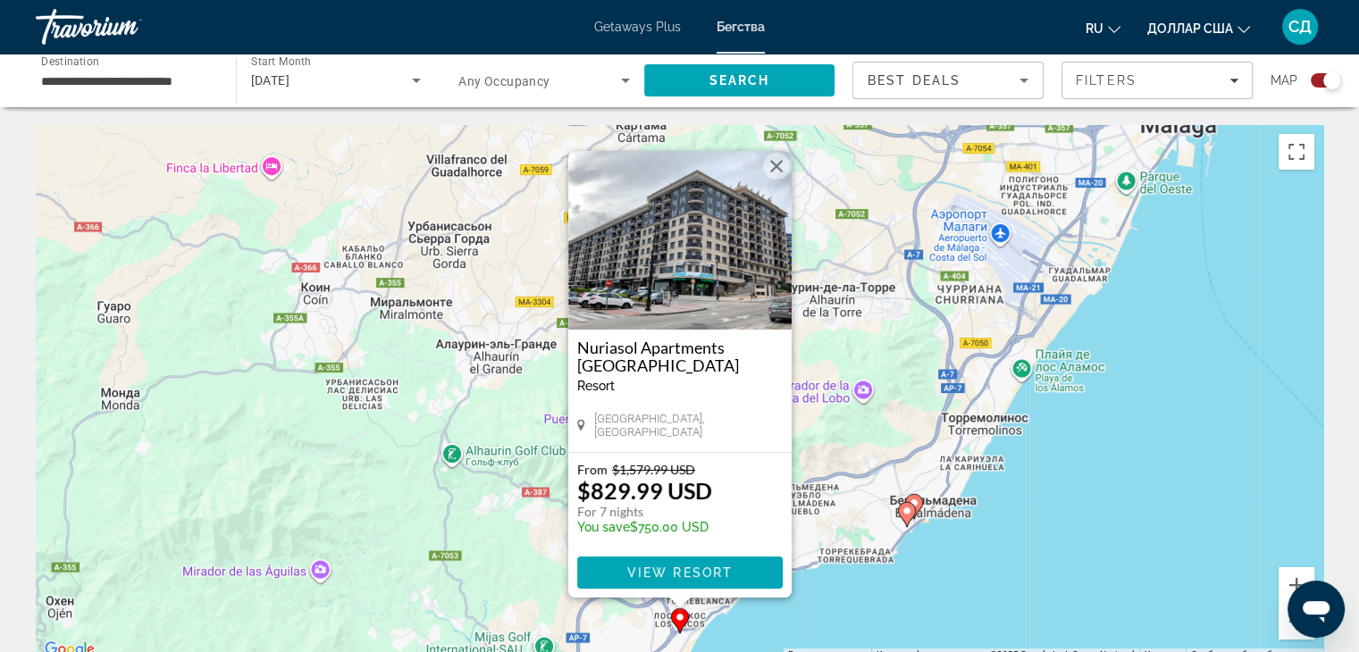
click at [779, 169] on button "Закрыть" at bounding box center [776, 166] width 27 height 27
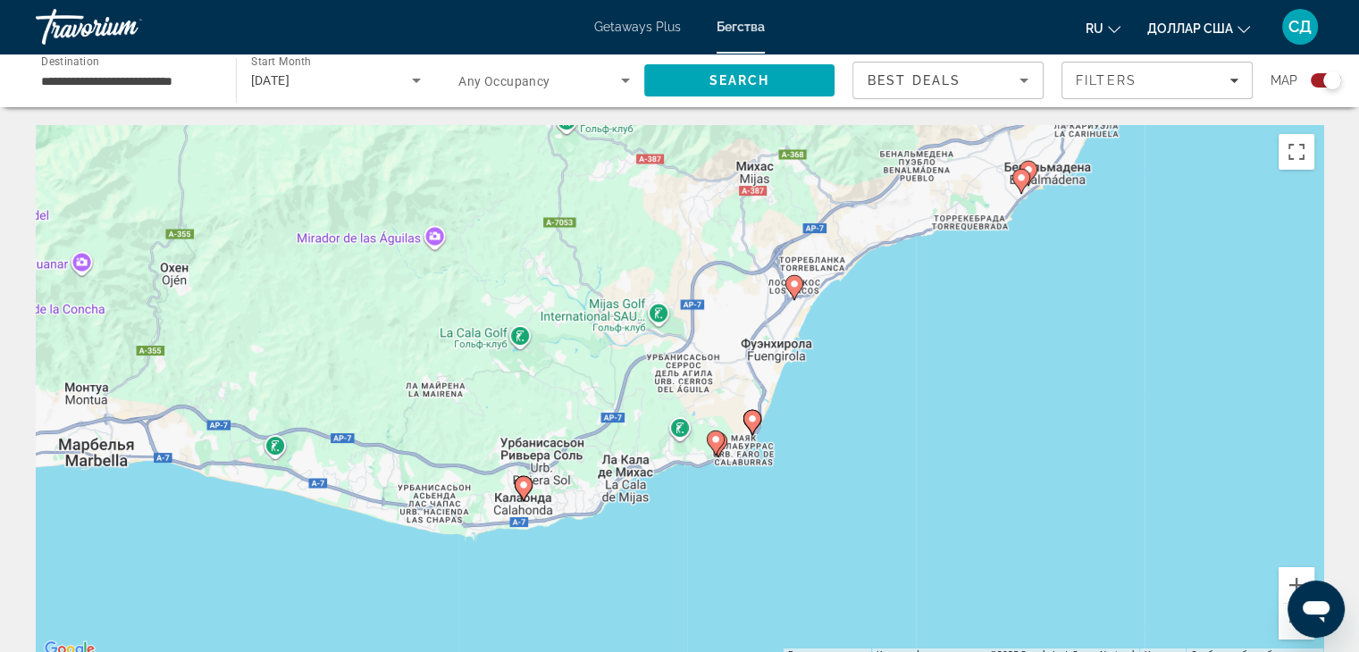
drag, startPoint x: 598, startPoint y: 520, endPoint x: 715, endPoint y: 173, distance: 365.8
click at [715, 173] on div "Чтобы активировать перетаскивание с помощью клавиатуры, нажмите Alt + Ввод. Пос…" at bounding box center [679, 393] width 1287 height 536
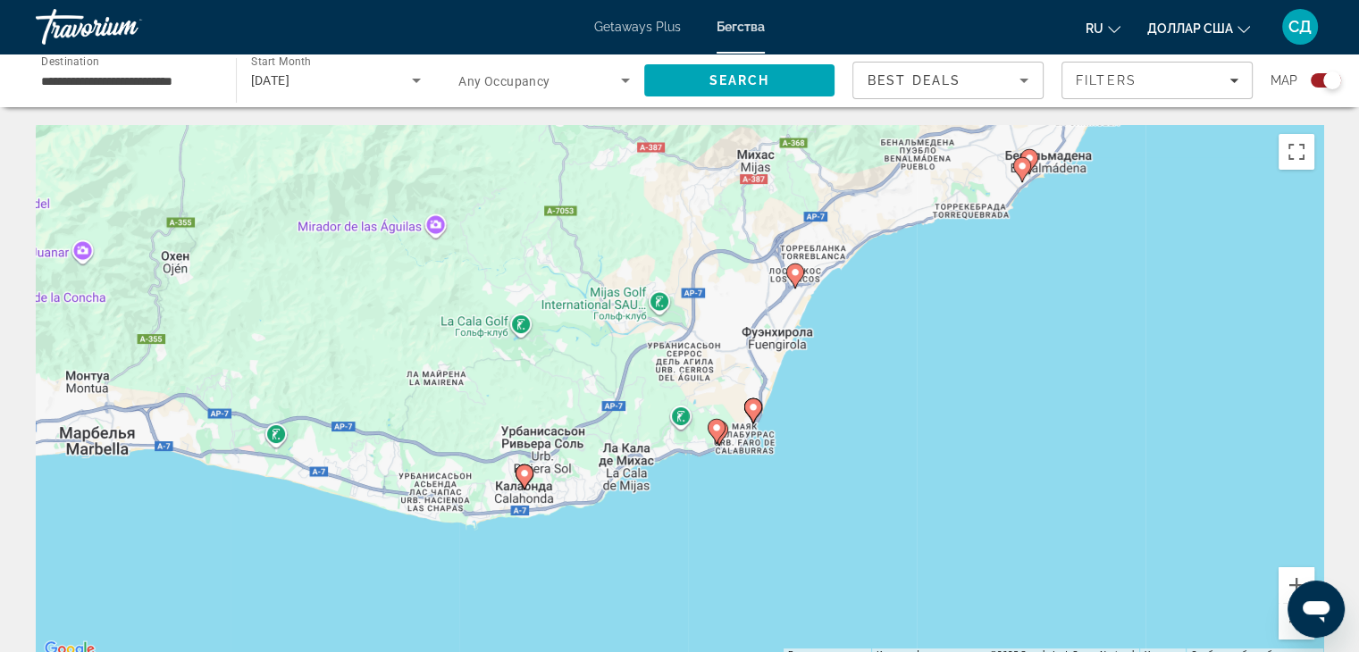
click at [751, 411] on image "Основное содержание" at bounding box center [753, 407] width 11 height 11
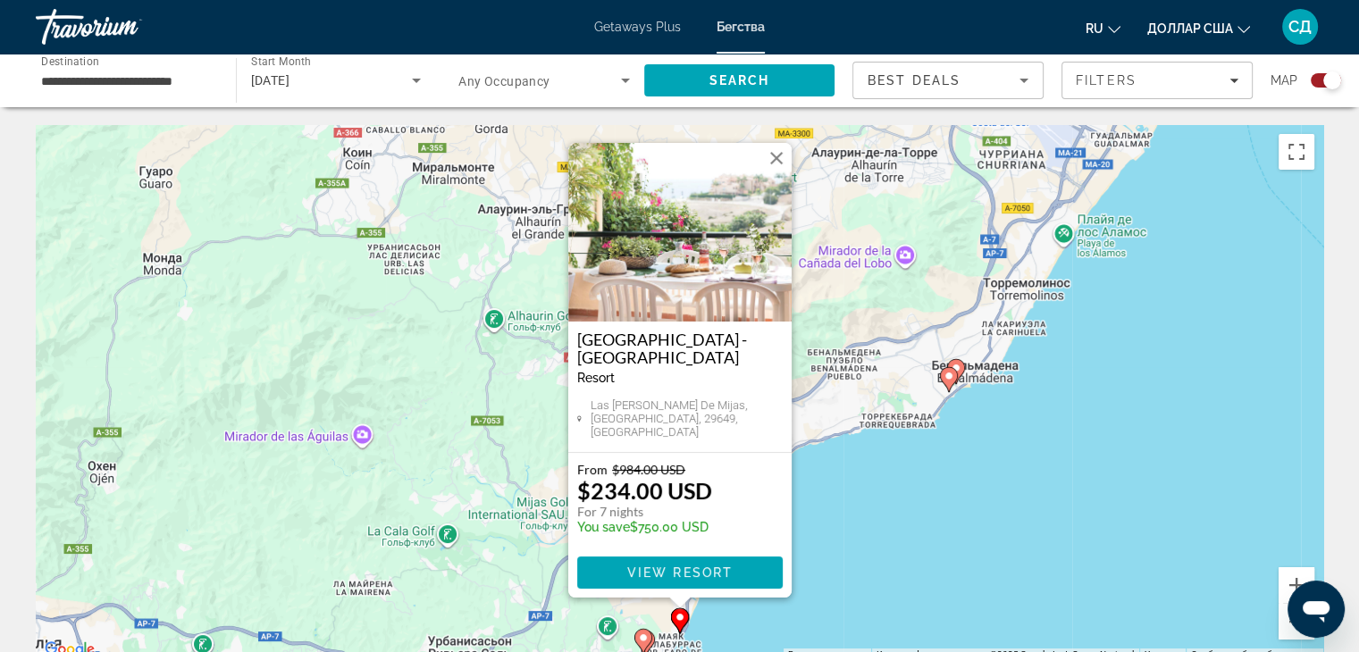
click at [779, 166] on button "Закрыть" at bounding box center [776, 158] width 27 height 27
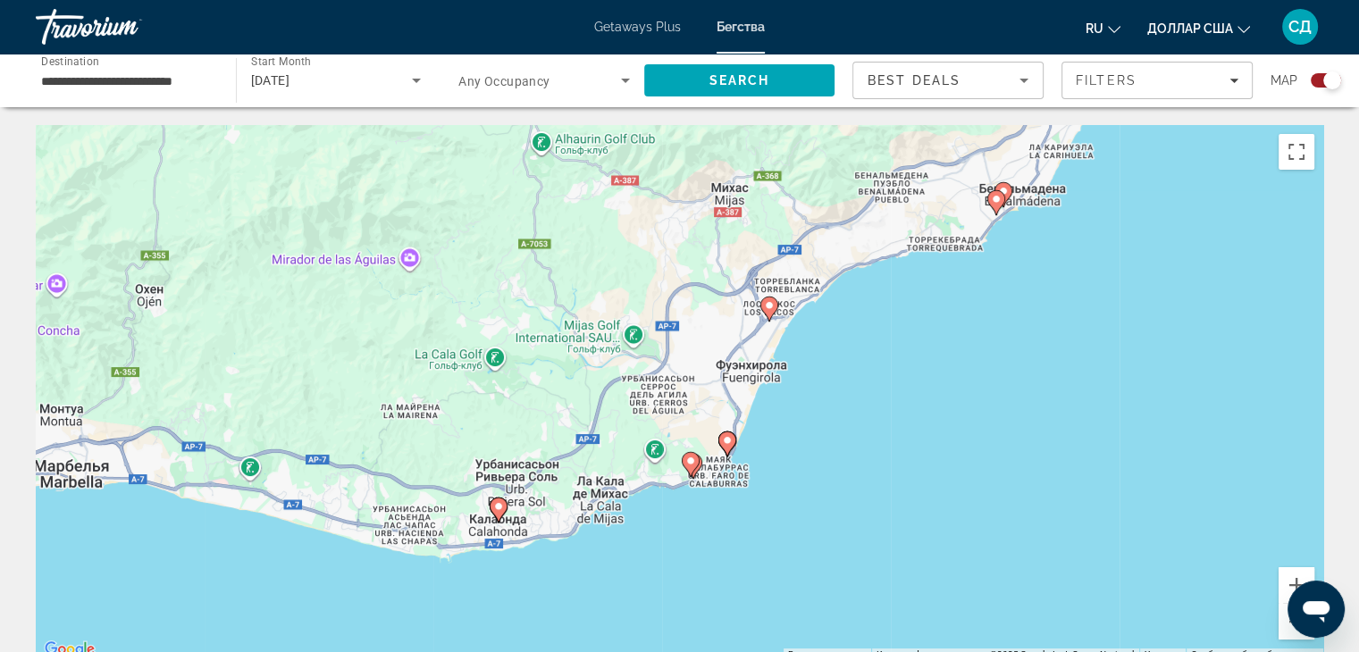
drag, startPoint x: 598, startPoint y: 498, endPoint x: 667, endPoint y: 239, distance: 267.2
click at [667, 239] on div "Чтобы активировать перетаскивание с помощью клавиатуры, нажмите Alt + Ввод. Пос…" at bounding box center [679, 393] width 1287 height 536
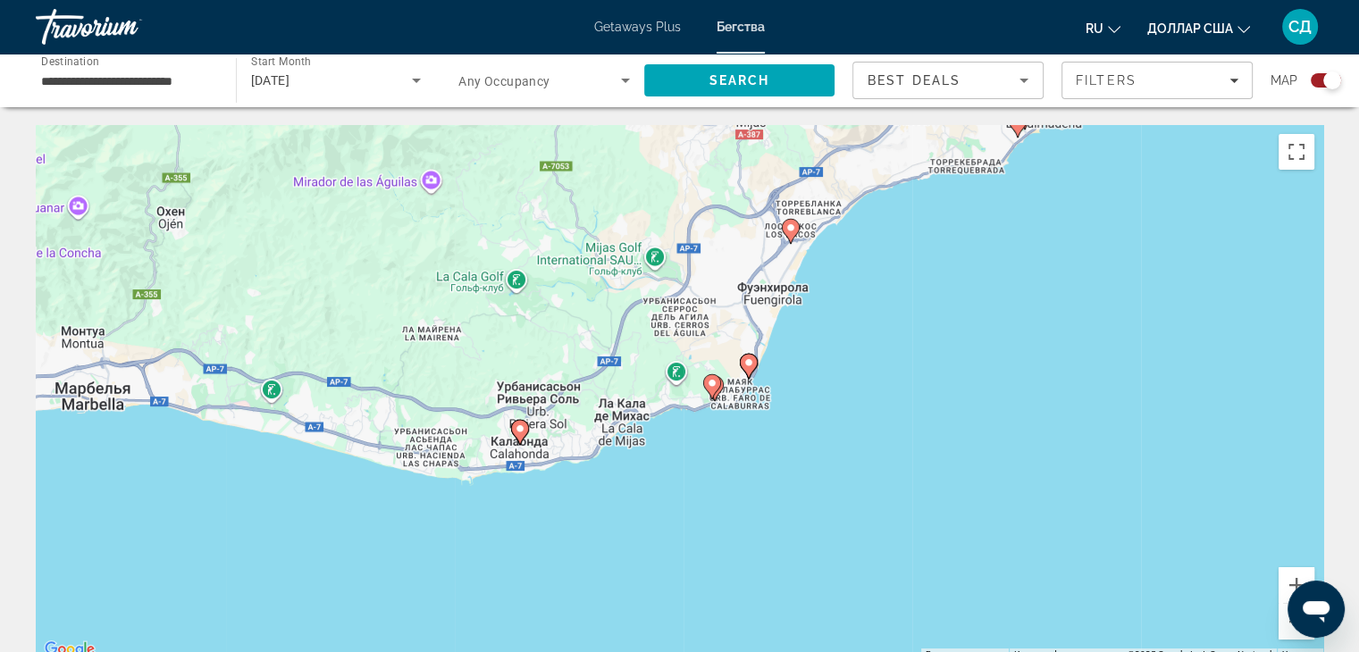
click at [712, 386] on image "Основное содержание" at bounding box center [712, 383] width 11 height 11
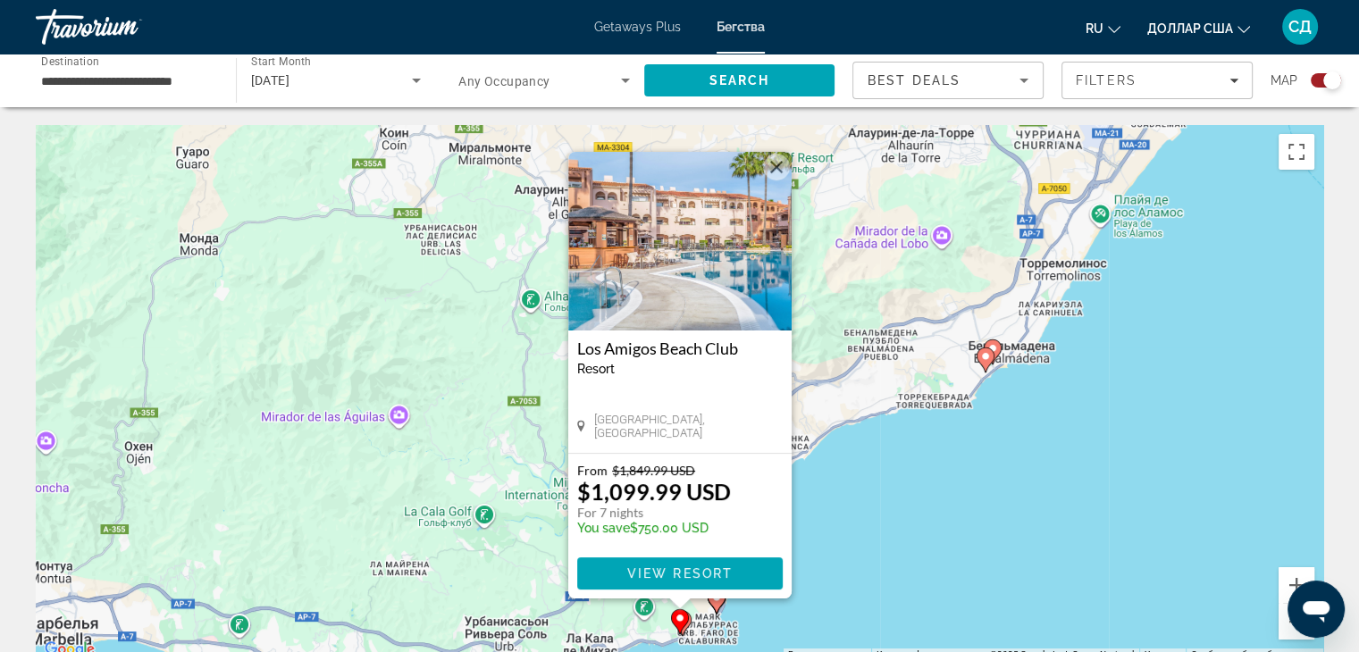
click at [777, 164] on button "Закрыть" at bounding box center [776, 167] width 27 height 27
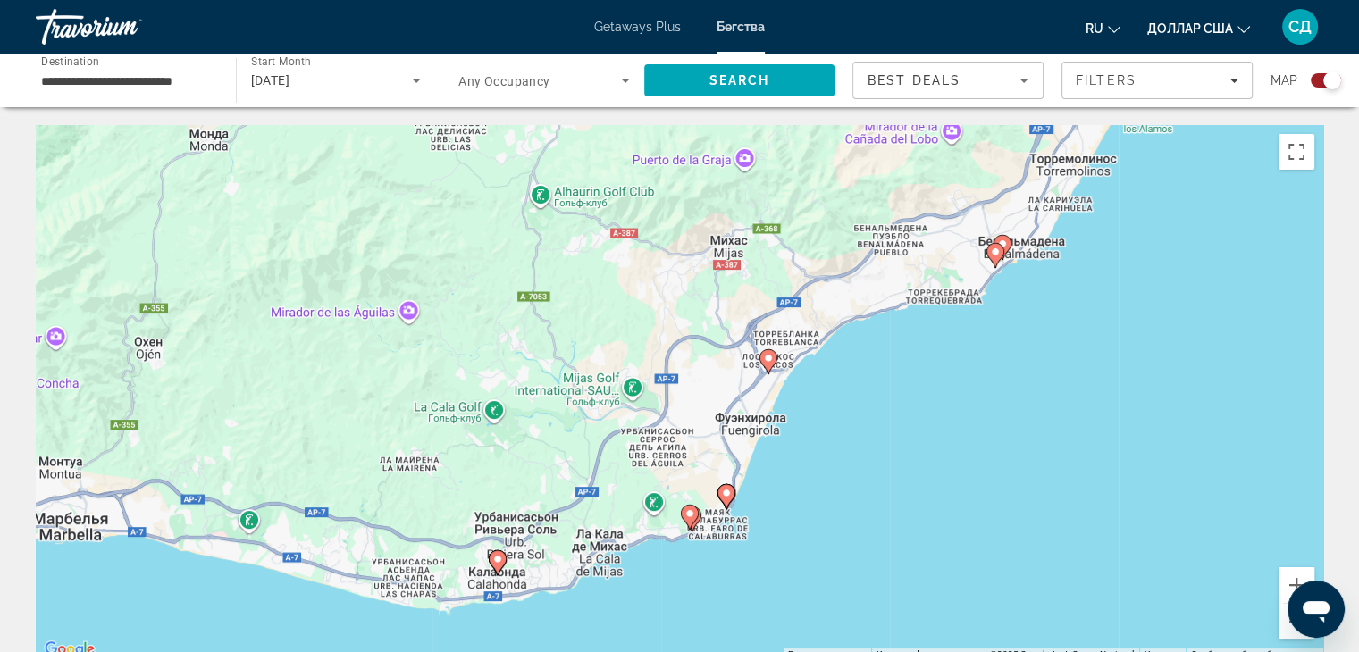
drag, startPoint x: 599, startPoint y: 429, endPoint x: 607, endPoint y: 387, distance: 42.7
click at [607, 387] on div "Для навигации используйте клавиши со стрелками. Чтобы активировать перетаскиван…" at bounding box center [679, 393] width 1287 height 536
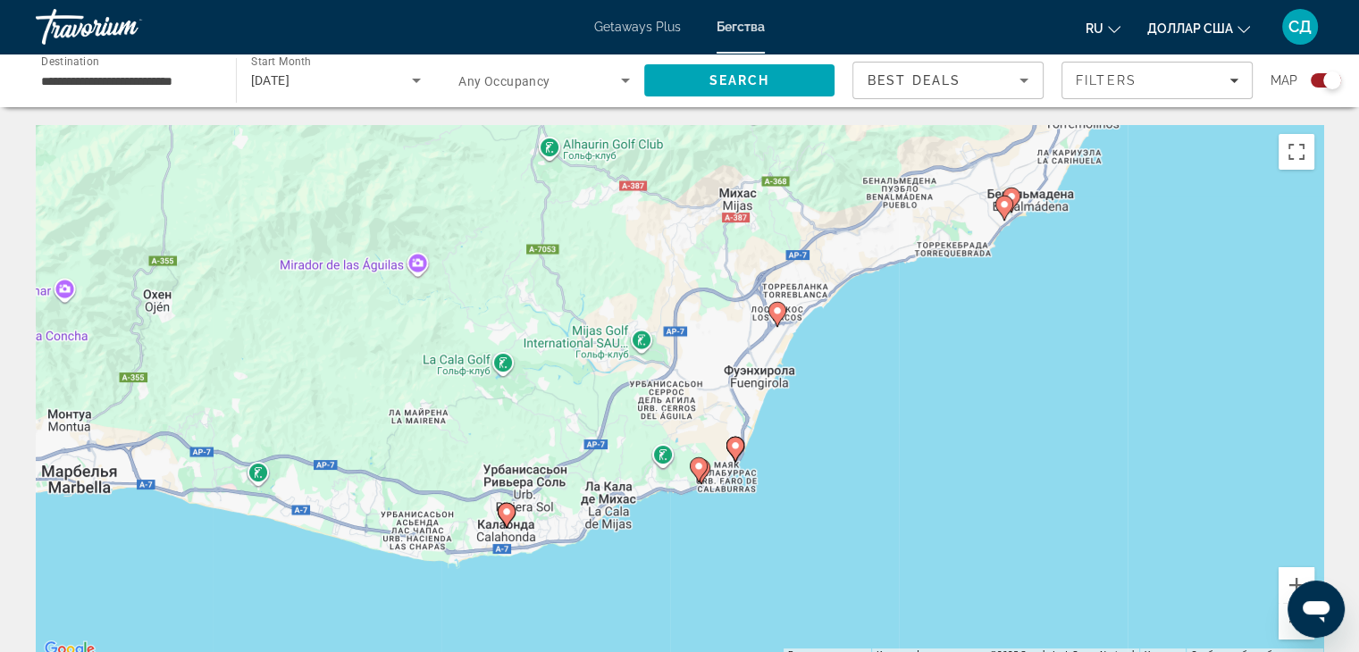
click at [707, 475] on gmp-advanced-marker "Основное содержание" at bounding box center [701, 471] width 18 height 27
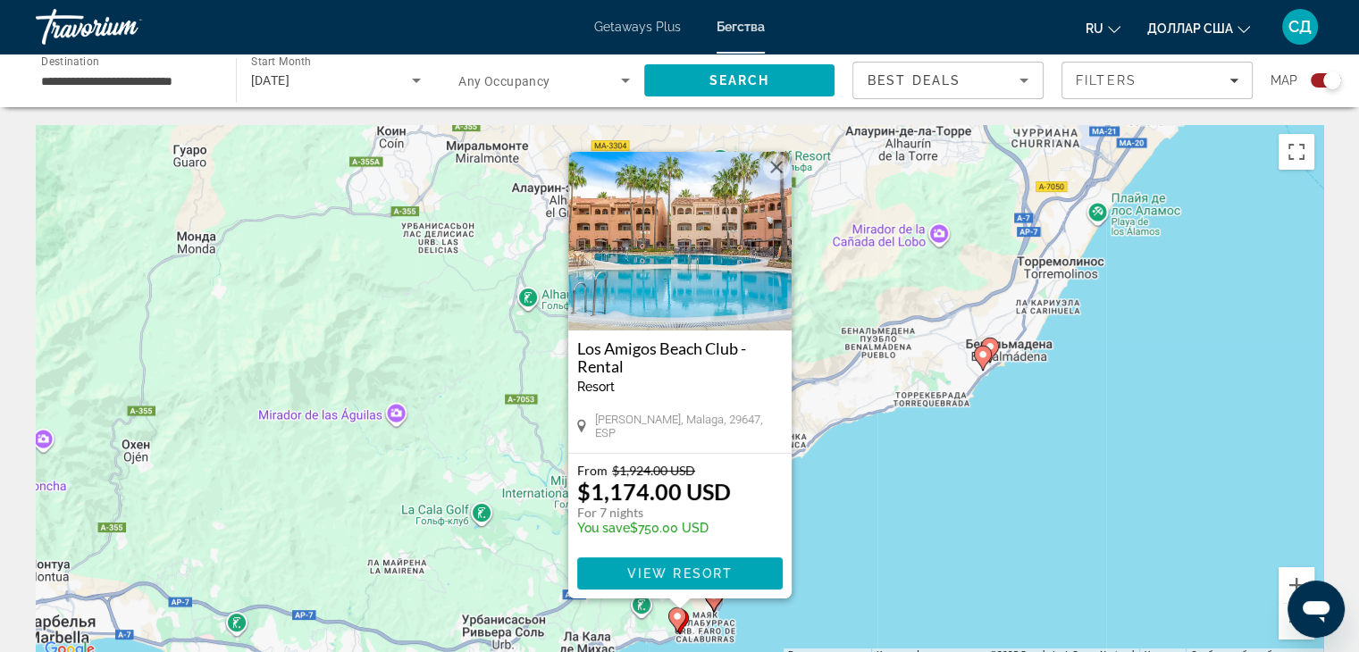
click at [778, 160] on button "Закрыть" at bounding box center [776, 167] width 27 height 27
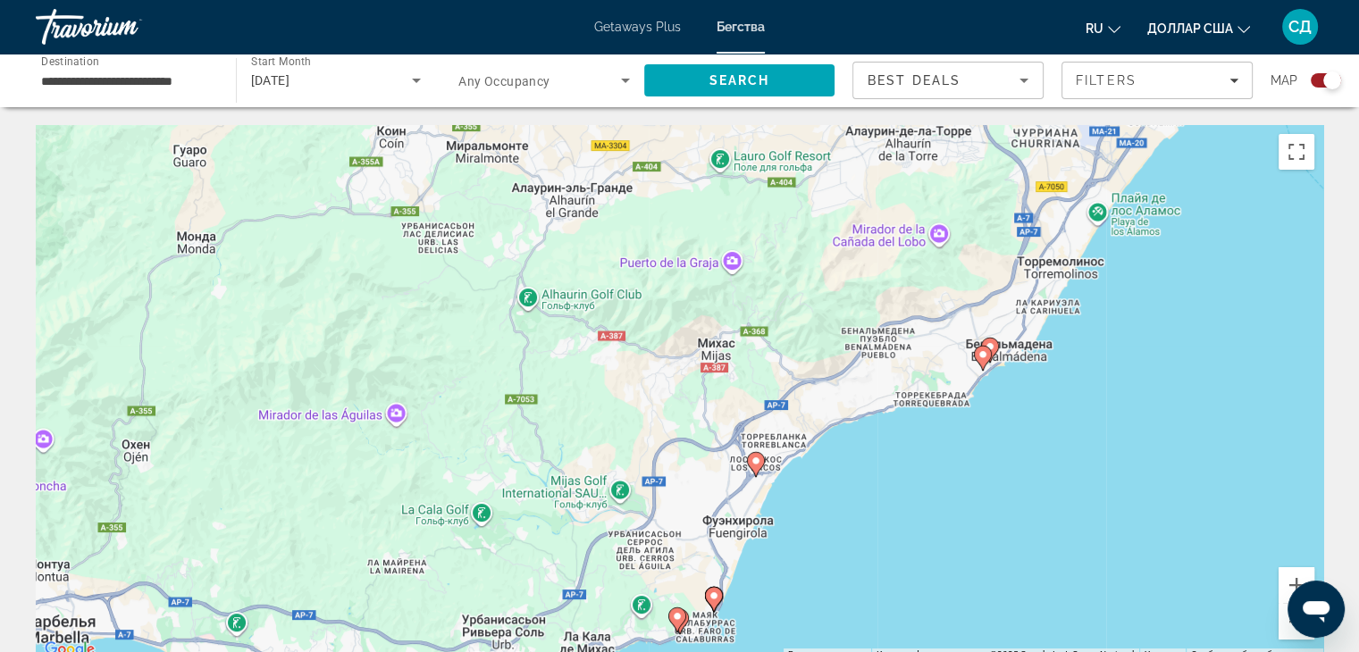
click at [754, 461] on image "Основное содержание" at bounding box center [755, 461] width 11 height 11
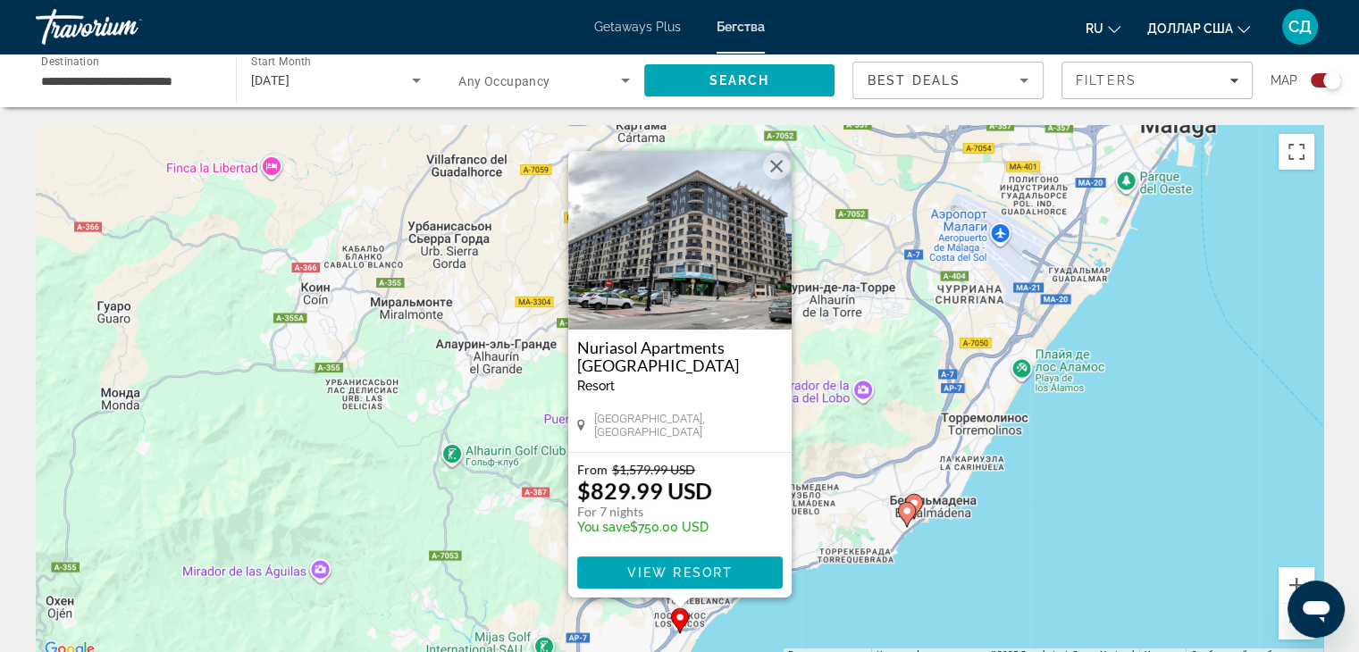
click at [779, 165] on button "Закрыть" at bounding box center [776, 166] width 27 height 27
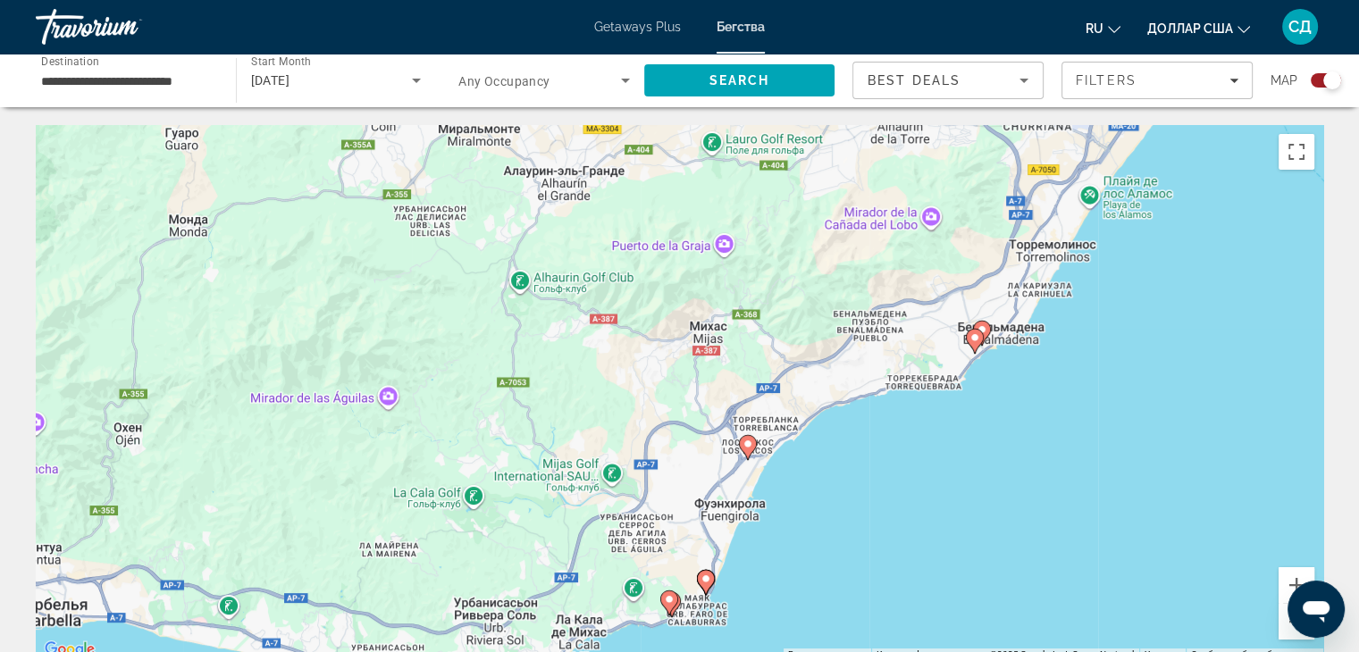
drag, startPoint x: 593, startPoint y: 362, endPoint x: 672, endPoint y: 176, distance: 201.7
click at [672, 176] on div "Чтобы активировать перетаскивание с помощью клавиатуры, нажмите Alt + Ввод. Пос…" at bounding box center [679, 393] width 1287 height 536
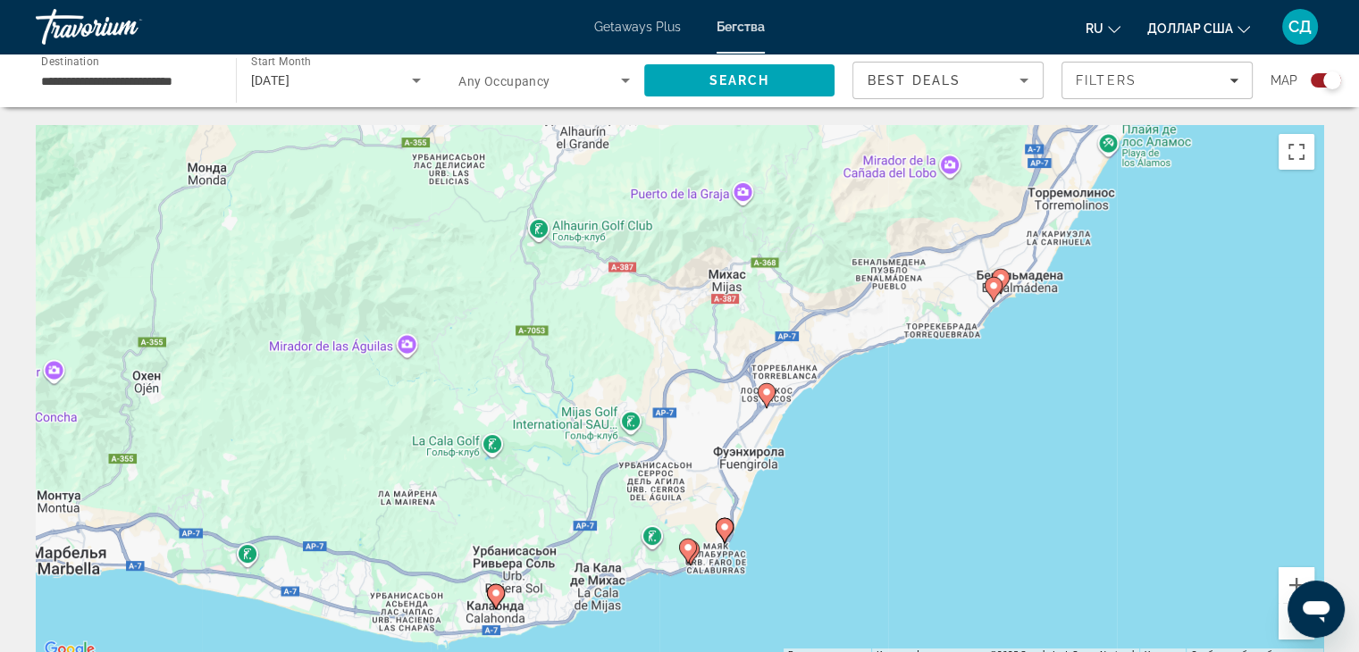
click at [720, 526] on image "Основное содержание" at bounding box center [724, 527] width 11 height 11
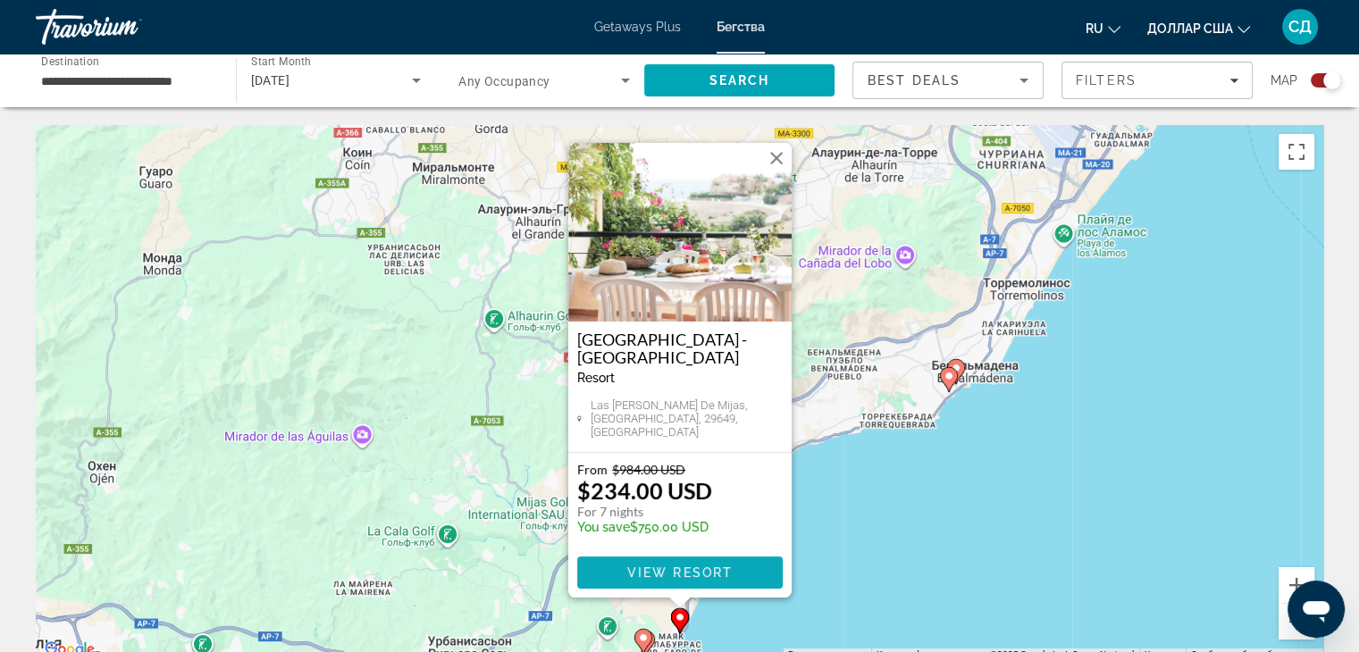
click at [689, 566] on span "View Resort" at bounding box center [678, 572] width 105 height 14
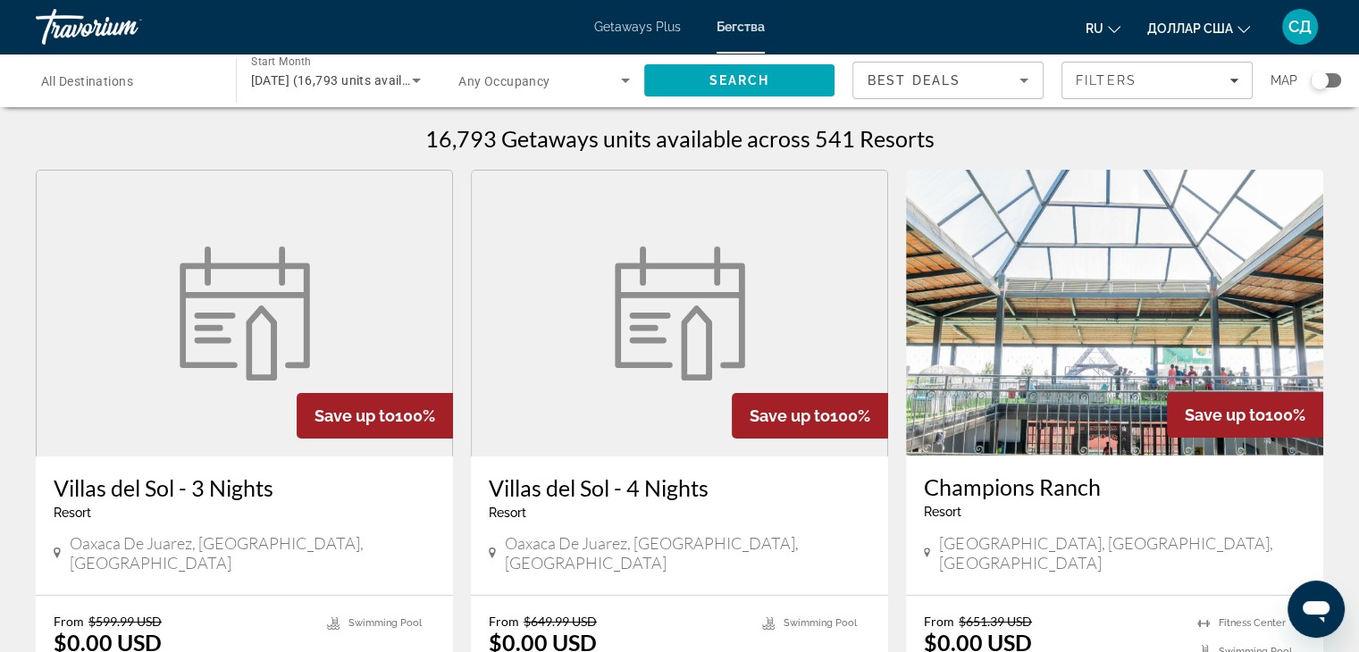
click at [1321, 82] on div "Search widget" at bounding box center [1319, 80] width 18 height 18
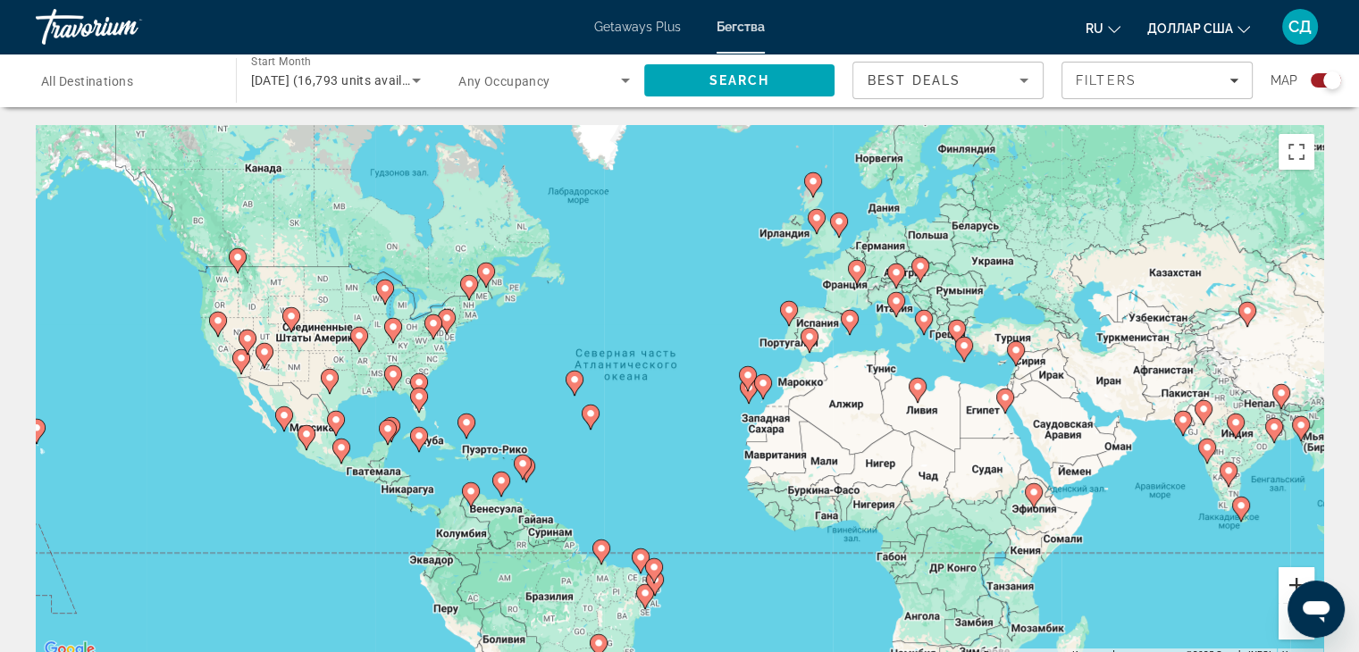
click at [1286, 576] on button "Увеличить" at bounding box center [1296, 585] width 36 height 36
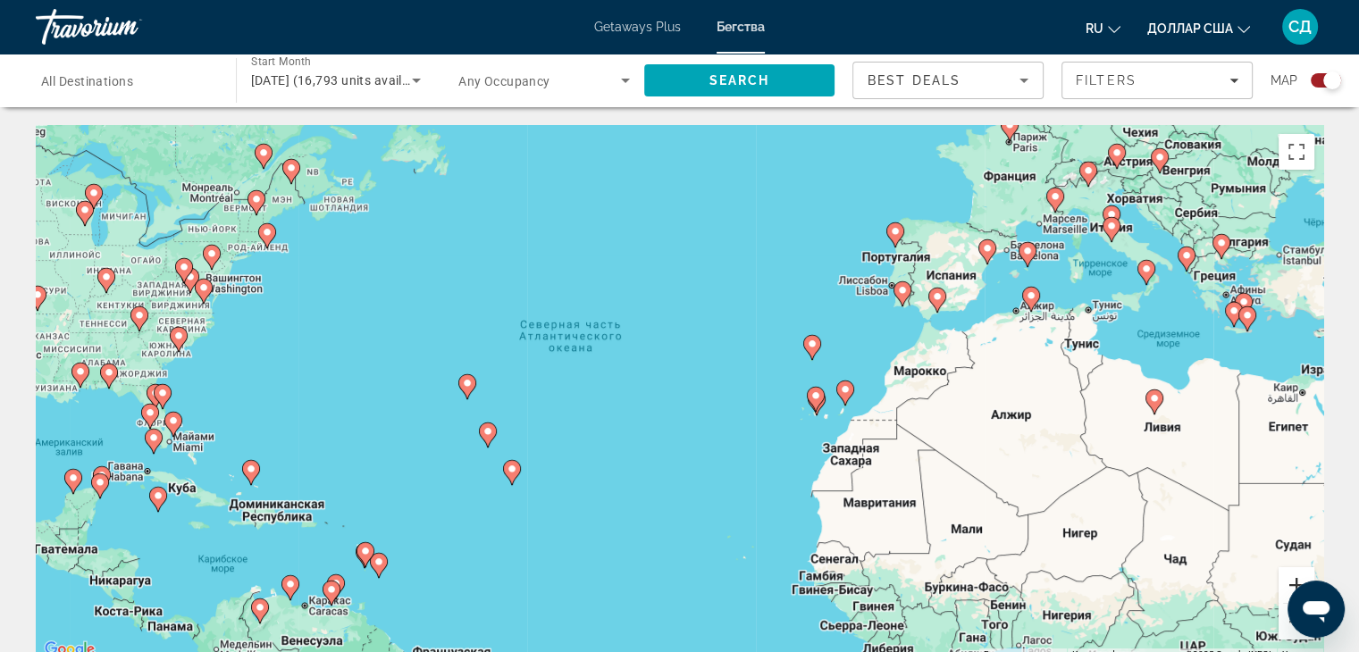
click at [1285, 576] on button "Увеличить" at bounding box center [1296, 585] width 36 height 36
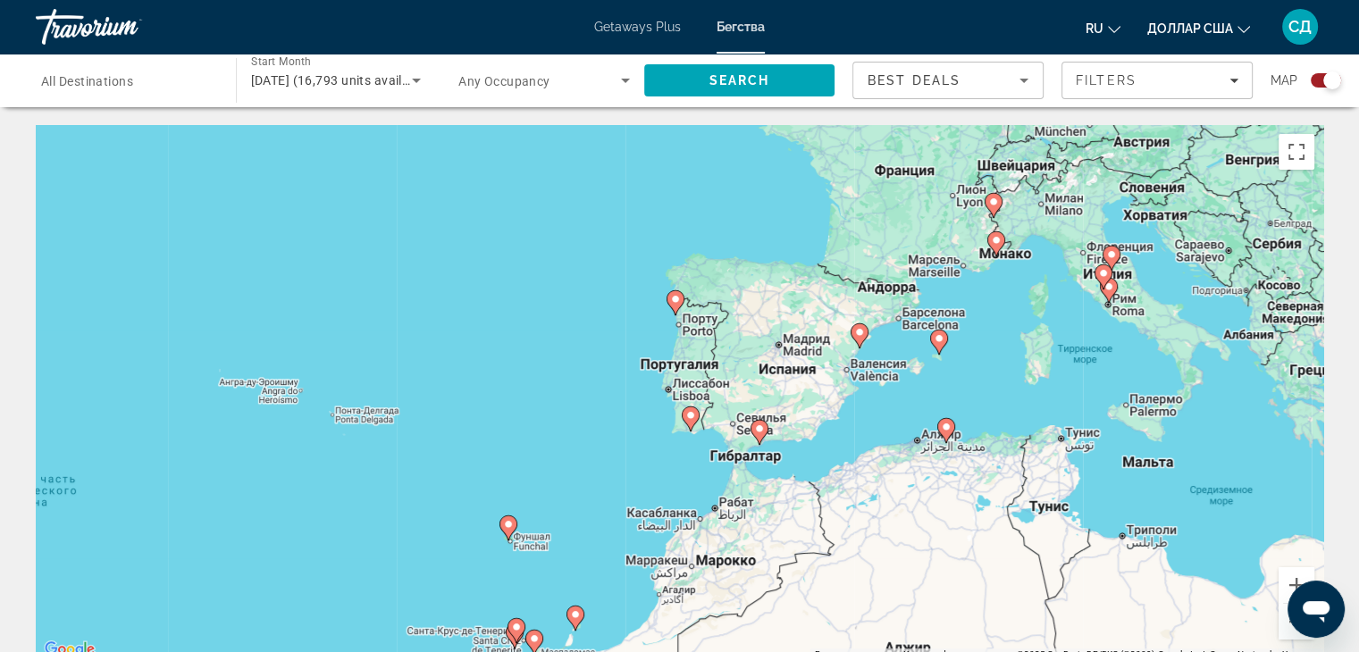
drag, startPoint x: 1204, startPoint y: 376, endPoint x: 779, endPoint y: 562, distance: 464.0
click at [781, 562] on div "Чтобы активировать перетаскивание с помощью клавиатуры, нажмите Alt + Ввод. Пос…" at bounding box center [679, 393] width 1287 height 536
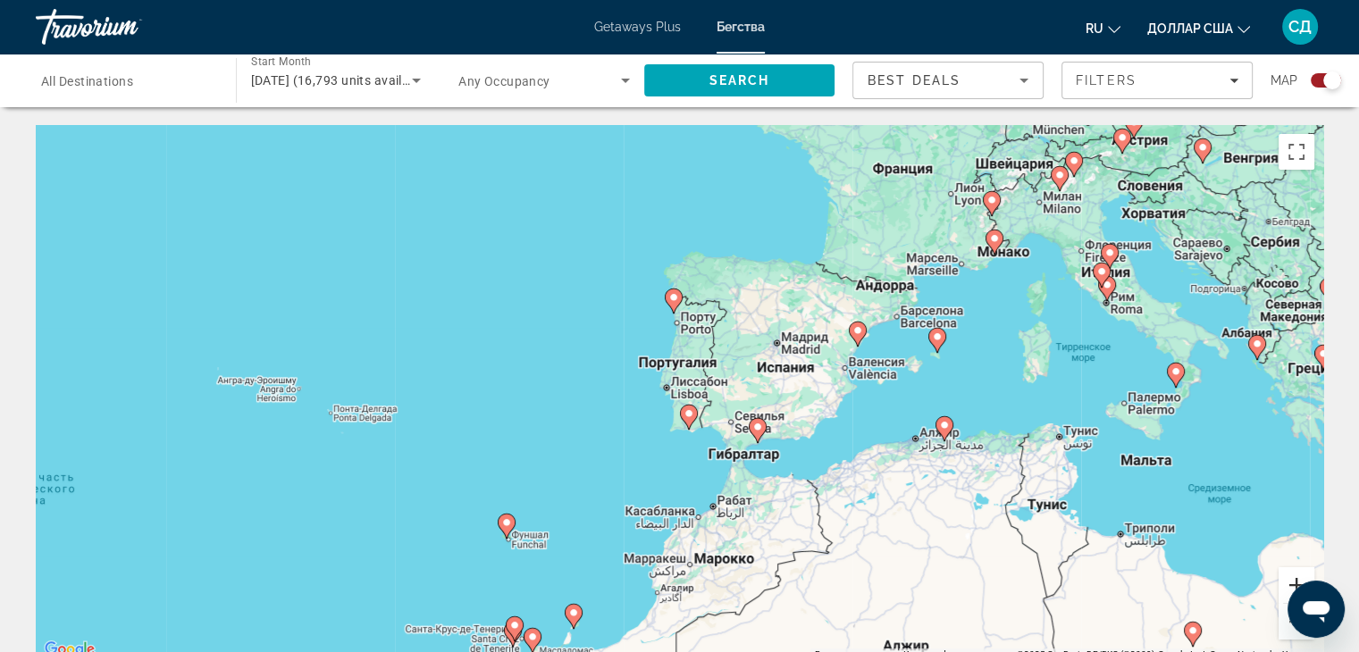
click at [1286, 576] on button "Увеличить" at bounding box center [1296, 585] width 36 height 36
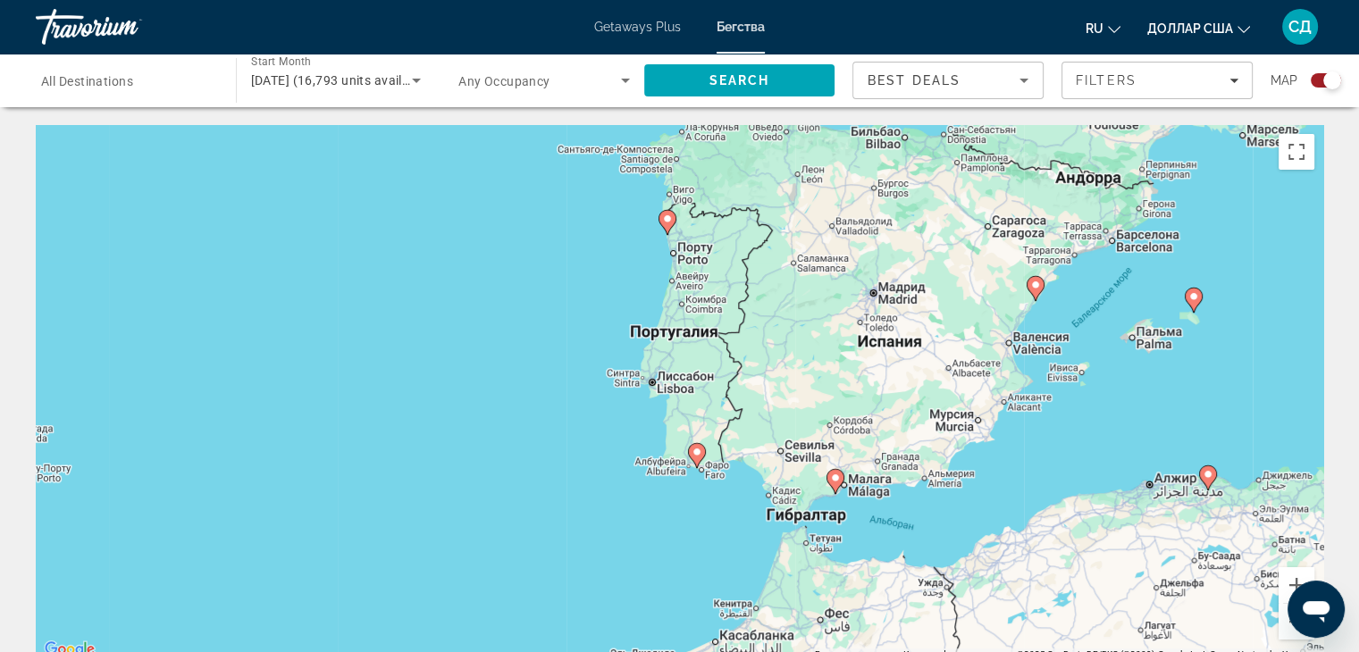
click at [839, 478] on image "Основное содержание" at bounding box center [835, 478] width 11 height 11
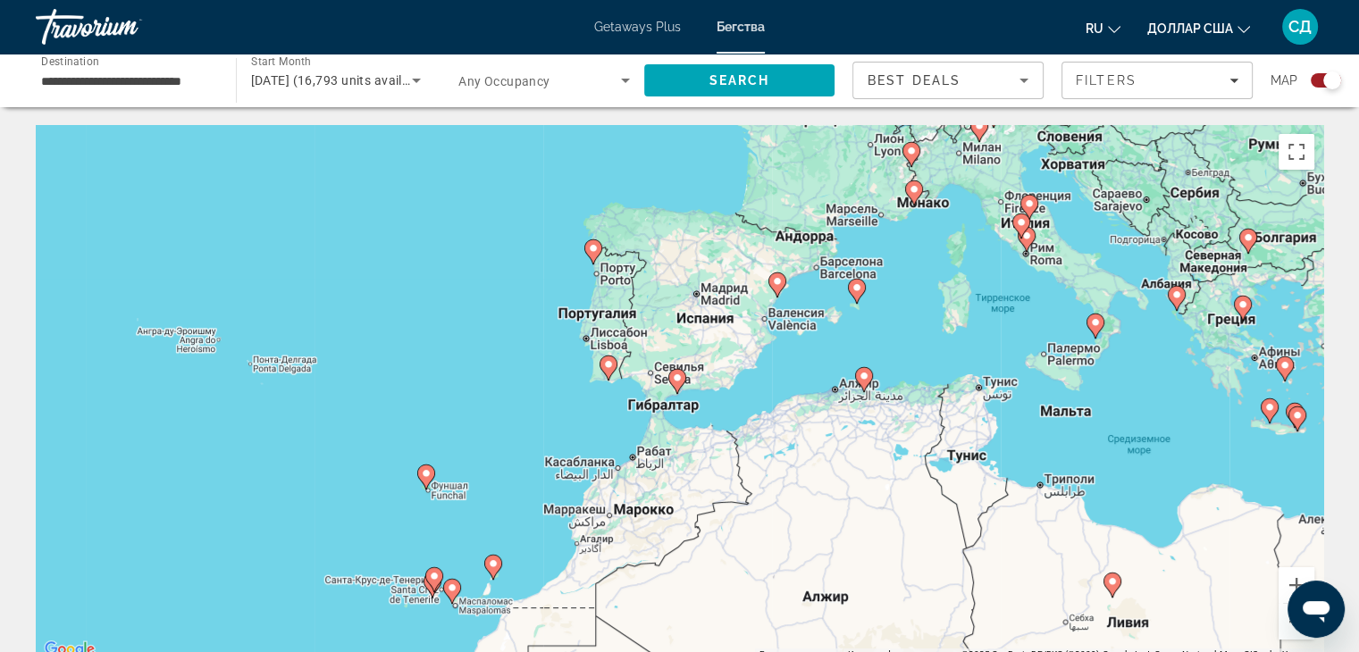
click at [677, 380] on image "Основное содержание" at bounding box center [677, 377] width 11 height 11
type input "**********"
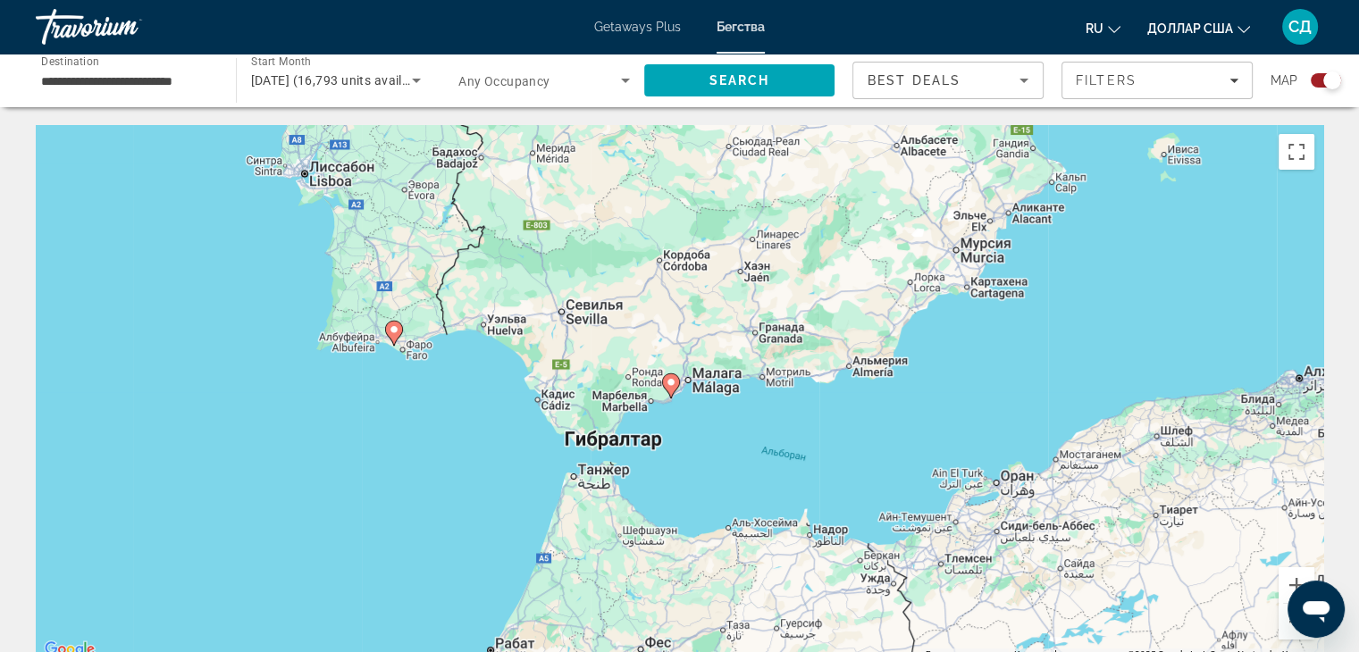
click at [668, 385] on image "Основное содержание" at bounding box center [670, 382] width 11 height 11
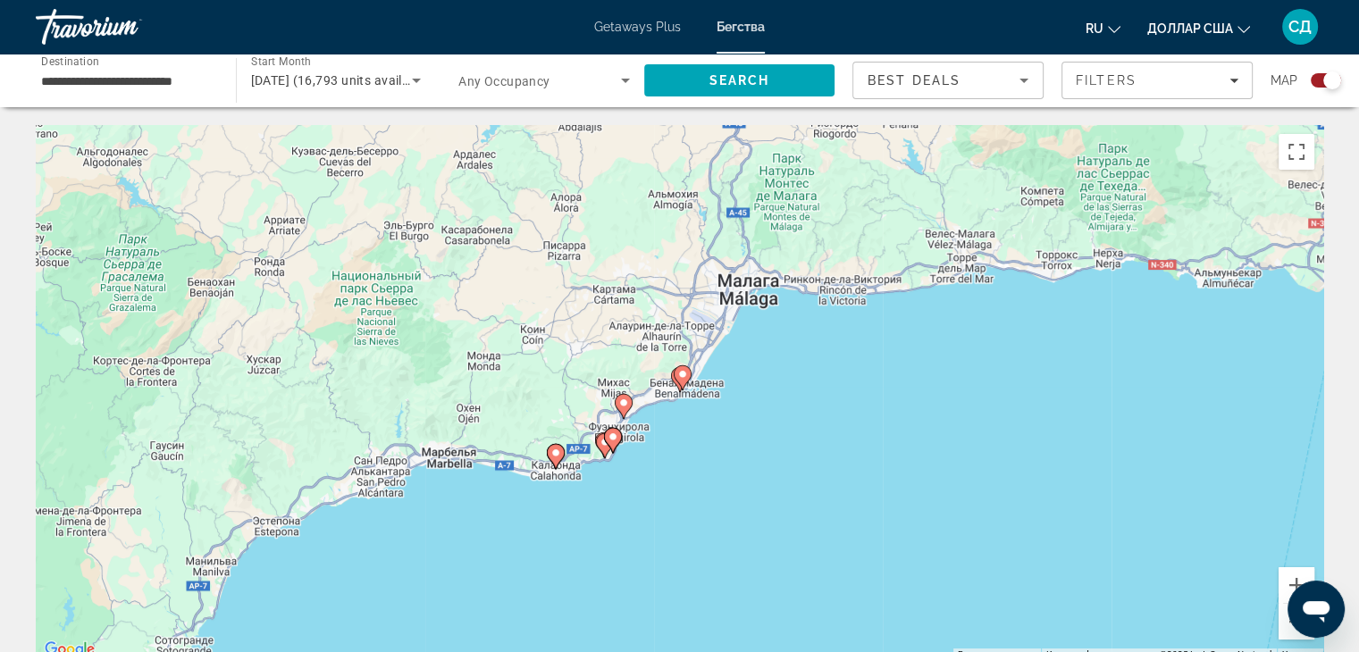
click at [623, 404] on image "Основное содержание" at bounding box center [623, 402] width 11 height 11
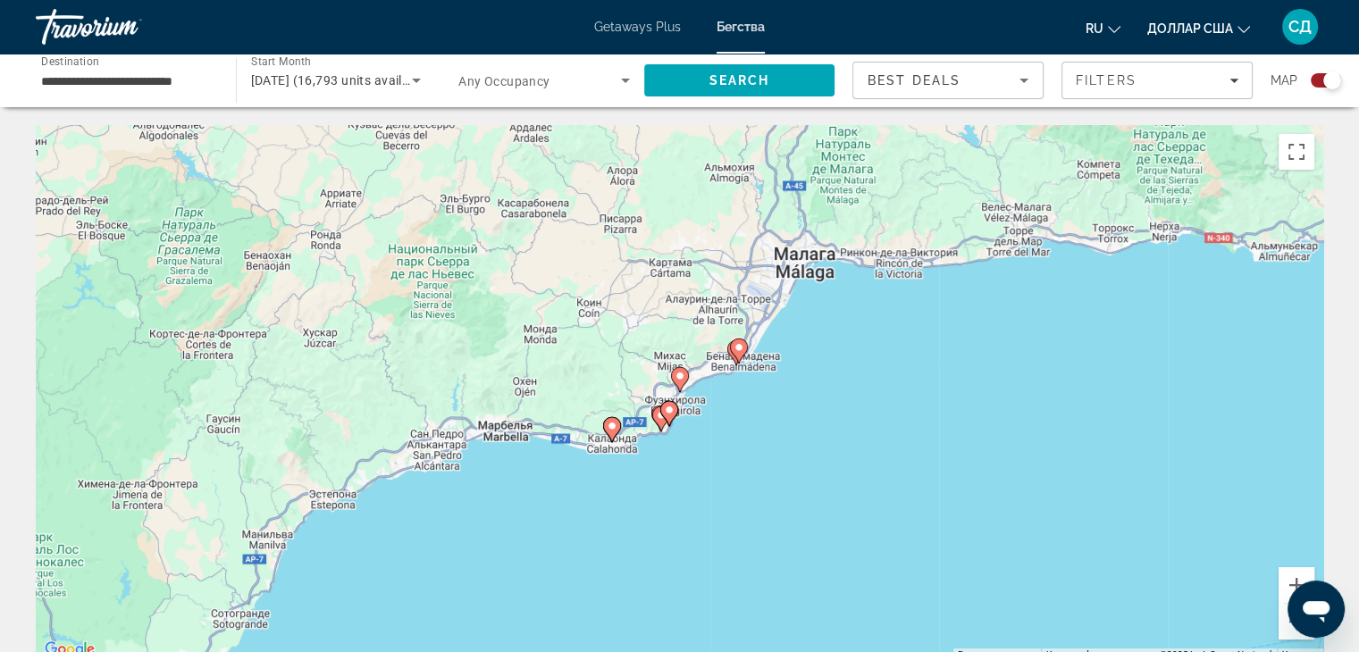
click at [680, 376] on image "Основное содержание" at bounding box center [679, 376] width 11 height 11
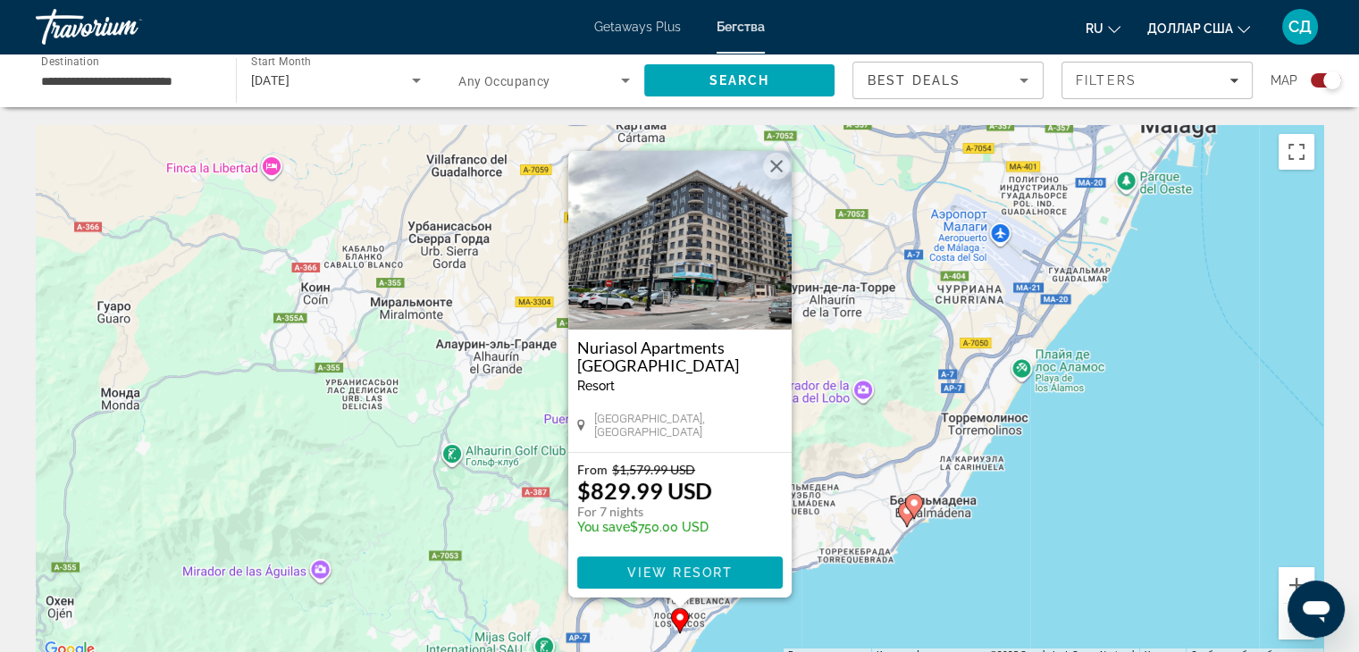
click at [772, 162] on button "Закрыть" at bounding box center [776, 166] width 27 height 27
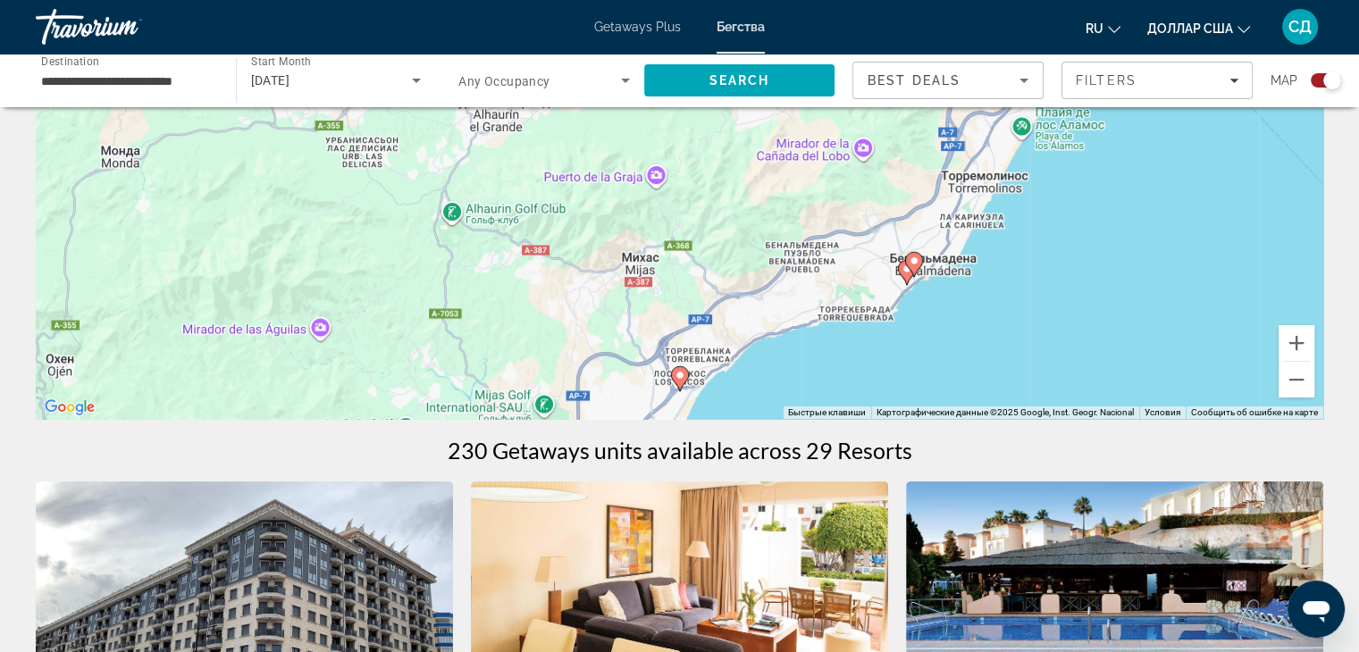
scroll to position [268, 0]
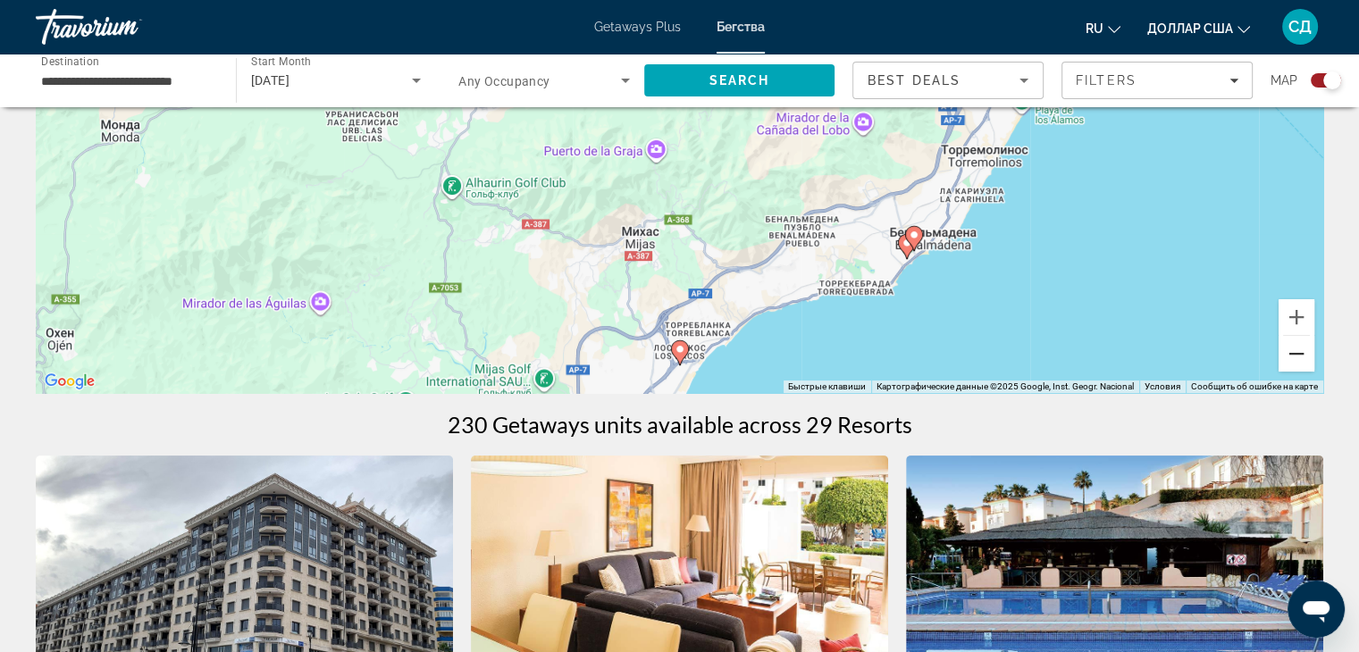
click at [1297, 358] on button "Уменьшить" at bounding box center [1296, 354] width 36 height 36
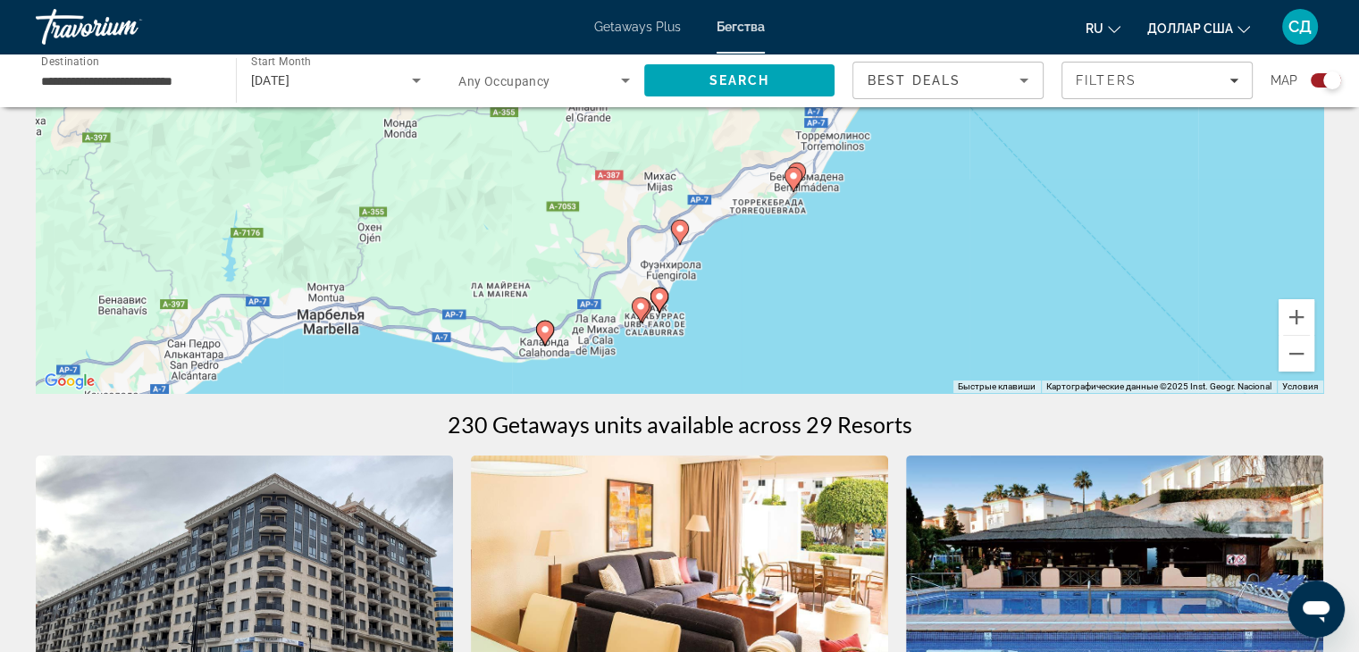
click at [659, 297] on image "Основное содержание" at bounding box center [659, 296] width 11 height 11
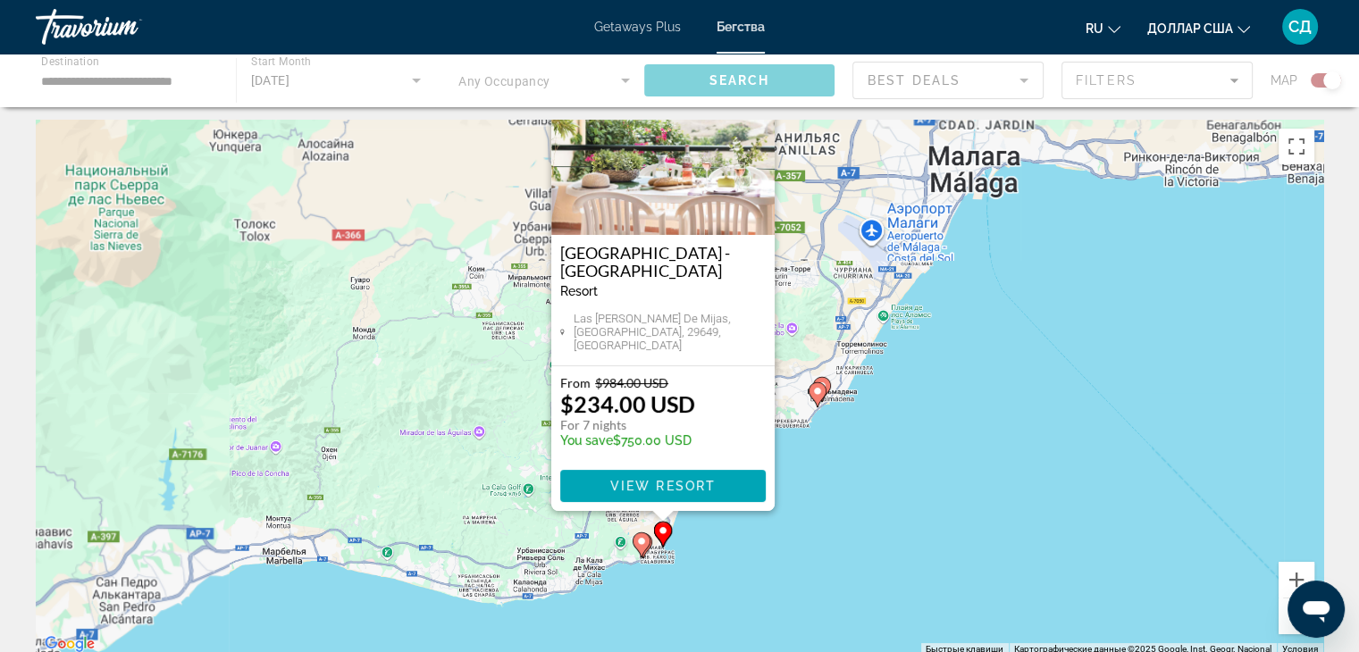
scroll to position [0, 0]
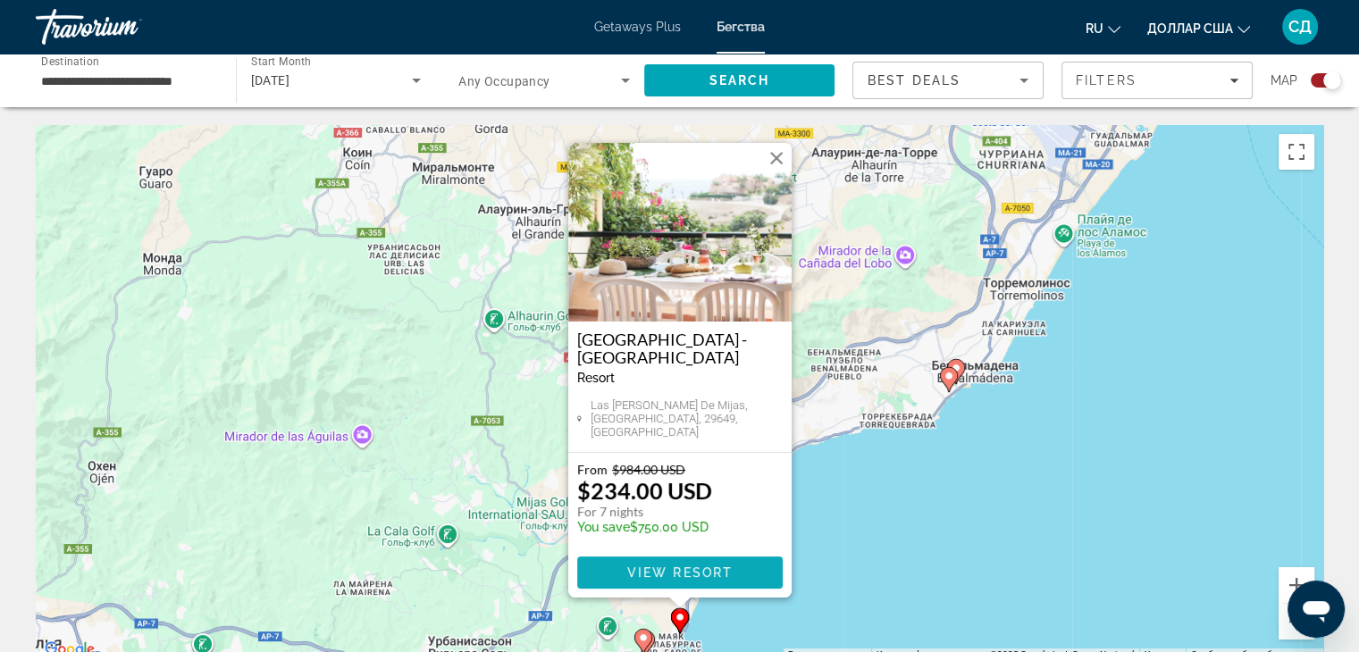
click at [672, 565] on button "View Resort" at bounding box center [679, 572] width 205 height 32
